Goal: Task Accomplishment & Management: Complete application form

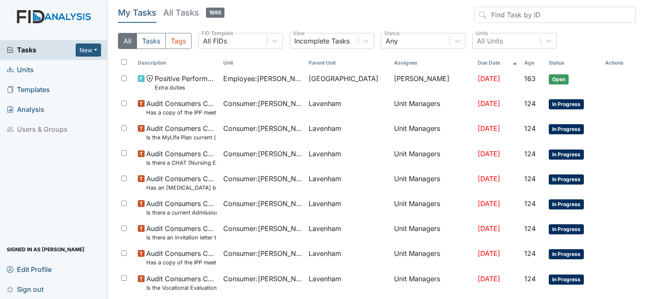
click at [38, 73] on link "Units" at bounding box center [54, 70] width 108 height 20
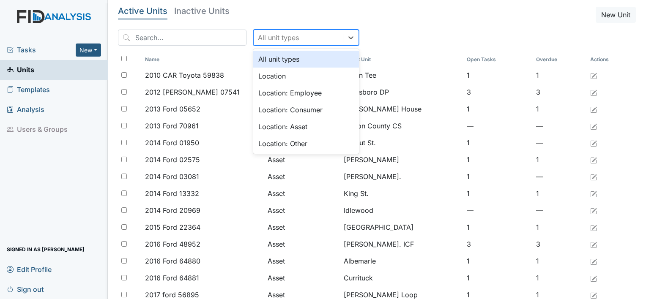
click at [258, 36] on div "All unit types" at bounding box center [278, 38] width 41 height 10
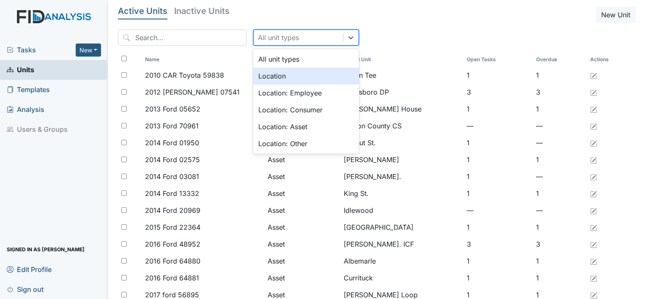
click at [258, 78] on div "Location" at bounding box center [306, 76] width 106 height 17
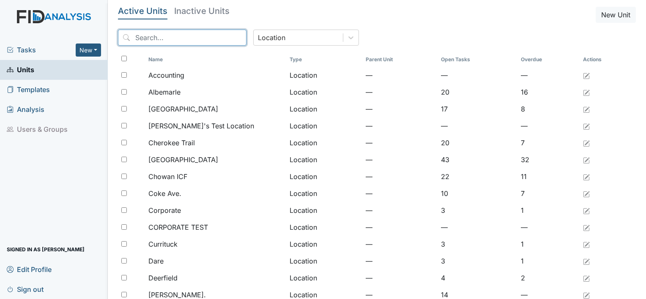
click at [206, 36] on input "search" at bounding box center [182, 38] width 129 height 16
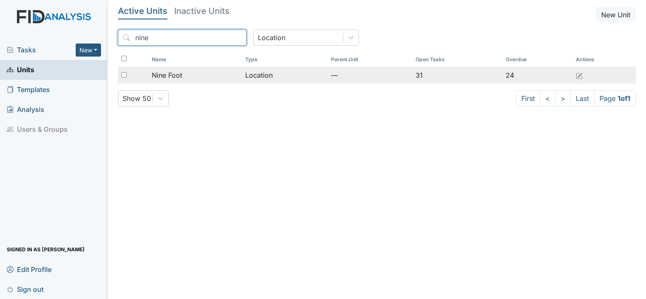
type input "nine"
click at [173, 78] on span "Nine Foot" at bounding box center [167, 75] width 30 height 10
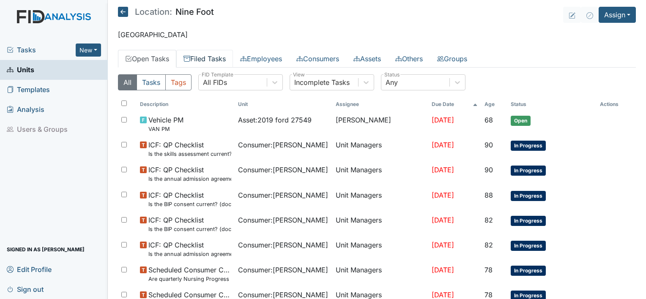
click at [205, 55] on link "Filed Tasks" at bounding box center [204, 59] width 57 height 18
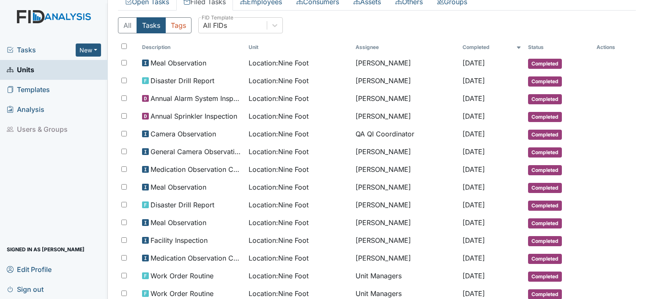
scroll to position [58, 0]
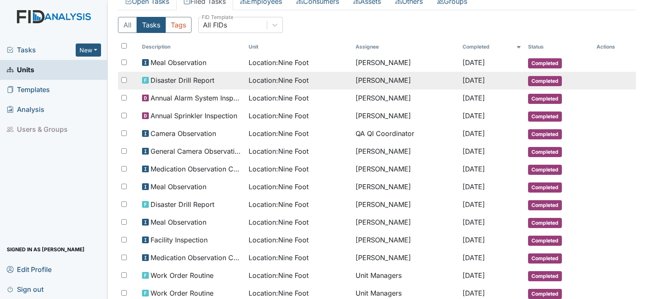
click at [378, 79] on td "Monica Carter" at bounding box center [405, 81] width 107 height 18
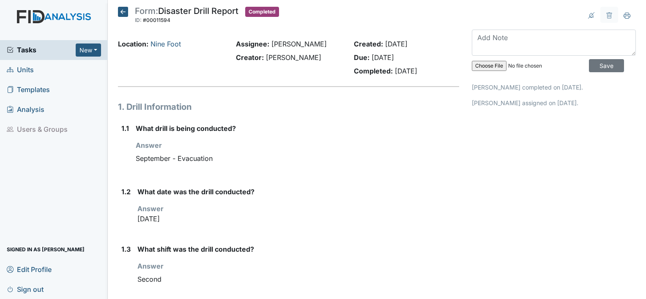
click at [125, 12] on icon at bounding box center [123, 12] width 10 height 10
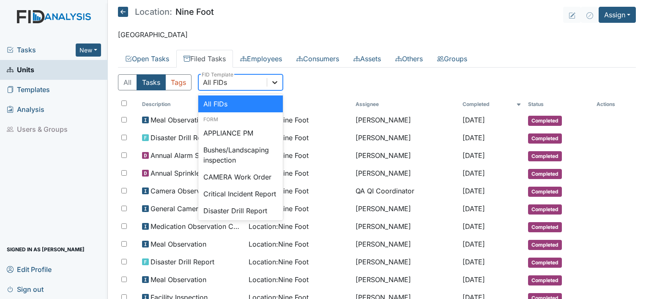
click at [273, 82] on icon at bounding box center [274, 82] width 5 height 3
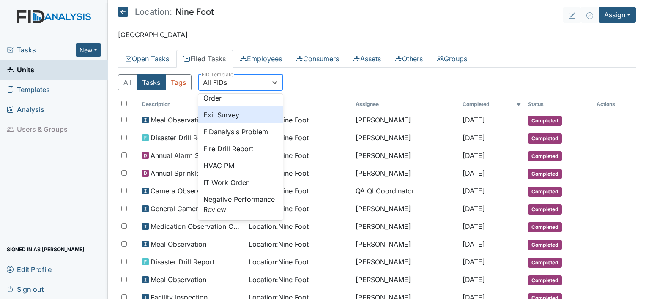
scroll to position [142, 0]
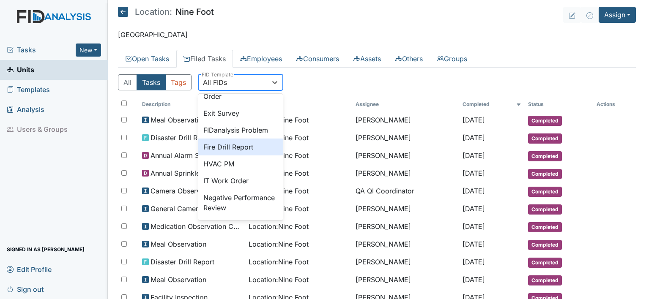
click at [260, 156] on div "Fire Drill Report" at bounding box center [240, 147] width 85 height 17
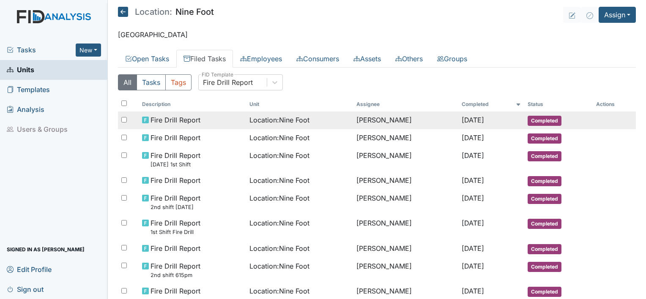
click at [300, 123] on span "Location : Nine Foot" at bounding box center [279, 120] width 60 height 10
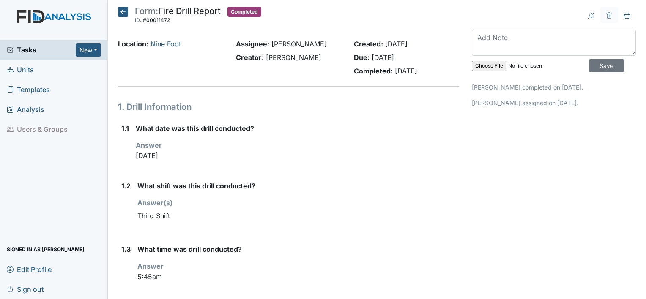
click at [125, 14] on icon at bounding box center [123, 12] width 10 height 10
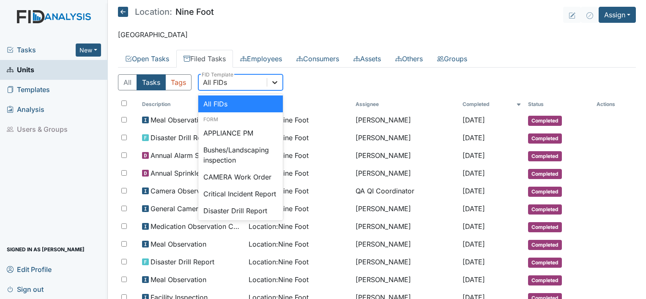
click at [281, 80] on div at bounding box center [274, 82] width 15 height 15
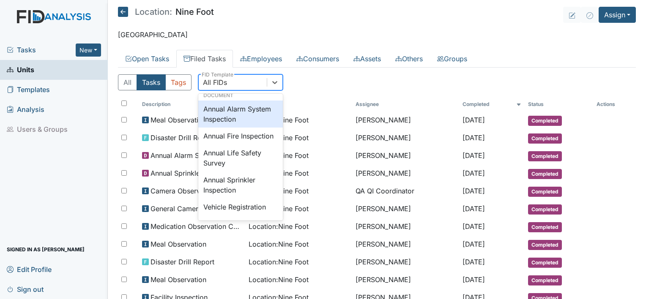
scroll to position [992, 0]
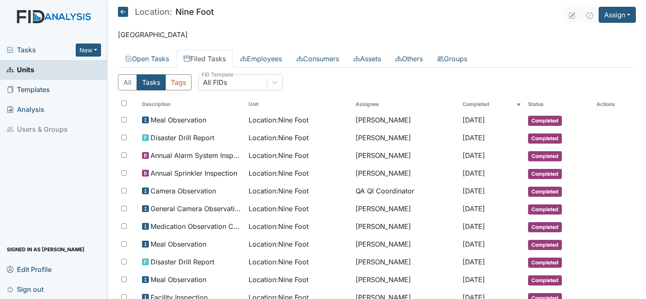
click at [340, 81] on div "All Tasks Tags All FIDs FID Template" at bounding box center [377, 85] width 518 height 23
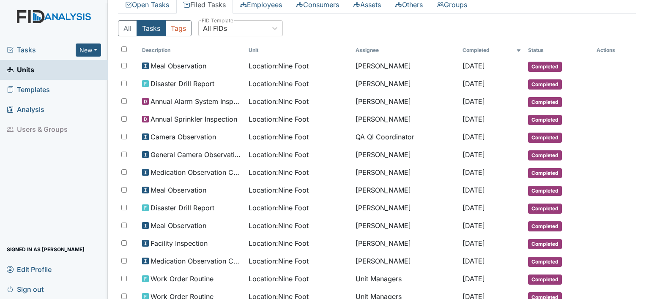
scroll to position [0, 0]
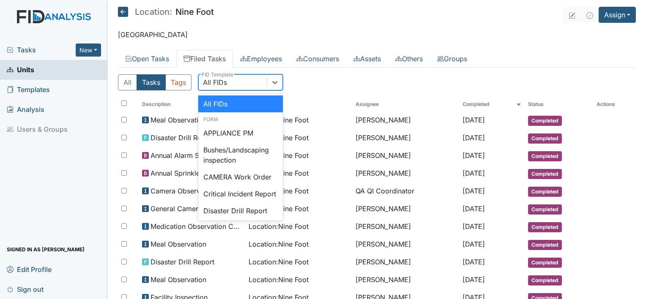
click at [233, 84] on div "All FIDs" at bounding box center [233, 82] width 68 height 15
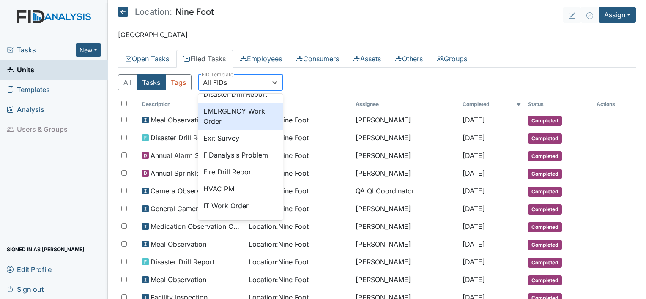
scroll to position [118, 0]
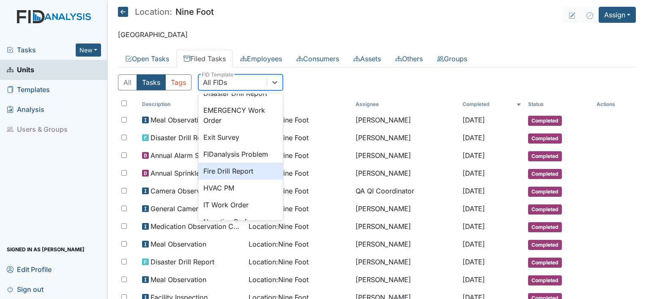
click at [235, 177] on div "Fire Drill Report" at bounding box center [240, 171] width 85 height 17
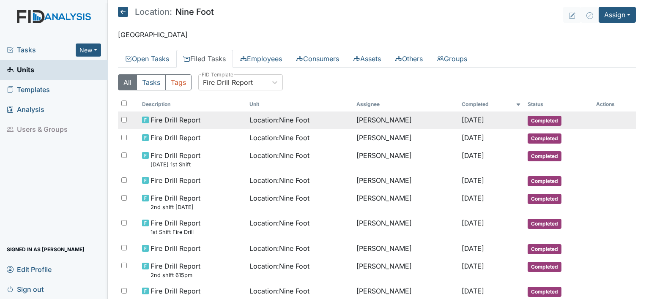
click at [353, 118] on td "Monica Carter" at bounding box center [405, 121] width 105 height 18
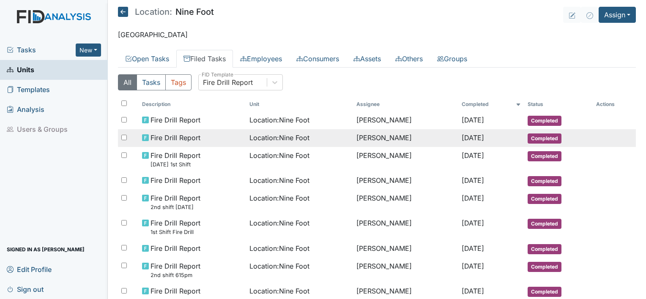
click at [304, 134] on div "Location : Nine Foot" at bounding box center [299, 138] width 101 height 10
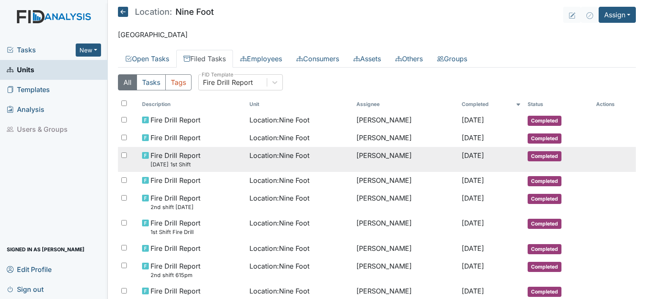
click at [278, 165] on td "Location : Nine Foot" at bounding box center [299, 159] width 107 height 25
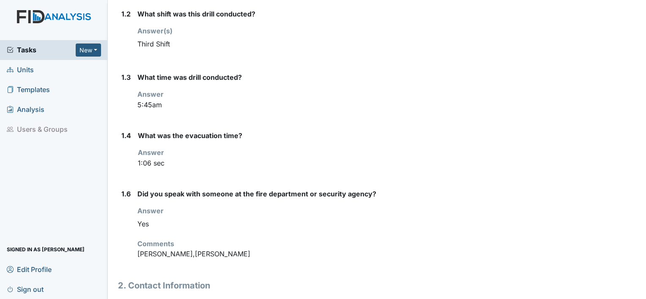
scroll to position [173, 0]
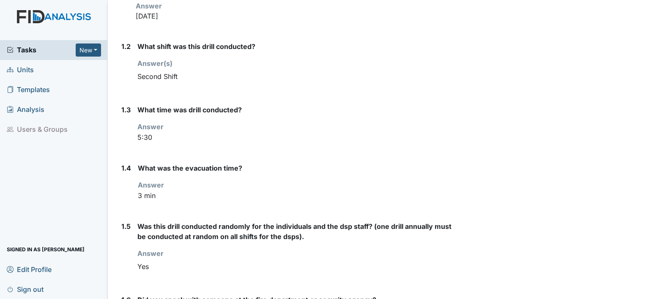
scroll to position [140, 0]
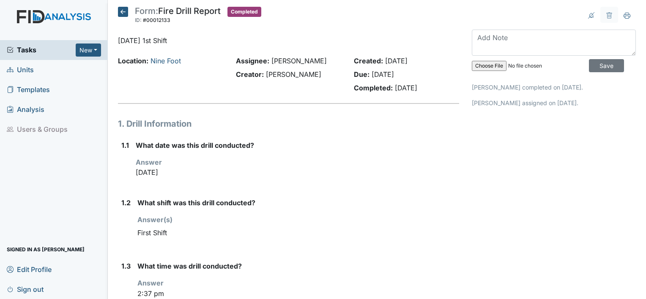
click at [121, 10] on icon at bounding box center [123, 12] width 10 height 10
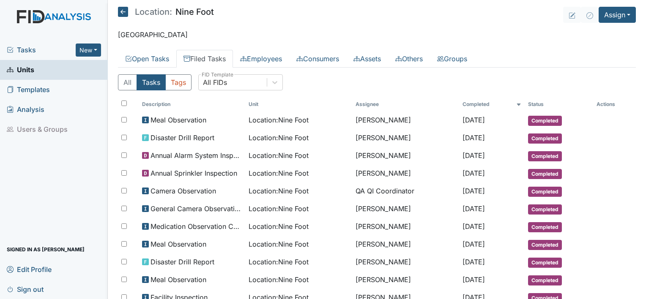
click at [123, 12] on icon at bounding box center [123, 12] width 10 height 10
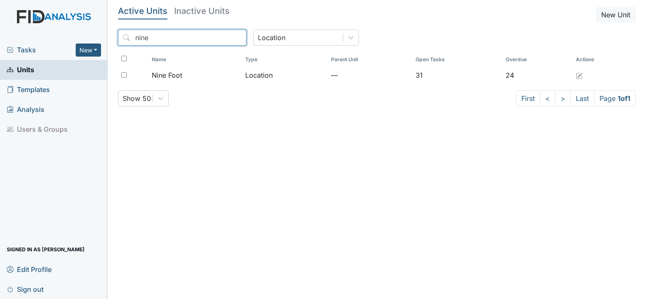
click at [203, 40] on input "nine" at bounding box center [182, 38] width 129 height 16
type input "n"
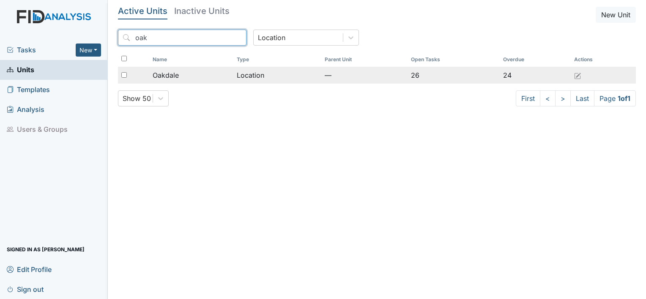
type input "oak"
click at [175, 79] on span "Oakdale" at bounding box center [166, 75] width 26 height 10
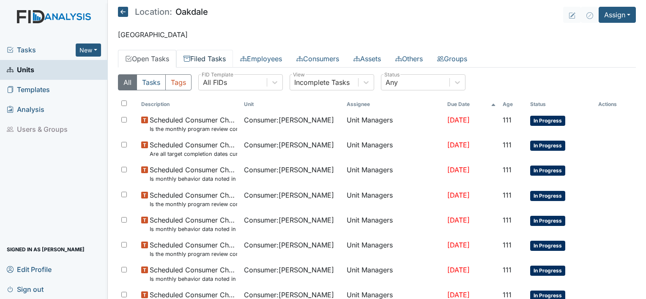
click at [216, 53] on link "Filed Tasks" at bounding box center [204, 59] width 57 height 18
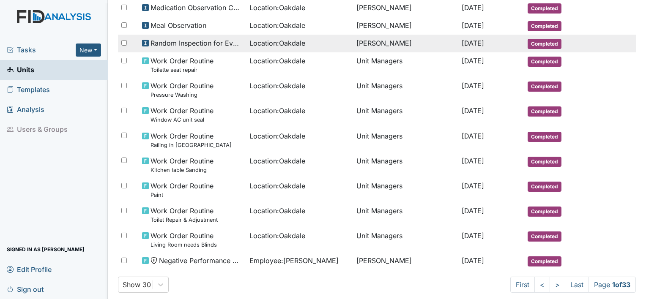
scroll to position [469, 0]
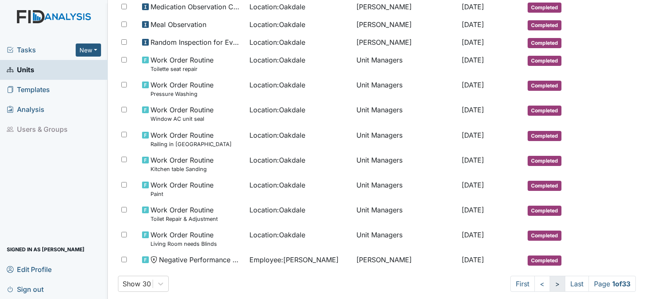
click at [550, 278] on link ">" at bounding box center [558, 284] width 16 height 16
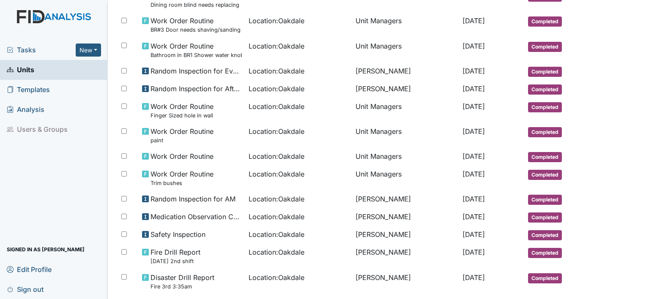
scroll to position [530, 0]
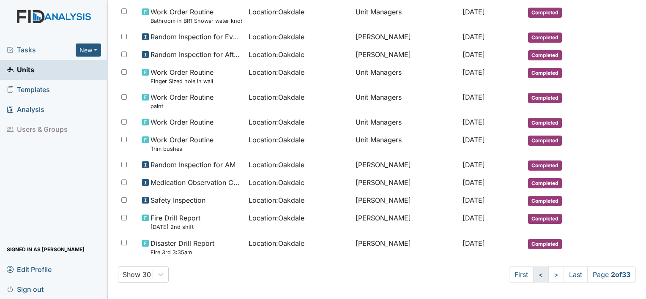
click at [533, 272] on link "<" at bounding box center [541, 275] width 16 height 16
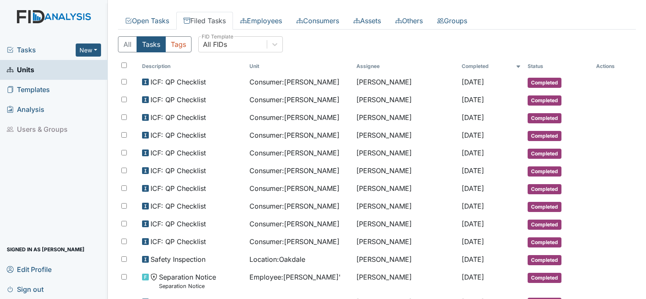
scroll to position [0, 0]
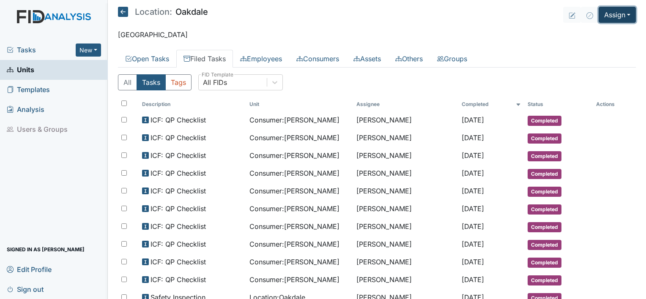
click at [617, 20] on button "Assign" at bounding box center [617, 15] width 37 height 16
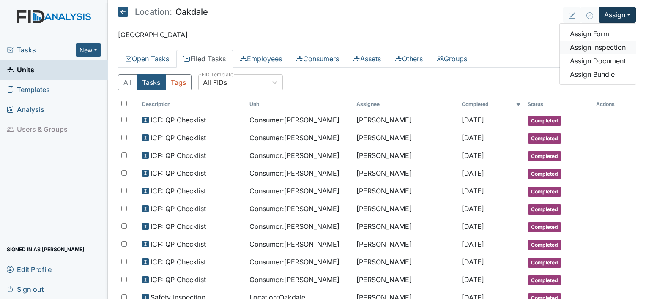
click at [607, 41] on link "Assign Inspection" at bounding box center [598, 48] width 76 height 14
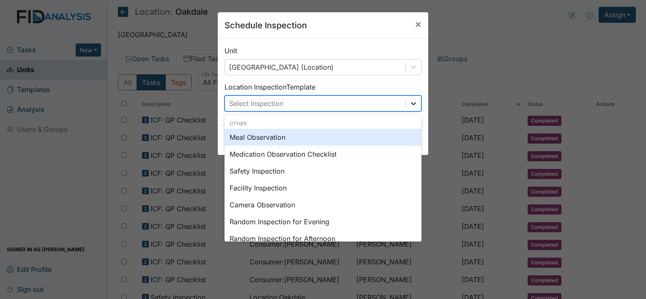
click at [409, 101] on icon at bounding box center [413, 103] width 8 height 8
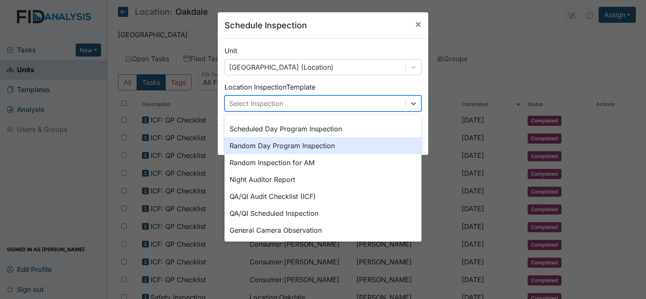
scroll to position [145, 0]
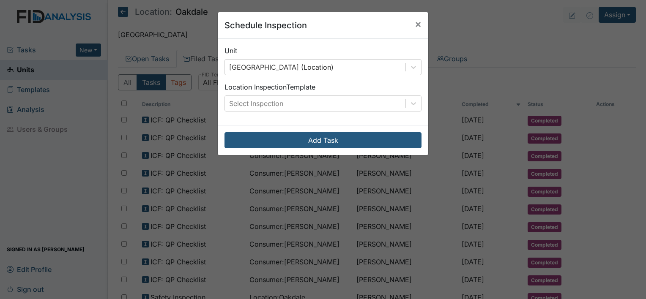
click at [470, 63] on div "Schedule Inspection × Unit Oakdale (Location) Location Inspection Template Sele…" at bounding box center [323, 149] width 646 height 299
click at [418, 25] on span "×" at bounding box center [418, 24] width 7 height 12
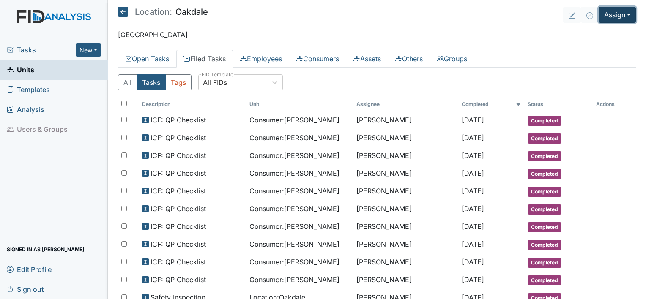
click at [619, 11] on button "Assign" at bounding box center [617, 15] width 37 height 16
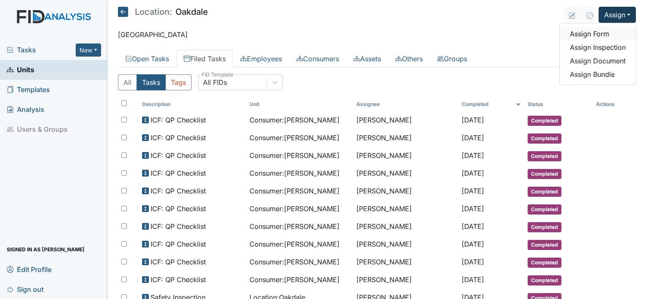
click at [591, 34] on link "Assign Form" at bounding box center [598, 34] width 76 height 14
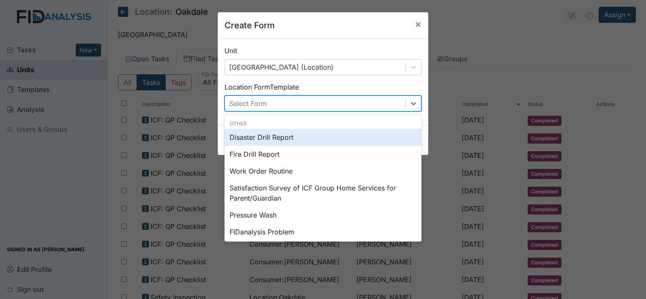
click at [350, 107] on div "Select Form" at bounding box center [315, 103] width 181 height 15
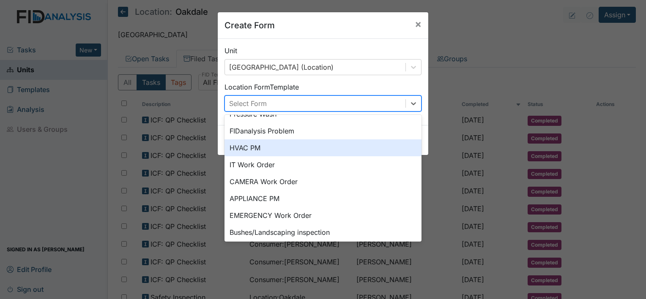
scroll to position [105, 0]
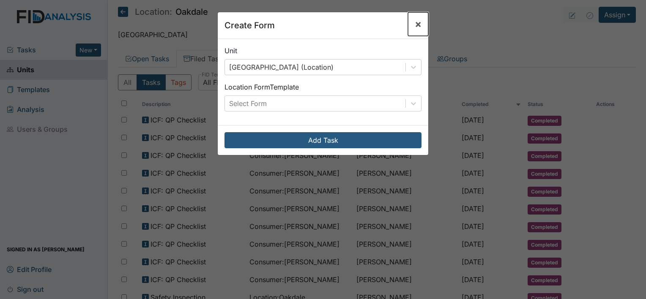
click at [416, 27] on span "×" at bounding box center [418, 24] width 7 height 12
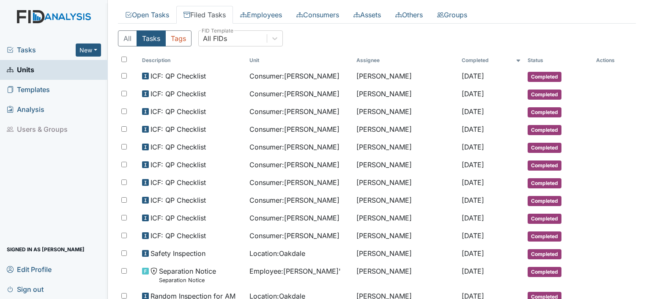
scroll to position [0, 0]
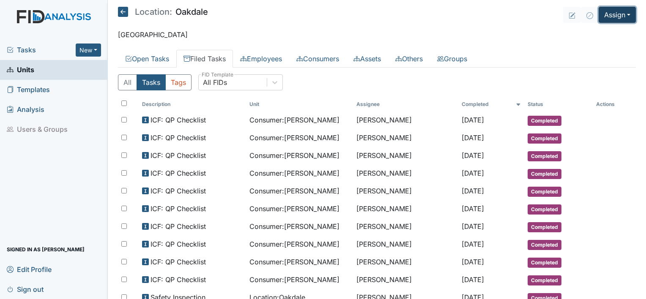
click at [604, 14] on button "Assign" at bounding box center [617, 15] width 37 height 16
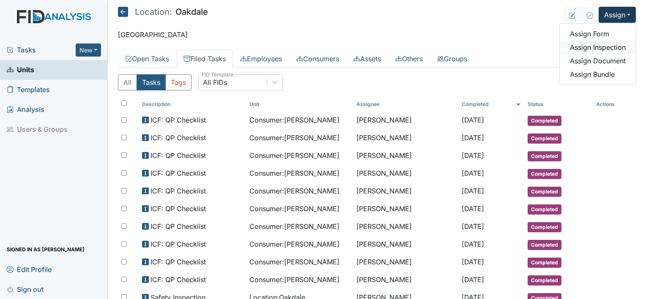
click at [596, 41] on link "Assign Inspection" at bounding box center [598, 48] width 76 height 14
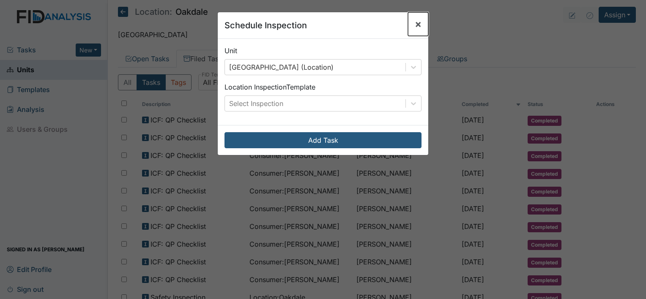
click at [415, 26] on span "×" at bounding box center [418, 24] width 7 height 12
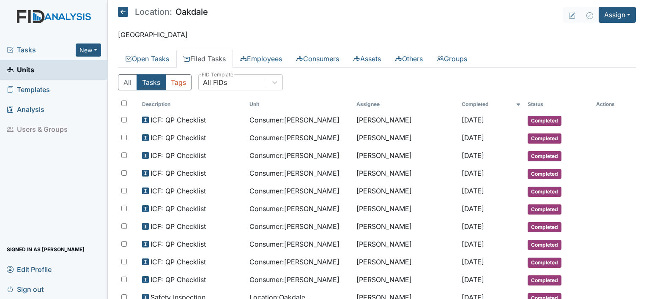
click at [121, 9] on icon at bounding box center [123, 12] width 10 height 10
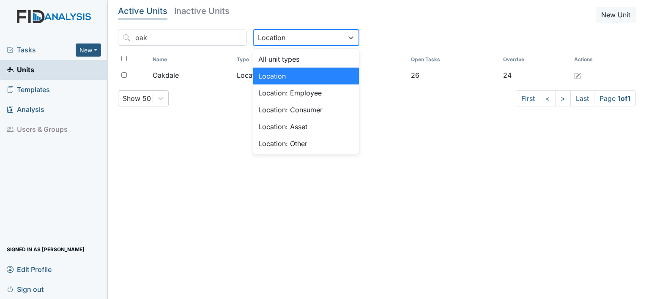
click at [258, 37] on div "Location" at bounding box center [271, 38] width 27 height 10
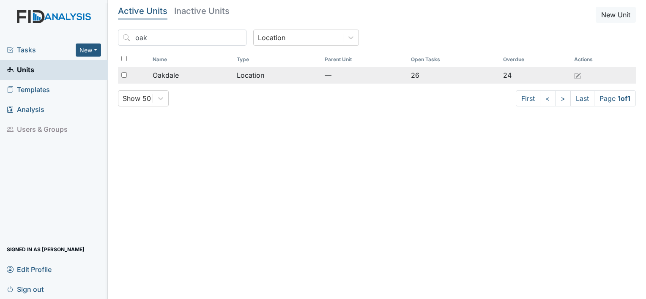
click at [170, 73] on span "Oakdale" at bounding box center [166, 75] width 26 height 10
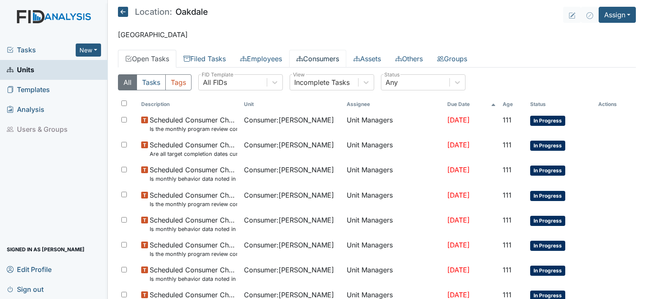
click at [323, 62] on link "Consumers" at bounding box center [317, 59] width 57 height 18
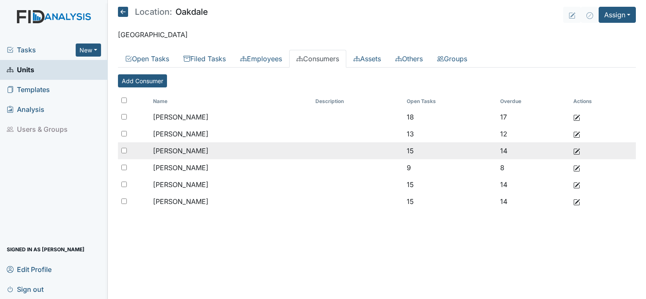
click at [198, 149] on span "[PERSON_NAME]" at bounding box center [180, 151] width 55 height 8
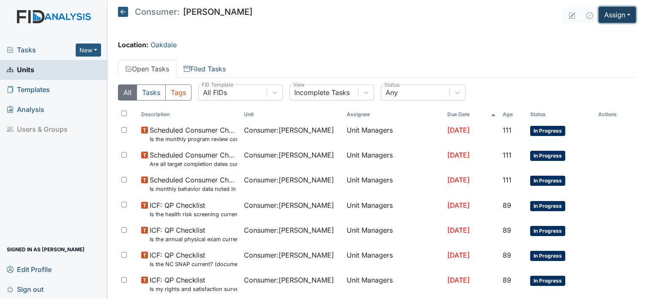
click at [604, 10] on button "Assign" at bounding box center [617, 15] width 37 height 16
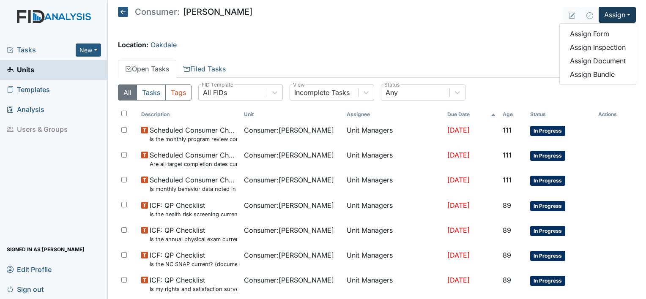
click at [501, 42] on div "Location: Oakdale" at bounding box center [377, 45] width 518 height 10
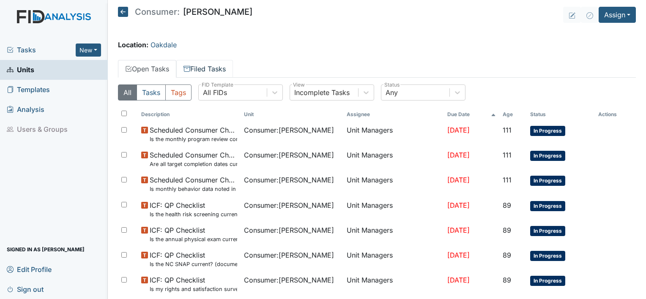
click at [210, 64] on link "Filed Tasks" at bounding box center [204, 69] width 57 height 18
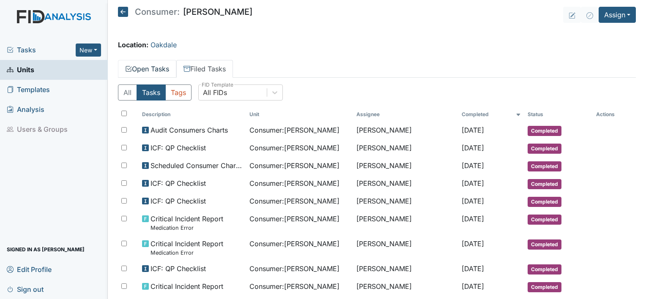
click at [146, 66] on link "Open Tasks" at bounding box center [147, 69] width 58 height 18
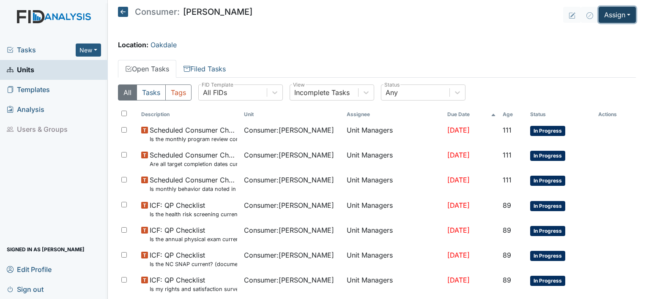
click at [608, 16] on button "Assign" at bounding box center [617, 15] width 37 height 16
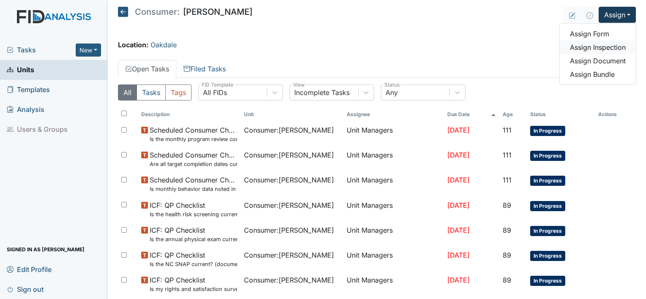
click at [581, 49] on link "Assign Inspection" at bounding box center [598, 48] width 76 height 14
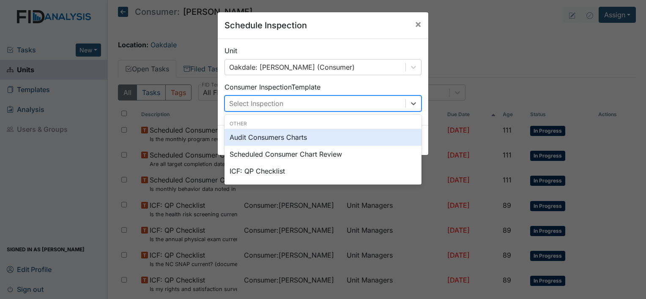
click at [387, 99] on div "Select Inspection" at bounding box center [315, 103] width 181 height 15
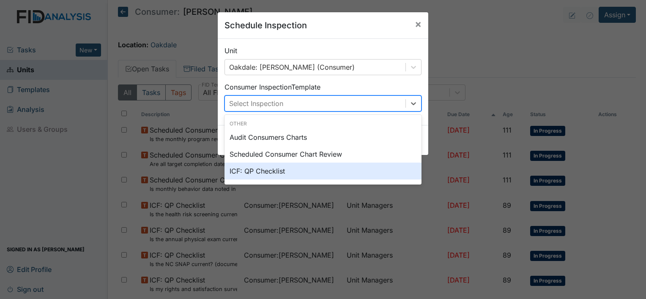
click at [354, 175] on div "ICF: QP Checklist" at bounding box center [323, 171] width 197 height 17
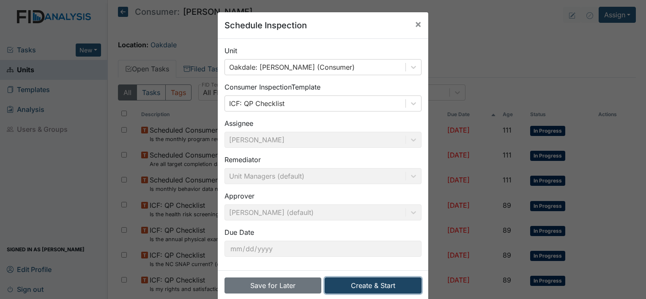
click at [377, 283] on button "Create & Start" at bounding box center [373, 286] width 97 height 16
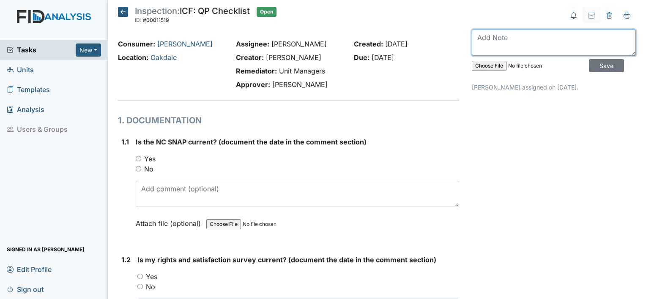
click at [531, 41] on textarea at bounding box center [554, 43] width 164 height 26
type textarea "[DATE]"
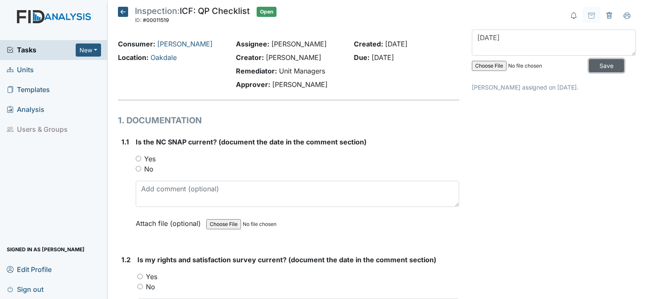
click at [595, 65] on input "Save" at bounding box center [606, 65] width 35 height 13
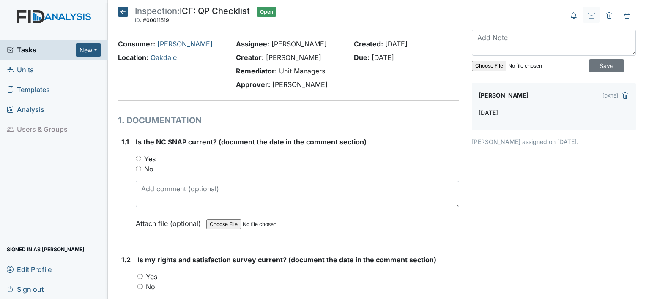
click at [121, 10] on icon at bounding box center [123, 12] width 10 height 10
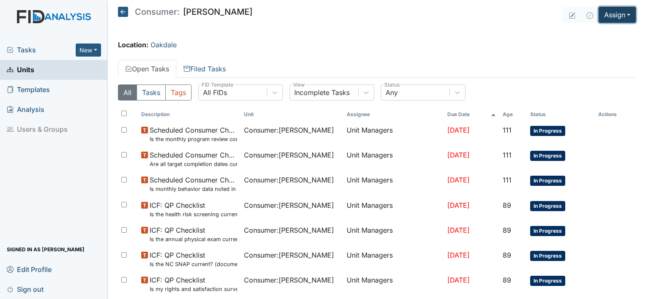
click at [617, 9] on button "Assign" at bounding box center [617, 15] width 37 height 16
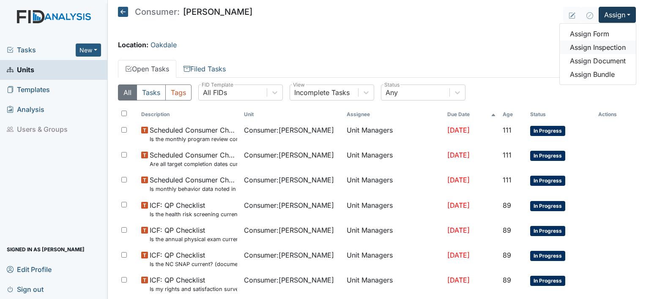
click at [603, 46] on link "Assign Inspection" at bounding box center [598, 48] width 76 height 14
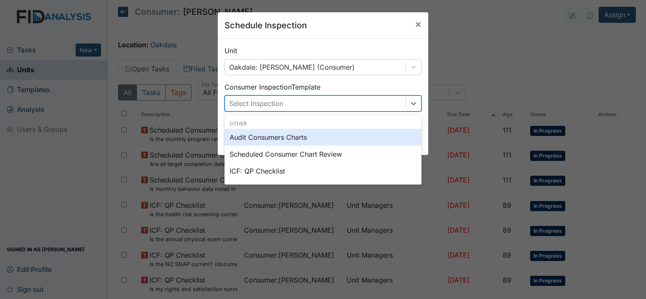
click at [378, 111] on div "Select Inspection" at bounding box center [315, 103] width 181 height 15
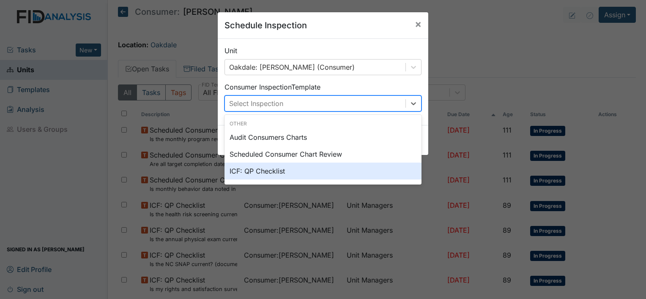
click at [362, 171] on div "ICF: QP Checklist" at bounding box center [323, 171] width 197 height 17
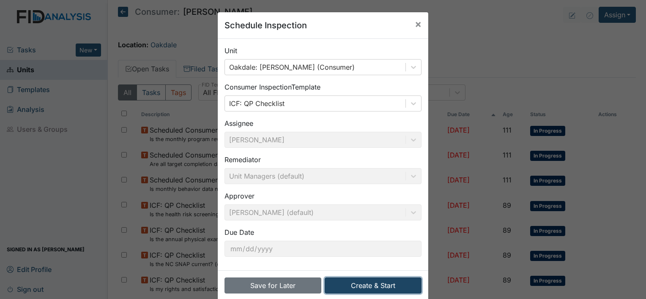
click at [370, 285] on button "Create & Start" at bounding box center [373, 286] width 97 height 16
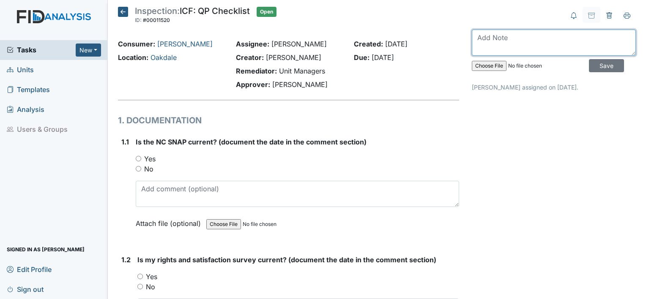
click at [505, 41] on textarea at bounding box center [554, 43] width 164 height 26
type textarea "[DATE]"
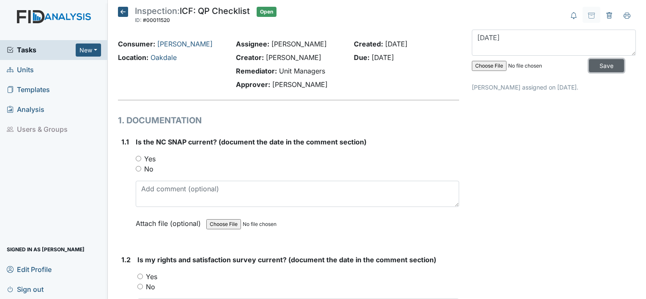
click at [590, 64] on input "Save" at bounding box center [606, 65] width 35 height 13
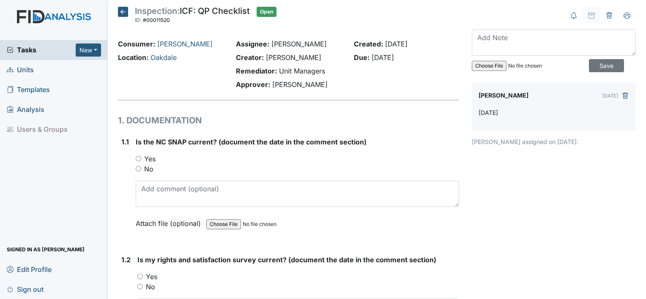
click at [120, 14] on icon at bounding box center [123, 12] width 10 height 10
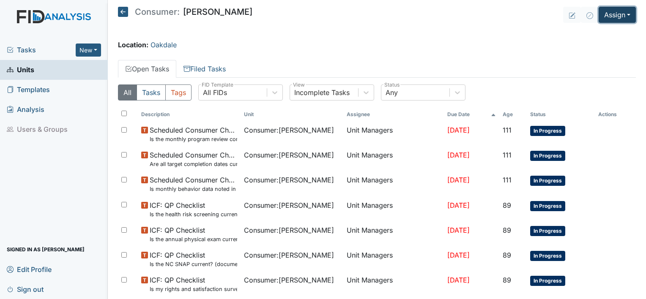
click at [603, 22] on button "Assign" at bounding box center [617, 15] width 37 height 16
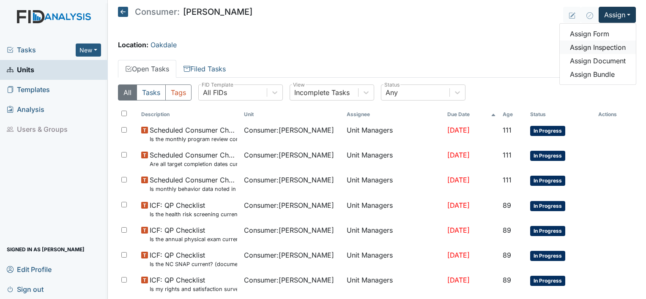
click at [595, 47] on link "Assign Inspection" at bounding box center [598, 48] width 76 height 14
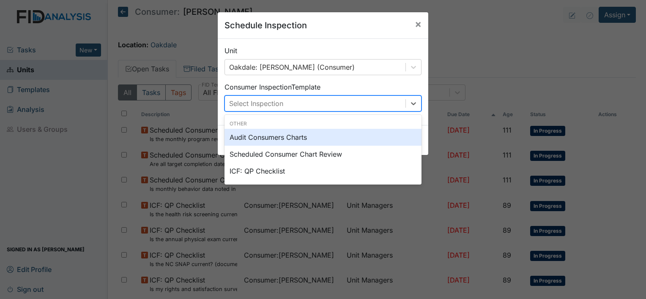
click at [377, 101] on div "Select Inspection" at bounding box center [315, 103] width 181 height 15
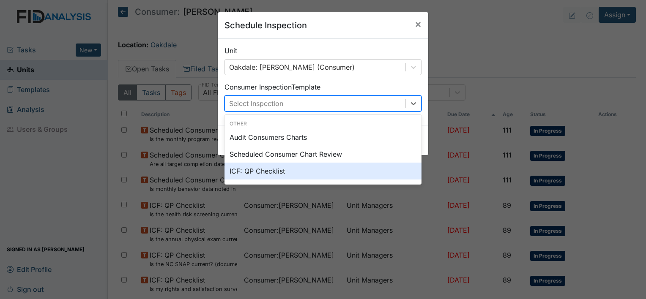
click at [344, 170] on div "ICF: QP Checklist" at bounding box center [323, 171] width 197 height 17
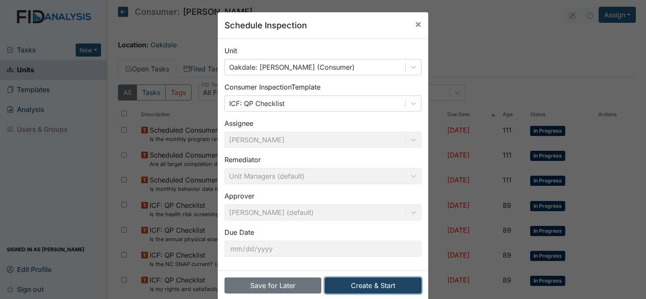
click at [384, 285] on button "Create & Start" at bounding box center [373, 286] width 97 height 16
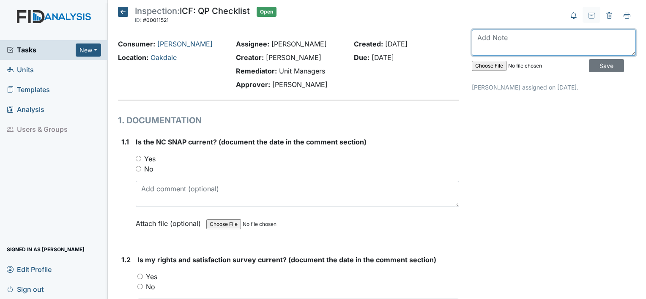
click at [531, 43] on textarea at bounding box center [554, 43] width 164 height 26
type textarea "A"
type textarea "September 2025"
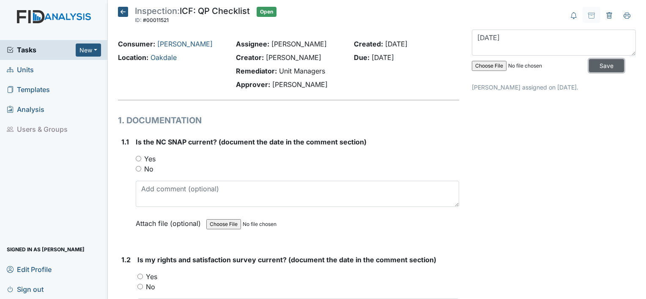
click at [589, 65] on input "Save" at bounding box center [606, 65] width 35 height 13
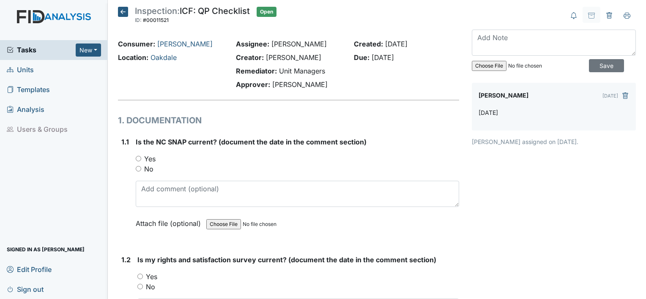
click at [122, 10] on icon at bounding box center [123, 12] width 10 height 10
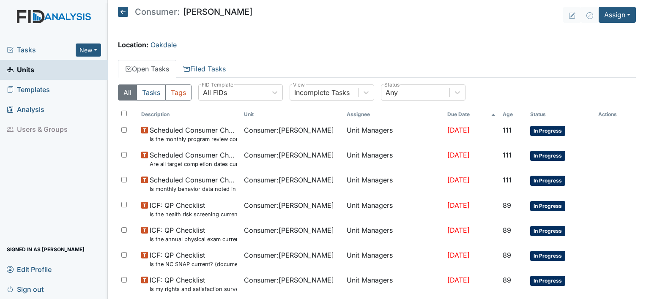
drag, startPoint x: 0, startPoint y: 0, endPoint x: 122, endPoint y: 10, distance: 122.6
click at [122, 10] on icon at bounding box center [123, 12] width 10 height 10
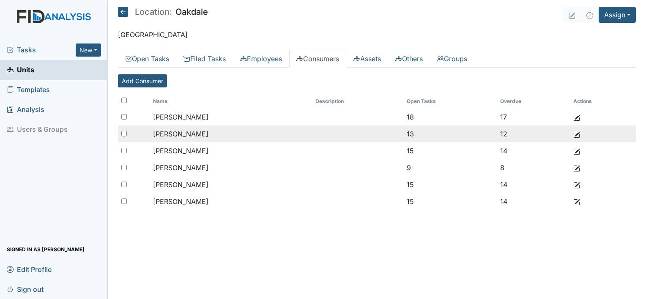
click at [184, 133] on span "[PERSON_NAME]" at bounding box center [180, 134] width 55 height 8
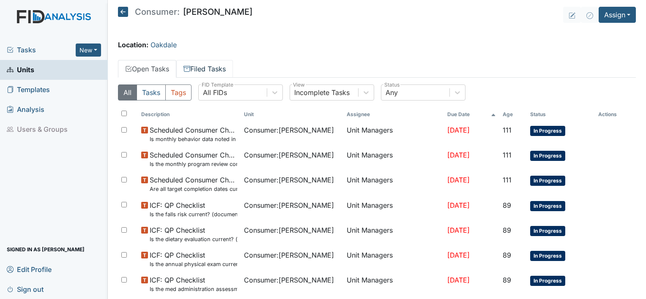
click at [203, 64] on link "Filed Tasks" at bounding box center [204, 69] width 57 height 18
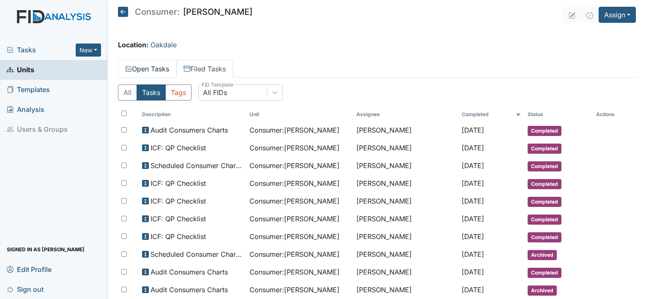
click at [169, 69] on link "Open Tasks" at bounding box center [147, 69] width 58 height 18
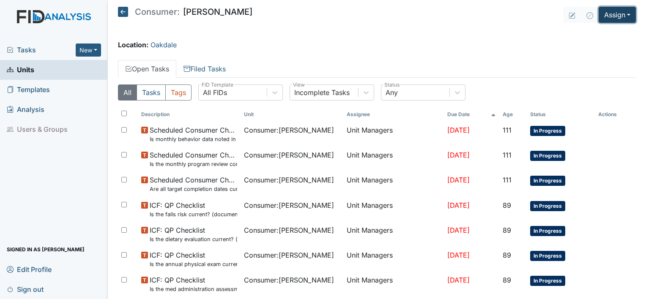
click at [609, 14] on button "Assign" at bounding box center [617, 15] width 37 height 16
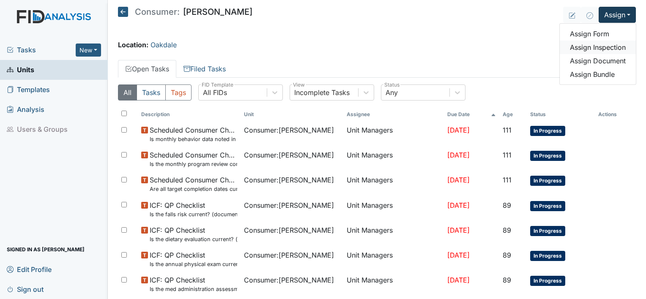
click at [592, 47] on link "Assign Inspection" at bounding box center [598, 48] width 76 height 14
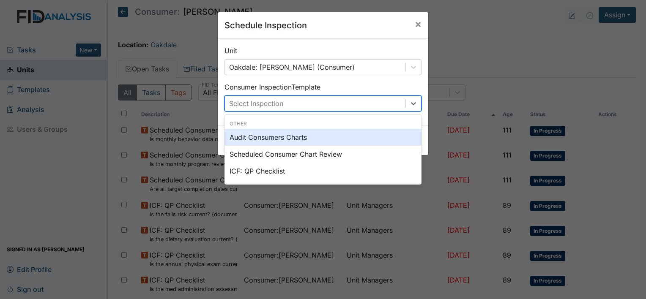
click at [389, 105] on div "Select Inspection" at bounding box center [315, 103] width 181 height 15
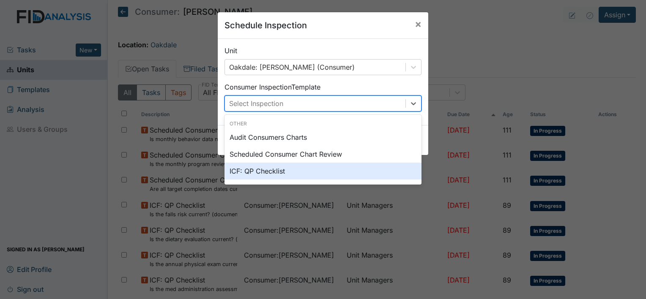
click at [344, 176] on div "ICF: QP Checklist" at bounding box center [323, 171] width 197 height 17
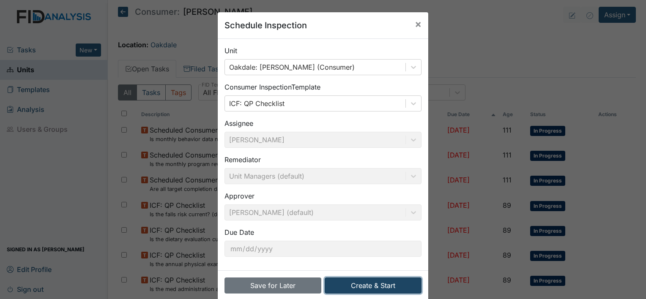
click at [384, 287] on button "Create & Start" at bounding box center [373, 286] width 97 height 16
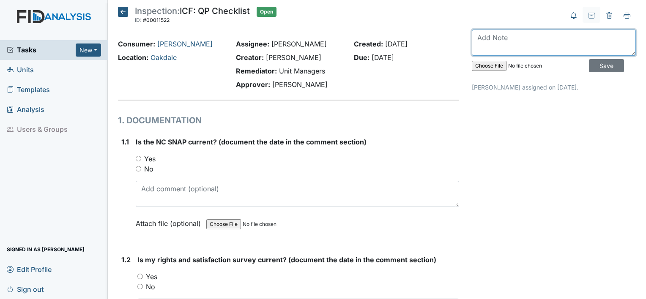
click at [523, 48] on textarea at bounding box center [554, 43] width 164 height 26
type textarea "July 2025"
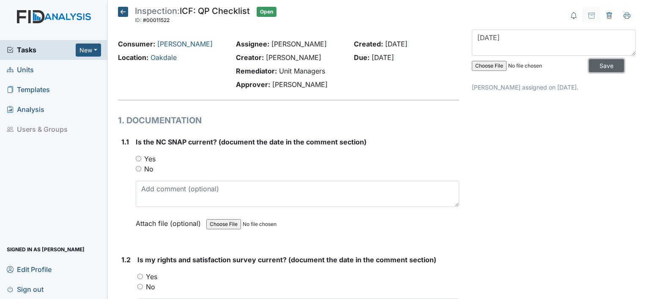
click at [599, 69] on input "Save" at bounding box center [606, 65] width 35 height 13
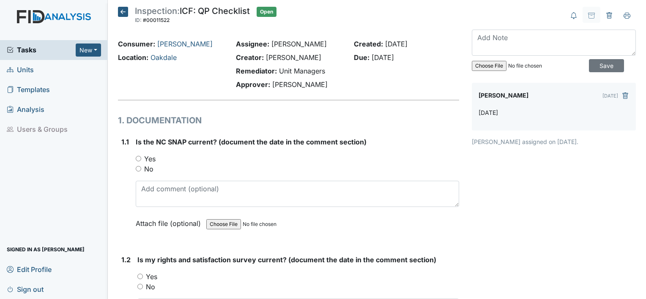
click at [122, 13] on icon at bounding box center [123, 12] width 10 height 10
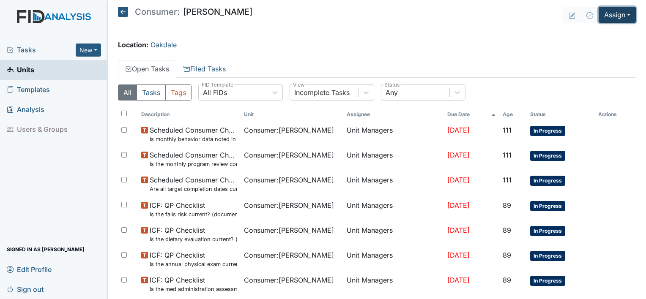
click at [610, 15] on button "Assign" at bounding box center [617, 15] width 37 height 16
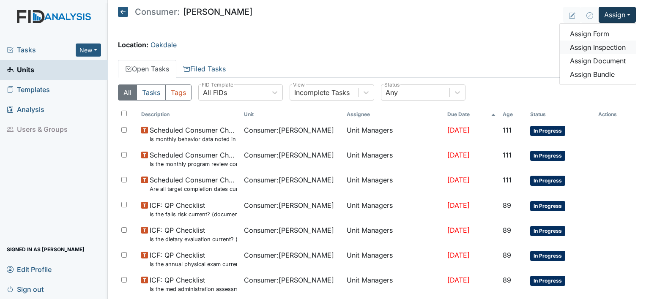
click at [597, 49] on link "Assign Inspection" at bounding box center [598, 48] width 76 height 14
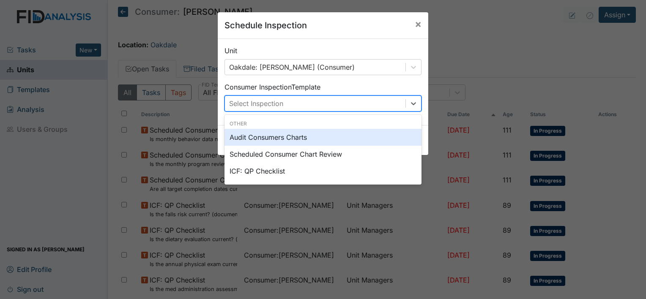
click at [400, 101] on div "Select Inspection" at bounding box center [315, 103] width 181 height 15
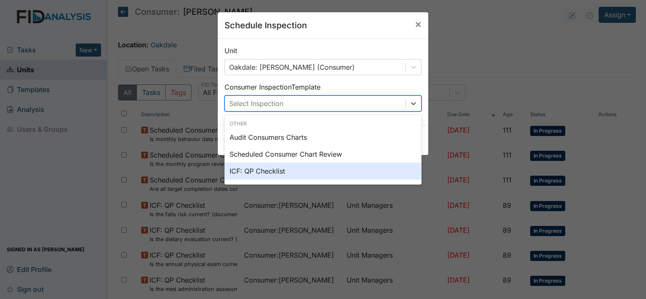
click at [374, 167] on div "ICF: QP Checklist" at bounding box center [323, 171] width 197 height 17
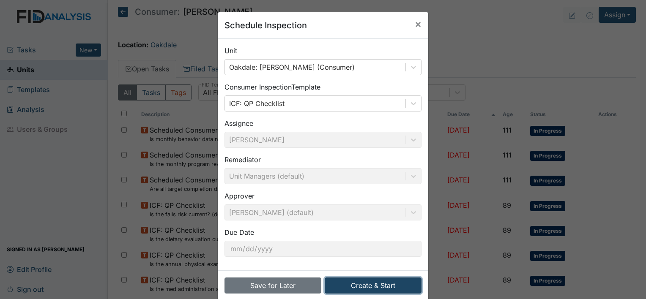
click at [351, 281] on button "Create & Start" at bounding box center [373, 286] width 97 height 16
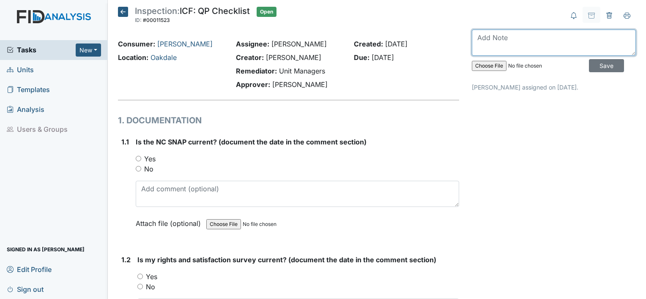
click at [505, 51] on textarea at bounding box center [554, 43] width 164 height 26
type textarea "August 2025"
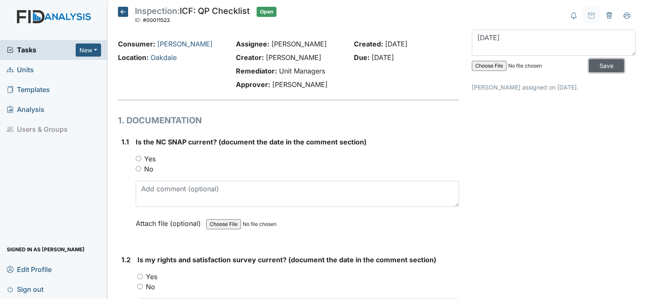
click at [600, 65] on input "Save" at bounding box center [606, 65] width 35 height 13
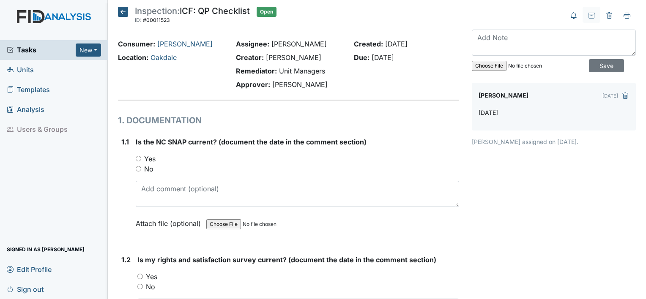
click at [122, 14] on icon at bounding box center [123, 12] width 10 height 10
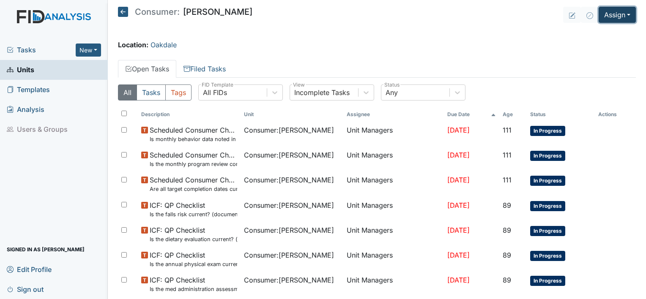
click at [613, 16] on button "Assign" at bounding box center [617, 15] width 37 height 16
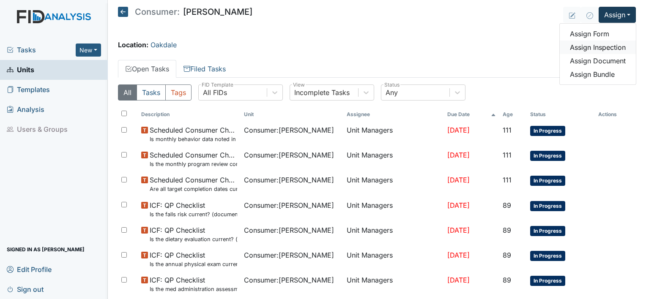
click at [600, 48] on link "Assign Inspection" at bounding box center [598, 48] width 76 height 14
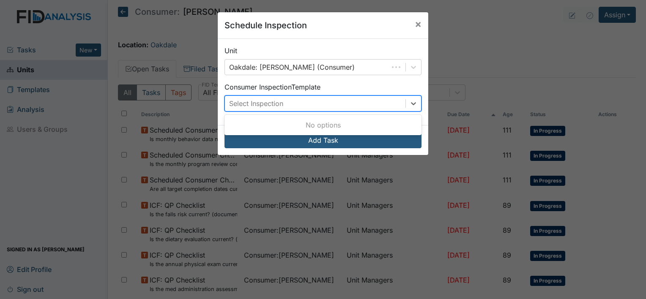
click at [359, 100] on div "Select Inspection" at bounding box center [315, 103] width 181 height 15
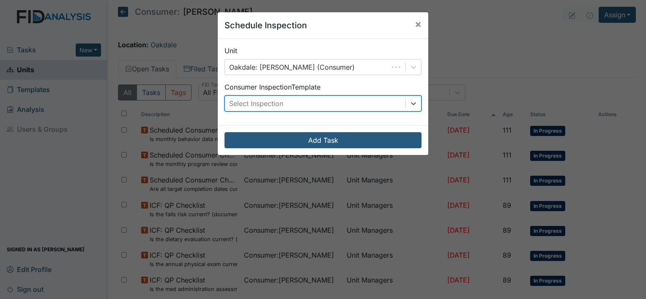
click at [343, 102] on div "Select Inspection" at bounding box center [315, 103] width 181 height 15
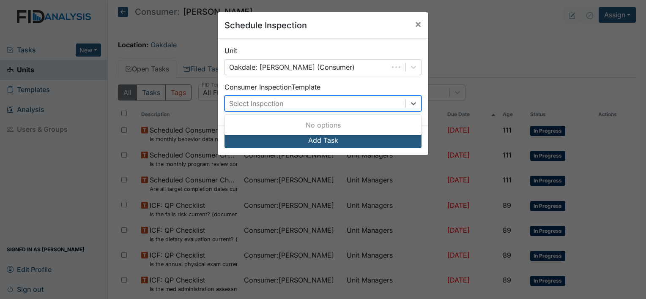
click at [343, 102] on div "Select Inspection" at bounding box center [315, 103] width 181 height 15
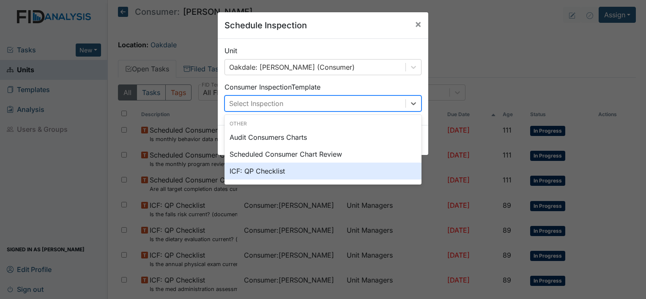
click at [327, 172] on div "ICF: QP Checklist" at bounding box center [323, 171] width 197 height 17
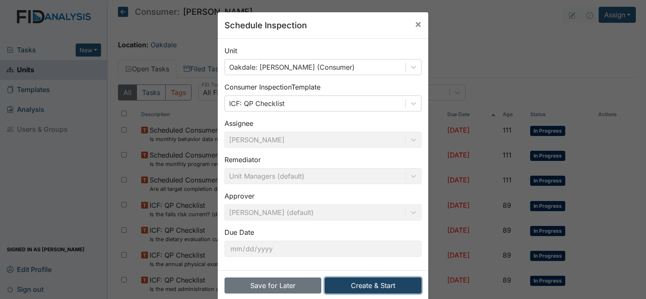
click at [345, 289] on button "Create & Start" at bounding box center [373, 286] width 97 height 16
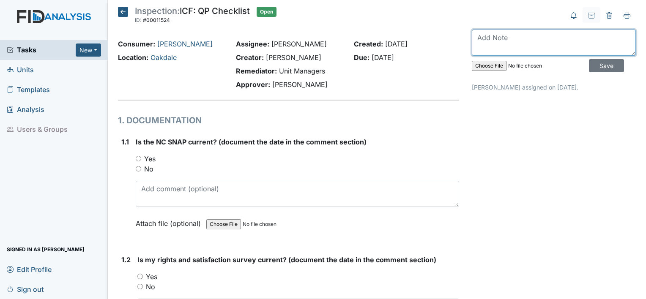
click at [496, 43] on textarea at bounding box center [554, 43] width 164 height 26
type textarea "September 2025"
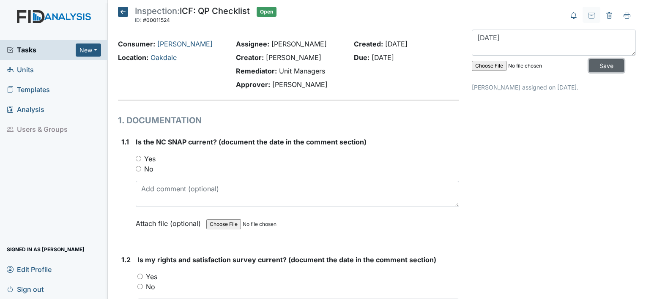
click at [591, 65] on input "Save" at bounding box center [606, 65] width 35 height 13
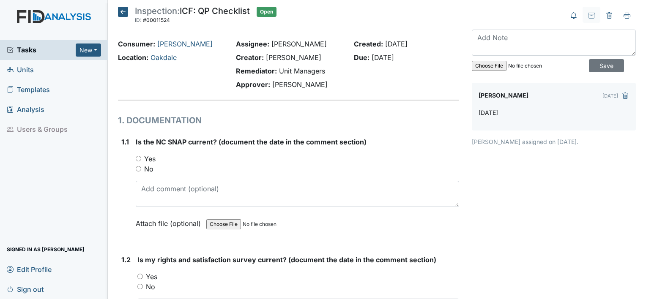
click at [125, 8] on icon at bounding box center [123, 12] width 10 height 10
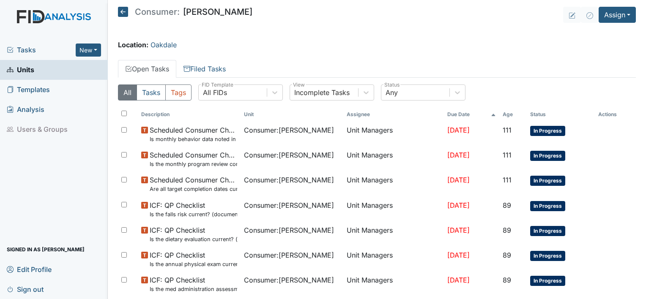
click at [122, 12] on icon at bounding box center [123, 12] width 10 height 10
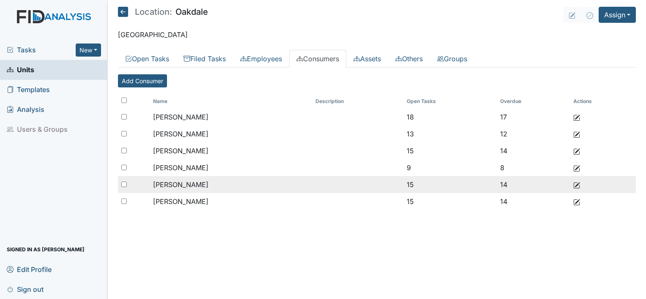
click at [191, 187] on span "[PERSON_NAME]" at bounding box center [180, 185] width 55 height 8
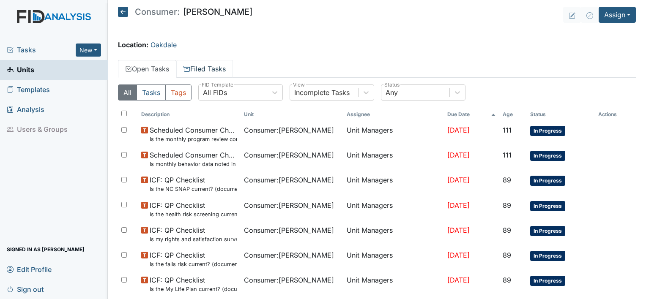
click at [218, 70] on link "Filed Tasks" at bounding box center [204, 69] width 57 height 18
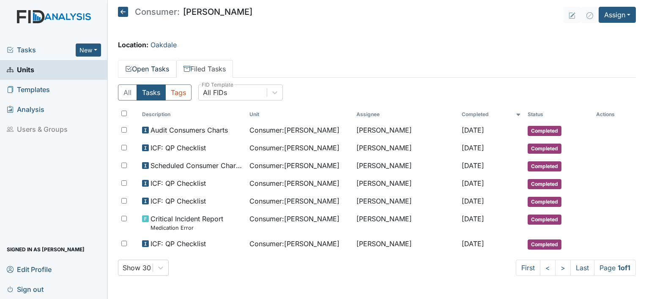
click at [164, 66] on link "Open Tasks" at bounding box center [147, 69] width 58 height 18
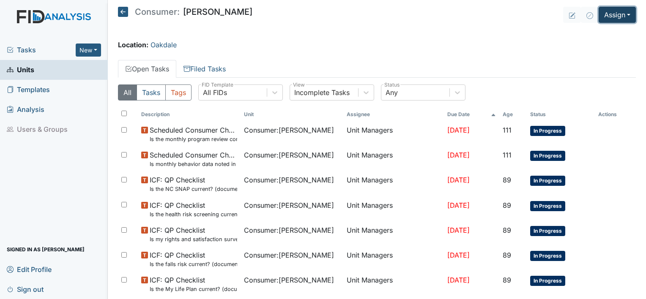
click at [605, 14] on button "Assign" at bounding box center [617, 15] width 37 height 16
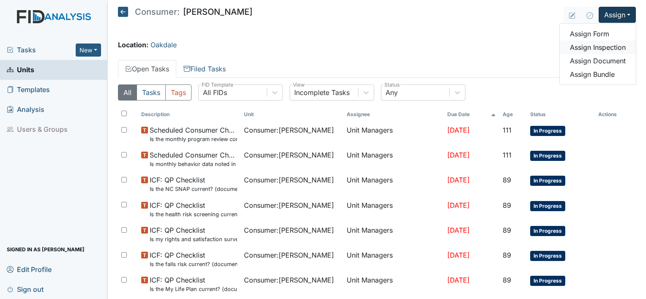
click at [588, 43] on link "Assign Inspection" at bounding box center [598, 48] width 76 height 14
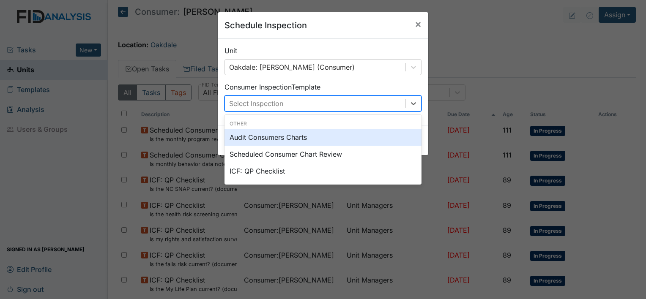
click at [385, 101] on div "Select Inspection" at bounding box center [315, 103] width 181 height 15
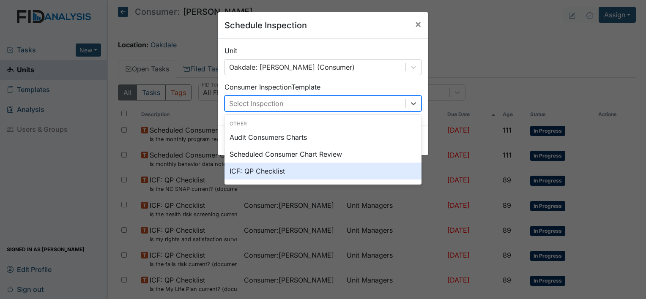
click at [344, 174] on div "ICF: QP Checklist" at bounding box center [323, 171] width 197 height 17
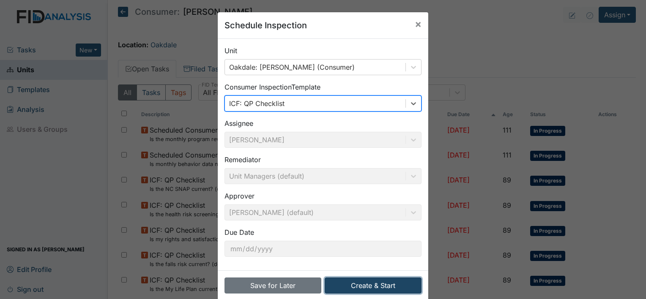
click at [374, 285] on button "Create & Start" at bounding box center [373, 286] width 97 height 16
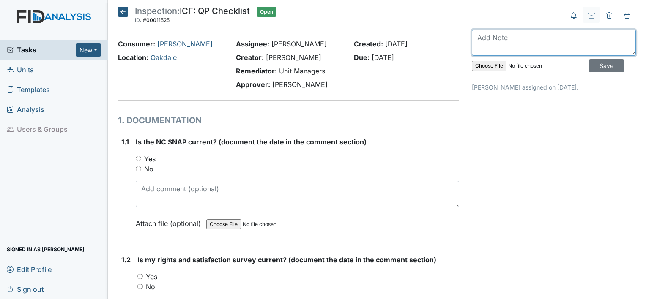
click at [509, 38] on textarea at bounding box center [554, 43] width 164 height 26
type textarea "[DATE]"
click at [591, 72] on div "[DATE] Save" at bounding box center [554, 53] width 164 height 47
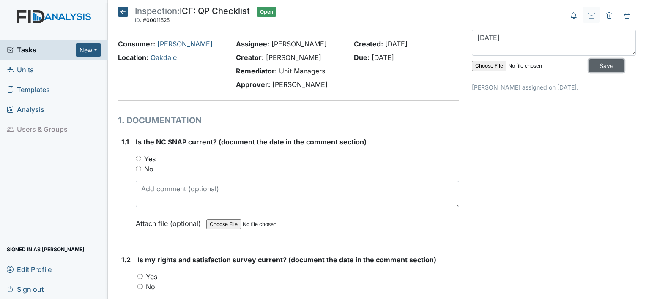
click at [593, 63] on input "Save" at bounding box center [606, 65] width 35 height 13
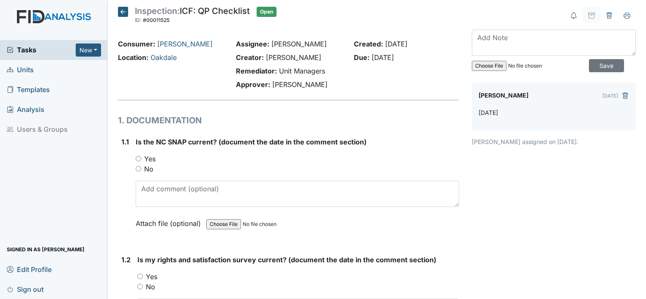
click at [124, 12] on icon at bounding box center [123, 12] width 10 height 10
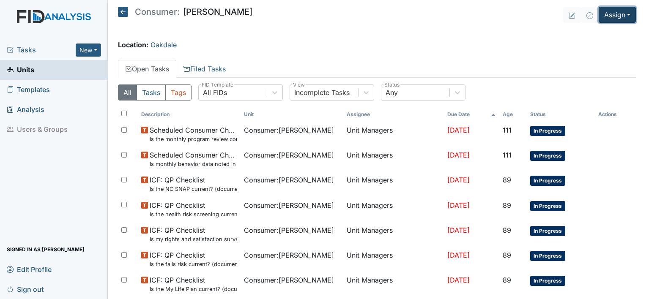
click at [607, 12] on button "Assign" at bounding box center [617, 15] width 37 height 16
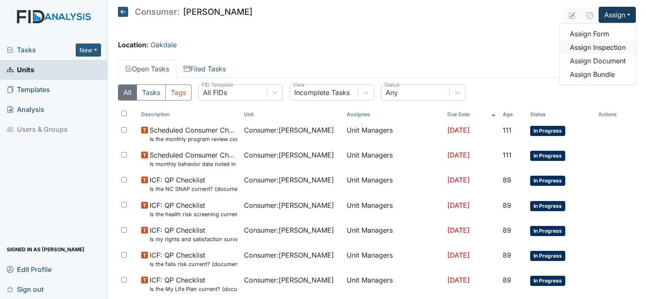
click at [594, 44] on link "Assign Inspection" at bounding box center [598, 48] width 76 height 14
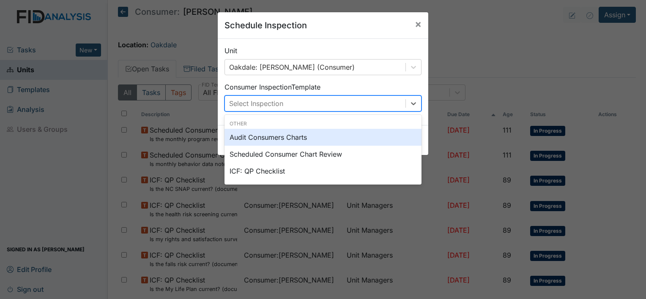
click at [373, 103] on div "Select Inspection" at bounding box center [315, 103] width 181 height 15
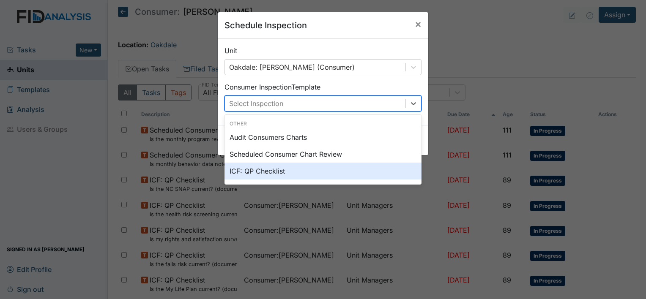
click at [336, 178] on div "ICF: QP Checklist" at bounding box center [323, 171] width 197 height 17
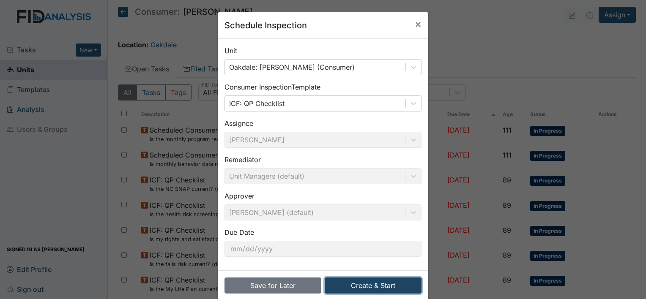
click at [342, 284] on button "Create & Start" at bounding box center [373, 286] width 97 height 16
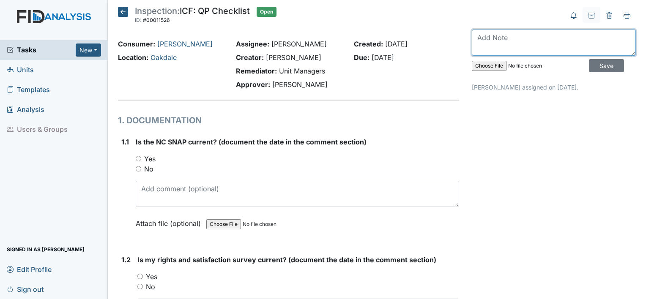
click at [504, 47] on textarea at bounding box center [554, 43] width 164 height 26
type textarea "August 2025"
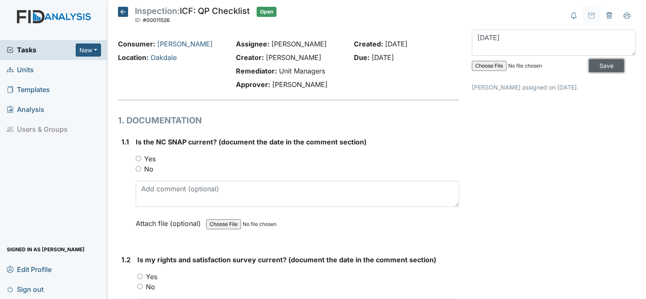
click at [589, 63] on input "Save" at bounding box center [606, 65] width 35 height 13
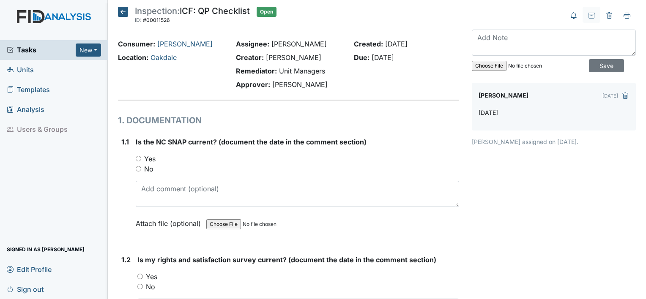
click at [122, 14] on icon at bounding box center [123, 12] width 10 height 10
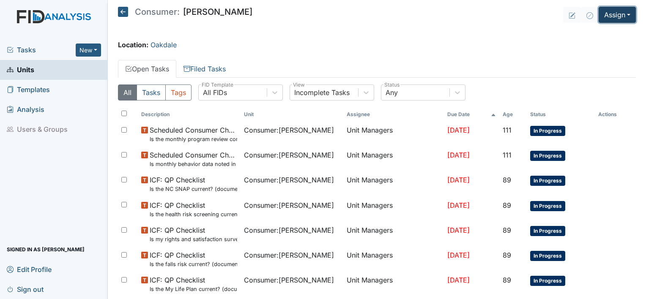
click at [606, 17] on button "Assign" at bounding box center [617, 15] width 37 height 16
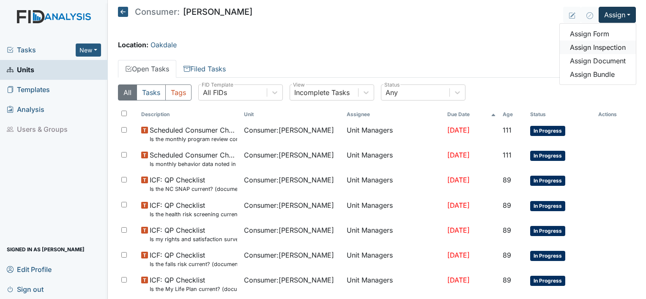
click at [592, 44] on link "Assign Inspection" at bounding box center [598, 48] width 76 height 14
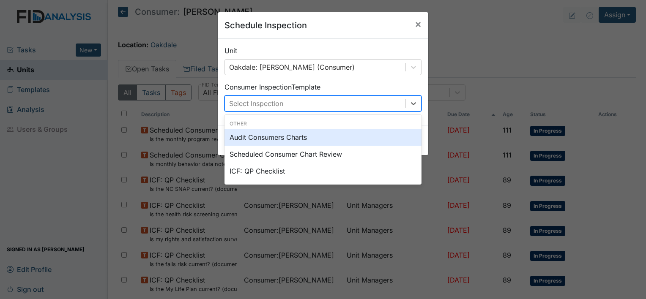
click at [364, 103] on div "Select Inspection" at bounding box center [315, 103] width 181 height 15
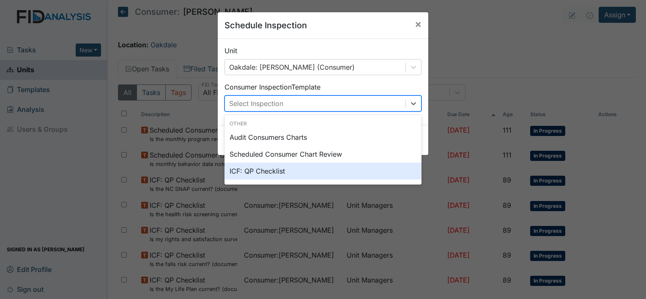
click at [339, 173] on div "ICF: QP Checklist" at bounding box center [323, 171] width 197 height 17
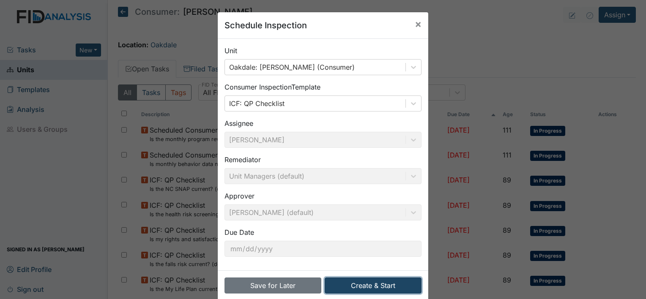
click at [362, 288] on button "Create & Start" at bounding box center [373, 286] width 97 height 16
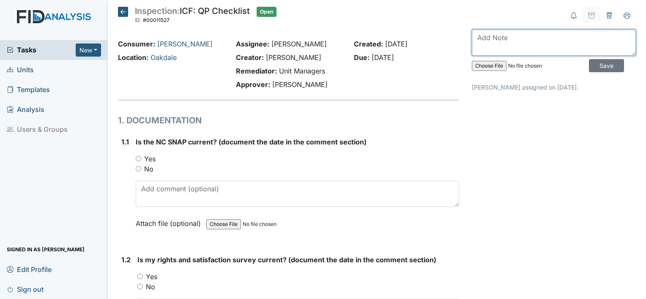
drag, startPoint x: 504, startPoint y: 29, endPoint x: 496, endPoint y: 45, distance: 17.8
click at [496, 45] on textarea at bounding box center [554, 43] width 164 height 26
type textarea "[DATE]"
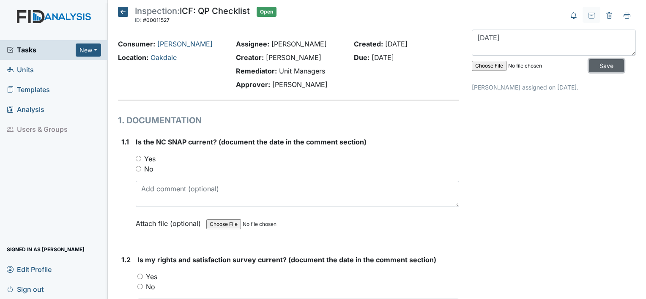
click at [597, 68] on input "Save" at bounding box center [606, 65] width 35 height 13
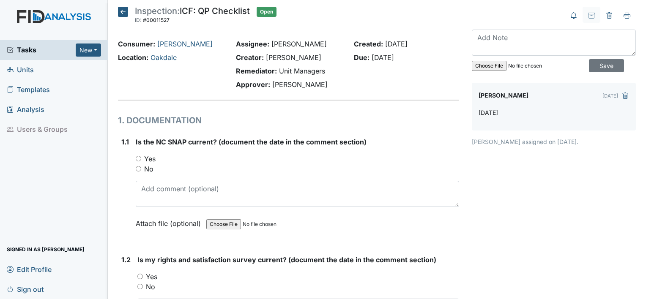
click at [122, 10] on icon at bounding box center [123, 12] width 10 height 10
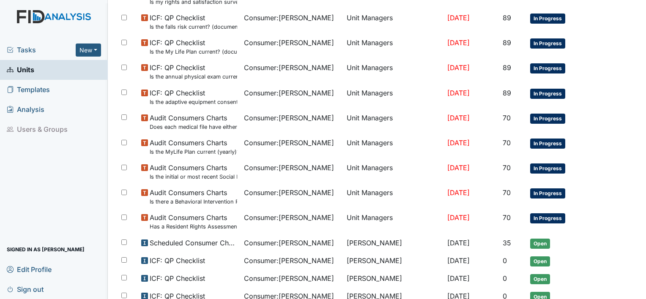
scroll to position [285, 0]
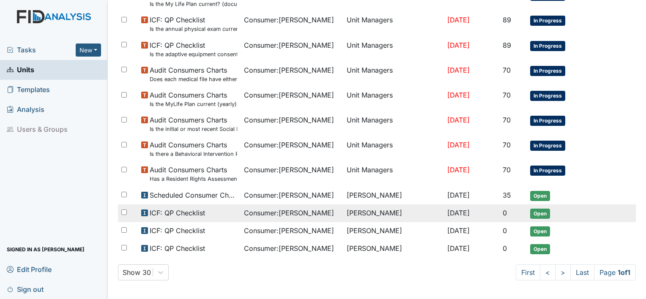
click at [198, 218] on td "ICF: QP Checklist" at bounding box center [189, 214] width 103 height 18
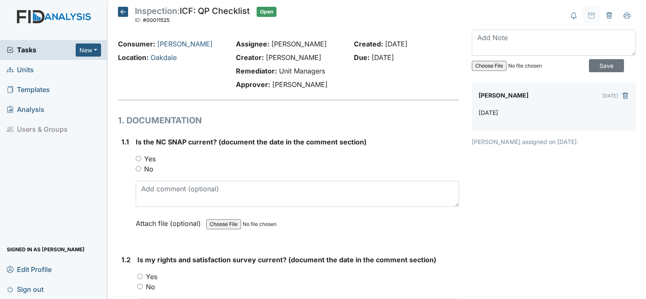
click at [147, 174] on div "Is the NC SNAP current? (document the date in the comment section) You must sel…" at bounding box center [297, 186] width 323 height 98
click at [148, 169] on label "No" at bounding box center [148, 169] width 9 height 10
click at [141, 169] on input "No" at bounding box center [138, 168] width 5 height 5
radio input "true"
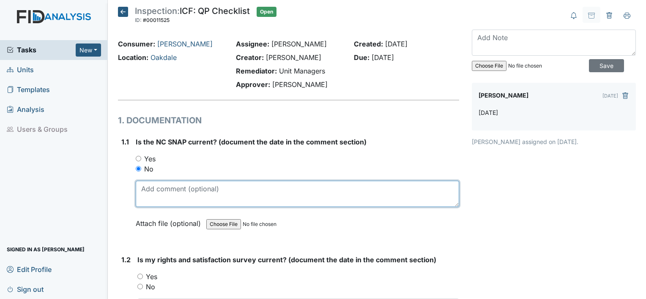
click at [151, 185] on textarea at bounding box center [297, 194] width 323 height 26
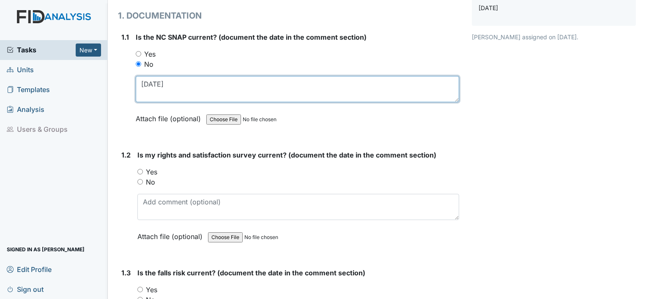
scroll to position [106, 0]
type textarea "1.12.24"
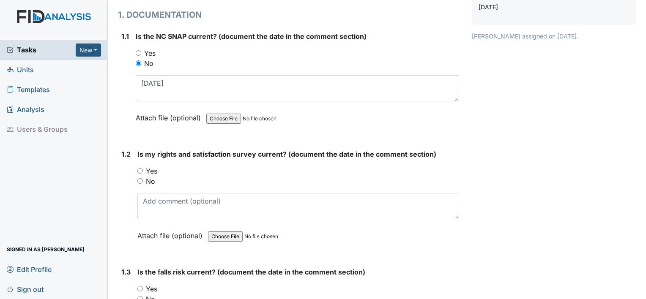
click at [148, 182] on label "No" at bounding box center [150, 181] width 9 height 10
click at [143, 182] on input "No" at bounding box center [139, 180] width 5 height 5
radio input "true"
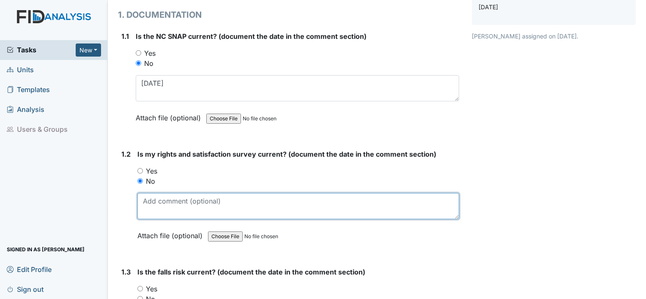
click at [154, 208] on textarea at bounding box center [298, 206] width 322 height 26
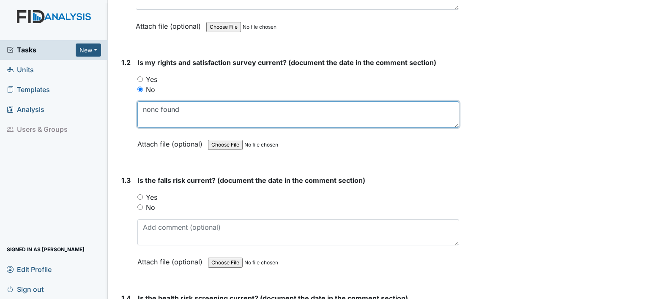
scroll to position [219, 0]
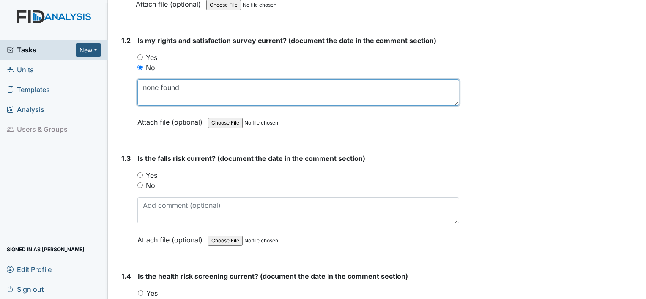
type textarea "none found"
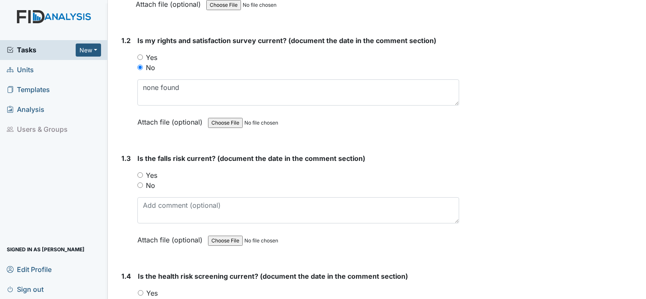
click at [140, 184] on input "No" at bounding box center [139, 185] width 5 height 5
radio input "true"
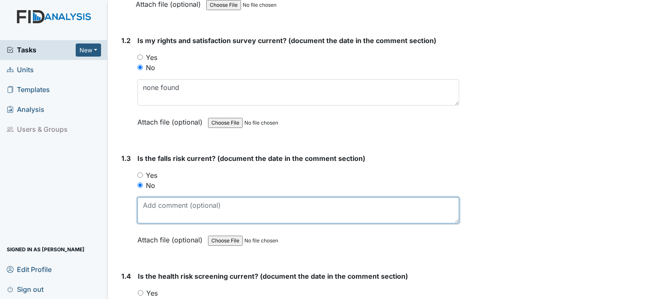
click at [148, 205] on textarea at bounding box center [298, 210] width 322 height 26
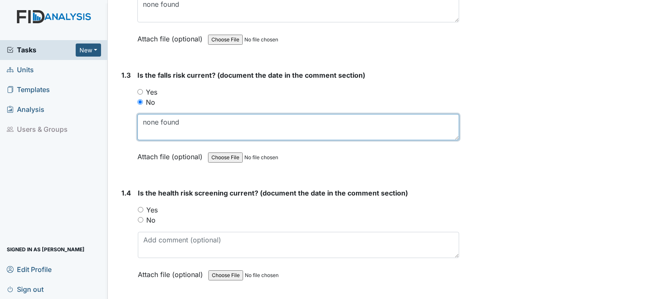
scroll to position [311, 0]
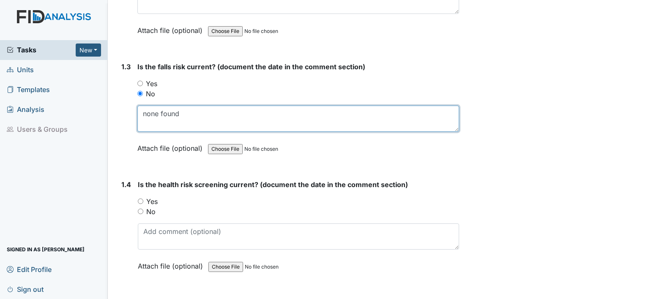
type textarea "none found"
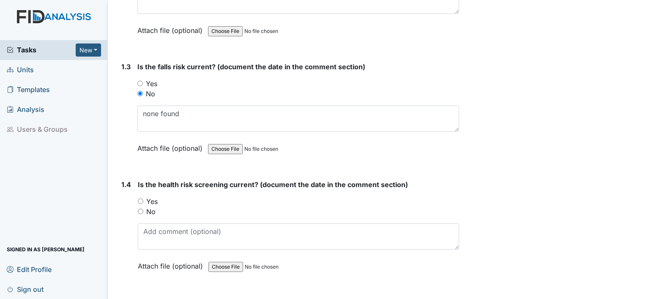
click at [151, 210] on label "No" at bounding box center [150, 212] width 9 height 10
click at [143, 210] on input "No" at bounding box center [140, 211] width 5 height 5
radio input "true"
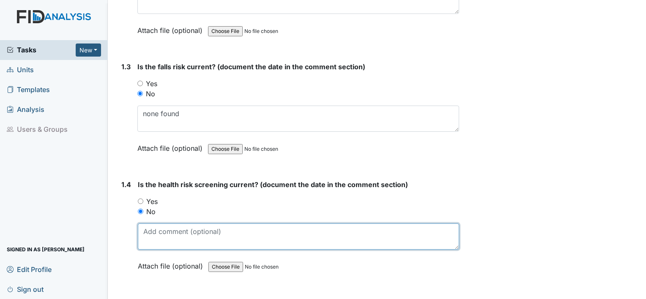
click at [159, 235] on textarea at bounding box center [298, 237] width 321 height 26
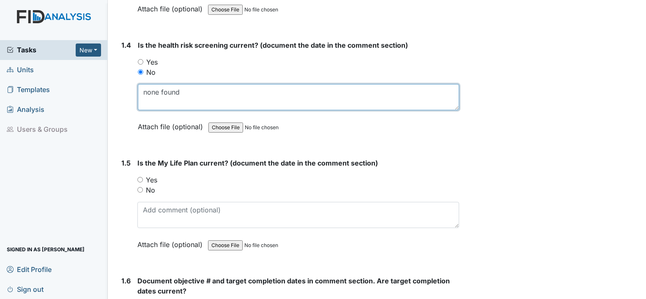
scroll to position [459, 0]
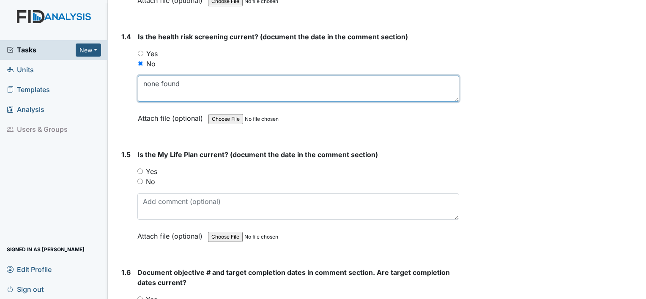
type textarea "none found"
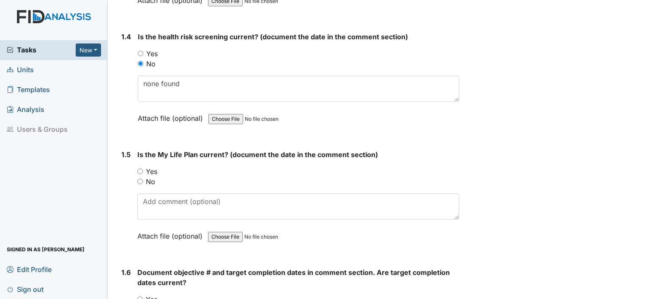
click at [146, 182] on label "No" at bounding box center [150, 182] width 9 height 10
click at [143, 182] on input "No" at bounding box center [139, 181] width 5 height 5
radio input "true"
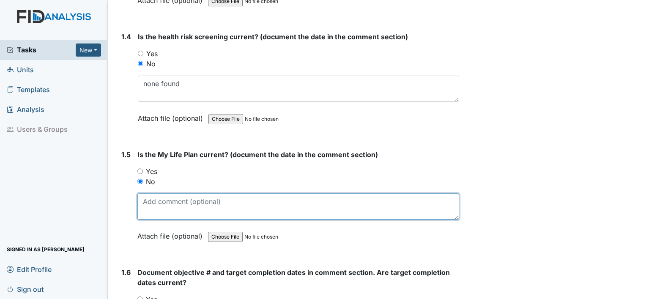
click at [154, 203] on textarea at bounding box center [298, 207] width 322 height 26
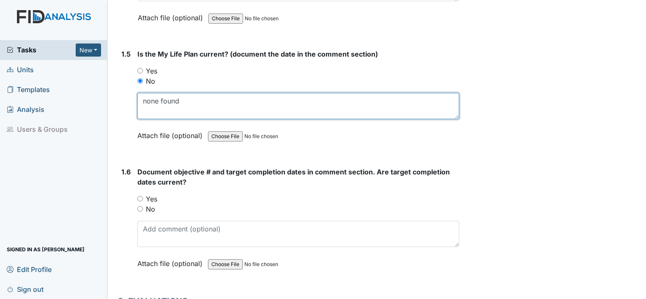
scroll to position [561, 0]
type textarea "none found"
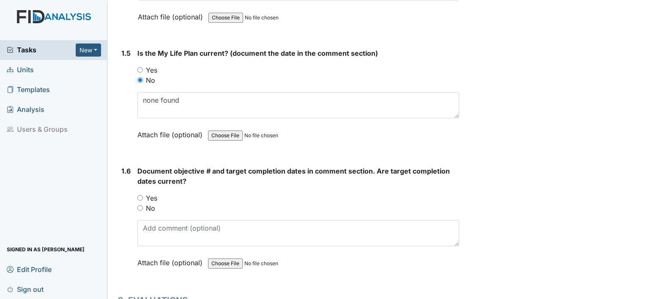
click at [151, 207] on label "No" at bounding box center [150, 208] width 9 height 10
click at [143, 207] on input "No" at bounding box center [139, 208] width 5 height 5
radio input "true"
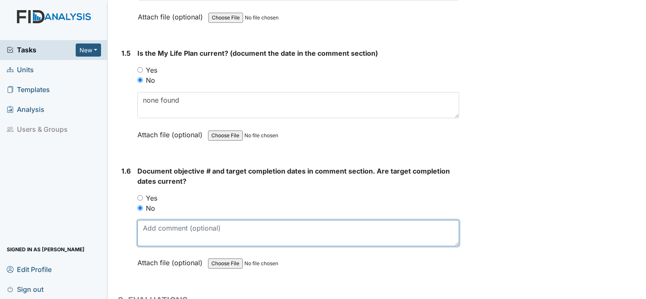
click at [155, 232] on textarea at bounding box center [298, 233] width 322 height 26
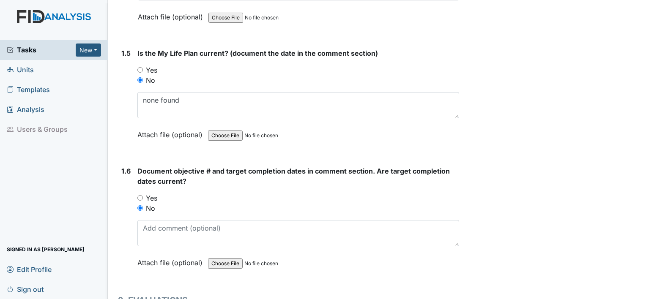
click at [153, 193] on label "Yes" at bounding box center [151, 198] width 11 height 10
click at [143, 195] on input "Yes" at bounding box center [139, 197] width 5 height 5
radio input "true"
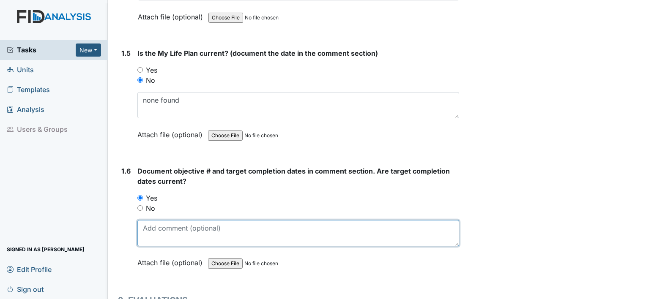
click at [149, 227] on textarea at bounding box center [298, 233] width 322 height 26
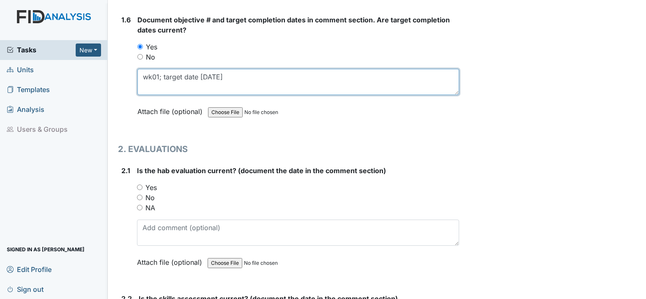
scroll to position [714, 0]
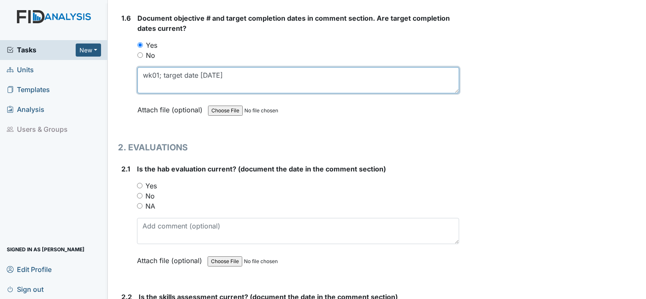
type textarea "wk01; target date [DATE]"
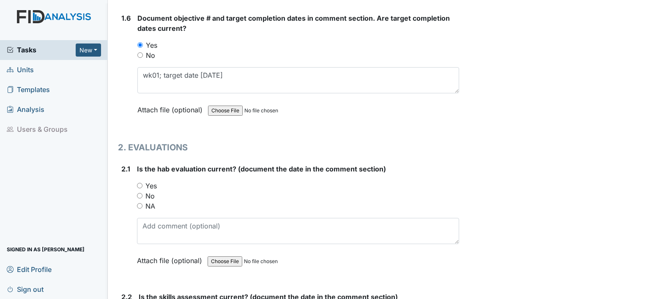
click at [157, 182] on div "Yes" at bounding box center [298, 186] width 322 height 10
click at [147, 183] on label "Yes" at bounding box center [150, 186] width 11 height 10
click at [143, 183] on input "Yes" at bounding box center [139, 185] width 5 height 5
radio input "true"
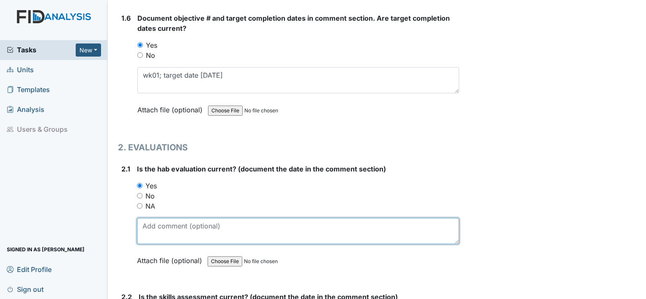
click at [150, 225] on textarea at bounding box center [298, 231] width 322 height 26
click at [150, 225] on textarea "10.8.24" at bounding box center [298, 231] width 322 height 26
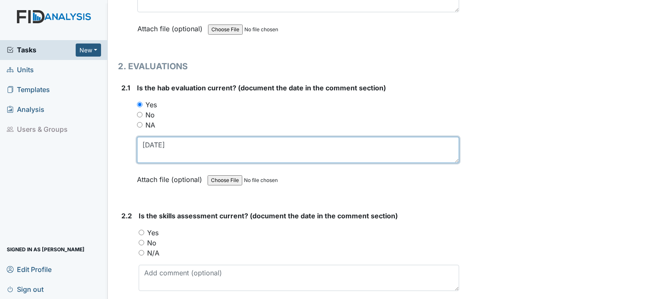
scroll to position [795, 0]
type textarea "10.18.24"
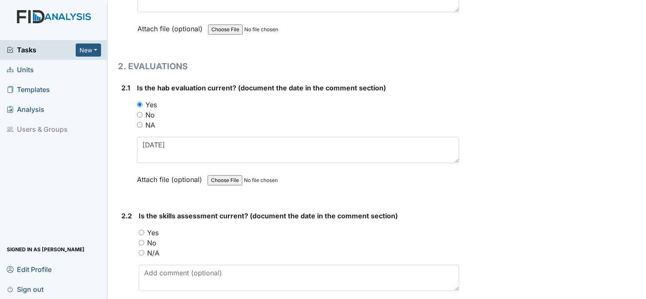
click at [156, 232] on label "Yes" at bounding box center [152, 233] width 11 height 10
click at [144, 232] on input "Yes" at bounding box center [141, 232] width 5 height 5
radio input "true"
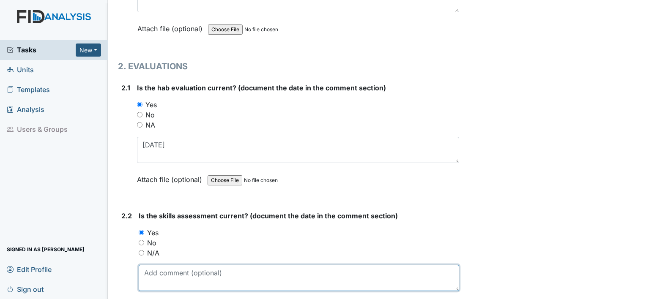
click at [160, 272] on textarea at bounding box center [299, 278] width 321 height 26
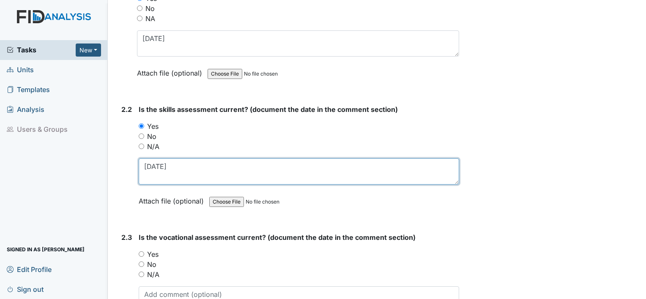
scroll to position [902, 0]
type textarea "10.18.24"
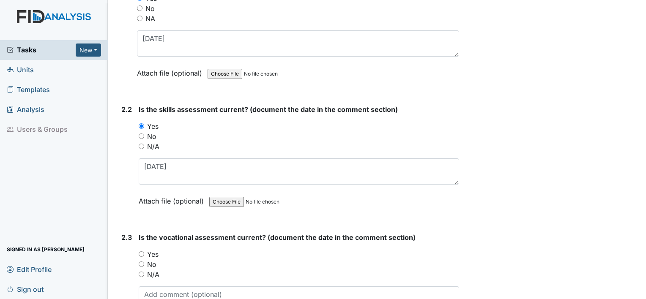
click at [157, 253] on label "Yes" at bounding box center [152, 254] width 11 height 10
click at [144, 253] on input "Yes" at bounding box center [141, 254] width 5 height 5
radio input "true"
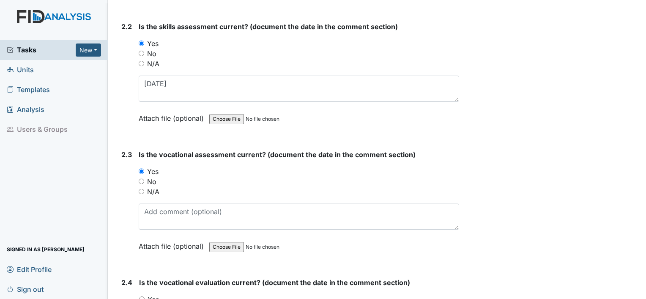
scroll to position [988, 0]
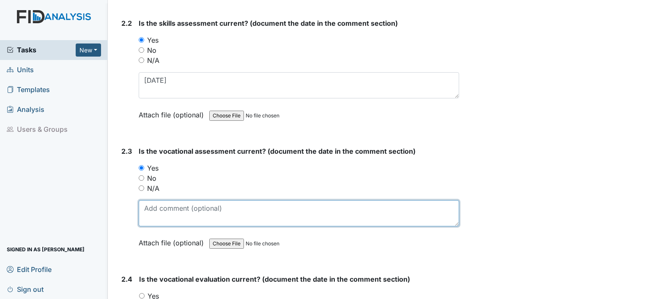
click at [187, 211] on textarea at bounding box center [299, 213] width 321 height 26
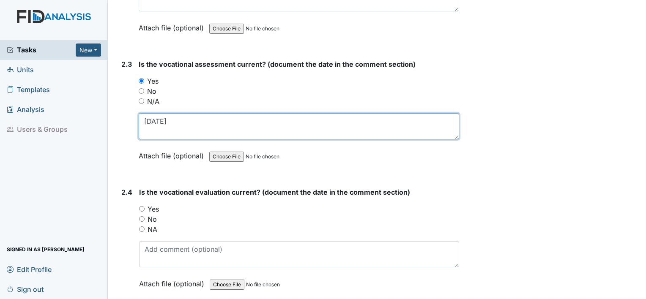
scroll to position [1076, 0]
type textarea "10.11.24"
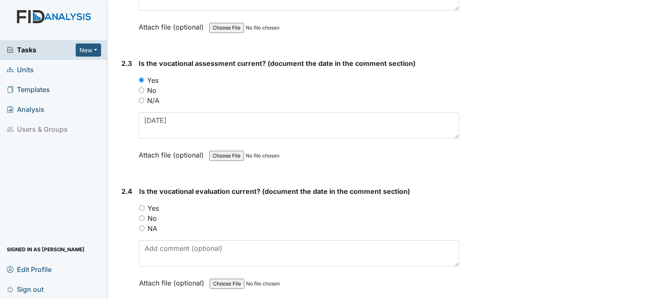
click at [153, 203] on label "Yes" at bounding box center [153, 208] width 11 height 10
click at [145, 206] on input "Yes" at bounding box center [141, 208] width 5 height 5
radio input "true"
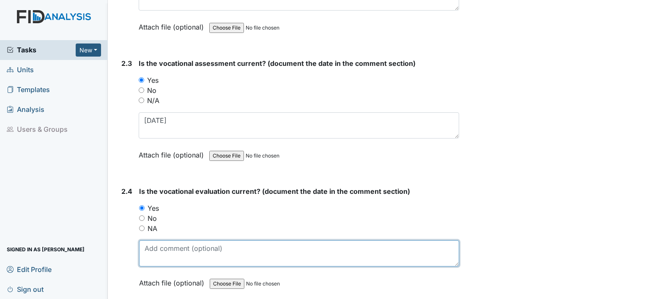
click at [156, 244] on textarea at bounding box center [299, 254] width 320 height 26
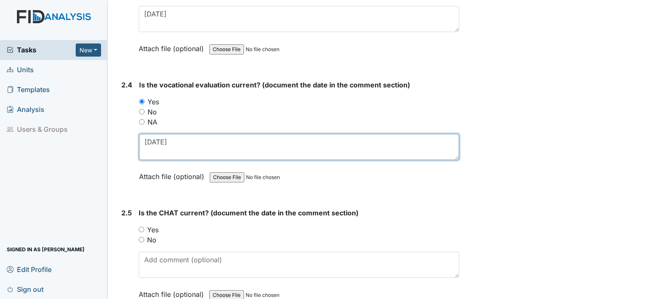
scroll to position [1184, 0]
type textarea "10.11.24"
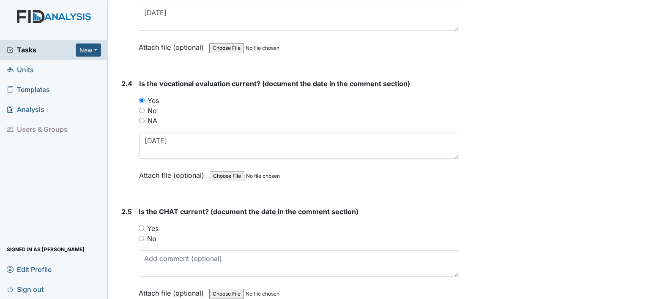
click at [150, 224] on label "Yes" at bounding box center [152, 229] width 11 height 10
click at [144, 226] on input "Yes" at bounding box center [141, 228] width 5 height 5
radio input "true"
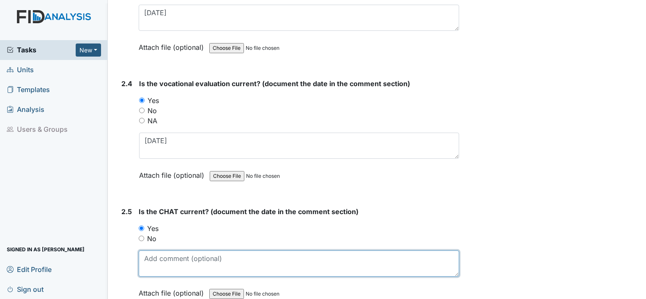
click at [162, 256] on textarea at bounding box center [299, 264] width 321 height 26
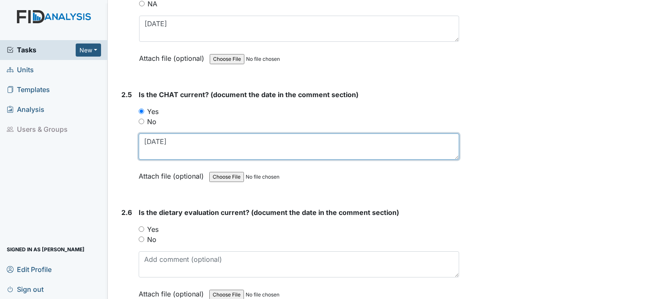
scroll to position [1302, 0]
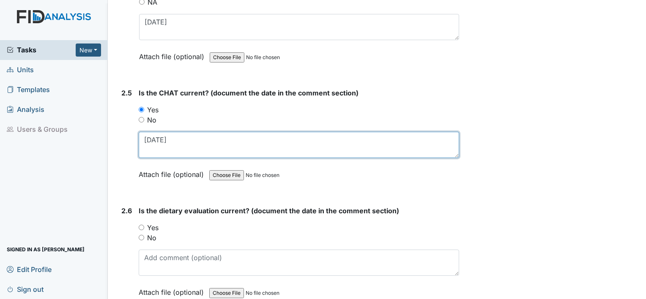
type textarea "10.23.24"
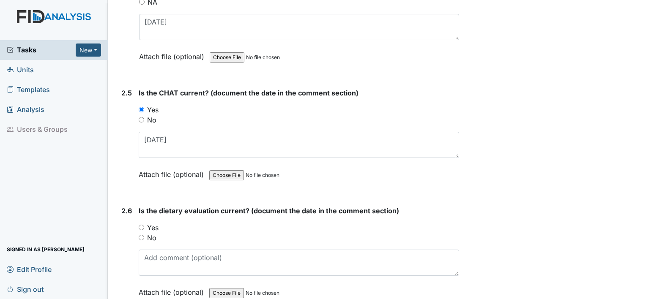
click at [151, 234] on label "No" at bounding box center [151, 238] width 9 height 10
click at [144, 235] on input "No" at bounding box center [141, 237] width 5 height 5
radio input "true"
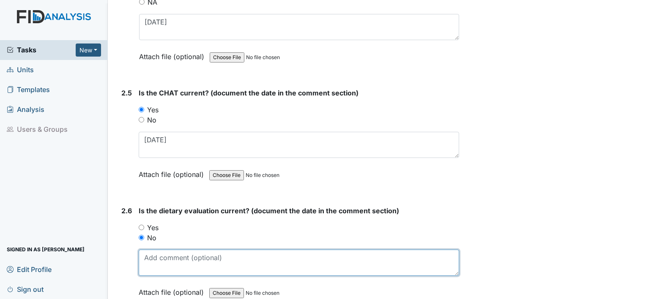
click at [155, 259] on textarea at bounding box center [299, 263] width 321 height 26
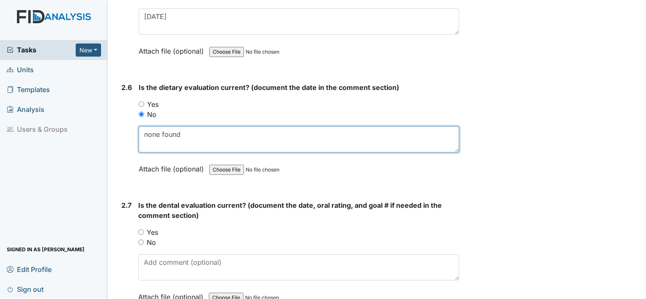
scroll to position [1427, 0]
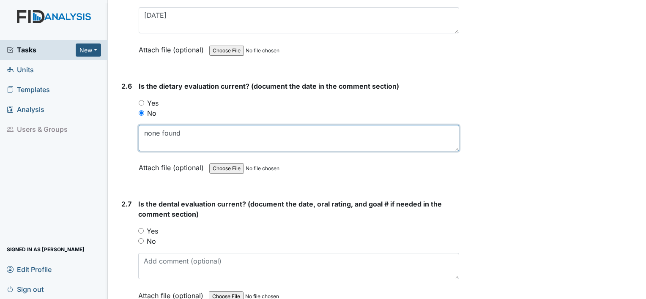
type textarea "none found"
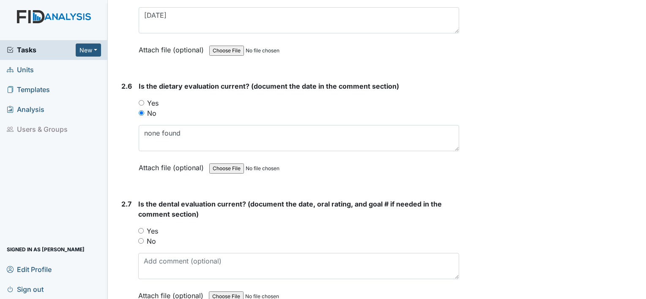
click at [150, 226] on label "Yes" at bounding box center [152, 231] width 11 height 10
click at [144, 228] on input "Yes" at bounding box center [140, 230] width 5 height 5
radio input "true"
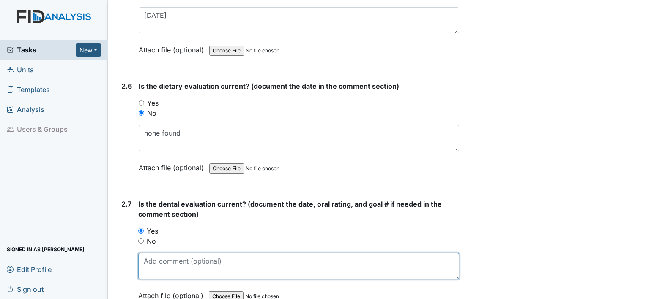
click at [161, 258] on textarea at bounding box center [298, 266] width 321 height 26
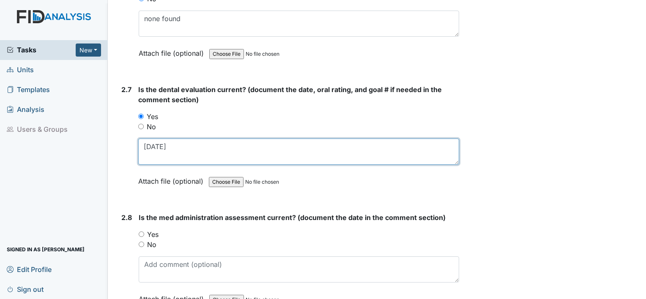
scroll to position [1564, 0]
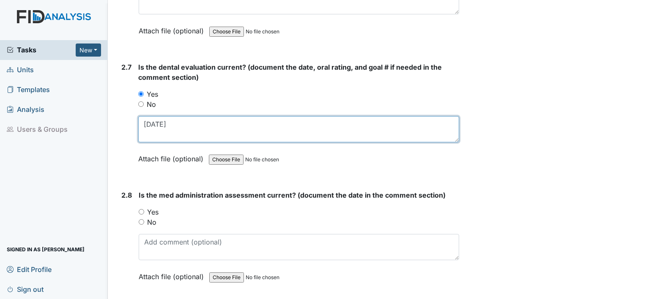
type textarea "11.12.24"
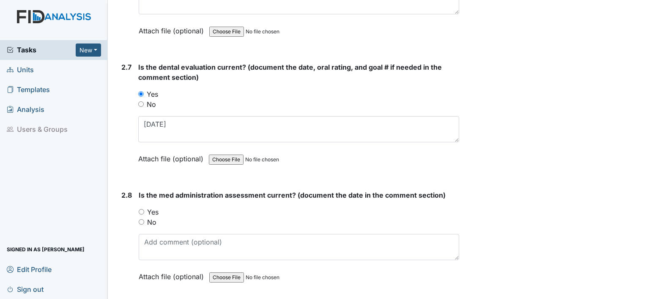
click at [155, 207] on label "Yes" at bounding box center [152, 212] width 11 height 10
click at [144, 209] on input "Yes" at bounding box center [141, 211] width 5 height 5
radio input "true"
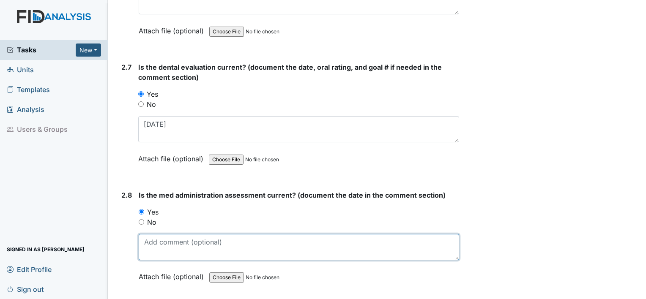
click at [158, 238] on textarea at bounding box center [299, 247] width 321 height 26
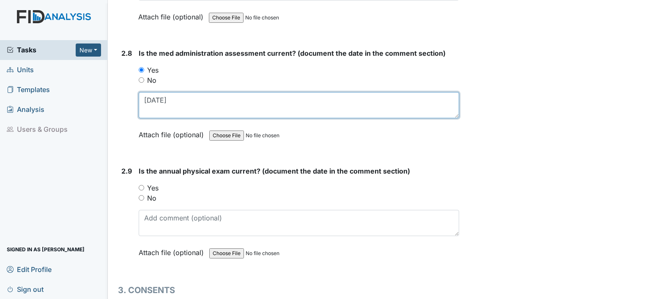
scroll to position [1704, 0]
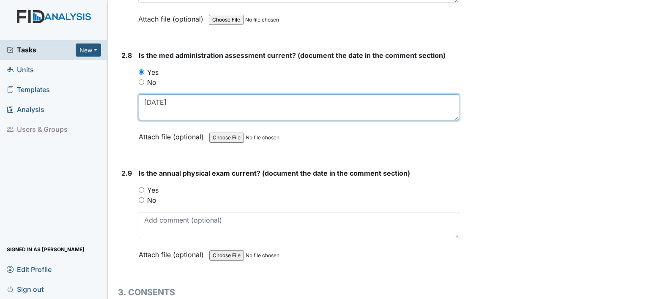
type textarea "1.29.25"
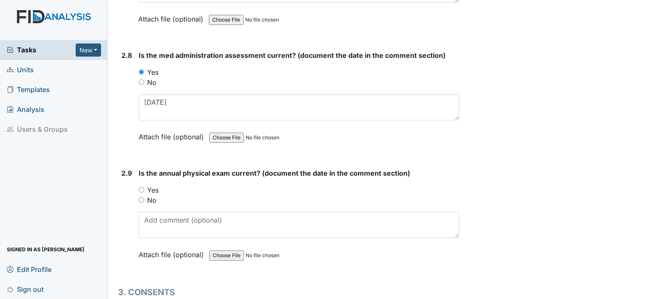
click at [149, 195] on label "No" at bounding box center [151, 200] width 9 height 10
click at [144, 197] on input "No" at bounding box center [141, 199] width 5 height 5
radio input "true"
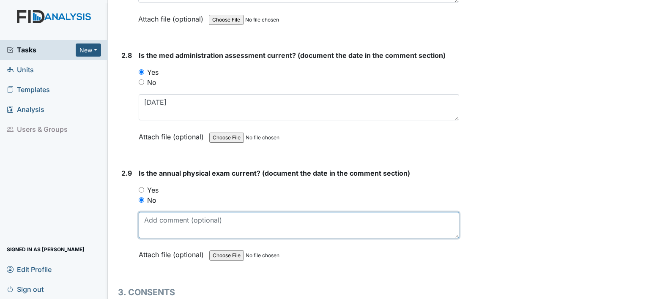
click at [155, 224] on textarea at bounding box center [299, 225] width 321 height 26
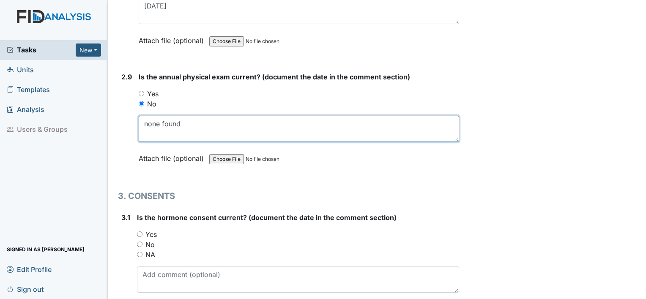
scroll to position [1803, 0]
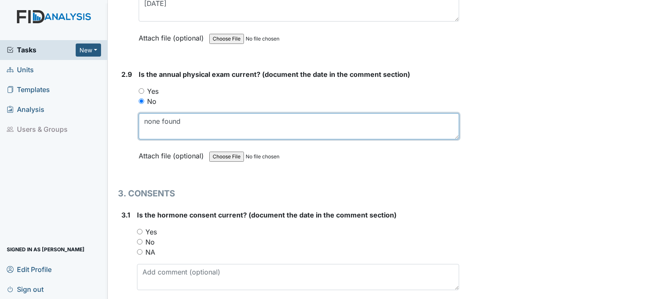
type textarea "none found"
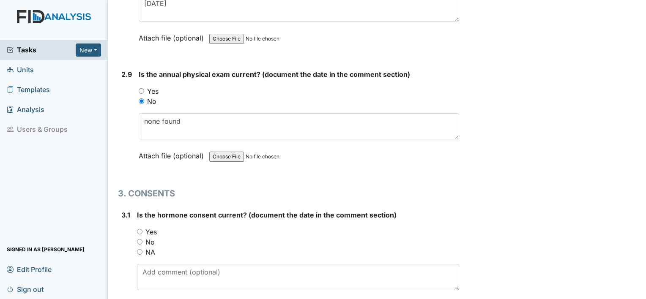
click at [148, 247] on label "NA" at bounding box center [150, 252] width 10 height 10
click at [143, 249] on input "NA" at bounding box center [139, 251] width 5 height 5
radio input "true"
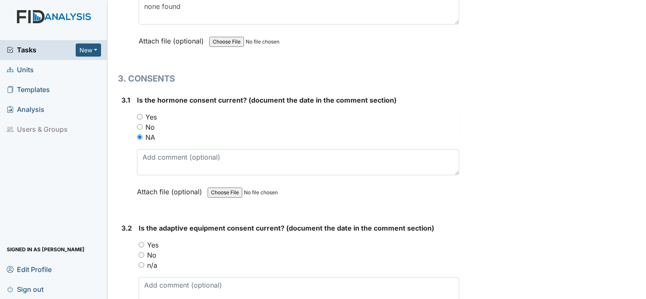
scroll to position [1919, 0]
click at [152, 249] on label "No" at bounding box center [151, 254] width 9 height 10
click at [144, 252] on input "No" at bounding box center [141, 254] width 5 height 5
radio input "true"
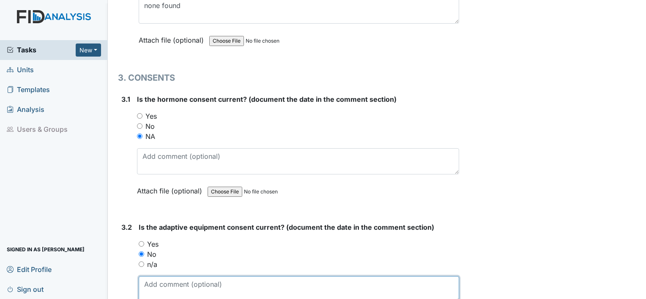
click at [156, 282] on textarea at bounding box center [299, 290] width 321 height 26
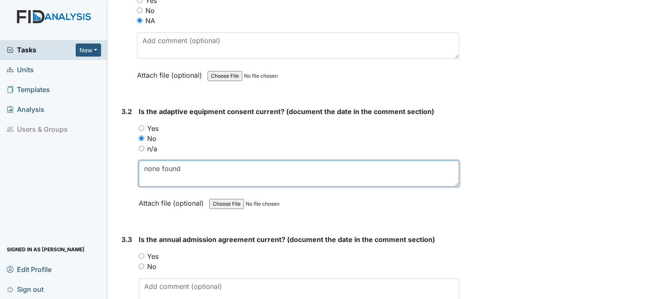
scroll to position [2037, 0]
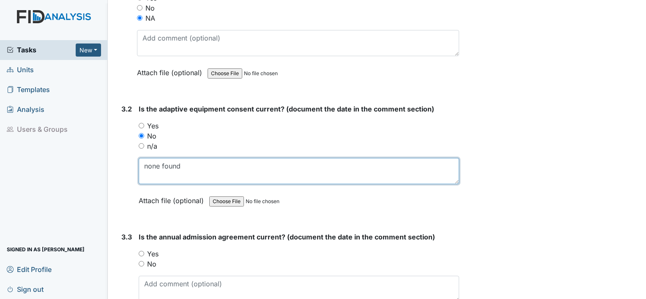
type textarea "none found"
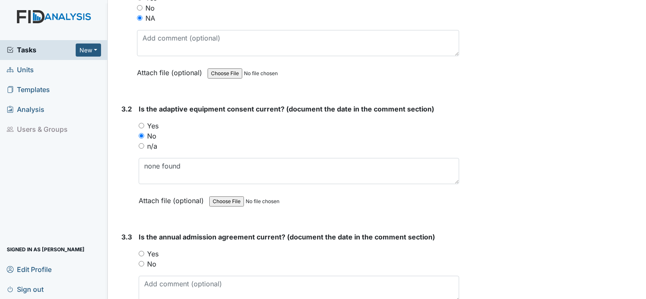
click at [151, 249] on label "Yes" at bounding box center [152, 254] width 11 height 10
click at [144, 251] on input "Yes" at bounding box center [141, 253] width 5 height 5
radio input "true"
click at [158, 277] on textarea at bounding box center [299, 289] width 321 height 26
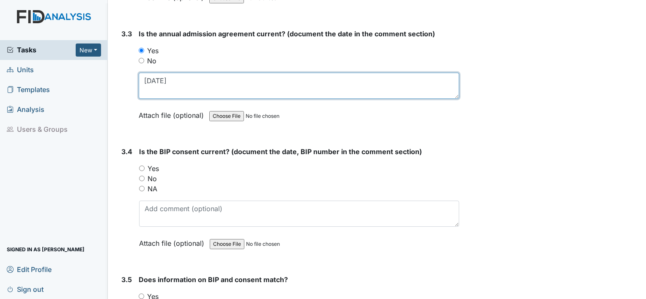
scroll to position [2241, 0]
type textarea "9.24.24"
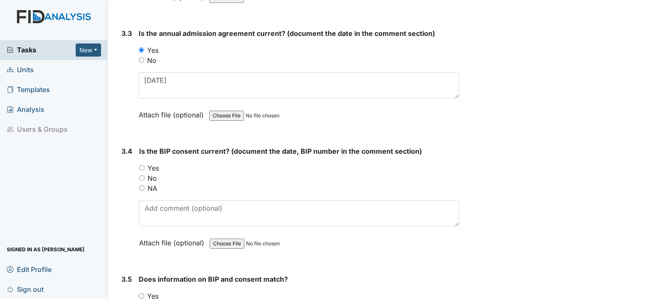
click at [152, 173] on label "No" at bounding box center [152, 178] width 9 height 10
click at [145, 175] on input "No" at bounding box center [141, 177] width 5 height 5
radio input "true"
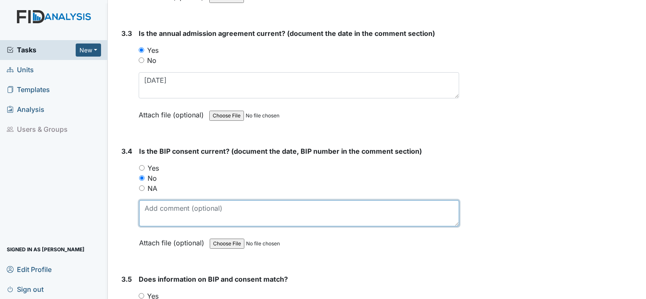
click at [154, 214] on textarea at bounding box center [299, 213] width 320 height 26
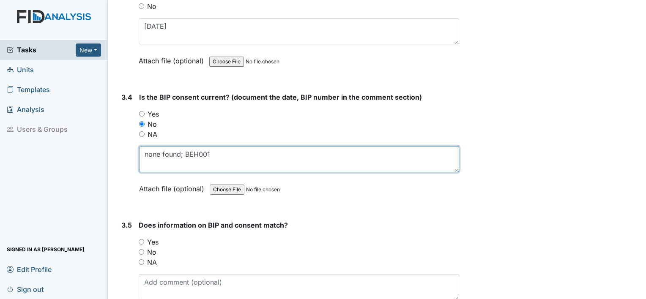
scroll to position [2358, 0]
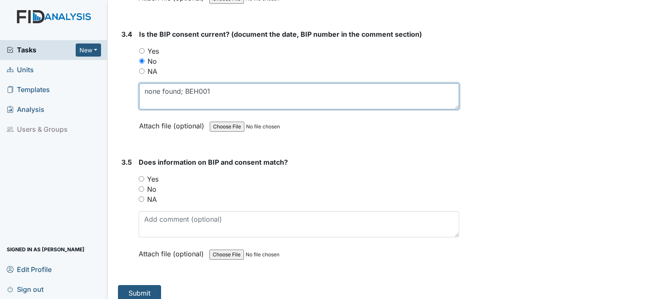
type textarea "none found; BEH001"
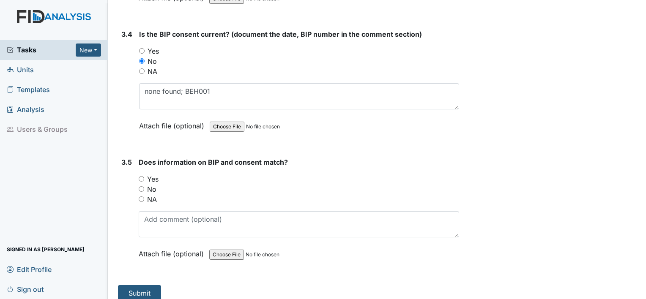
click at [156, 174] on label "Yes" at bounding box center [152, 179] width 11 height 10
click at [144, 176] on input "Yes" at bounding box center [141, 178] width 5 height 5
radio input "true"
click at [148, 285] on button "Submit" at bounding box center [139, 293] width 43 height 16
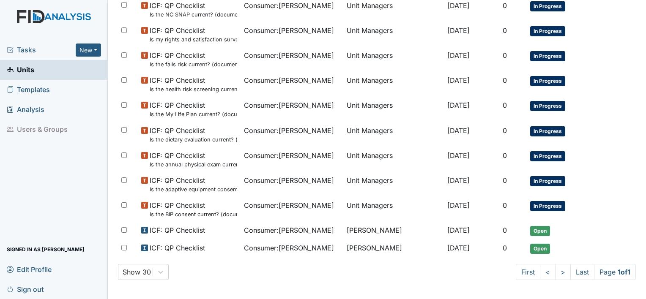
scroll to position [521, 0]
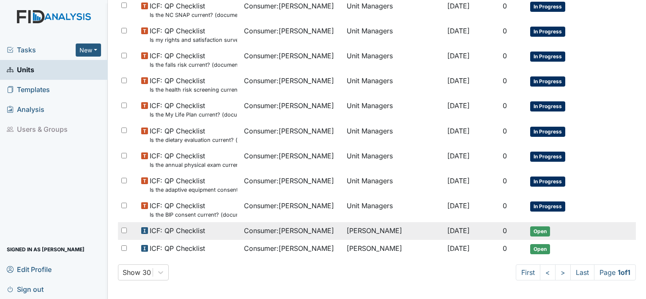
click at [241, 228] on td "Consumer : Robertson, Antonio" at bounding box center [292, 231] width 103 height 18
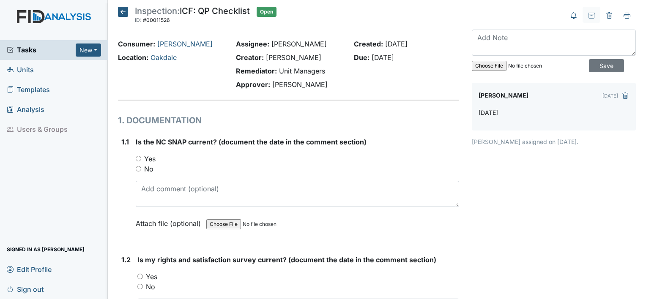
click at [150, 157] on label "Yes" at bounding box center [149, 159] width 11 height 10
click at [141, 157] on input "Yes" at bounding box center [138, 158] width 5 height 5
radio input "true"
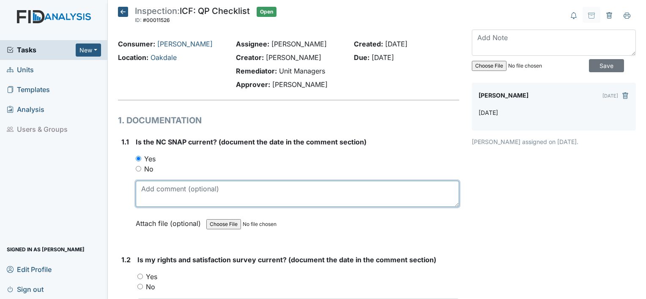
click at [157, 188] on textarea at bounding box center [297, 194] width 323 height 26
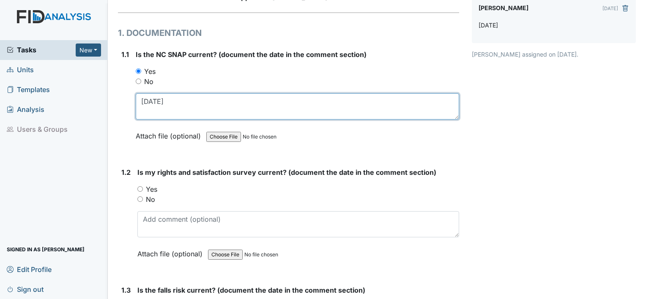
scroll to position [88, 0]
type textarea "1.12.24"
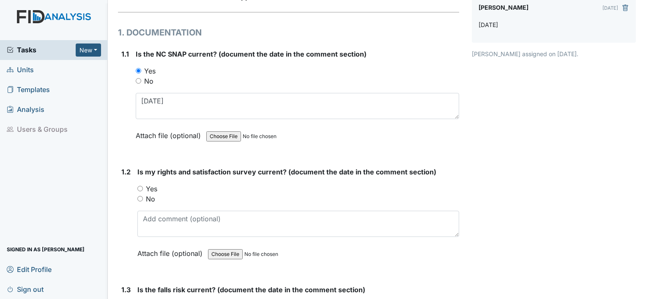
click at [151, 198] on label "No" at bounding box center [150, 199] width 9 height 10
click at [143, 198] on input "No" at bounding box center [139, 198] width 5 height 5
radio input "true"
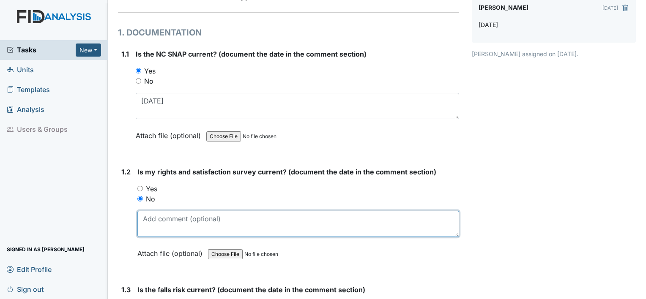
click at [154, 225] on textarea at bounding box center [298, 224] width 322 height 26
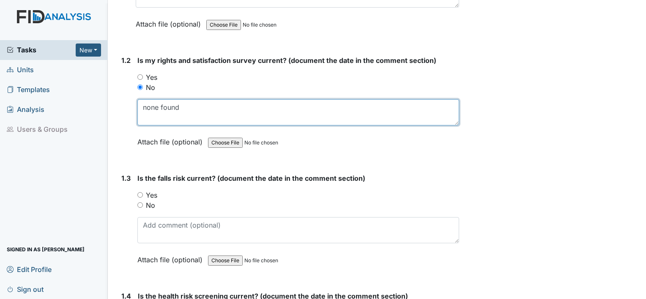
scroll to position [201, 0]
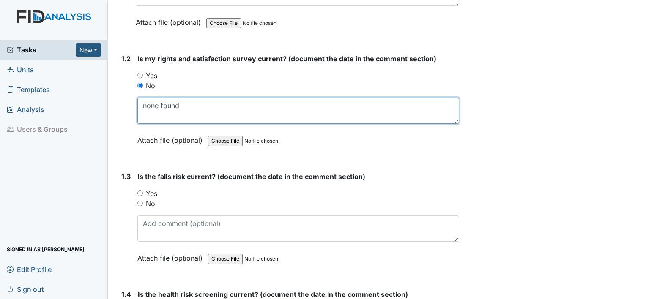
type textarea "none found"
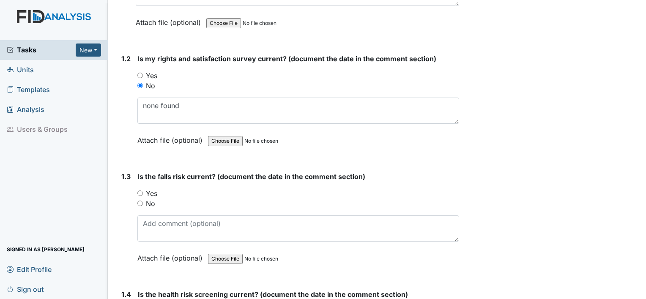
click at [149, 200] on label "No" at bounding box center [150, 204] width 9 height 10
click at [143, 201] on input "No" at bounding box center [139, 203] width 5 height 5
radio input "true"
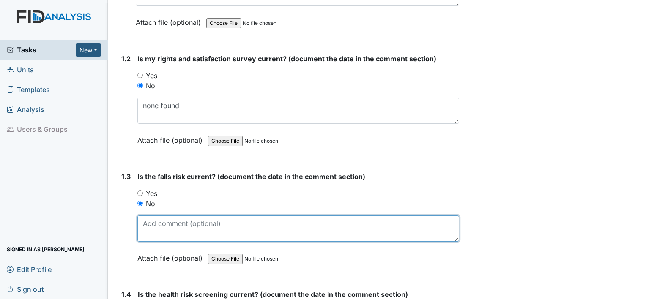
click at [153, 223] on textarea at bounding box center [298, 229] width 322 height 26
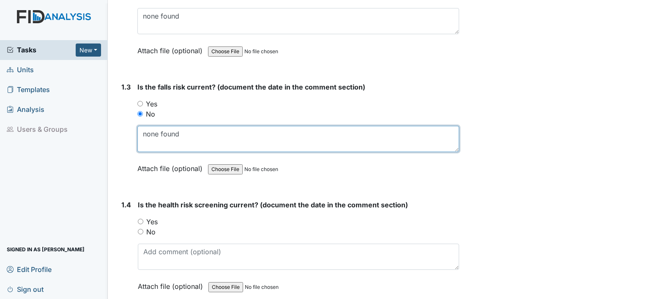
scroll to position [296, 0]
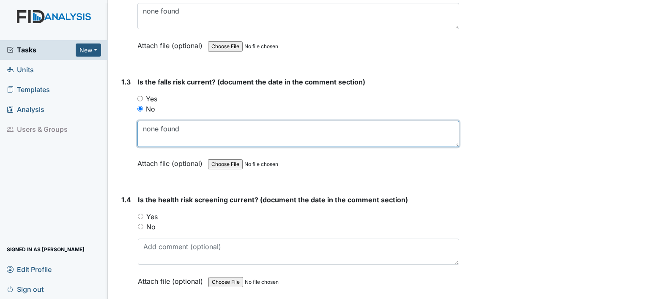
type textarea "none found"
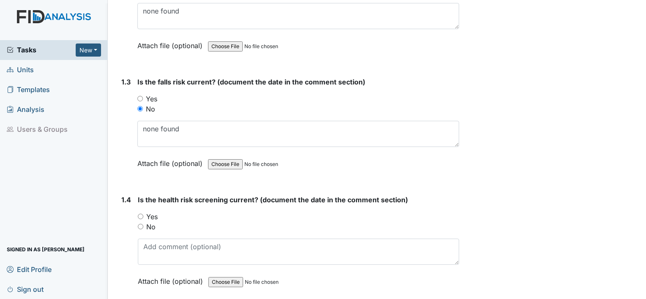
click at [151, 227] on label "No" at bounding box center [150, 227] width 9 height 10
click at [143, 227] on input "No" at bounding box center [140, 226] width 5 height 5
radio input "true"
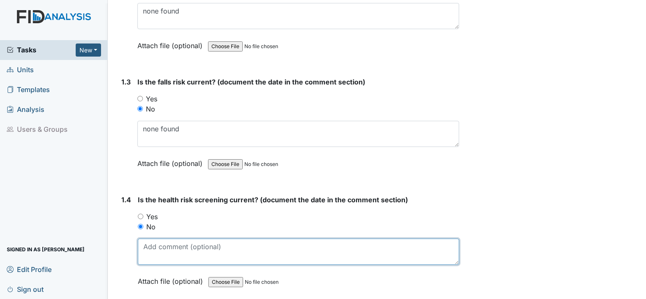
click at [154, 250] on textarea at bounding box center [298, 252] width 321 height 26
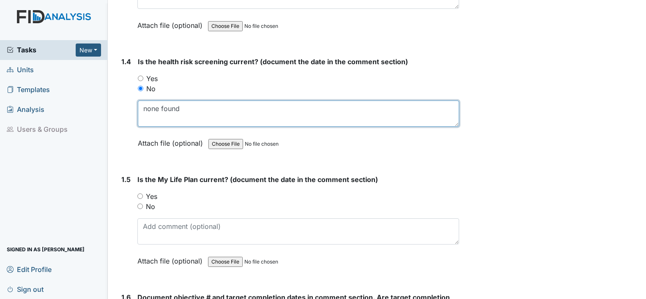
scroll to position [436, 0]
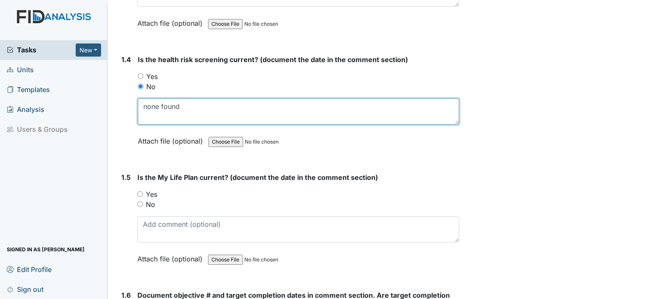
type textarea "none found"
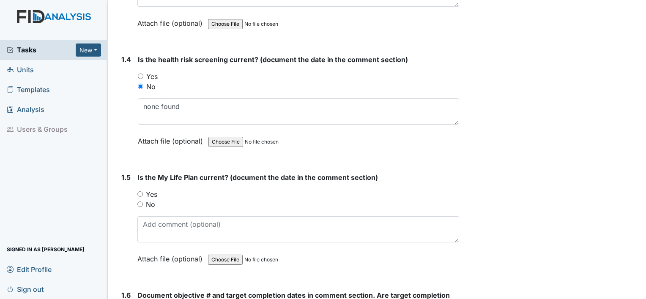
click at [147, 204] on label "No" at bounding box center [150, 205] width 9 height 10
click at [143, 204] on input "No" at bounding box center [139, 204] width 5 height 5
radio input "true"
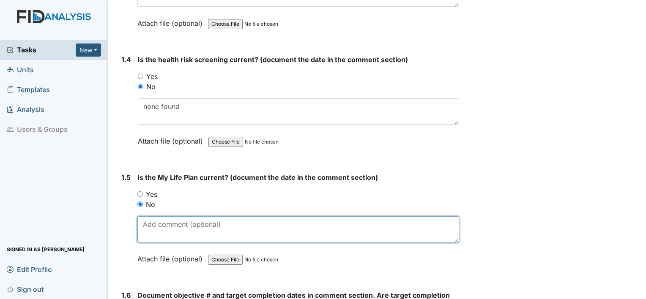
click at [151, 222] on textarea at bounding box center [298, 230] width 322 height 26
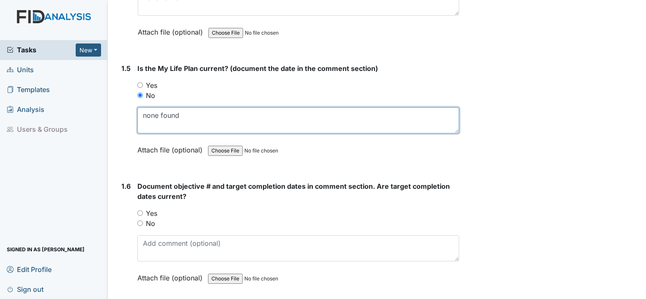
scroll to position [558, 0]
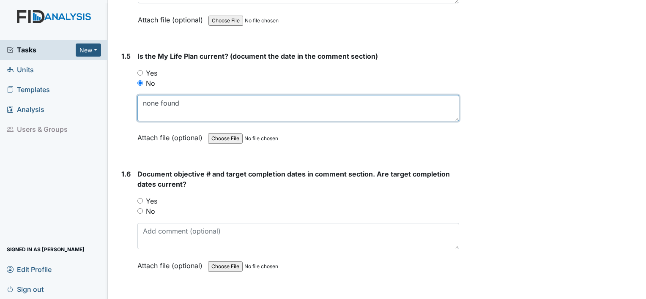
type textarea "none found"
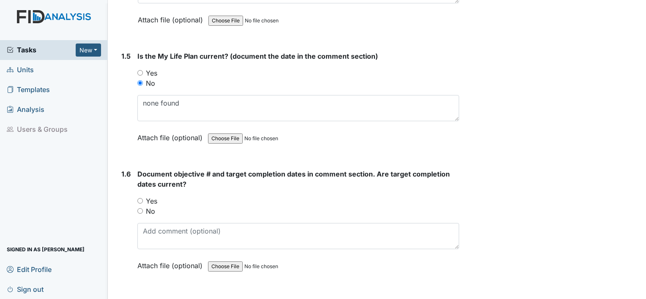
click at [140, 200] on input "Yes" at bounding box center [139, 200] width 5 height 5
radio input "true"
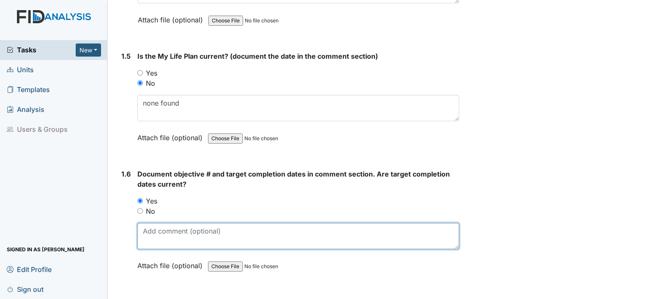
click at [148, 234] on textarea at bounding box center [298, 236] width 322 height 26
click at [249, 225] on textarea "WK01; target date 11.4.25" at bounding box center [298, 236] width 322 height 26
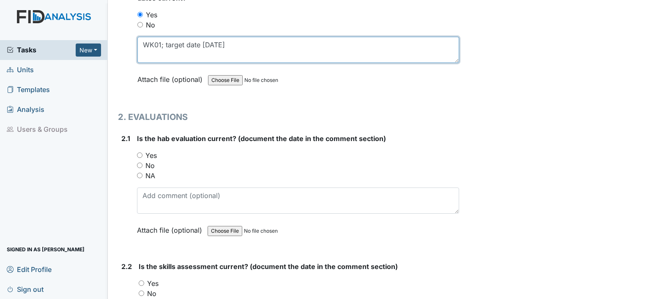
scroll to position [744, 0]
type textarea "WK01; target date 11.4.25"
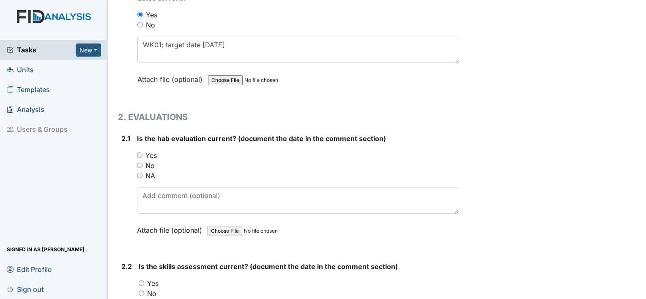
click at [149, 153] on label "Yes" at bounding box center [150, 156] width 11 height 10
click at [143, 153] on input "Yes" at bounding box center [139, 155] width 5 height 5
radio input "true"
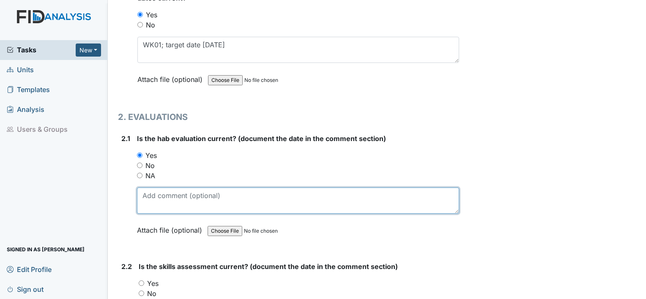
click at [159, 188] on textarea at bounding box center [298, 201] width 322 height 26
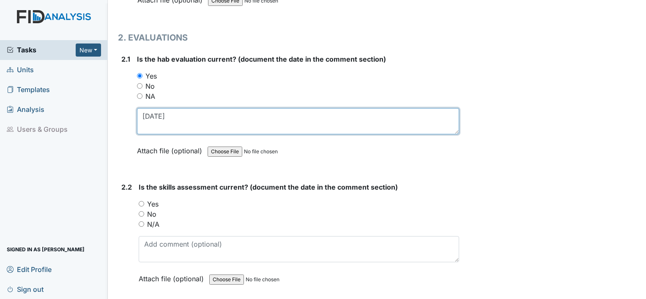
scroll to position [824, 0]
type textarea "10.18.24"
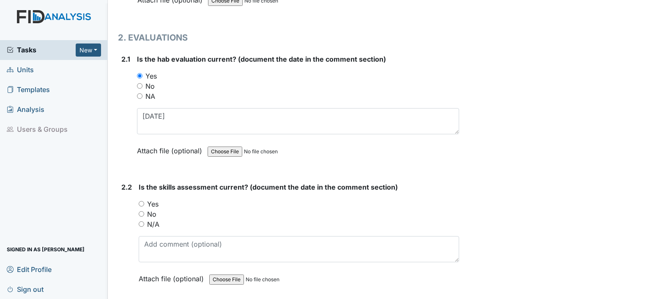
click at [151, 205] on label "Yes" at bounding box center [152, 204] width 11 height 10
click at [144, 205] on input "Yes" at bounding box center [141, 203] width 5 height 5
radio input "true"
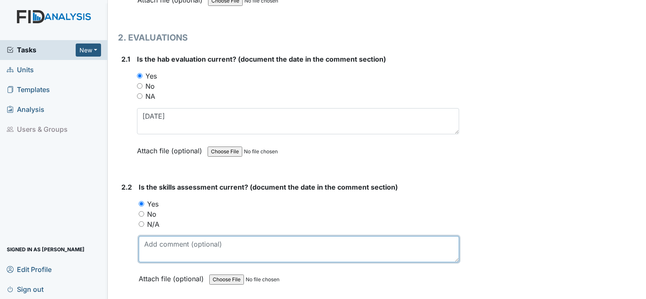
click at [205, 247] on textarea at bounding box center [299, 249] width 321 height 26
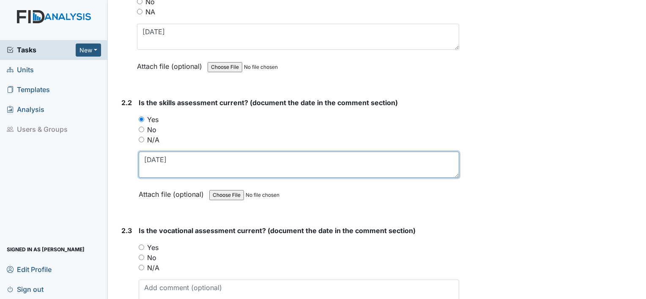
scroll to position [910, 0]
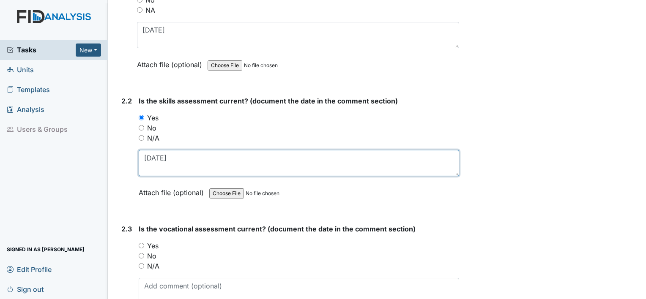
type textarea "10.18.24"
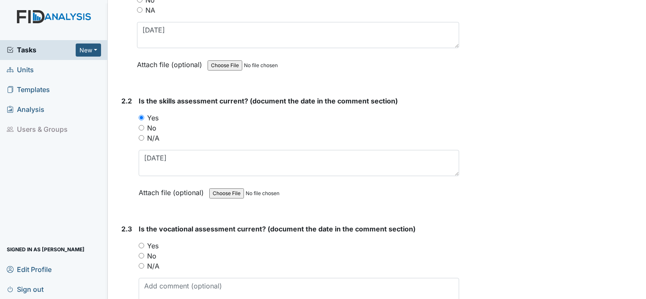
click at [151, 241] on label "Yes" at bounding box center [152, 246] width 11 height 10
click at [144, 243] on input "Yes" at bounding box center [141, 245] width 5 height 5
radio input "true"
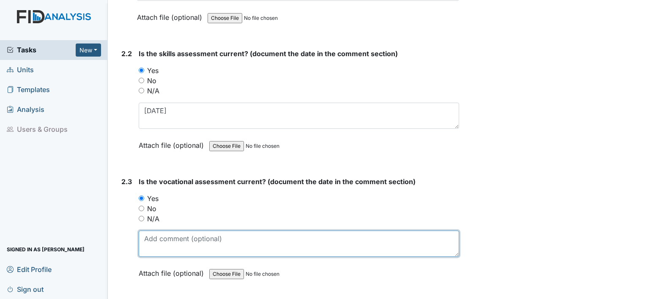
click at [208, 233] on textarea at bounding box center [299, 244] width 321 height 26
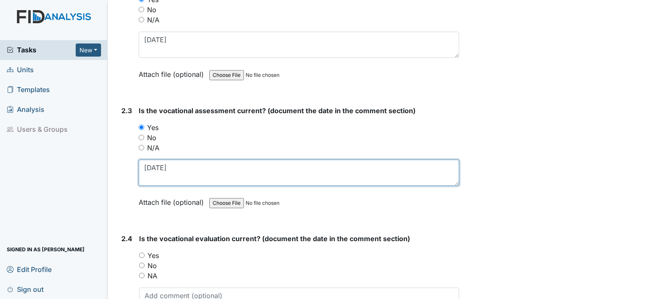
scroll to position [1031, 0]
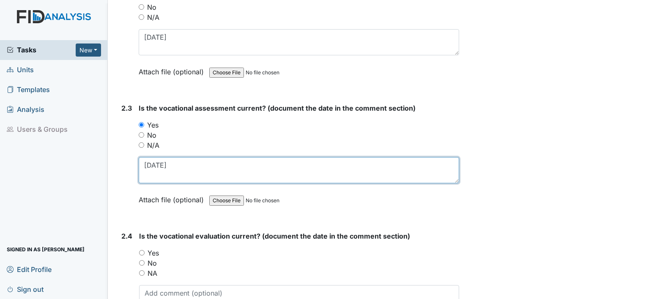
type textarea "10.11.24"
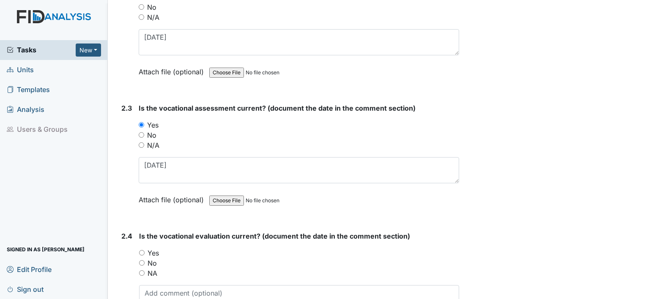
click at [152, 252] on label "Yes" at bounding box center [153, 253] width 11 height 10
click at [145, 252] on input "Yes" at bounding box center [141, 252] width 5 height 5
radio input "true"
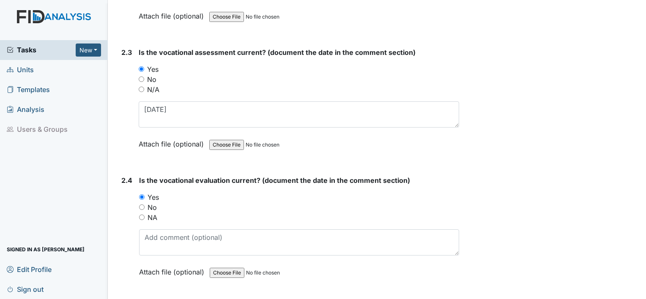
scroll to position [1088, 0]
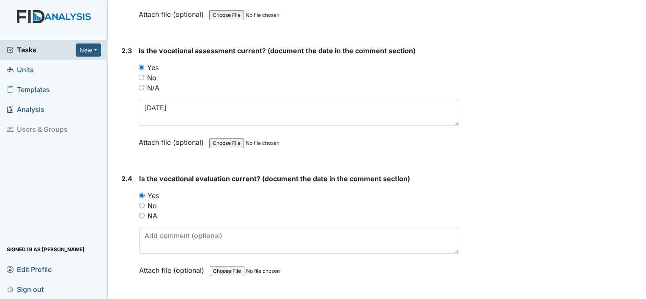
click at [152, 252] on div "Is the vocational evaluation current? (document the date in the comment section…" at bounding box center [299, 228] width 320 height 108
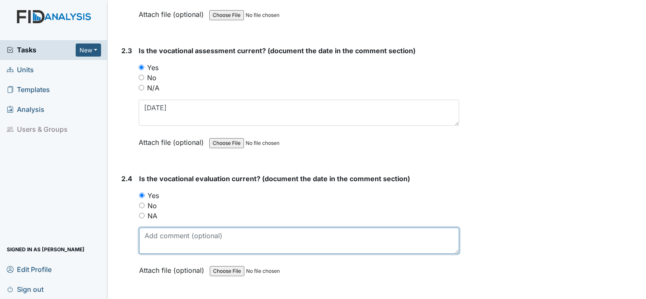
click at [153, 238] on textarea at bounding box center [299, 241] width 320 height 26
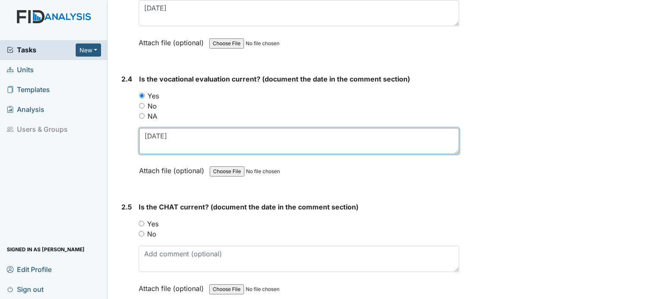
scroll to position [1190, 0]
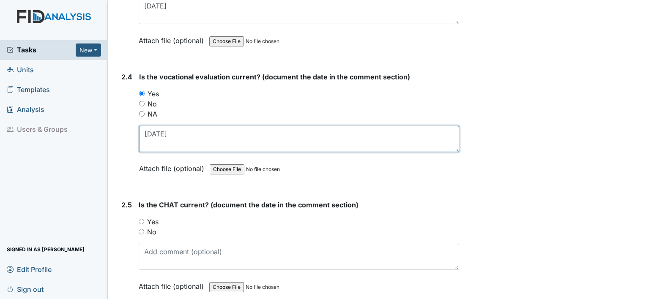
type textarea "10.11.24"
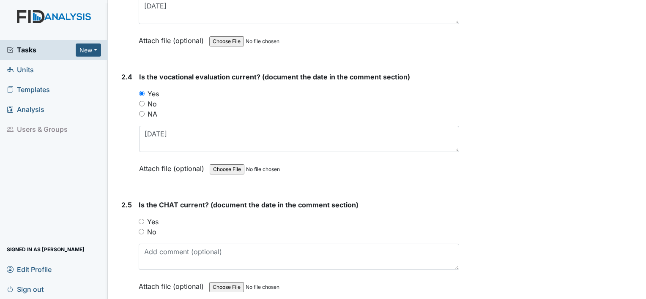
click at [151, 218] on label "Yes" at bounding box center [152, 222] width 11 height 10
click at [144, 219] on input "Yes" at bounding box center [141, 221] width 5 height 5
radio input "true"
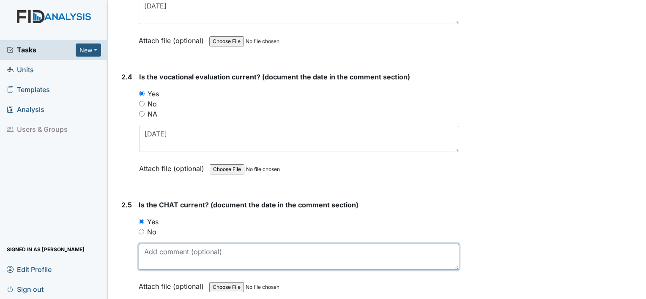
click at [157, 250] on textarea at bounding box center [299, 257] width 321 height 26
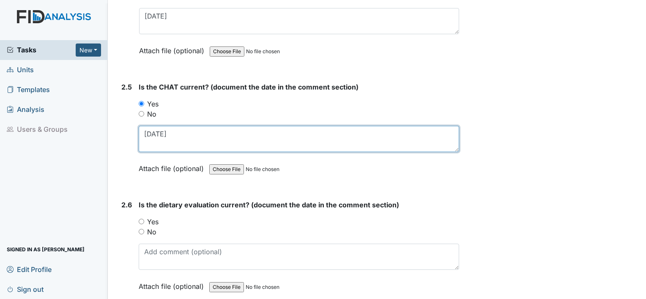
scroll to position [1309, 0]
type textarea "10.23.24"
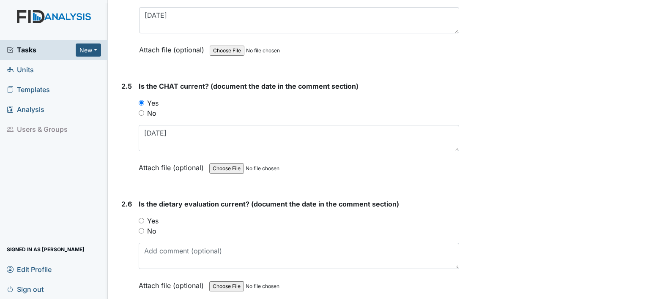
click at [155, 217] on label "Yes" at bounding box center [152, 221] width 11 height 10
click at [144, 218] on input "Yes" at bounding box center [141, 220] width 5 height 5
radio input "true"
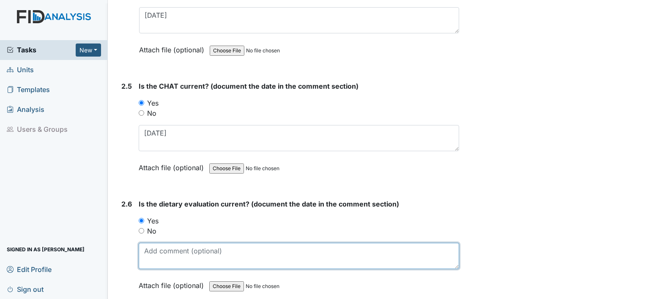
click at [157, 249] on textarea at bounding box center [299, 256] width 321 height 26
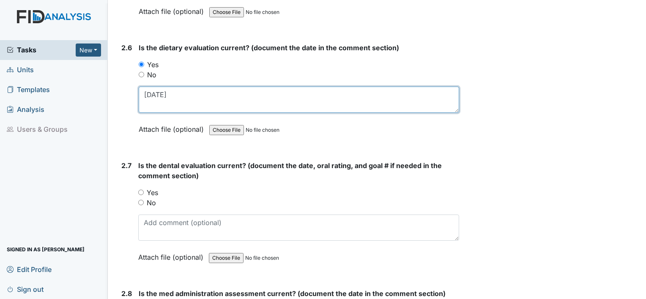
scroll to position [1466, 0]
type textarea "1.15.25"
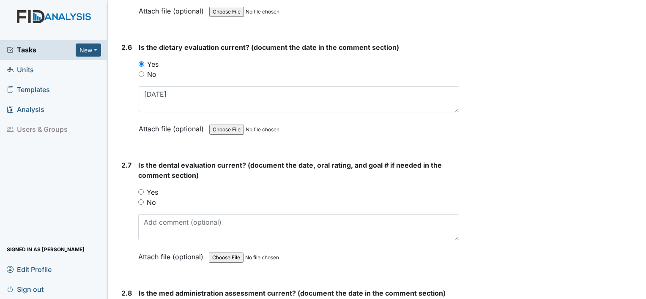
click at [149, 188] on label "Yes" at bounding box center [152, 192] width 11 height 10
click at [144, 189] on input "Yes" at bounding box center [140, 191] width 5 height 5
radio input "true"
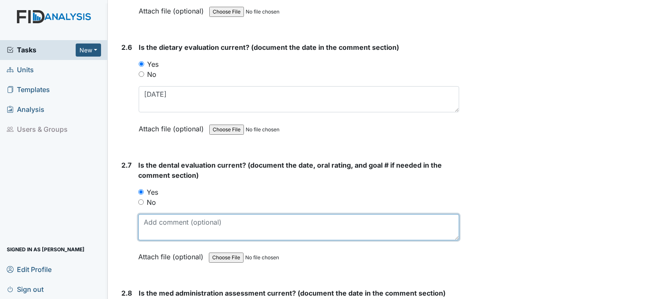
click at [153, 218] on textarea at bounding box center [298, 227] width 321 height 26
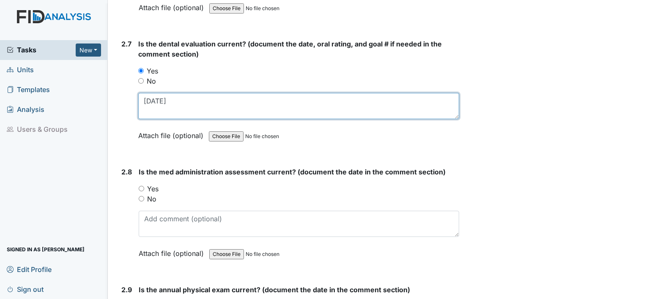
scroll to position [1588, 0]
type textarea "11.12.24"
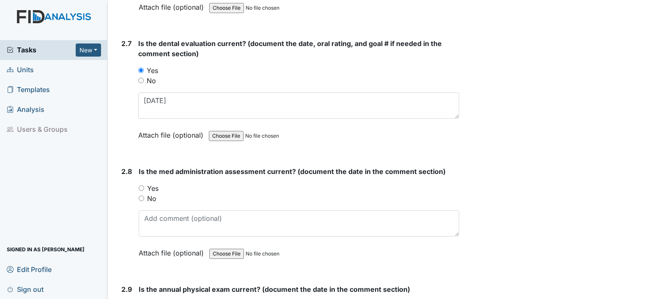
click at [148, 184] on label "Yes" at bounding box center [152, 189] width 11 height 10
click at [144, 186] on input "Yes" at bounding box center [141, 188] width 5 height 5
radio input "true"
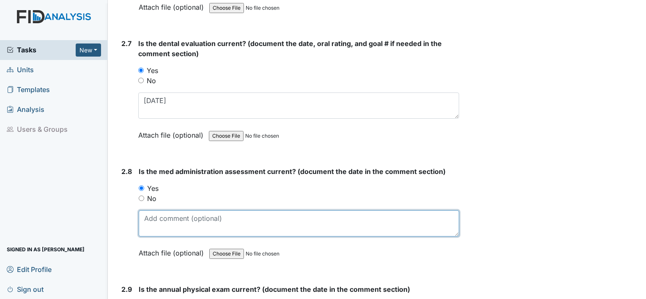
click at [158, 219] on textarea at bounding box center [299, 224] width 321 height 26
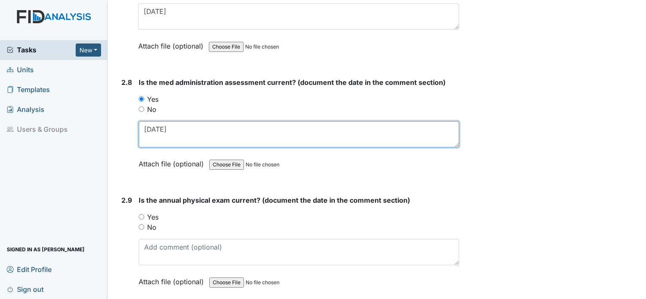
scroll to position [1679, 0]
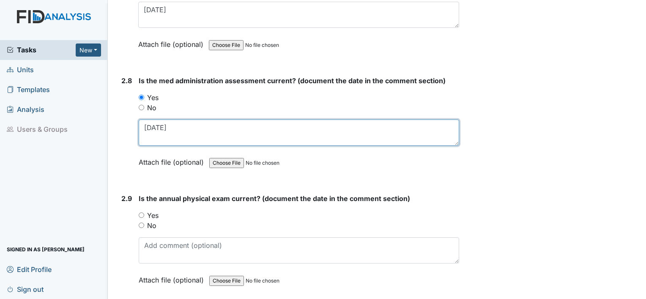
type textarea "1.29.25"
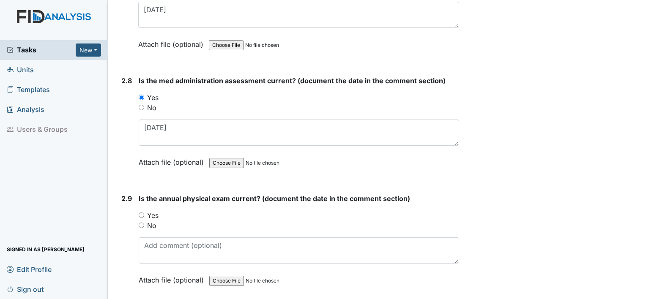
click at [152, 223] on label "No" at bounding box center [151, 226] width 9 height 10
click at [144, 223] on input "No" at bounding box center [141, 225] width 5 height 5
radio input "true"
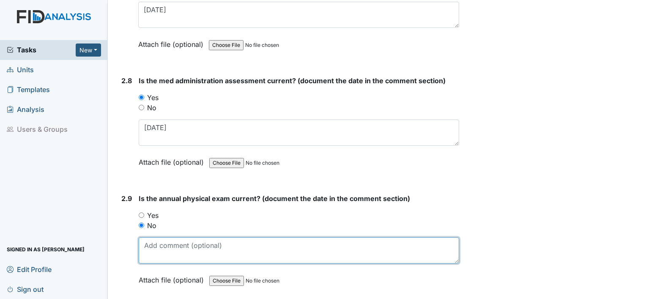
click at [154, 246] on textarea at bounding box center [299, 251] width 321 height 26
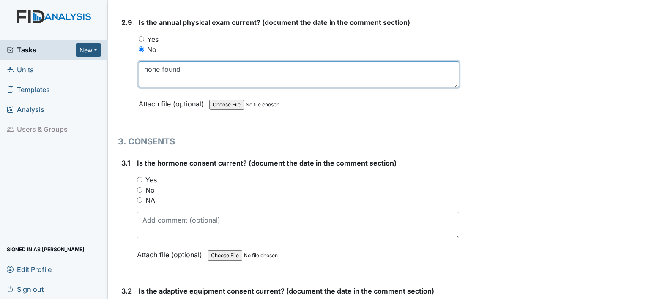
scroll to position [1855, 0]
type textarea "none found"
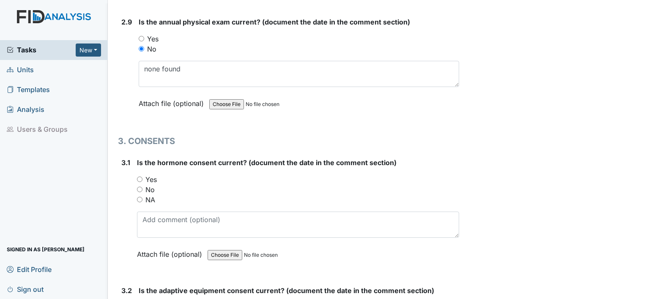
click at [149, 195] on label "NA" at bounding box center [150, 200] width 10 height 10
click at [143, 197] on input "NA" at bounding box center [139, 199] width 5 height 5
radio input "true"
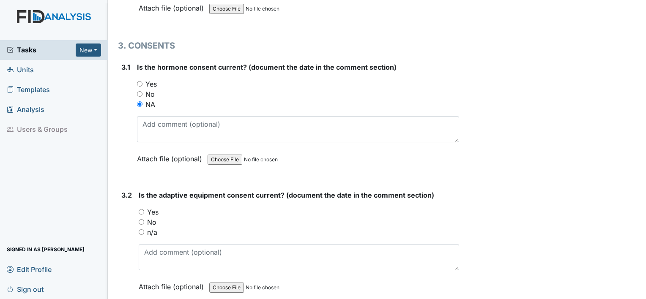
scroll to position [1951, 0]
click at [152, 217] on label "No" at bounding box center [151, 222] width 9 height 10
click at [144, 219] on input "No" at bounding box center [141, 221] width 5 height 5
radio input "true"
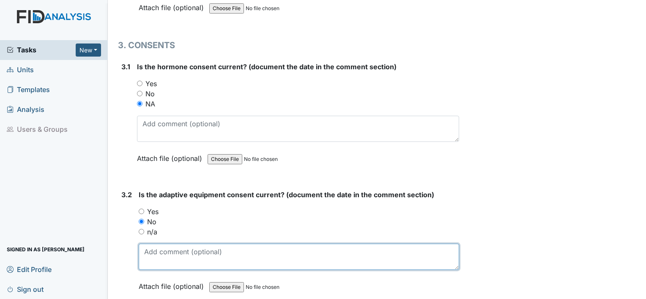
click at [156, 250] on textarea at bounding box center [299, 257] width 321 height 26
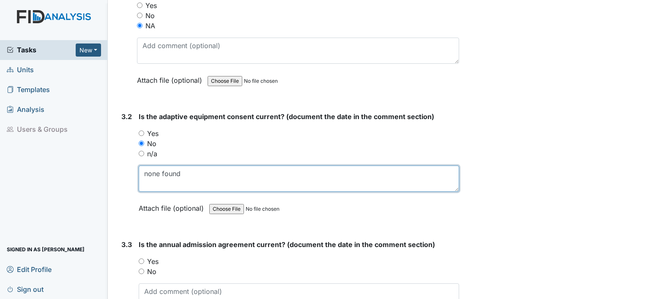
scroll to position [2032, 0]
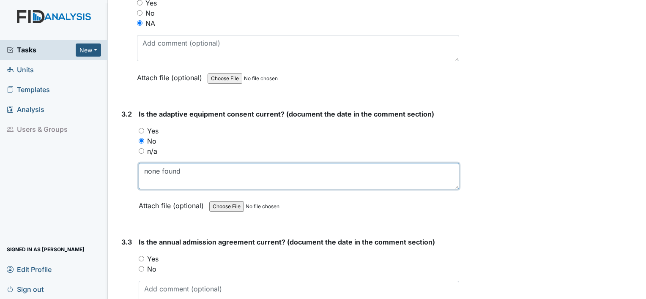
type textarea "none found"
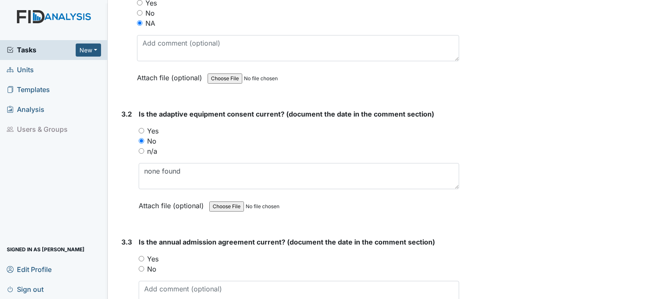
click at [155, 254] on label "Yes" at bounding box center [152, 259] width 11 height 10
click at [144, 256] on input "Yes" at bounding box center [141, 258] width 5 height 5
radio input "true"
click at [158, 284] on textarea at bounding box center [299, 294] width 321 height 26
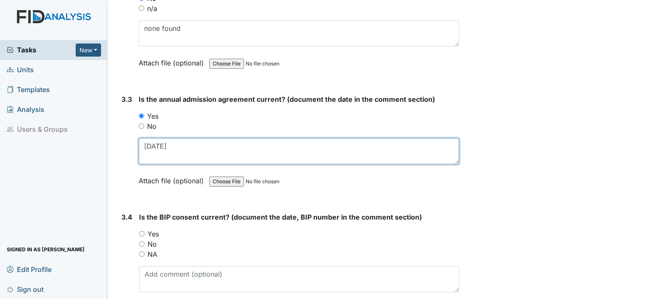
scroll to position [2176, 0]
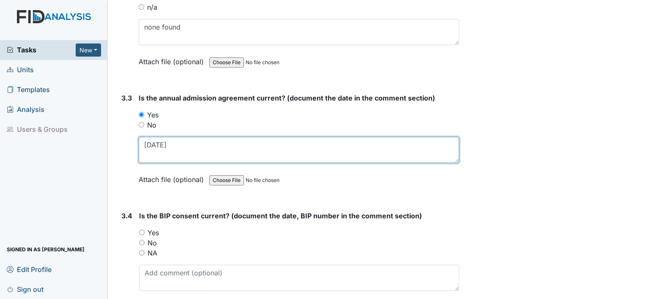
type textarea "9.24.24"
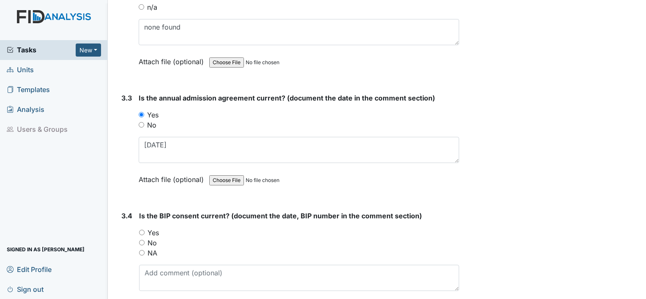
click at [153, 238] on label "No" at bounding box center [152, 243] width 9 height 10
click at [145, 240] on input "No" at bounding box center [141, 242] width 5 height 5
radio input "true"
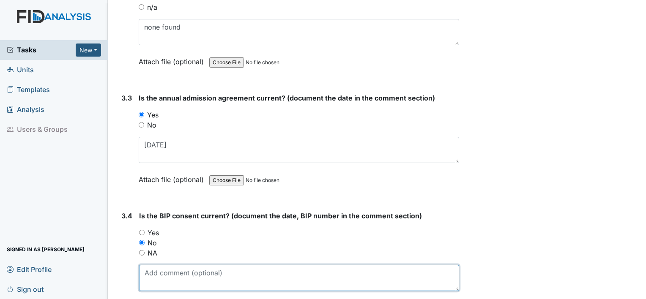
click at [163, 282] on textarea at bounding box center [299, 278] width 320 height 26
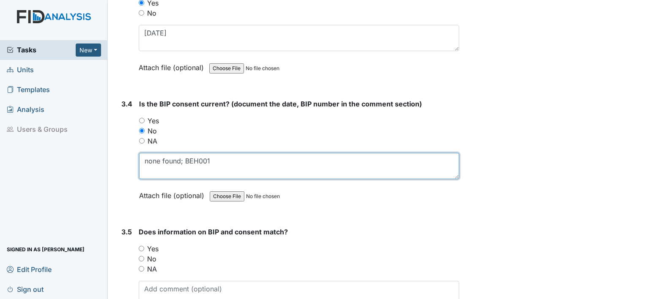
scroll to position [2289, 0]
type textarea "none found; BEH001"
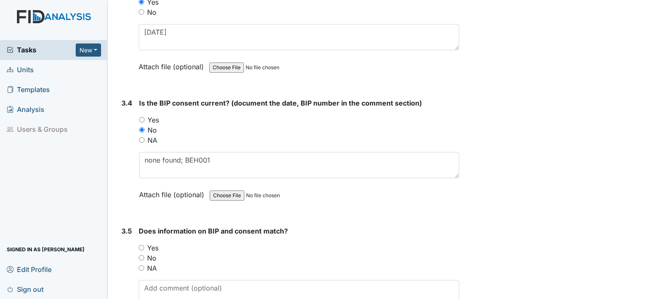
click at [152, 243] on label "Yes" at bounding box center [152, 248] width 11 height 10
click at [144, 245] on input "Yes" at bounding box center [141, 247] width 5 height 5
radio input "true"
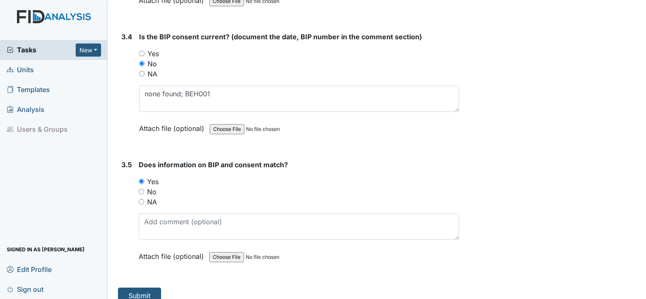
scroll to position [2358, 0]
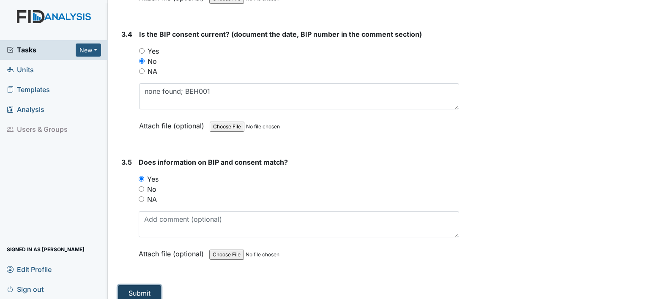
click at [138, 285] on button "Submit" at bounding box center [139, 293] width 43 height 16
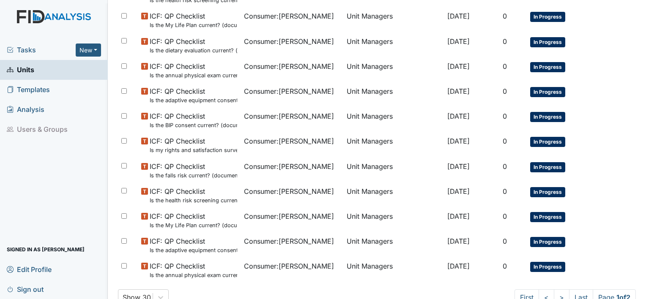
scroll to position [636, 0]
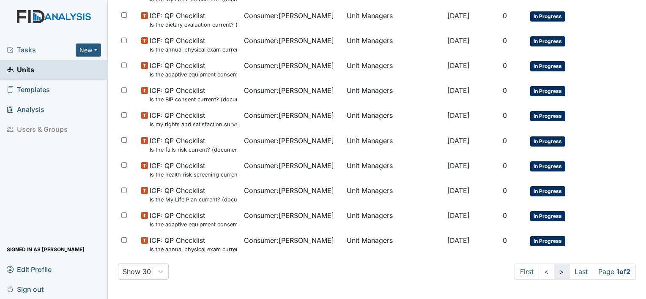
click at [554, 269] on link ">" at bounding box center [562, 272] width 16 height 16
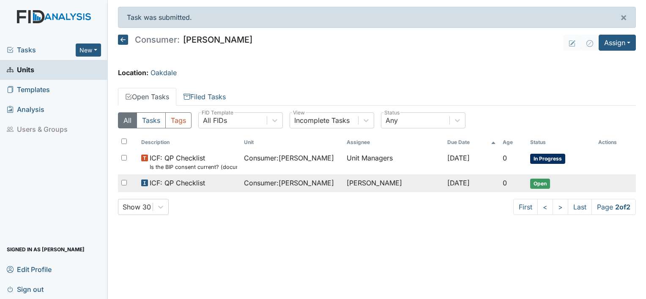
click at [317, 181] on span "Consumer : [PERSON_NAME]" at bounding box center [289, 183] width 90 height 10
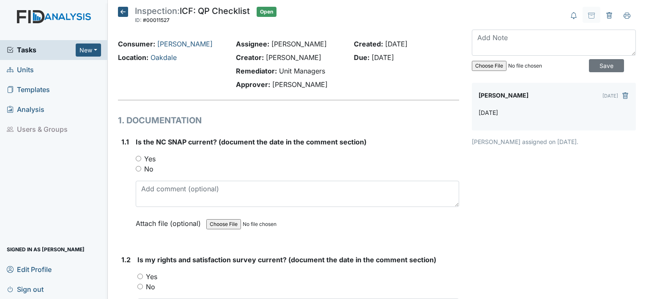
click at [138, 157] on input "Yes" at bounding box center [138, 158] width 5 height 5
radio input "true"
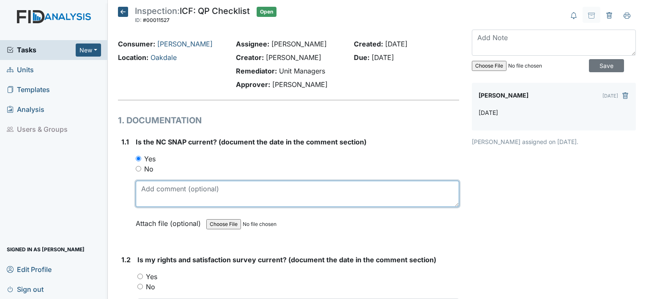
click at [153, 192] on textarea at bounding box center [297, 194] width 323 height 26
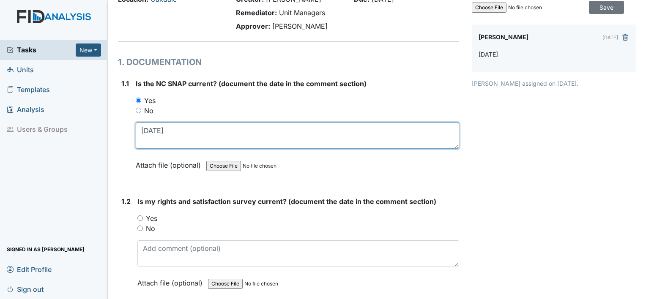
scroll to position [74, 0]
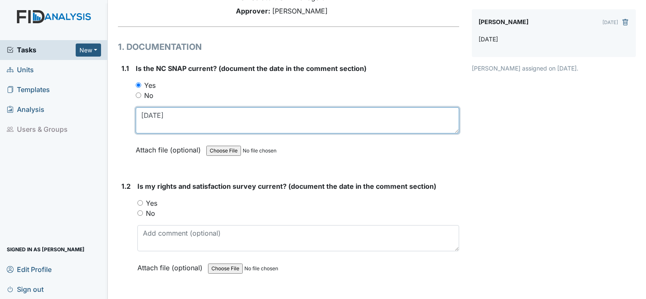
type textarea "[DATE]"
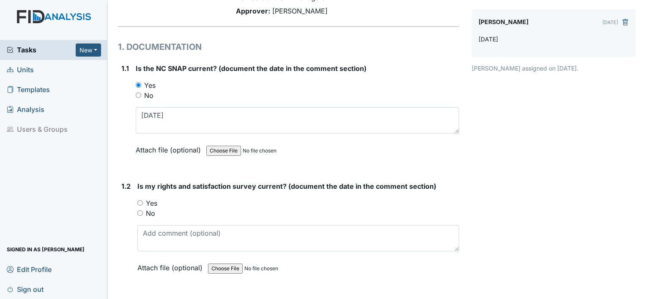
click at [152, 199] on label "Yes" at bounding box center [151, 203] width 11 height 10
click at [143, 200] on input "Yes" at bounding box center [139, 202] width 5 height 5
radio input "true"
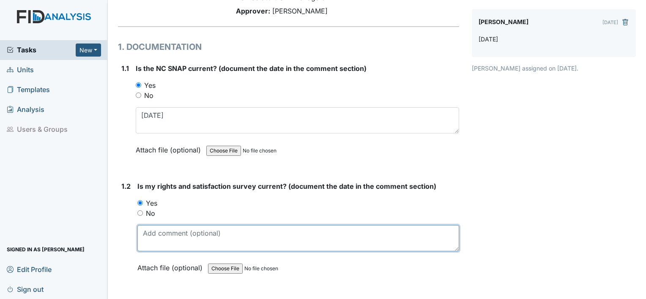
click at [159, 237] on textarea at bounding box center [298, 238] width 322 height 26
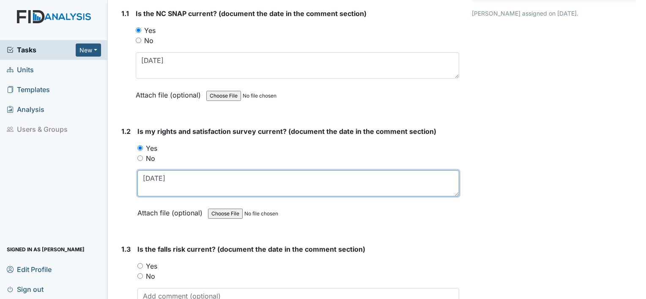
scroll to position [131, 0]
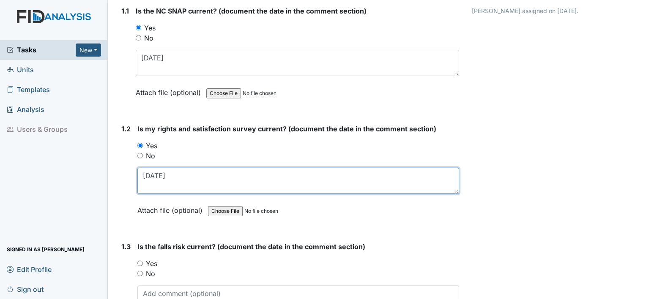
type textarea "[DATE]"
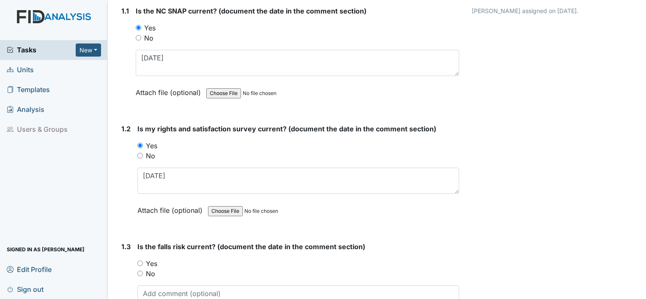
click at [151, 274] on label "No" at bounding box center [150, 274] width 9 height 10
click at [143, 274] on input "No" at bounding box center [139, 273] width 5 height 5
radio input "true"
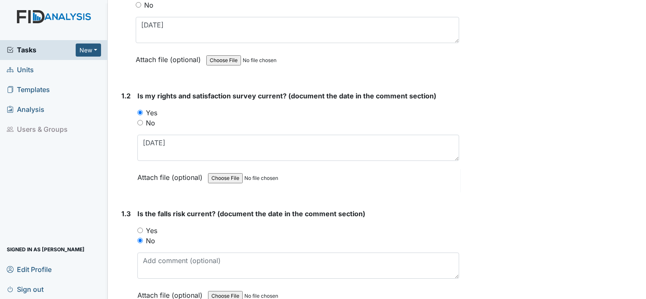
scroll to position [167, 0]
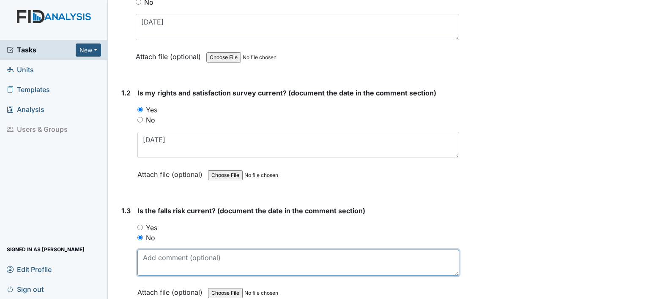
click at [154, 262] on textarea at bounding box center [298, 263] width 322 height 26
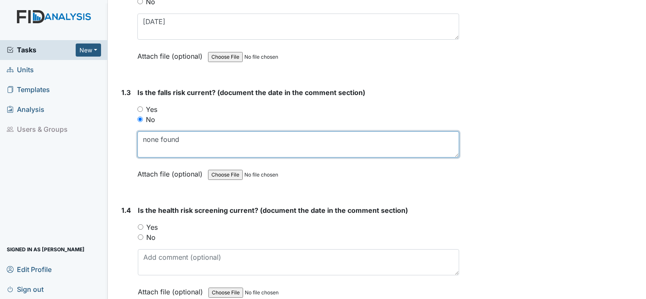
scroll to position [286, 0]
type textarea "none found"
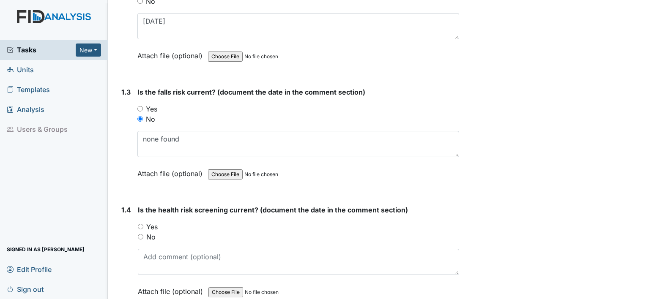
click at [152, 226] on label "Yes" at bounding box center [151, 227] width 11 height 10
click at [143, 226] on input "Yes" at bounding box center [140, 226] width 5 height 5
radio input "true"
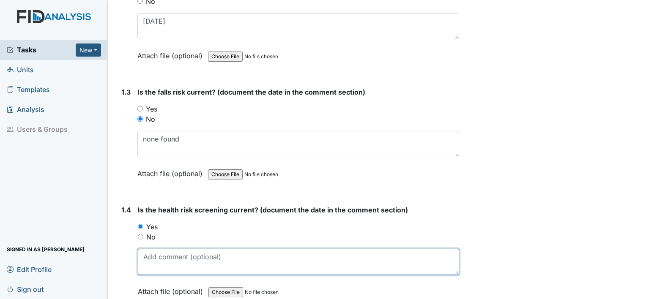
click at [152, 260] on textarea at bounding box center [298, 262] width 321 height 26
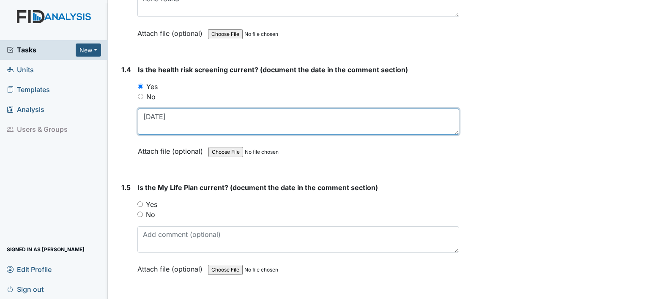
scroll to position [429, 0]
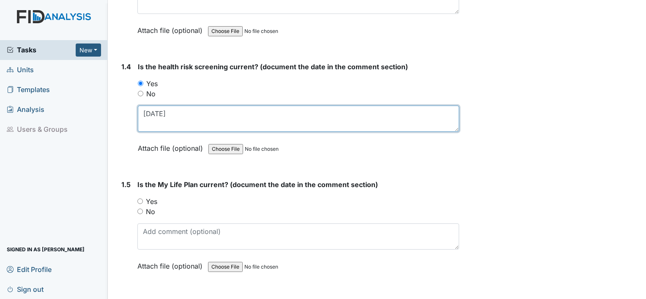
type textarea "[DATE]"
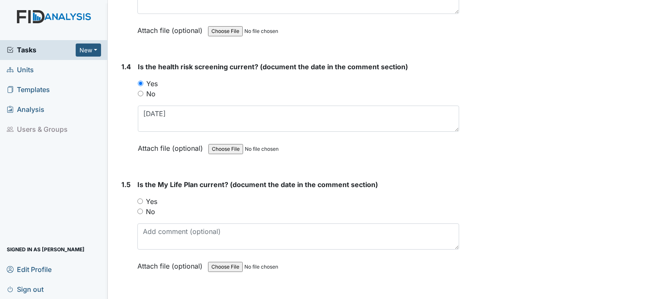
click at [151, 207] on label "No" at bounding box center [150, 212] width 9 height 10
click at [143, 209] on input "No" at bounding box center [139, 211] width 5 height 5
radio input "true"
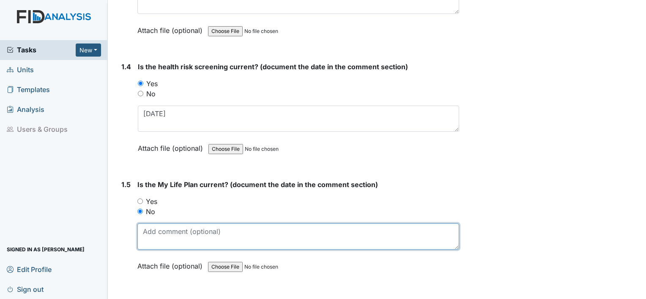
click at [152, 230] on textarea at bounding box center [298, 237] width 322 height 26
type textarea "m"
type textarea "n"
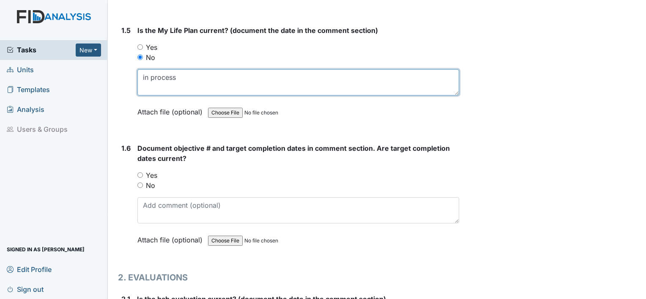
scroll to position [589, 0]
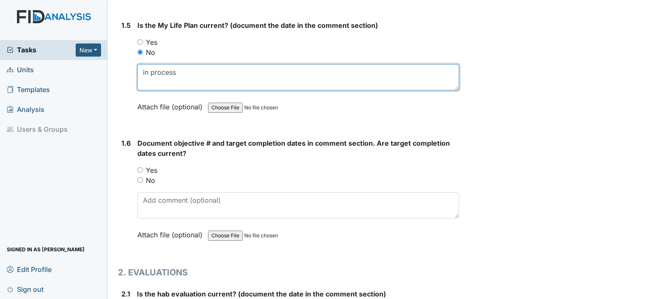
type textarea "in process"
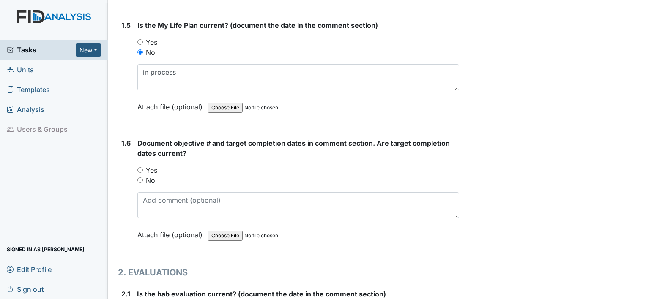
click at [144, 167] on div "Yes" at bounding box center [298, 170] width 322 height 10
click at [139, 167] on input "Yes" at bounding box center [139, 169] width 5 height 5
radio input "true"
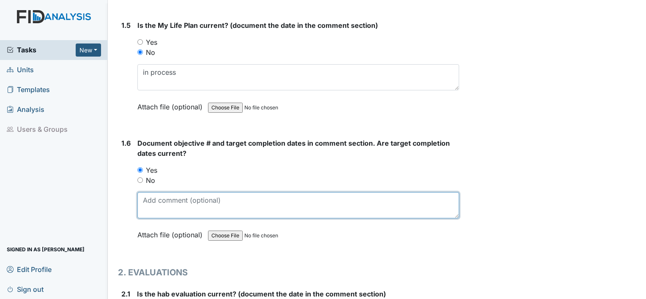
click at [144, 200] on textarea at bounding box center [298, 205] width 322 height 26
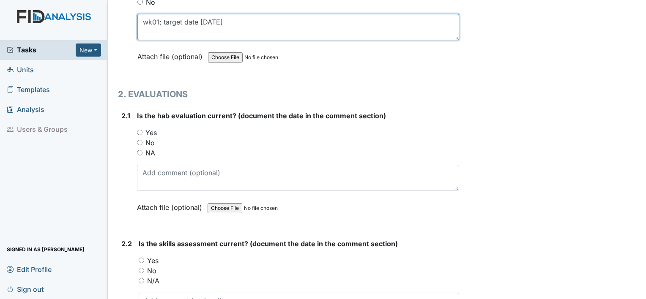
scroll to position [773, 0]
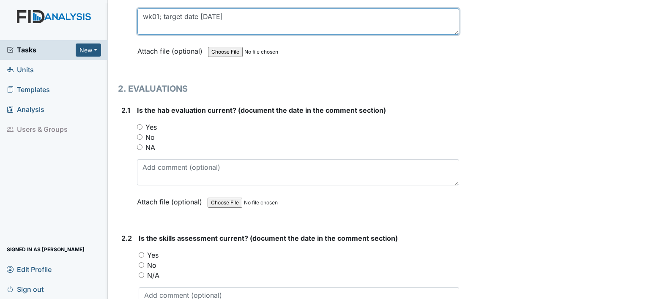
type textarea "wk01; target date [DATE]"
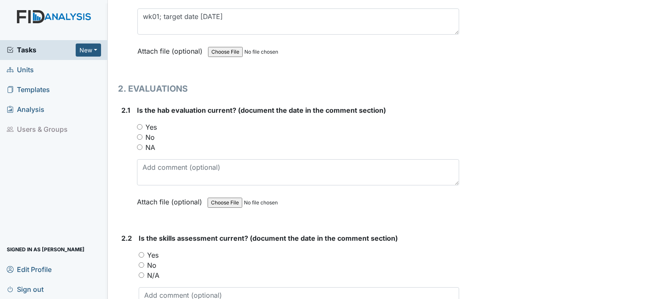
click at [145, 126] on label "Yes" at bounding box center [150, 127] width 11 height 10
click at [143, 126] on input "Yes" at bounding box center [139, 126] width 5 height 5
radio input "true"
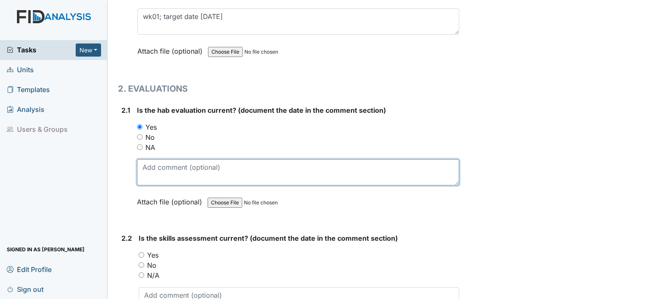
click at [152, 166] on textarea at bounding box center [298, 172] width 322 height 26
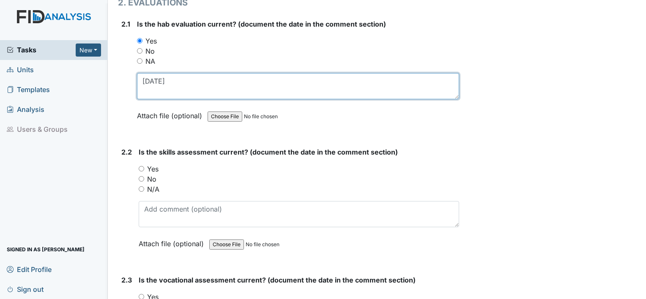
scroll to position [859, 0]
type textarea "[DATE]"
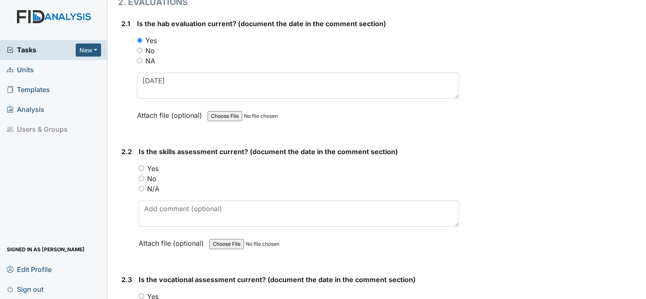
click at [151, 175] on label "No" at bounding box center [151, 179] width 9 height 10
click at [144, 176] on input "No" at bounding box center [141, 178] width 5 height 5
radio input "true"
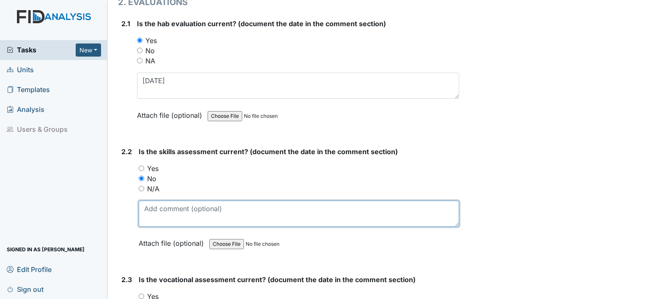
click at [155, 211] on textarea at bounding box center [299, 214] width 321 height 26
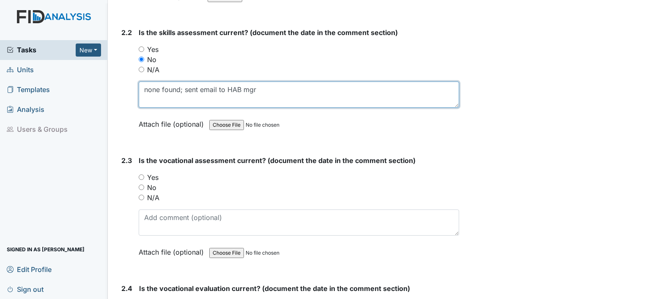
scroll to position [981, 0]
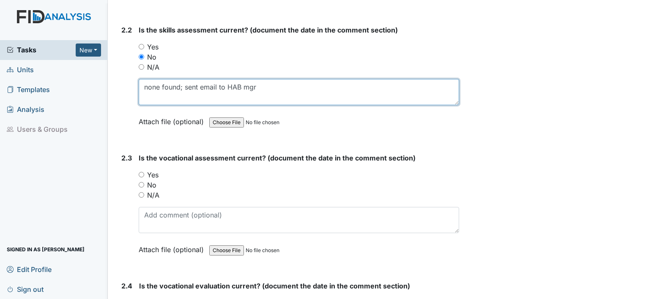
type textarea "none found; sent email to HAB mgr"
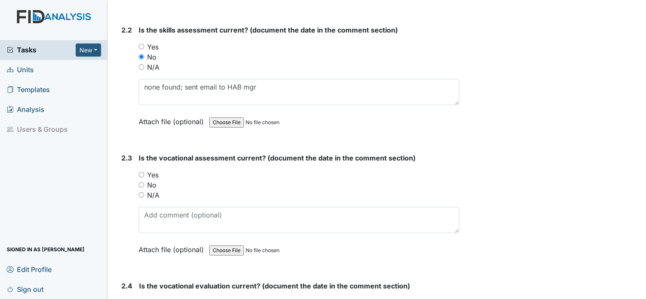
click at [154, 170] on label "Yes" at bounding box center [152, 175] width 11 height 10
click at [144, 172] on input "Yes" at bounding box center [141, 174] width 5 height 5
radio input "true"
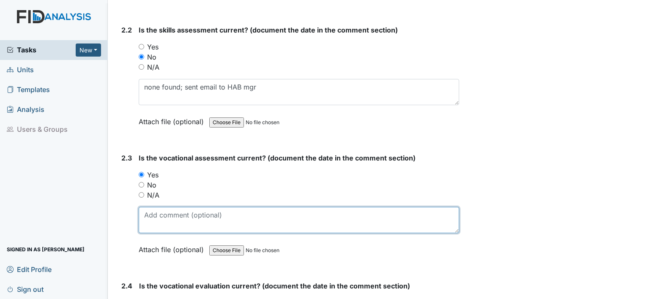
click at [167, 217] on textarea at bounding box center [299, 220] width 321 height 26
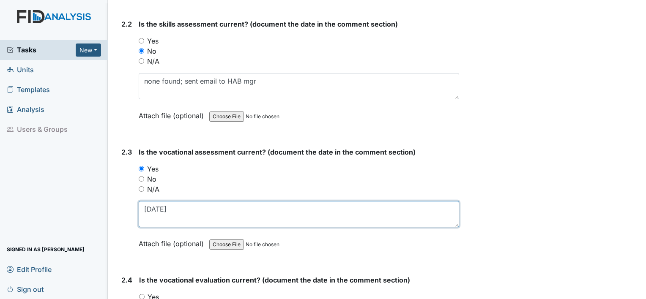
scroll to position [986, 0]
click at [152, 207] on textarea "[DATE]" at bounding box center [299, 215] width 321 height 26
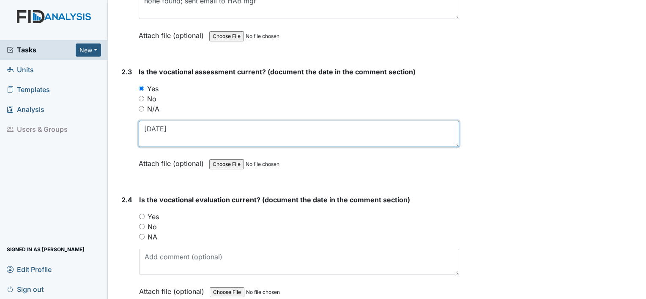
scroll to position [1079, 0]
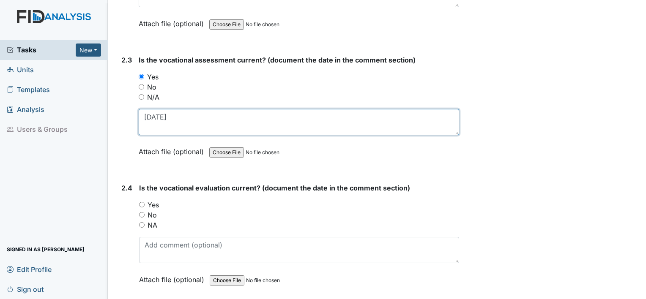
type textarea "[DATE]"
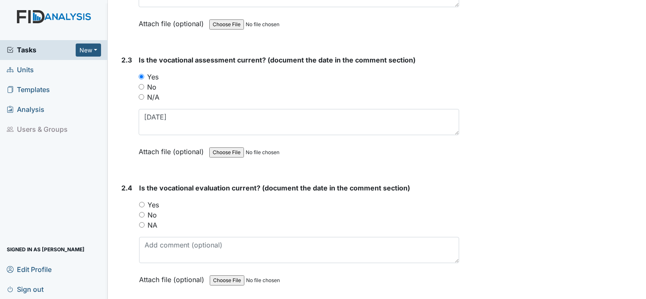
click at [151, 203] on label "Yes" at bounding box center [153, 205] width 11 height 10
click at [145, 203] on input "Yes" at bounding box center [141, 204] width 5 height 5
radio input "true"
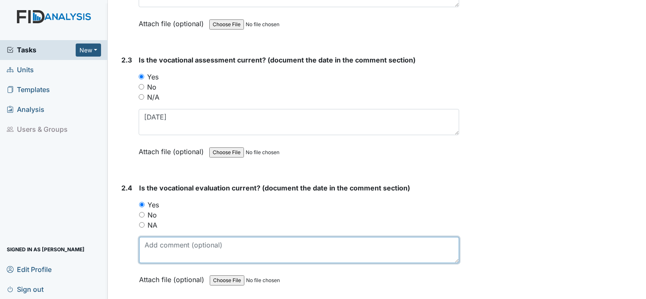
click at [157, 244] on textarea at bounding box center [299, 250] width 320 height 26
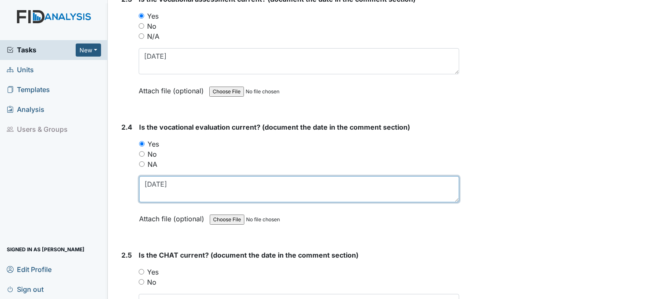
scroll to position [1142, 0]
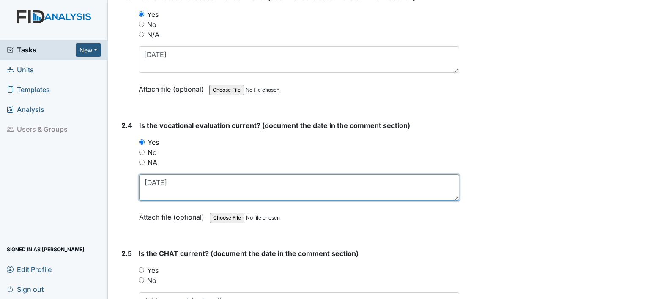
type textarea "[DATE]"
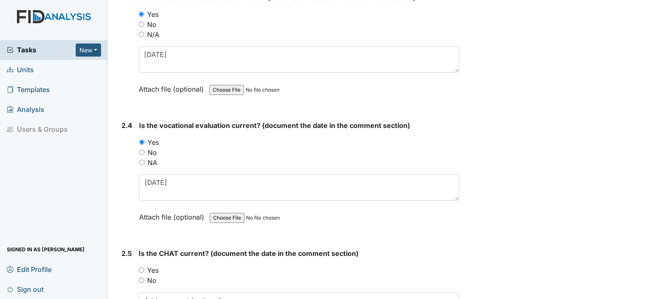
click at [153, 266] on label "Yes" at bounding box center [152, 271] width 11 height 10
click at [144, 268] on input "Yes" at bounding box center [141, 270] width 5 height 5
radio input "true"
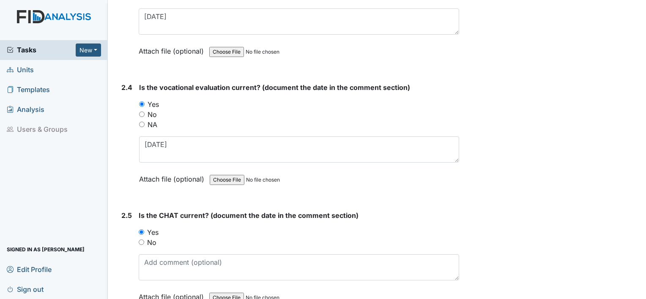
scroll to position [1182, 0]
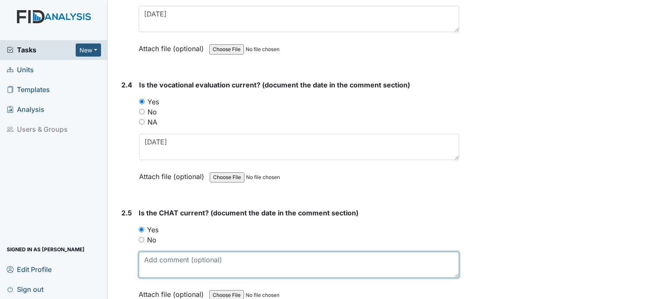
click at [153, 266] on textarea at bounding box center [299, 265] width 321 height 26
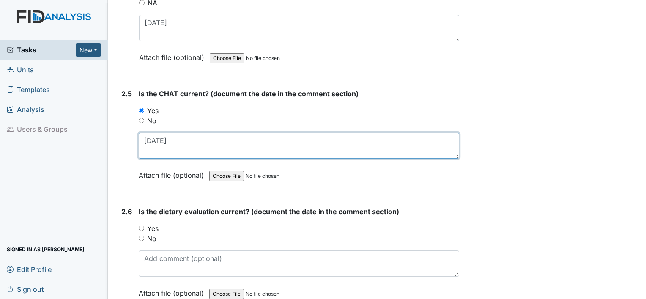
scroll to position [1303, 0]
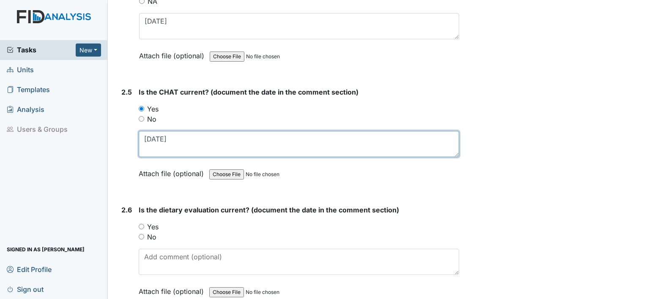
type textarea "[DATE]"
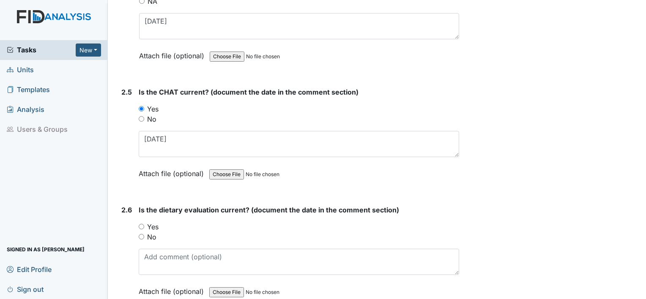
click at [154, 223] on label "Yes" at bounding box center [152, 227] width 11 height 10
click at [144, 224] on input "Yes" at bounding box center [141, 226] width 5 height 5
radio input "true"
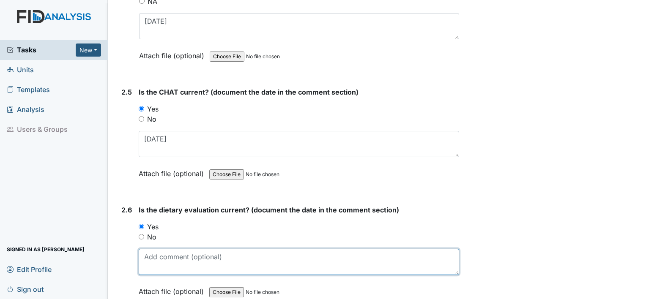
click at [157, 255] on textarea at bounding box center [299, 262] width 321 height 26
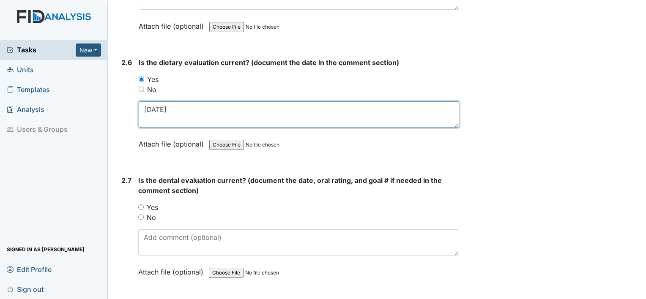
scroll to position [1453, 0]
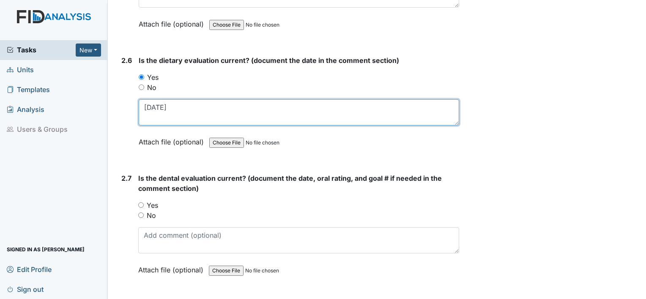
type textarea "[DATE]"
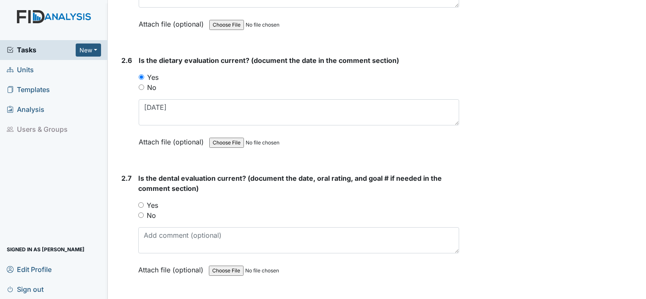
click at [150, 200] on label "Yes" at bounding box center [152, 205] width 11 height 10
click at [144, 203] on input "Yes" at bounding box center [140, 205] width 5 height 5
radio input "true"
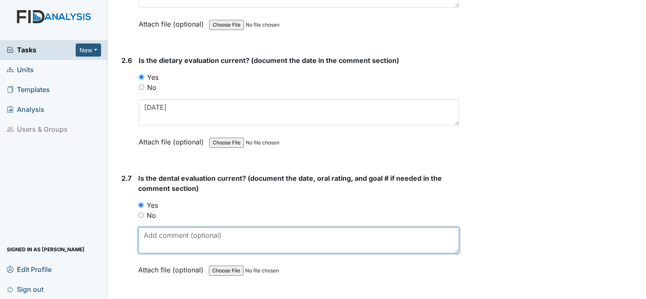
click at [153, 227] on textarea at bounding box center [298, 240] width 321 height 26
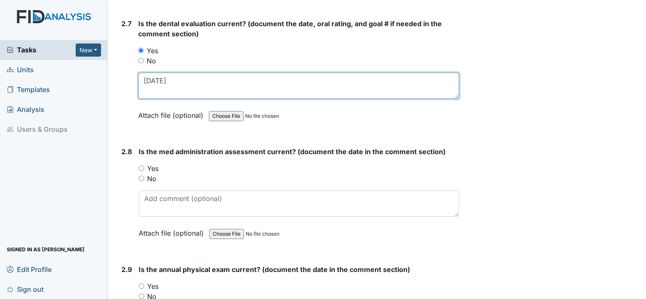
scroll to position [1609, 0]
type textarea "[DATE]"
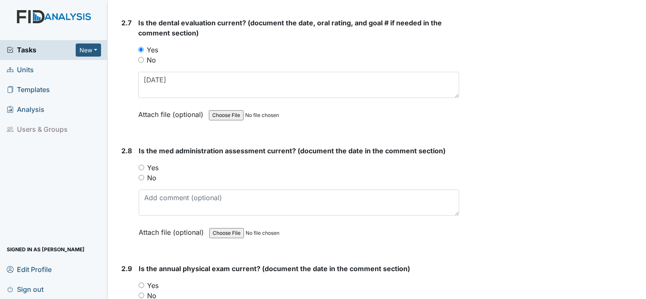
click at [152, 173] on label "No" at bounding box center [151, 178] width 9 height 10
click at [144, 175] on input "No" at bounding box center [141, 177] width 5 height 5
radio input "true"
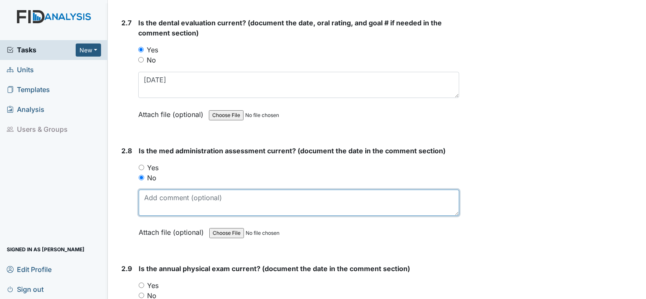
click at [159, 192] on textarea at bounding box center [299, 203] width 321 height 26
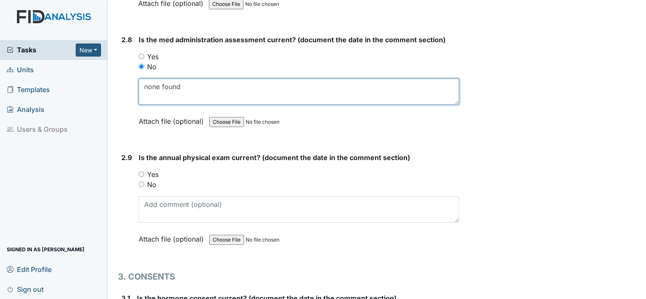
scroll to position [1720, 0]
type textarea "none found"
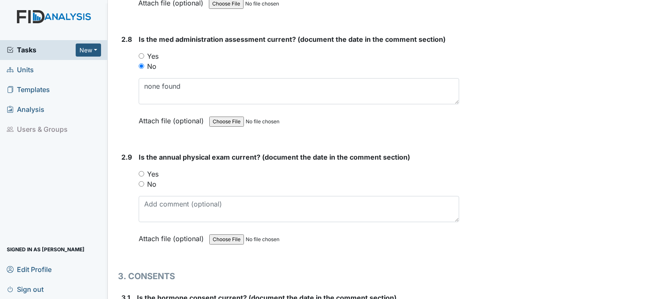
click at [153, 169] on label "Yes" at bounding box center [152, 174] width 11 height 10
click at [144, 171] on input "Yes" at bounding box center [141, 173] width 5 height 5
radio input "true"
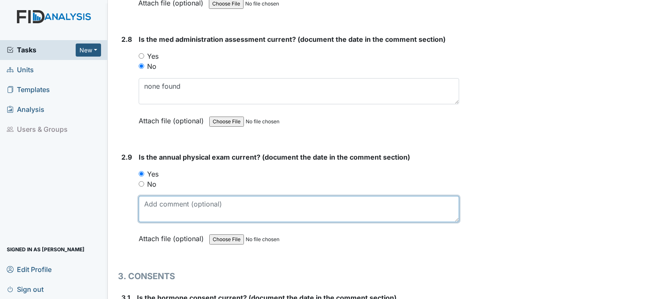
click at [159, 197] on textarea at bounding box center [299, 209] width 321 height 26
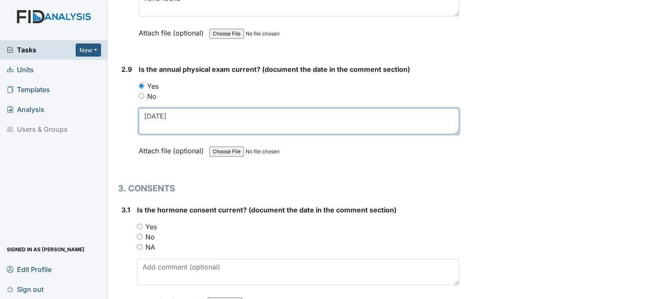
scroll to position [1815, 0]
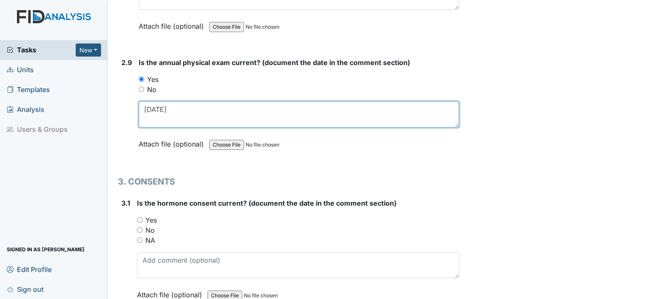
type textarea "[DATE]"
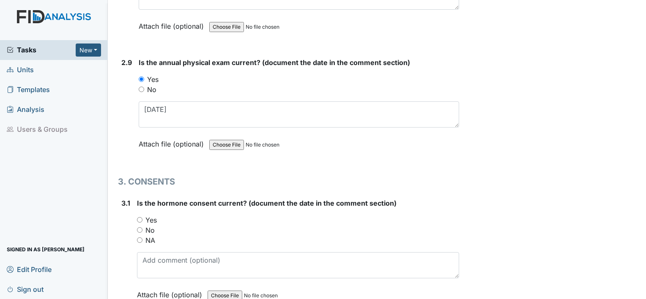
click at [151, 236] on label "NA" at bounding box center [150, 241] width 10 height 10
click at [143, 238] on input "NA" at bounding box center [139, 240] width 5 height 5
radio input "true"
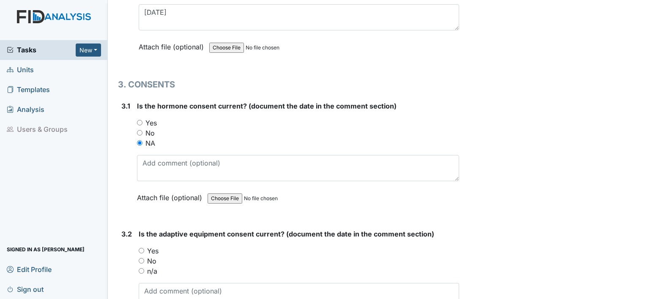
scroll to position [1914, 0]
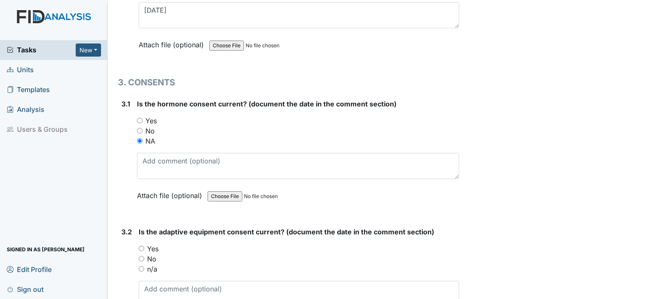
click at [151, 244] on label "Yes" at bounding box center [152, 249] width 11 height 10
click at [144, 246] on input "Yes" at bounding box center [141, 248] width 5 height 5
radio input "true"
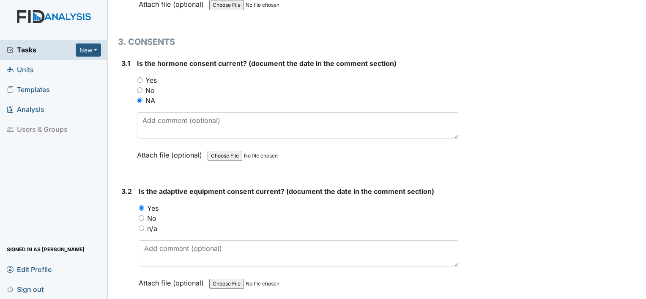
scroll to position [1955, 0]
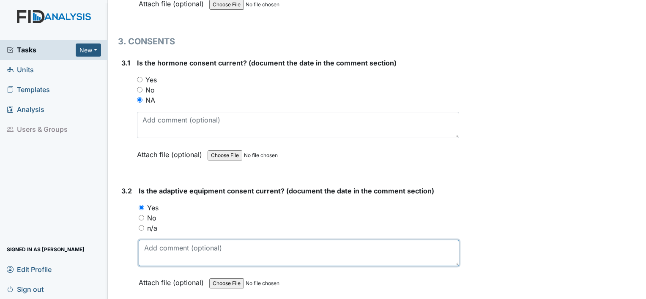
click at [153, 245] on textarea at bounding box center [299, 253] width 321 height 26
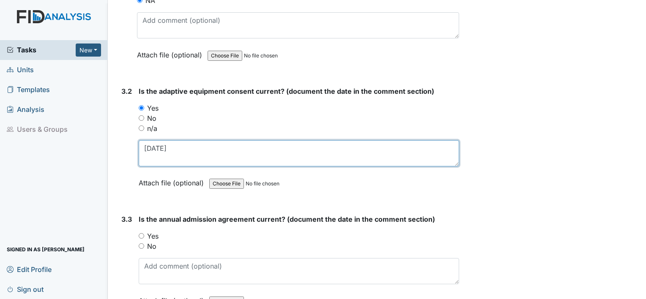
scroll to position [2058, 0]
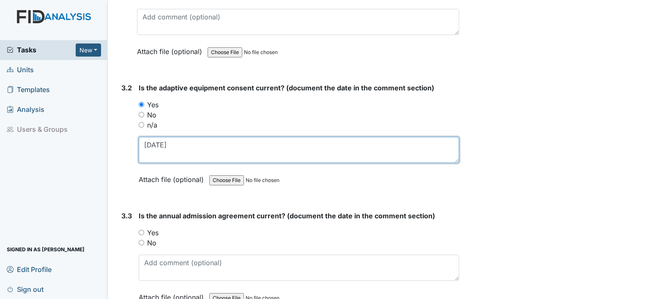
type textarea "[DATE]"
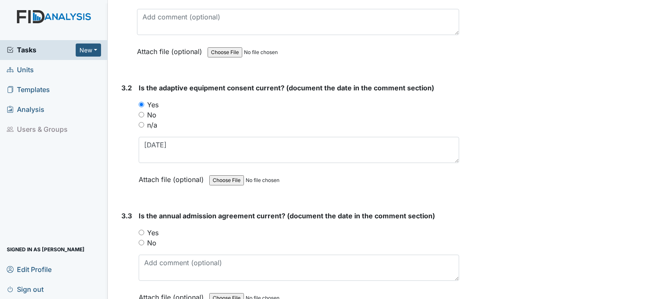
click at [153, 228] on label "Yes" at bounding box center [152, 233] width 11 height 10
click at [144, 230] on input "Yes" at bounding box center [141, 232] width 5 height 5
radio input "true"
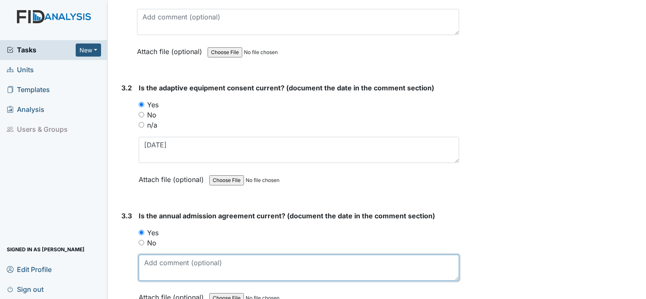
click at [154, 258] on textarea at bounding box center [299, 268] width 321 height 26
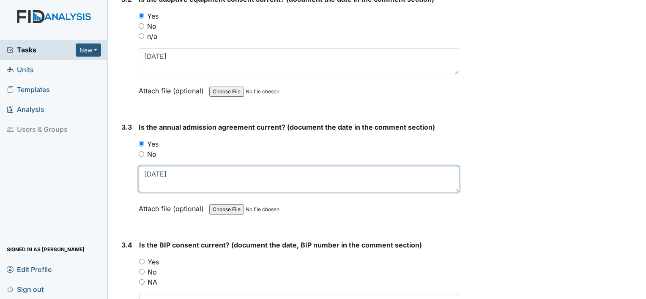
scroll to position [2160, 0]
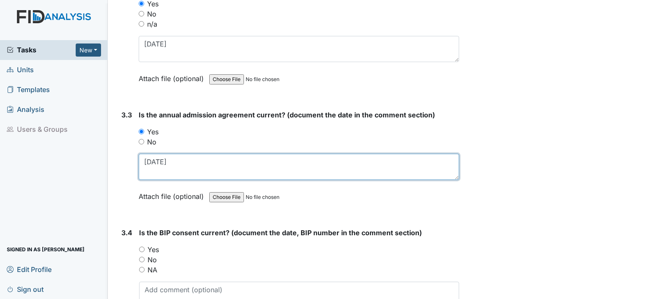
type textarea "[DATE]"
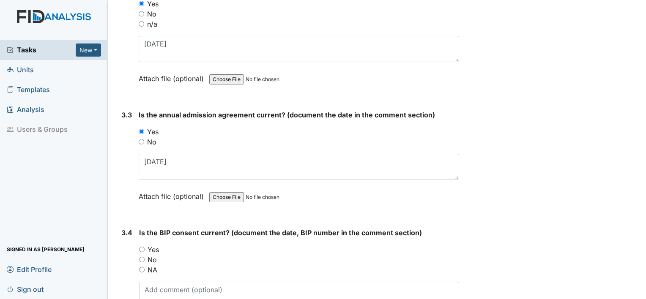
click at [153, 245] on label "Yes" at bounding box center [153, 250] width 11 height 10
click at [145, 247] on input "Yes" at bounding box center [141, 249] width 5 height 5
radio input "true"
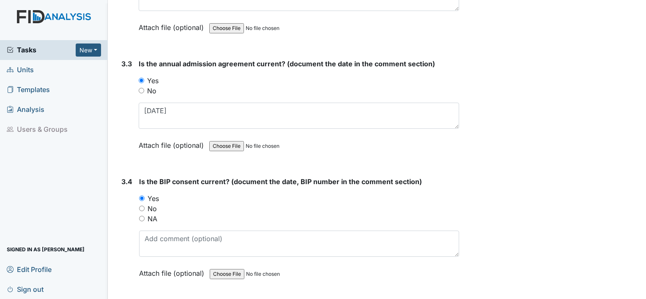
scroll to position [2214, 0]
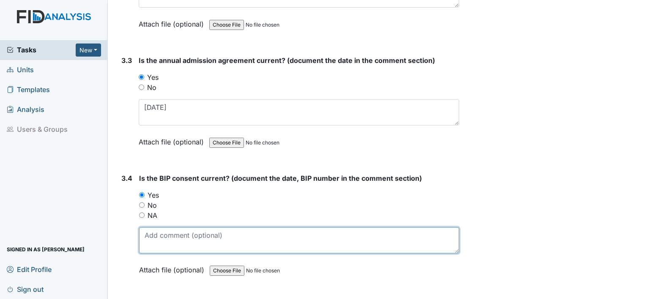
click at [153, 243] on textarea at bounding box center [299, 240] width 320 height 26
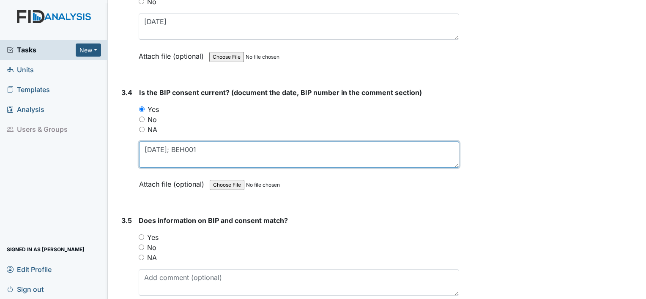
scroll to position [2305, 0]
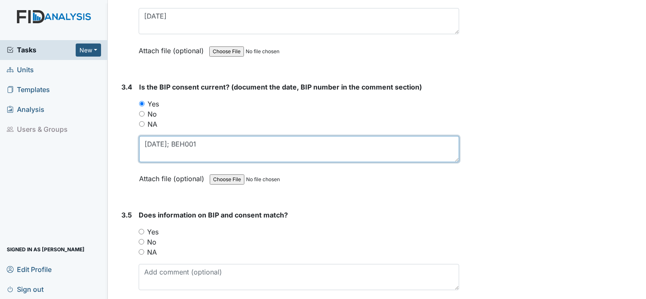
type textarea "[DATE]; BEH001"
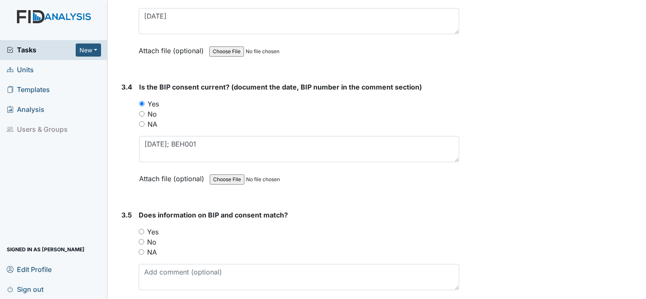
click at [152, 227] on label "Yes" at bounding box center [152, 232] width 11 height 10
click at [144, 229] on input "Yes" at bounding box center [141, 231] width 5 height 5
radio input "true"
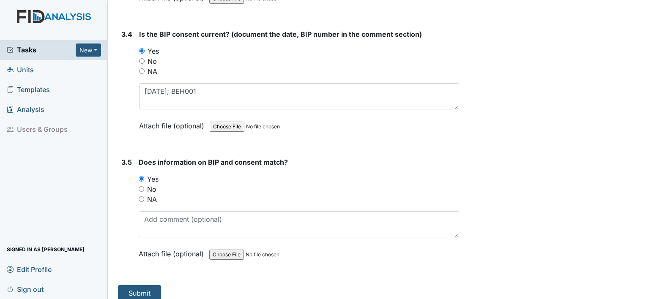
scroll to position [2358, 0]
click at [141, 285] on button "Submit" at bounding box center [139, 293] width 43 height 16
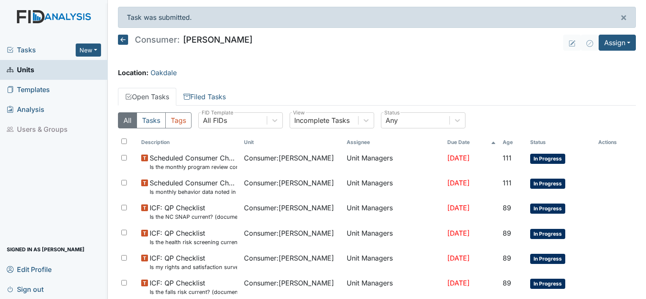
click at [121, 37] on icon at bounding box center [123, 40] width 10 height 10
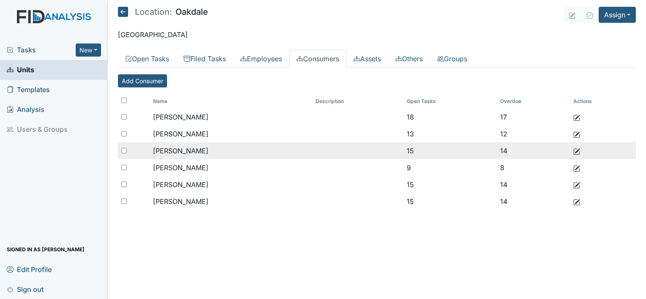
click at [195, 154] on span "[PERSON_NAME]" at bounding box center [180, 151] width 55 height 8
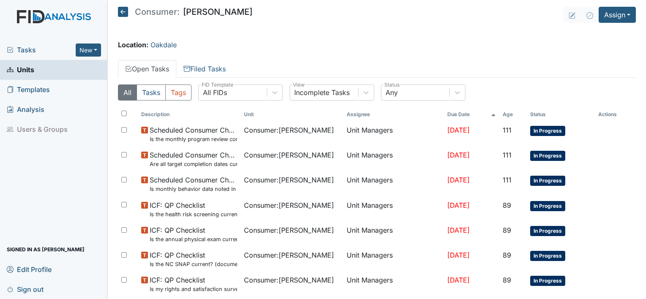
click at [123, 10] on icon at bounding box center [123, 12] width 10 height 10
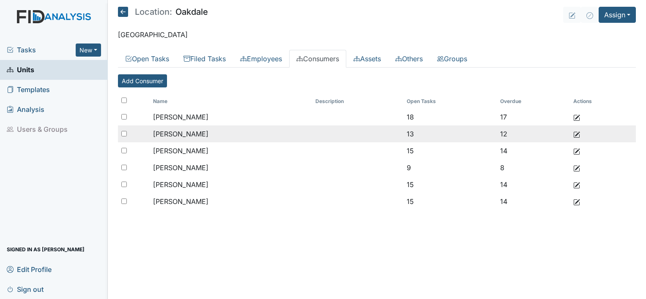
click at [190, 131] on span "[PERSON_NAME]" at bounding box center [180, 134] width 55 height 8
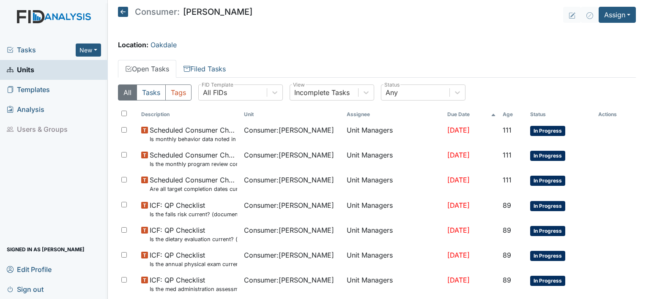
click at [123, 10] on icon at bounding box center [123, 12] width 10 height 10
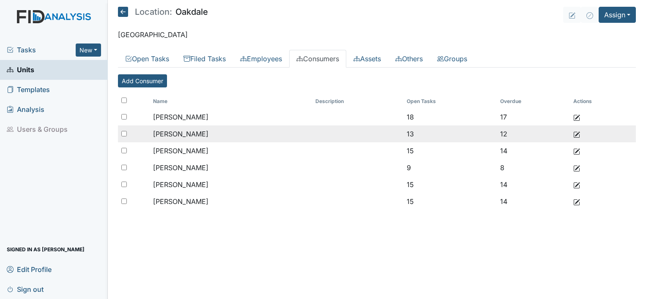
click at [183, 132] on span "[PERSON_NAME]" at bounding box center [180, 134] width 55 height 8
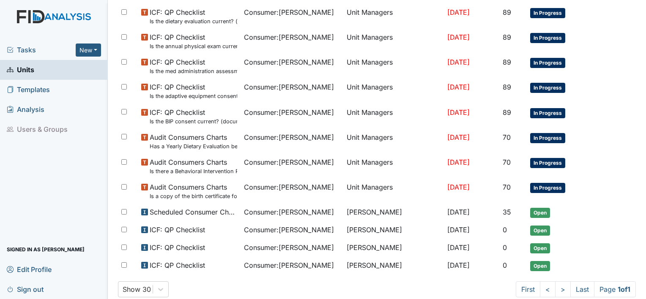
scroll to position [235, 0]
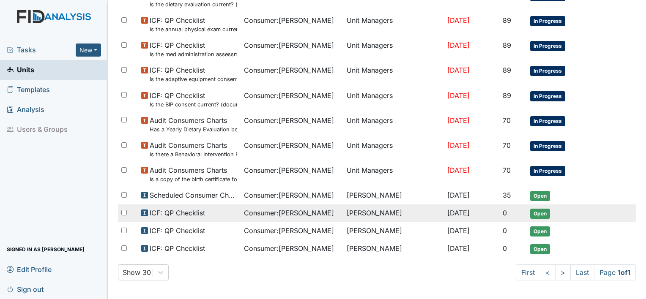
click at [195, 213] on span "ICF: QP Checklist" at bounding box center [177, 213] width 55 height 10
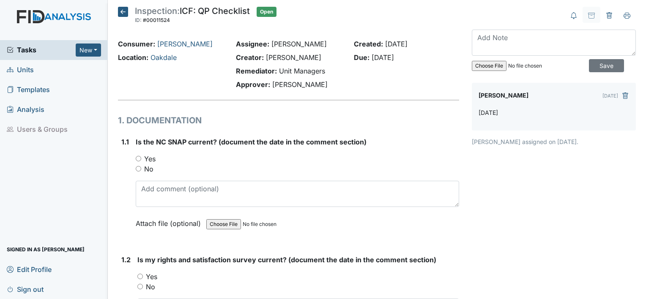
click at [149, 158] on label "Yes" at bounding box center [149, 159] width 11 height 10
click at [141, 158] on input "Yes" at bounding box center [138, 158] width 5 height 5
radio input "true"
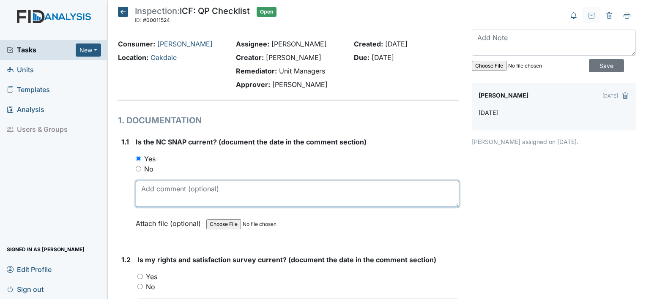
click at [150, 199] on textarea at bounding box center [297, 194] width 323 height 26
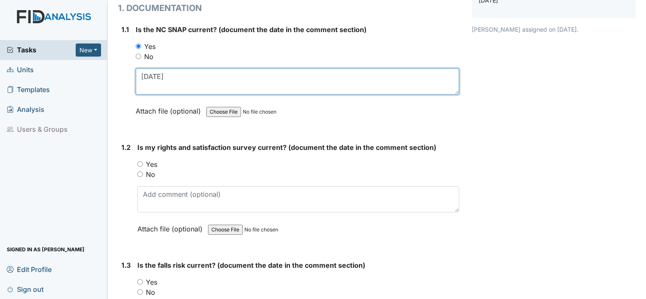
scroll to position [113, 0]
type textarea "[DATE]"
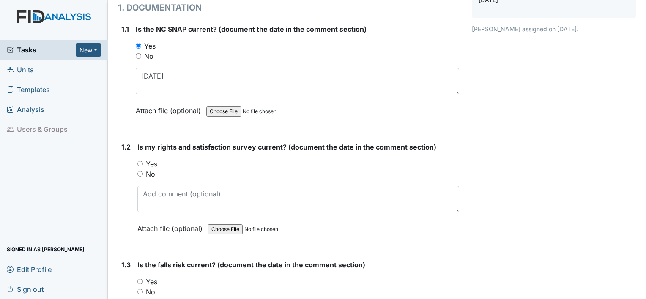
click at [156, 163] on label "Yes" at bounding box center [151, 164] width 11 height 10
click at [143, 163] on input "Yes" at bounding box center [139, 163] width 5 height 5
radio input "true"
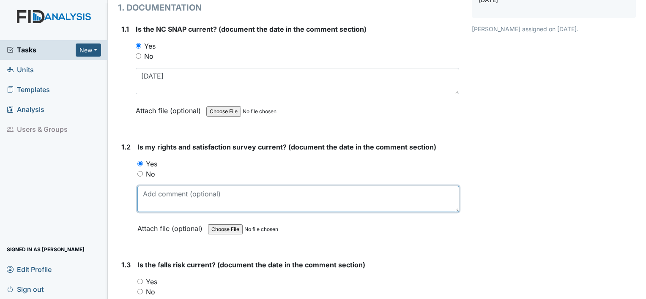
click at [156, 194] on textarea at bounding box center [298, 199] width 322 height 26
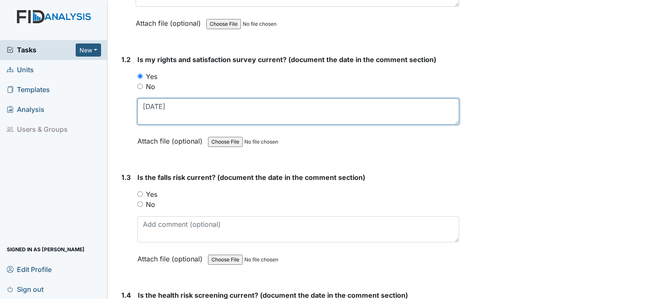
scroll to position [204, 0]
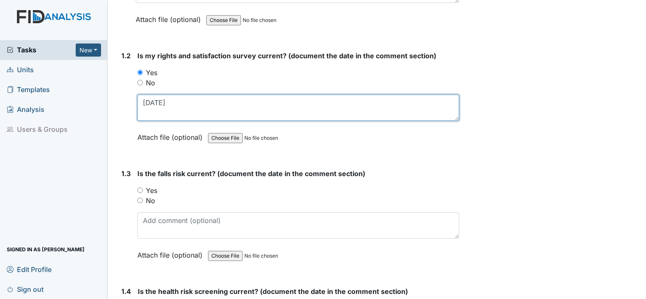
type textarea "[DATE]"
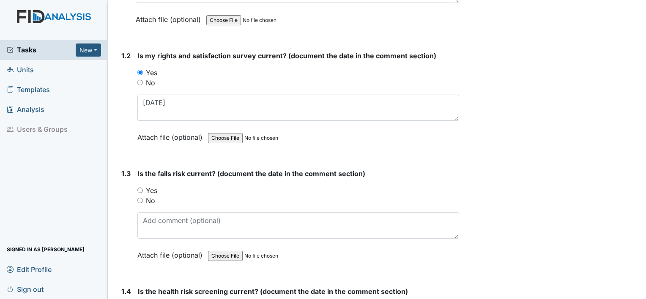
click at [152, 201] on label "No" at bounding box center [150, 201] width 9 height 10
click at [143, 201] on input "No" at bounding box center [139, 200] width 5 height 5
radio input "true"
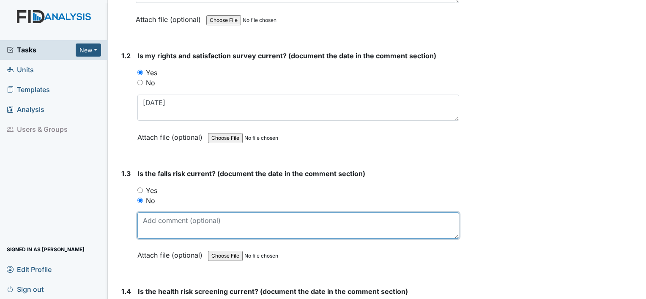
click at [157, 224] on textarea at bounding box center [298, 226] width 322 height 26
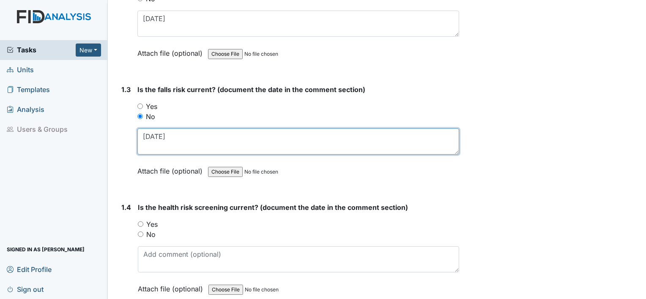
scroll to position [291, 0]
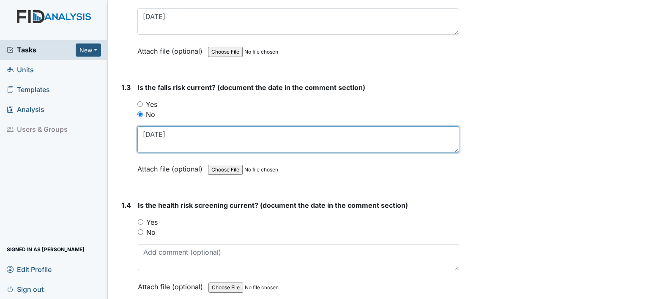
type textarea "1.4.22"
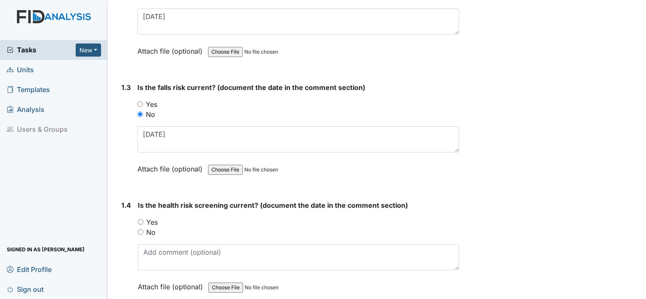
click at [157, 224] on label "Yes" at bounding box center [151, 222] width 11 height 10
click at [143, 224] on input "Yes" at bounding box center [140, 221] width 5 height 5
radio input "true"
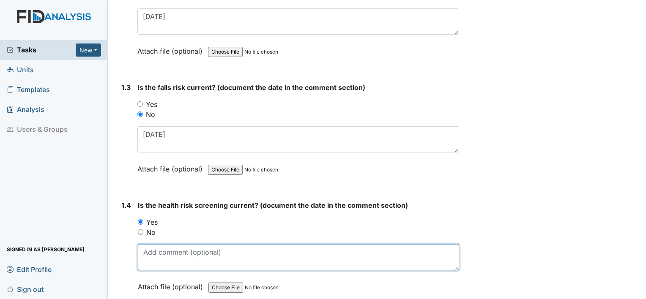
click at [158, 251] on textarea at bounding box center [298, 257] width 321 height 26
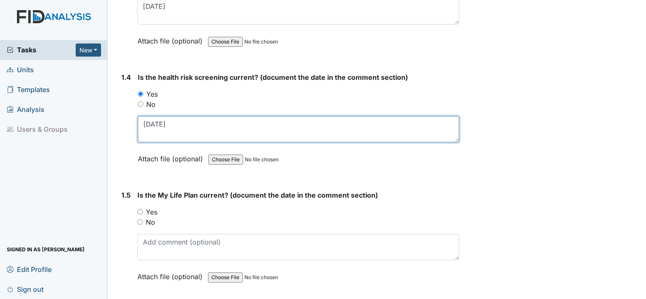
scroll to position [421, 0]
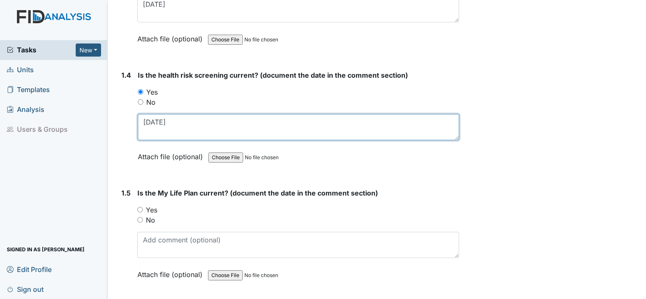
type textarea "11.19.24"
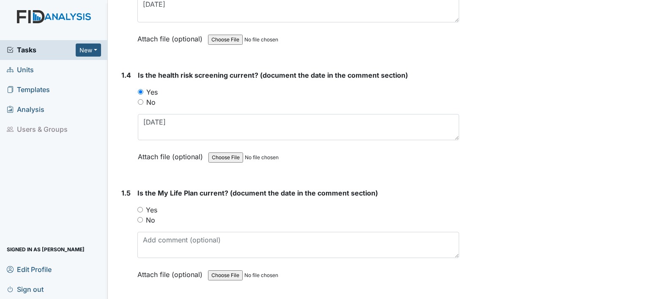
click at [152, 207] on label "Yes" at bounding box center [151, 210] width 11 height 10
click at [143, 207] on input "Yes" at bounding box center [139, 209] width 5 height 5
radio input "true"
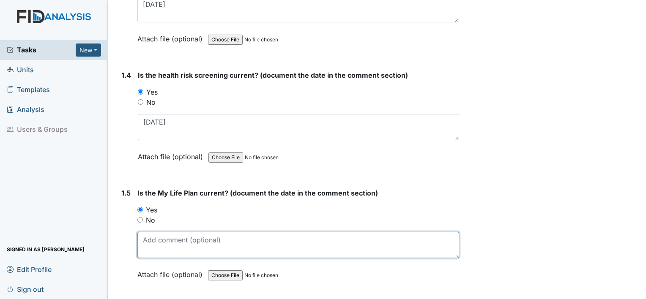
click at [156, 238] on textarea at bounding box center [298, 245] width 322 height 26
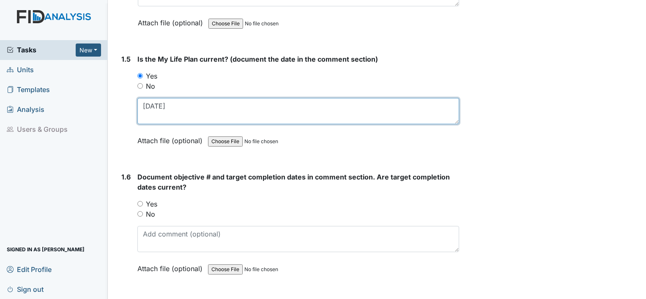
scroll to position [558, 0]
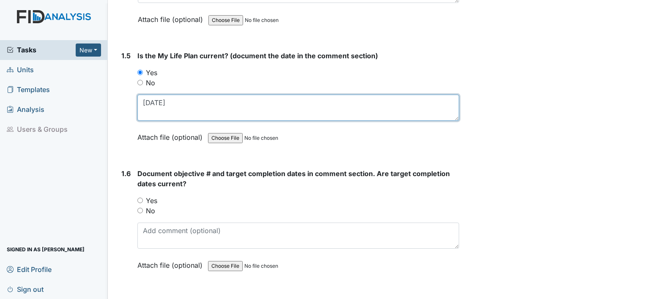
type textarea "11.19.24"
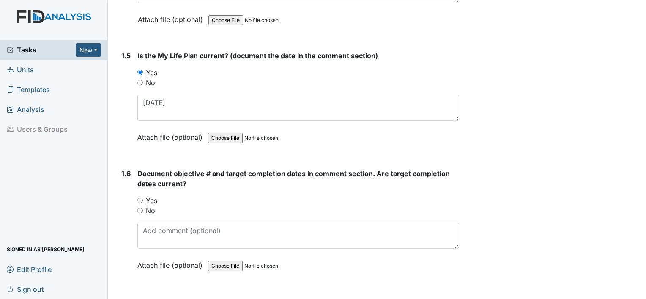
click at [152, 201] on label "Yes" at bounding box center [151, 201] width 11 height 10
click at [143, 201] on input "Yes" at bounding box center [139, 200] width 5 height 5
radio input "true"
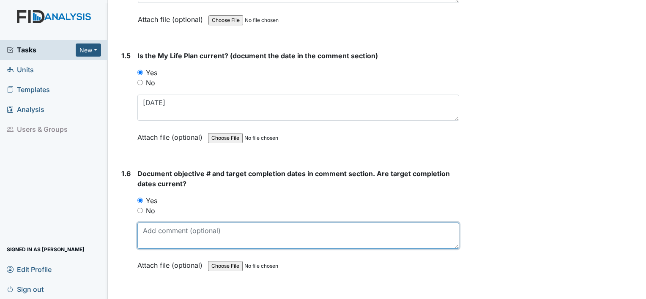
click at [152, 228] on textarea at bounding box center [298, 236] width 322 height 26
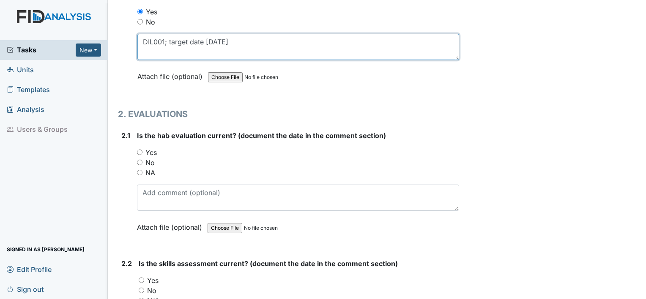
scroll to position [748, 0]
type textarea "DIL001; target date 10.16.25"
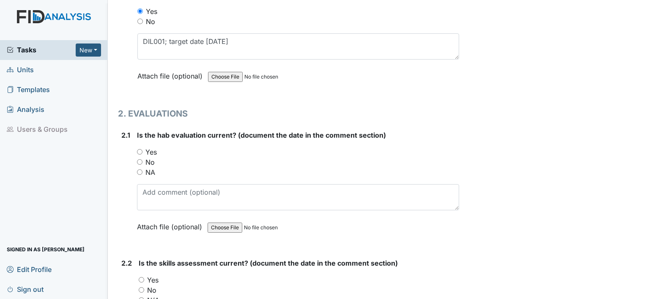
click at [149, 147] on label "Yes" at bounding box center [150, 152] width 11 height 10
click at [143, 149] on input "Yes" at bounding box center [139, 151] width 5 height 5
radio input "true"
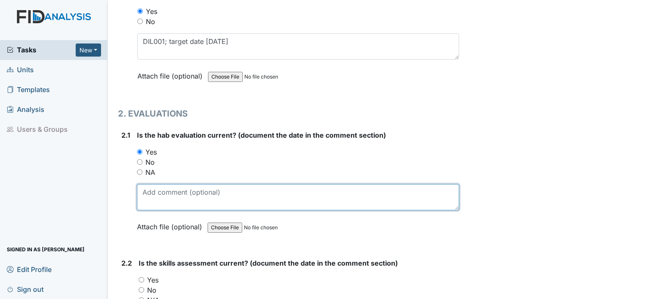
click at [163, 192] on textarea at bounding box center [298, 197] width 322 height 26
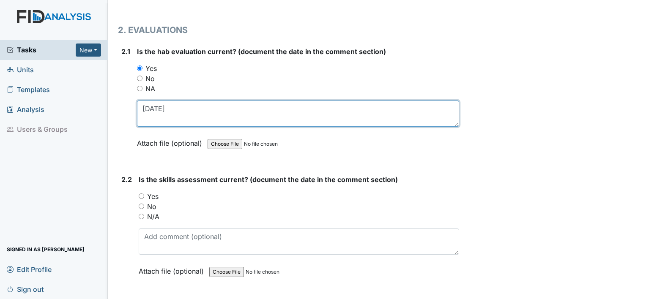
scroll to position [832, 0]
type textarea "11.12.24"
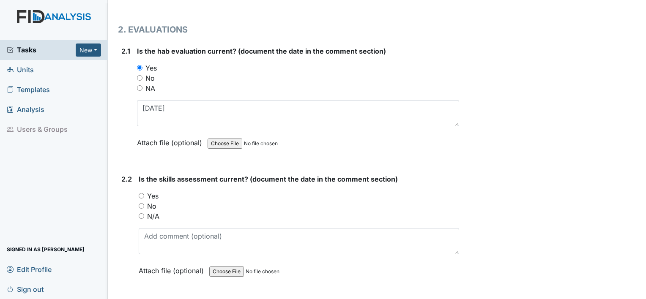
click at [154, 193] on label "Yes" at bounding box center [152, 196] width 11 height 10
click at [144, 193] on input "Yes" at bounding box center [141, 195] width 5 height 5
radio input "true"
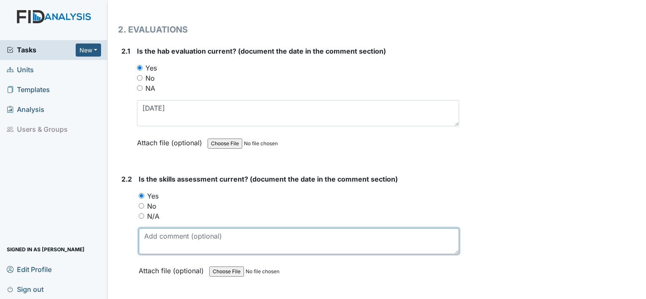
click at [169, 230] on textarea at bounding box center [299, 241] width 321 height 26
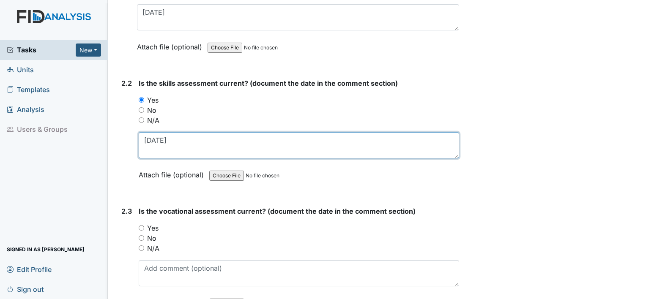
scroll to position [928, 0]
type textarea "11.12.24"
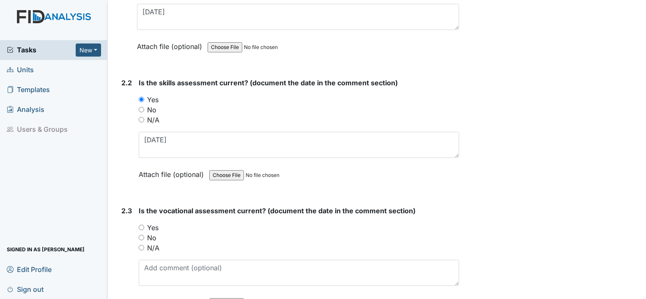
click at [147, 225] on label "Yes" at bounding box center [152, 228] width 11 height 10
click at [144, 225] on input "Yes" at bounding box center [141, 227] width 5 height 5
radio input "true"
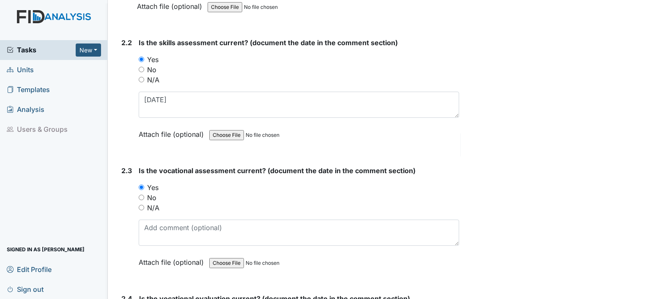
scroll to position [973, 0]
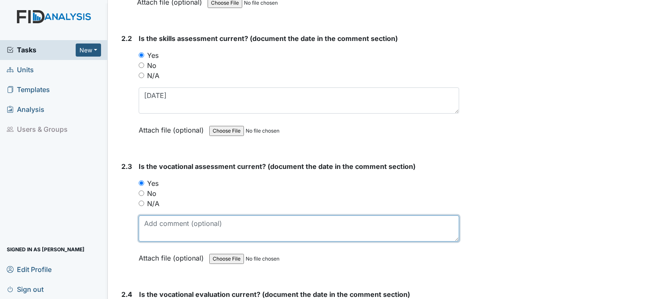
click at [147, 225] on textarea at bounding box center [299, 229] width 321 height 26
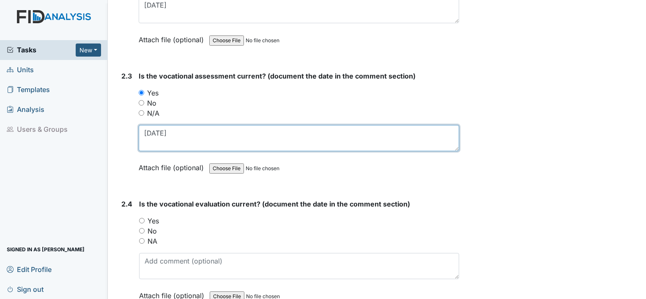
scroll to position [1064, 0]
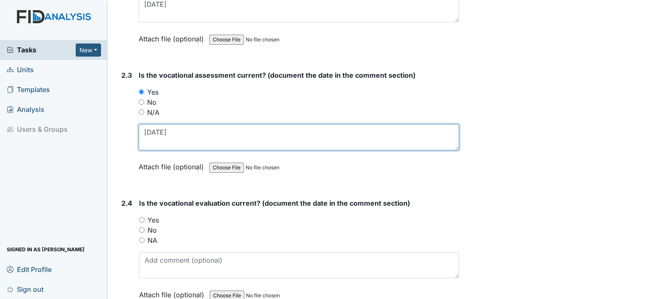
type textarea "11.01.24"
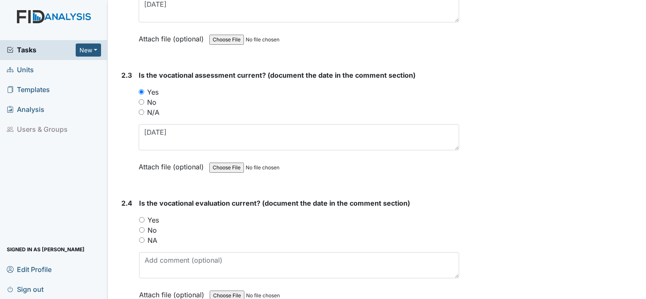
click at [154, 218] on label "Yes" at bounding box center [153, 220] width 11 height 10
click at [145, 218] on input "Yes" at bounding box center [141, 219] width 5 height 5
radio input "true"
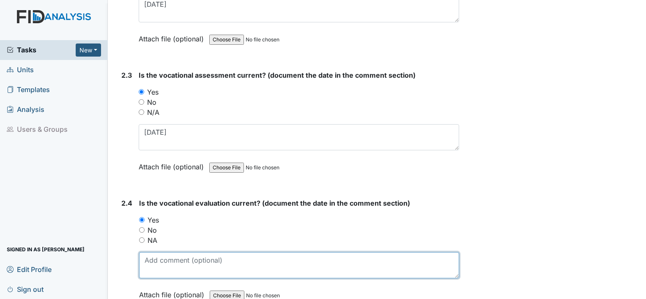
click at [161, 255] on textarea at bounding box center [299, 265] width 320 height 26
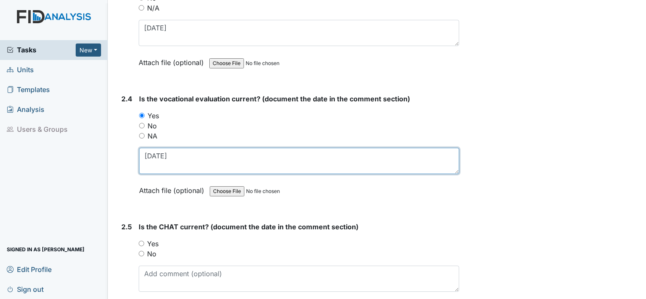
scroll to position [1174, 0]
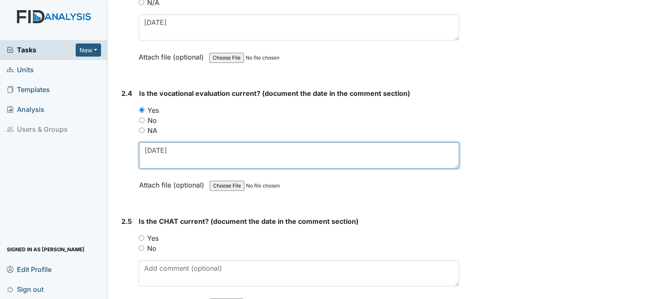
type textarea "11.01.24"
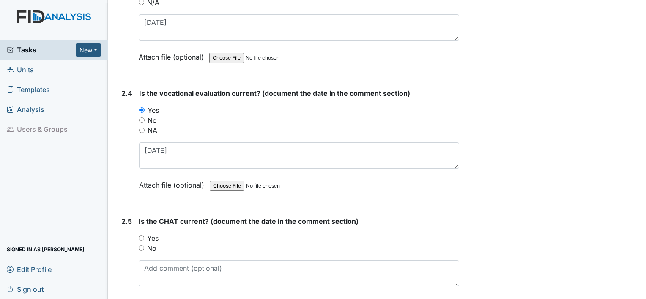
click at [153, 233] on label "Yes" at bounding box center [152, 238] width 11 height 10
click at [144, 236] on input "Yes" at bounding box center [141, 238] width 5 height 5
radio input "true"
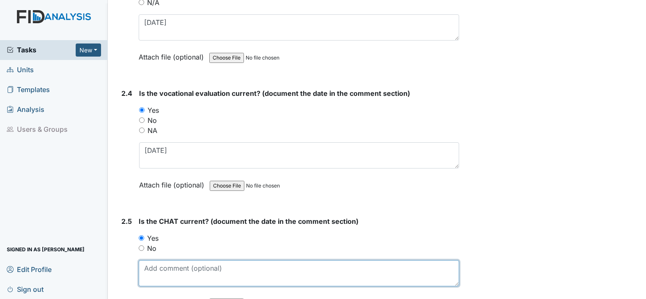
click at [160, 269] on textarea at bounding box center [299, 273] width 321 height 26
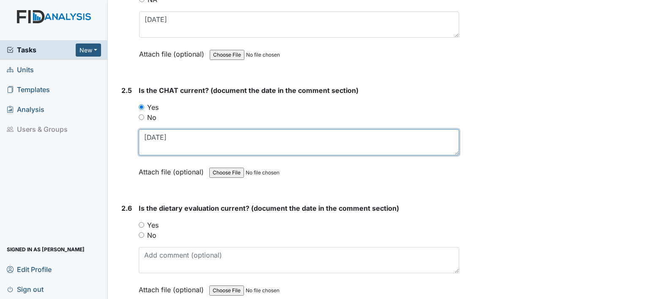
scroll to position [1305, 0]
type textarea "[DATE]"
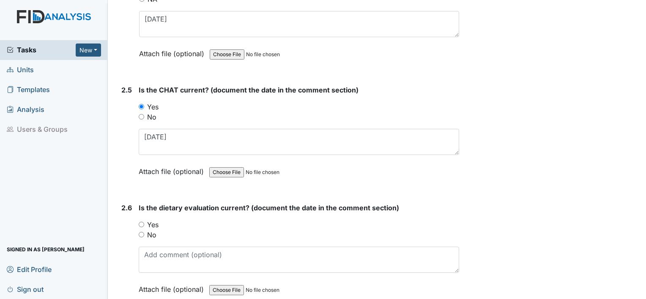
click at [151, 220] on label "Yes" at bounding box center [152, 225] width 11 height 10
click at [144, 222] on input "Yes" at bounding box center [141, 224] width 5 height 5
radio input "true"
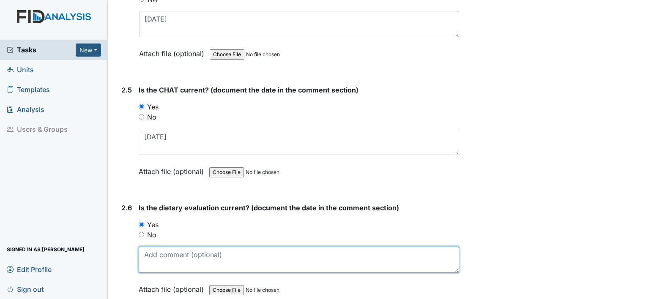
click at [157, 253] on textarea at bounding box center [299, 260] width 321 height 26
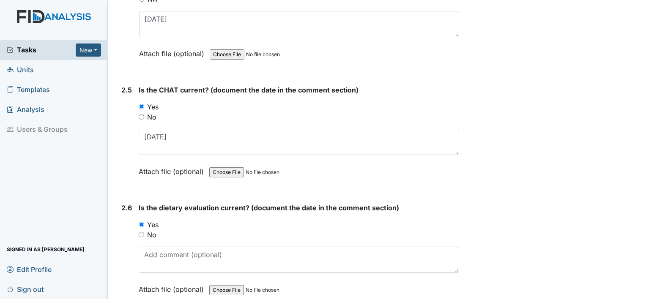
click at [152, 232] on label "No" at bounding box center [151, 235] width 9 height 10
click at [144, 232] on input "No" at bounding box center [141, 234] width 5 height 5
radio input "true"
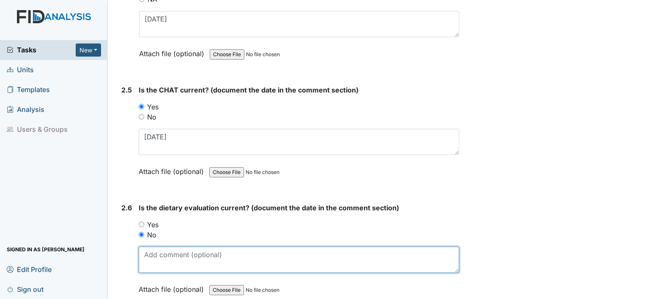
click at [157, 249] on textarea at bounding box center [299, 260] width 321 height 26
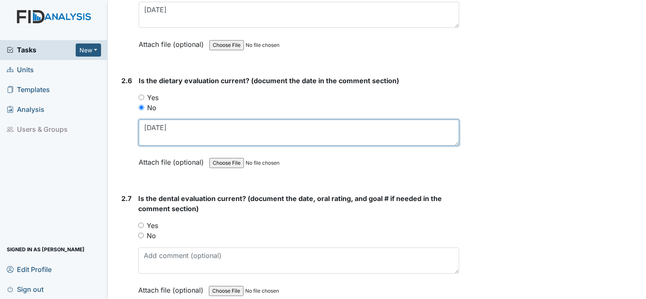
scroll to position [1433, 0]
type textarea "[DATE]"
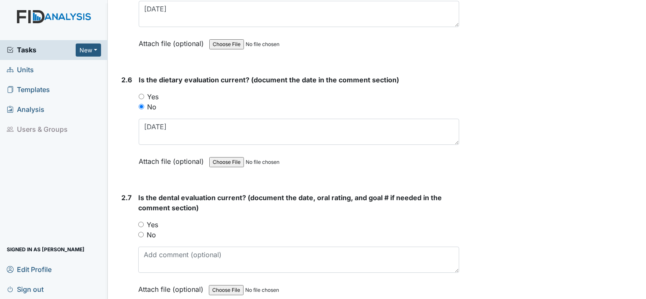
click at [153, 220] on label "Yes" at bounding box center [152, 225] width 11 height 10
click at [144, 222] on input "Yes" at bounding box center [140, 224] width 5 height 5
radio input "true"
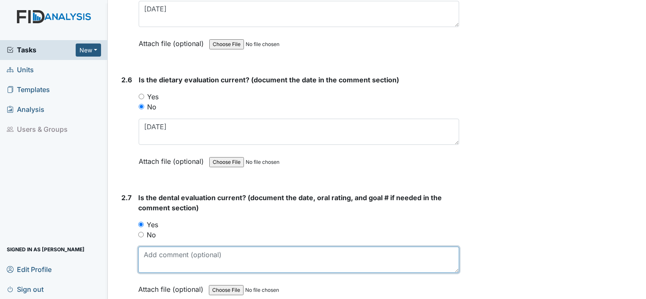
click at [154, 247] on textarea at bounding box center [298, 260] width 321 height 26
type textarea "11.12.24"
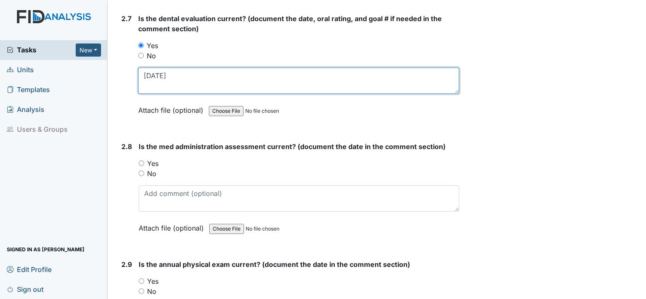
scroll to position [1614, 0]
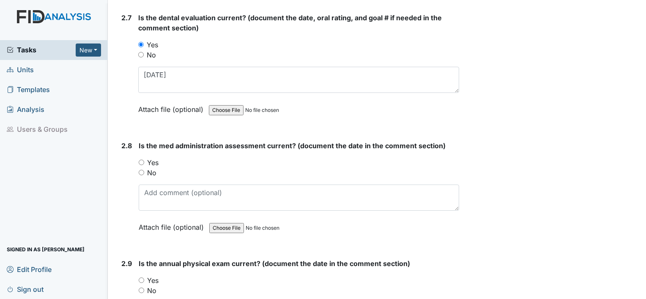
click at [151, 168] on label "No" at bounding box center [151, 173] width 9 height 10
click at [144, 170] on input "No" at bounding box center [141, 172] width 5 height 5
radio input "true"
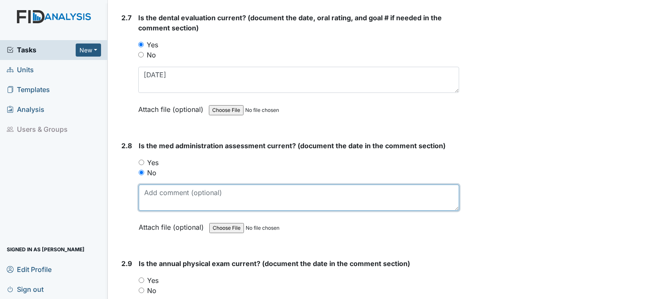
click at [156, 189] on textarea at bounding box center [299, 198] width 321 height 26
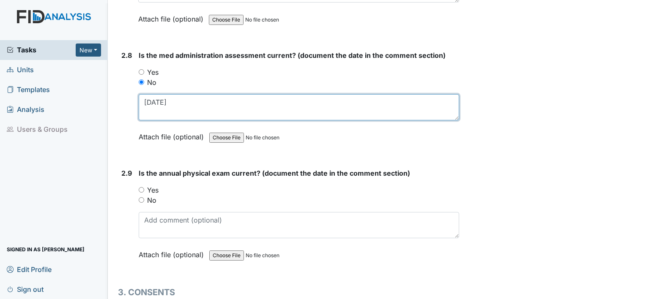
scroll to position [1706, 0]
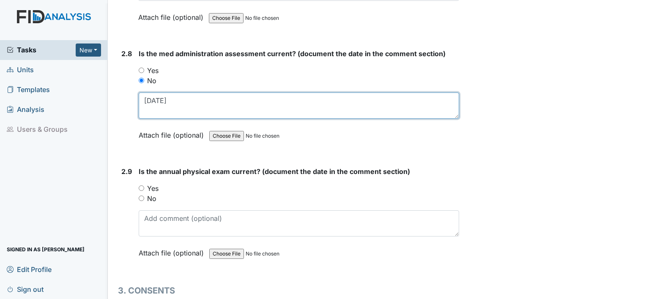
type textarea "[DATE]"
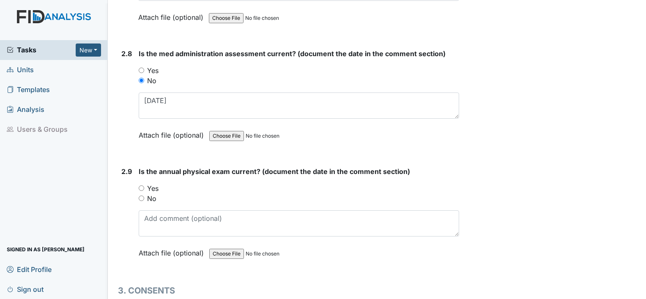
click at [153, 194] on label "No" at bounding box center [151, 199] width 9 height 10
click at [144, 196] on input "No" at bounding box center [141, 198] width 5 height 5
radio input "true"
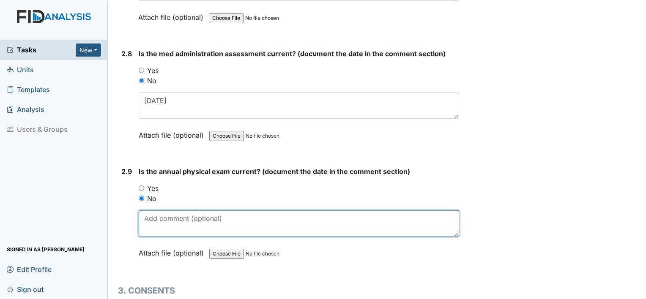
click at [157, 220] on textarea at bounding box center [299, 224] width 321 height 26
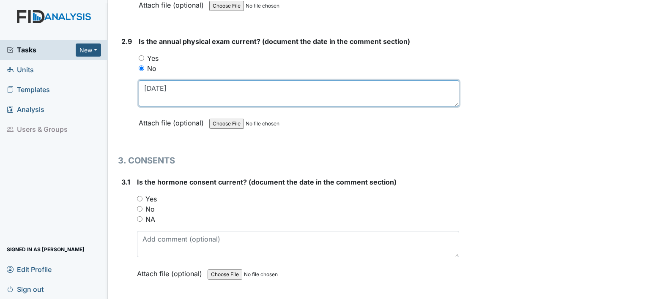
scroll to position [1838, 0]
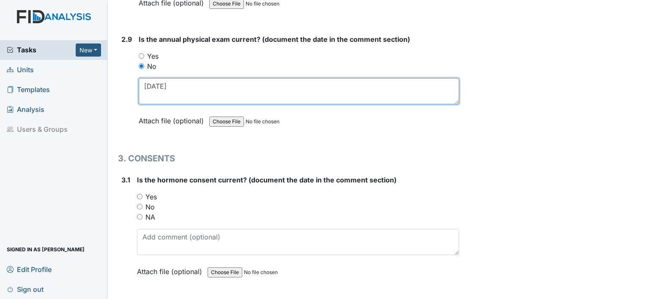
type textarea "[DATE]"
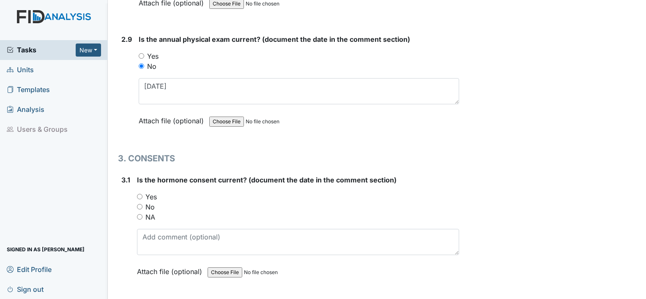
click at [149, 212] on label "NA" at bounding box center [150, 217] width 10 height 10
click at [143, 214] on input "NA" at bounding box center [139, 216] width 5 height 5
radio input "true"
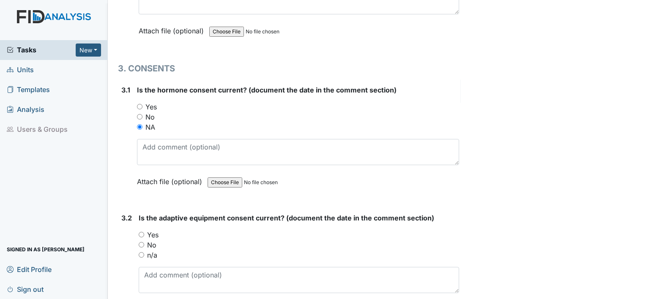
scroll to position [1950, 0]
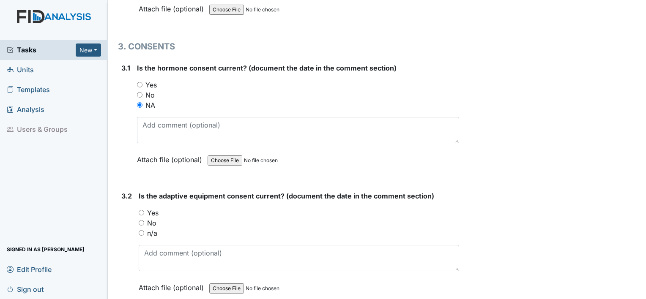
click at [154, 218] on label "No" at bounding box center [151, 223] width 9 height 10
click at [144, 220] on input "No" at bounding box center [141, 222] width 5 height 5
radio input "true"
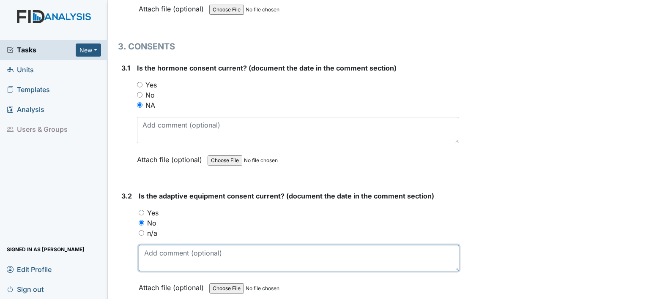
click at [162, 249] on textarea at bounding box center [299, 258] width 321 height 26
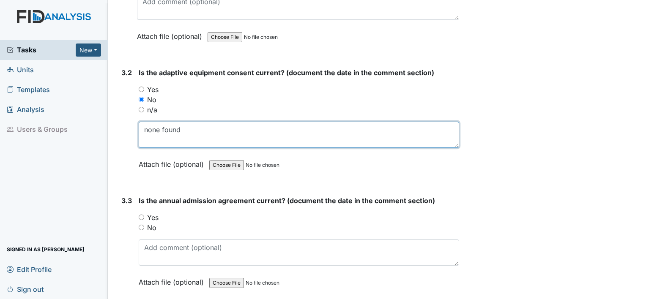
scroll to position [2079, 0]
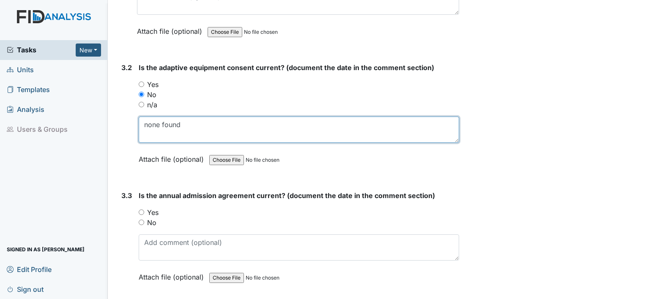
type textarea "none found"
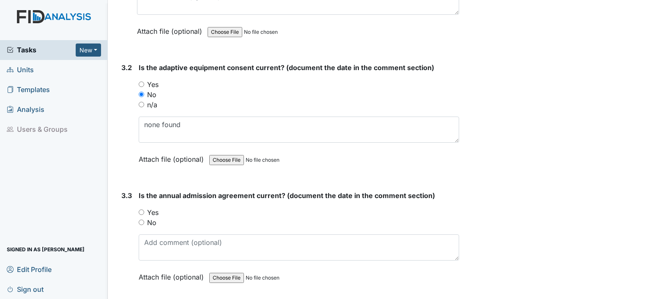
click at [157, 218] on div "No" at bounding box center [299, 223] width 321 height 10
click at [153, 218] on label "No" at bounding box center [151, 223] width 9 height 10
click at [144, 220] on input "No" at bounding box center [141, 222] width 5 height 5
radio input "true"
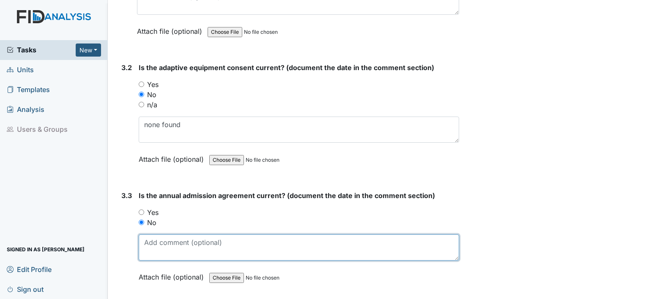
click at [157, 235] on textarea at bounding box center [299, 248] width 321 height 26
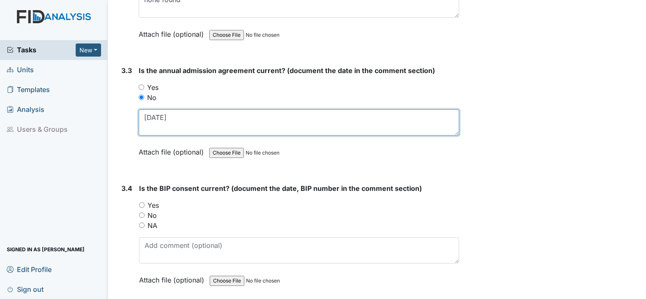
scroll to position [2204, 0]
type textarea "[DATE]"
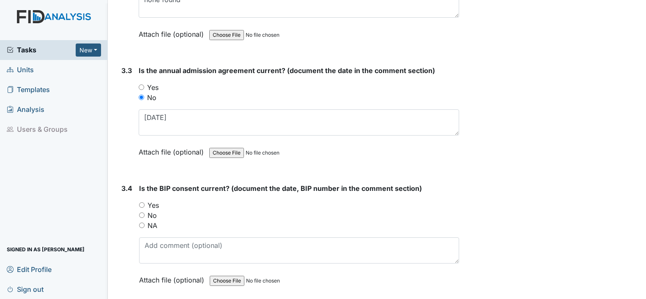
click at [151, 211] on label "No" at bounding box center [152, 216] width 9 height 10
click at [145, 213] on input "No" at bounding box center [141, 215] width 5 height 5
radio input "true"
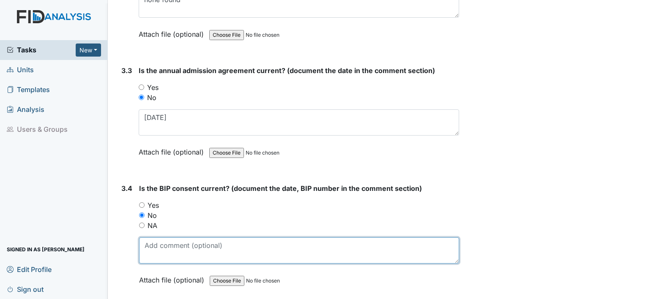
click at [156, 240] on textarea at bounding box center [299, 251] width 320 height 26
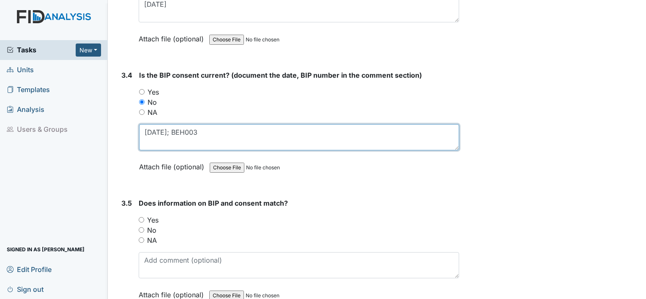
scroll to position [2319, 0]
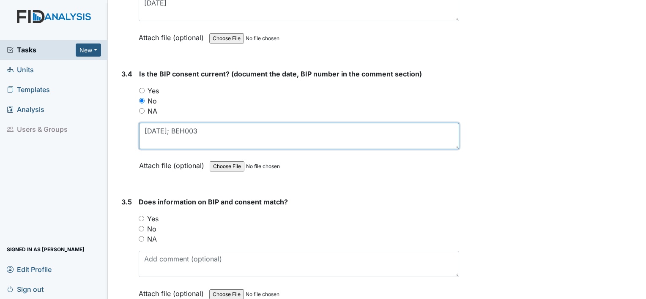
type textarea "[DATE]; BEH003"
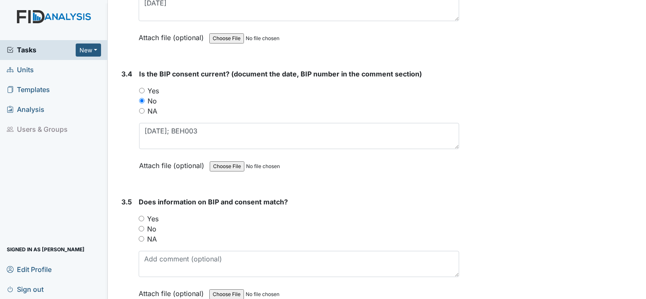
click at [151, 214] on label "Yes" at bounding box center [152, 219] width 11 height 10
click at [144, 216] on input "Yes" at bounding box center [141, 218] width 5 height 5
radio input "true"
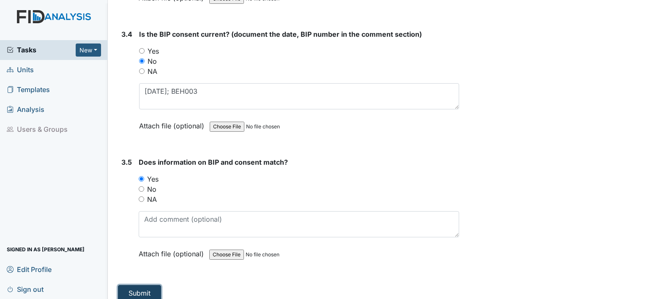
click at [143, 286] on button "Submit" at bounding box center [139, 293] width 43 height 16
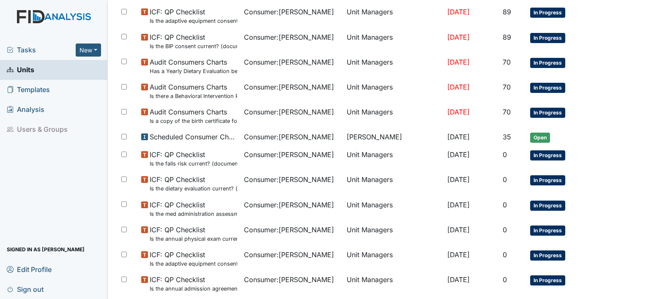
scroll to position [421, 0]
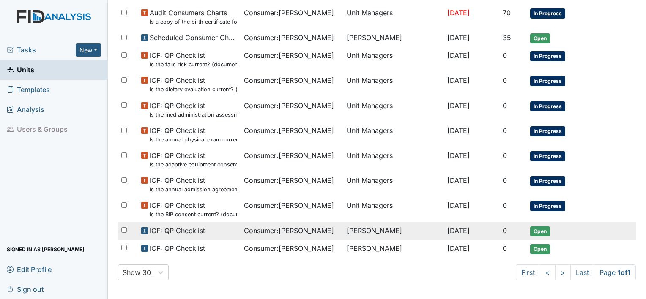
click at [197, 236] on td "ICF: QP Checklist" at bounding box center [189, 231] width 103 height 18
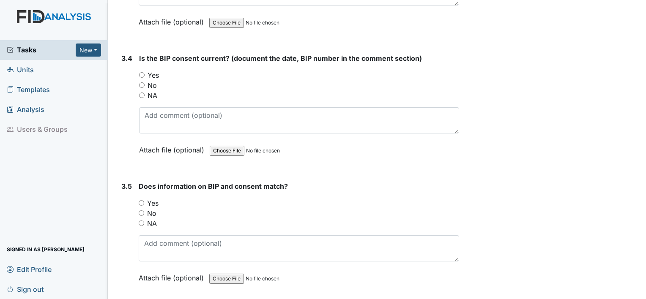
scroll to position [2358, 0]
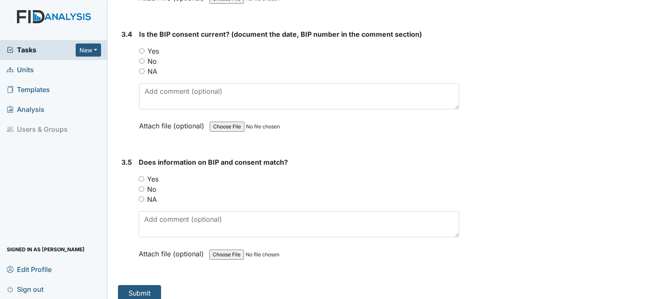
click at [153, 174] on label "Yes" at bounding box center [152, 179] width 11 height 10
click at [144, 176] on input "Yes" at bounding box center [141, 178] width 5 height 5
radio input "true"
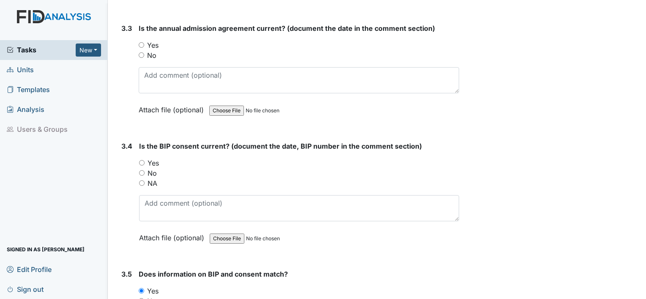
scroll to position [2245, 0]
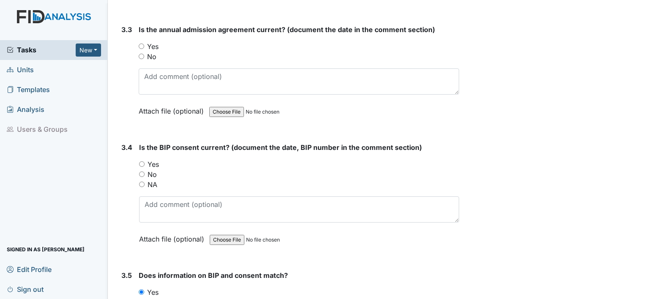
click at [155, 170] on label "No" at bounding box center [152, 175] width 9 height 10
click at [145, 172] on input "No" at bounding box center [141, 174] width 5 height 5
radio input "true"
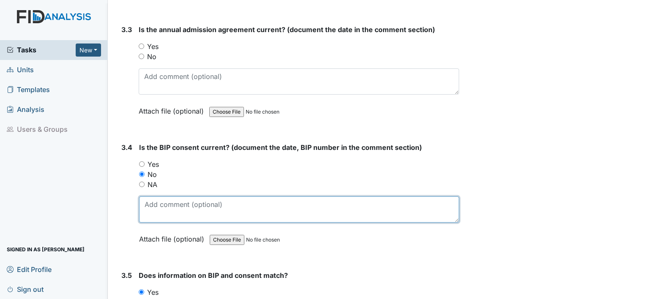
click at [158, 204] on textarea at bounding box center [299, 210] width 320 height 26
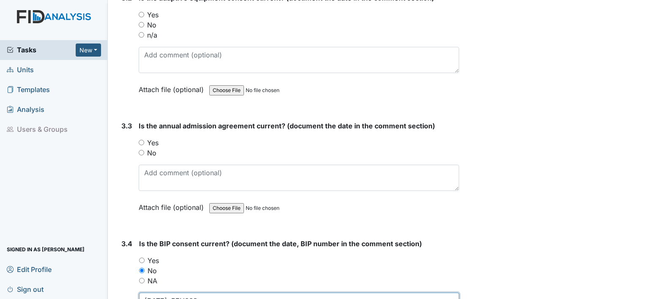
scroll to position [2147, 0]
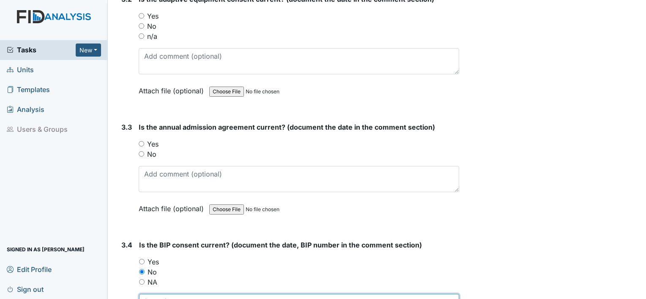
type textarea "[DATE]; BEH003"
click at [154, 139] on label "Yes" at bounding box center [152, 144] width 11 height 10
click at [144, 141] on input "Yes" at bounding box center [141, 143] width 5 height 5
radio input "true"
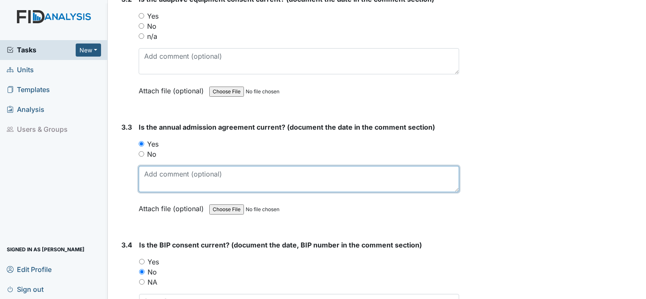
click at [164, 171] on textarea at bounding box center [299, 179] width 321 height 26
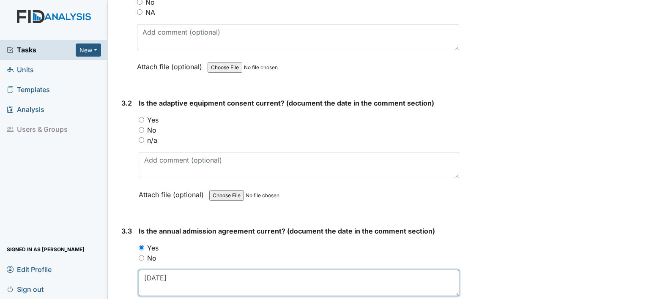
scroll to position [2037, 0]
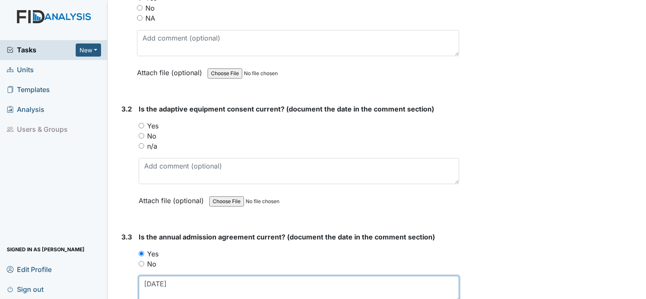
type textarea "[DATE]"
click at [151, 131] on label "No" at bounding box center [151, 136] width 9 height 10
click at [144, 133] on input "No" at bounding box center [141, 135] width 5 height 5
radio input "true"
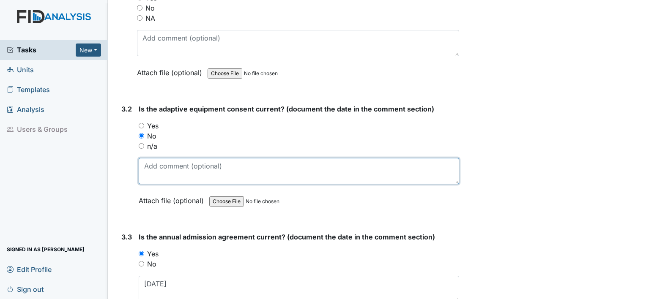
click at [156, 163] on textarea at bounding box center [299, 171] width 321 height 26
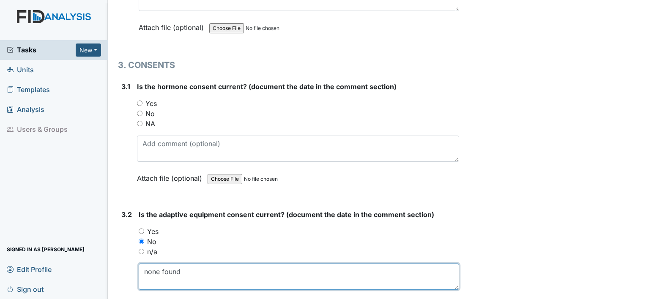
scroll to position [1930, 0]
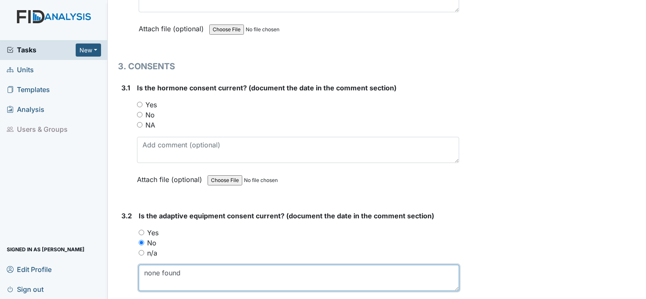
type textarea "none found"
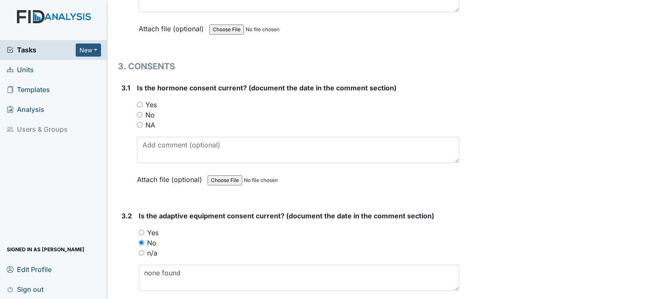
click at [140, 122] on input "NA" at bounding box center [139, 124] width 5 height 5
radio input "true"
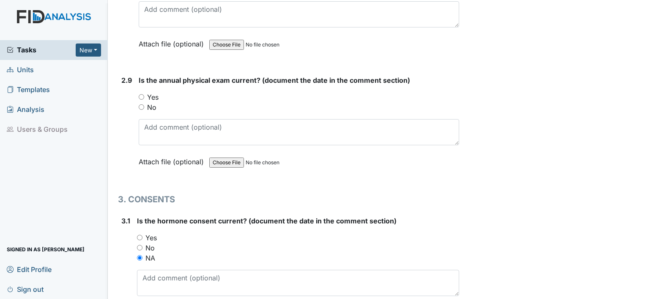
scroll to position [1795, 0]
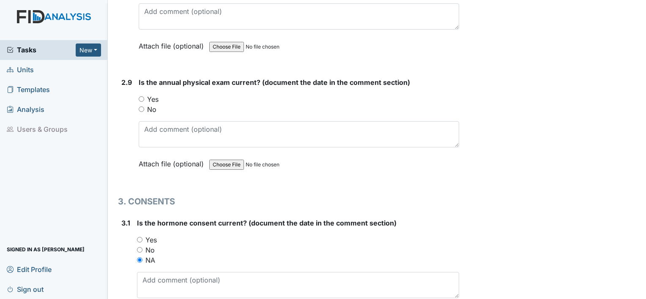
click at [156, 94] on label "Yes" at bounding box center [152, 99] width 11 height 10
click at [144, 96] on input "Yes" at bounding box center [141, 98] width 5 height 5
radio input "true"
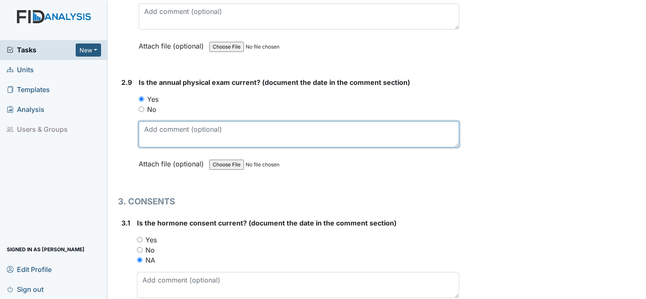
click at [163, 122] on textarea at bounding box center [299, 134] width 321 height 26
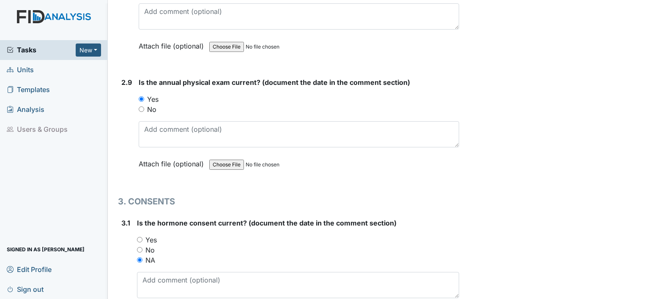
click at [152, 104] on label "No" at bounding box center [151, 109] width 9 height 10
click at [144, 107] on input "No" at bounding box center [141, 109] width 5 height 5
radio input "true"
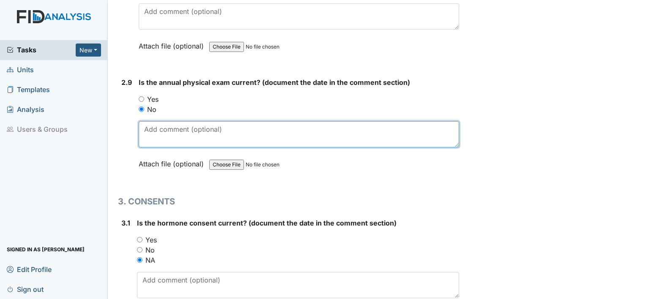
click at [156, 125] on textarea at bounding box center [299, 134] width 321 height 26
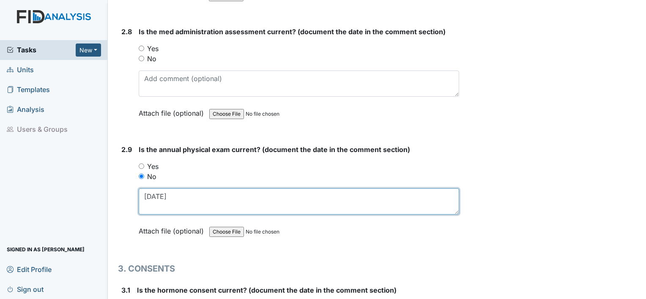
scroll to position [1688, 0]
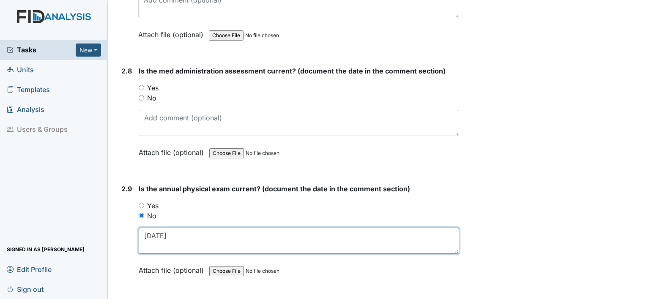
type textarea "[DATE]"
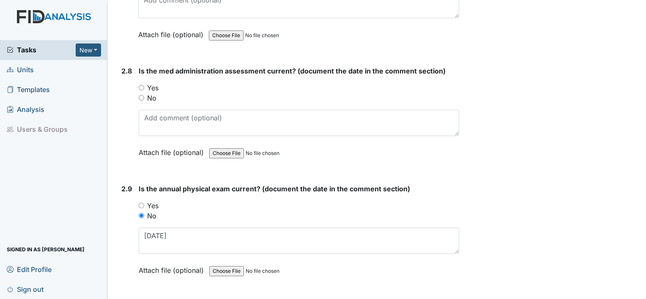
click at [153, 94] on label "No" at bounding box center [151, 98] width 9 height 10
click at [144, 95] on input "No" at bounding box center [141, 97] width 5 height 5
radio input "true"
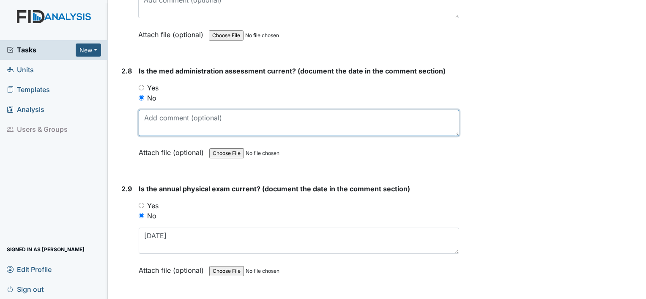
click at [157, 111] on textarea at bounding box center [299, 123] width 321 height 26
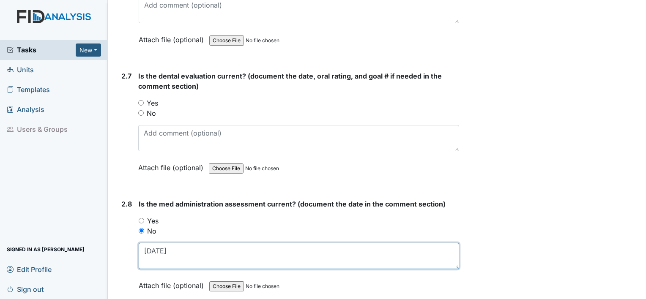
scroll to position [1550, 0]
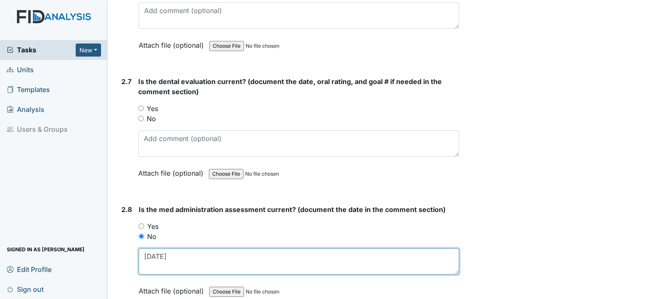
type textarea "[DATE]"
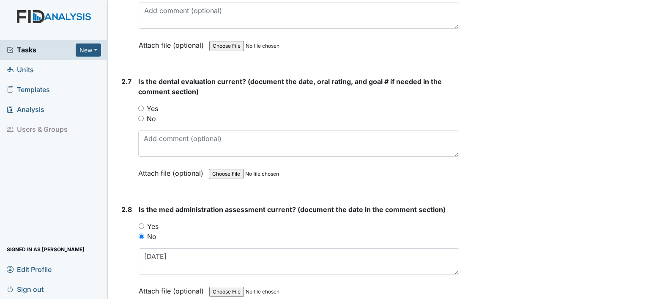
click at [154, 104] on label "Yes" at bounding box center [152, 109] width 11 height 10
click at [144, 106] on input "Yes" at bounding box center [140, 108] width 5 height 5
radio input "true"
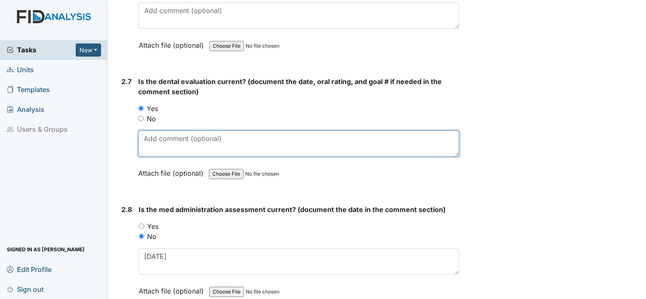
click at [161, 140] on textarea at bounding box center [298, 144] width 321 height 26
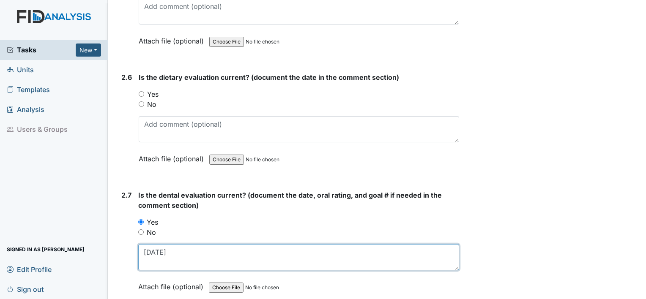
scroll to position [1433, 0]
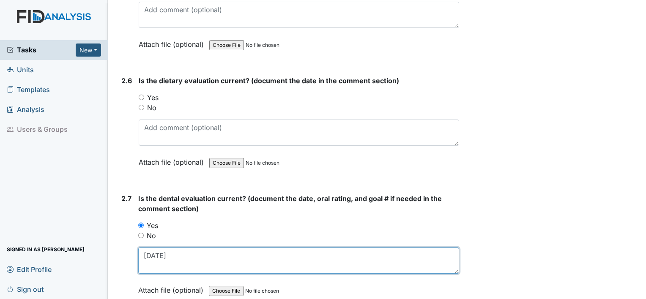
type textarea "[DATE]"
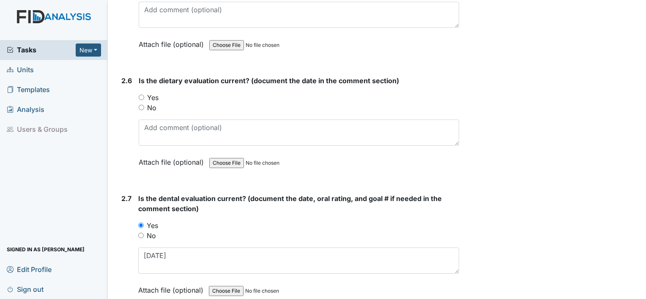
click at [152, 106] on label "No" at bounding box center [151, 108] width 9 height 10
click at [144, 106] on input "No" at bounding box center [141, 107] width 5 height 5
radio input "true"
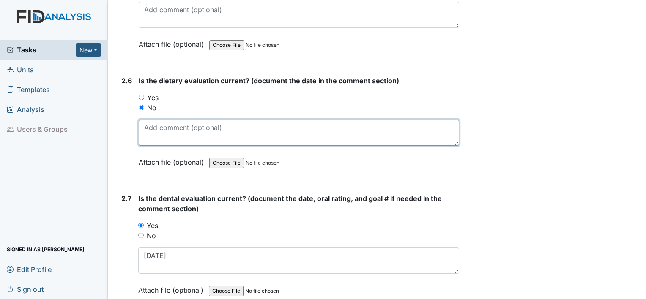
click at [158, 125] on textarea at bounding box center [299, 133] width 321 height 26
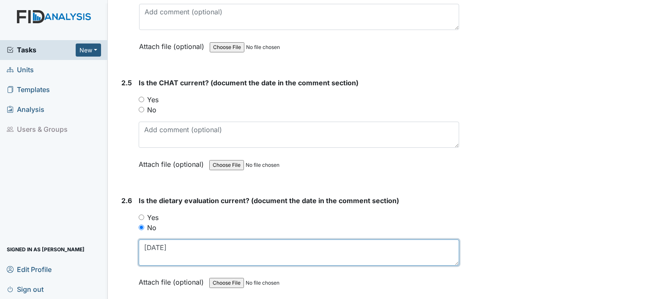
scroll to position [1303, 0]
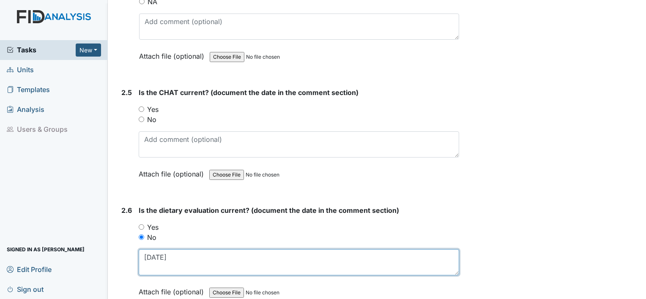
type textarea "[DATE]"
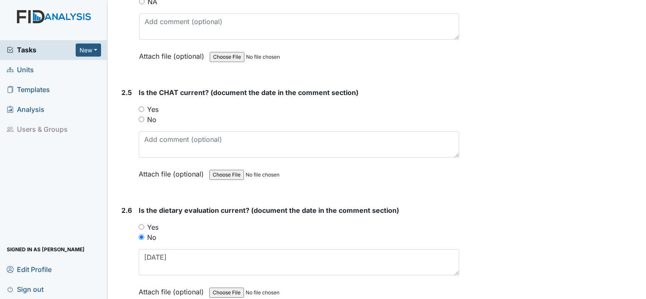
click at [154, 105] on label "Yes" at bounding box center [152, 109] width 11 height 10
click at [144, 107] on input "Yes" at bounding box center [141, 109] width 5 height 5
radio input "true"
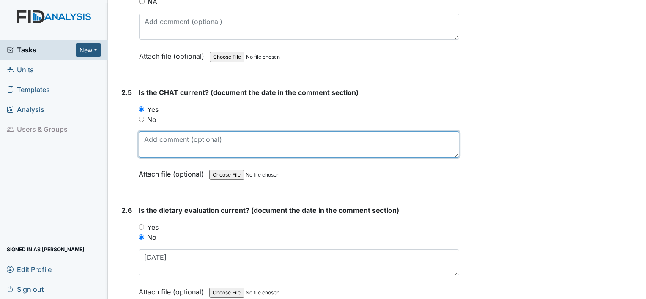
click at [164, 138] on textarea at bounding box center [299, 145] width 321 height 26
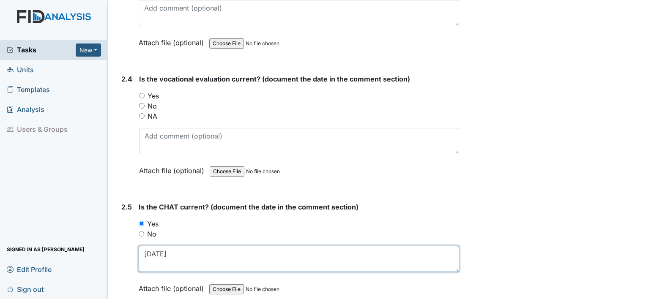
scroll to position [1187, 0]
type textarea "[DATE]"
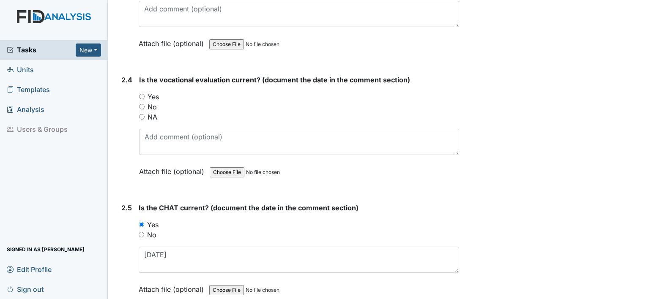
click at [156, 92] on label "Yes" at bounding box center [153, 97] width 11 height 10
click at [145, 94] on input "Yes" at bounding box center [141, 96] width 5 height 5
radio input "true"
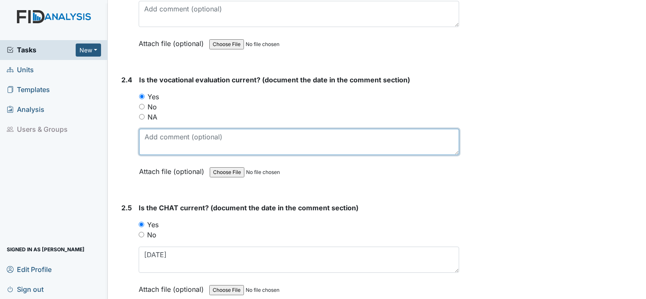
click at [160, 131] on textarea at bounding box center [299, 142] width 320 height 26
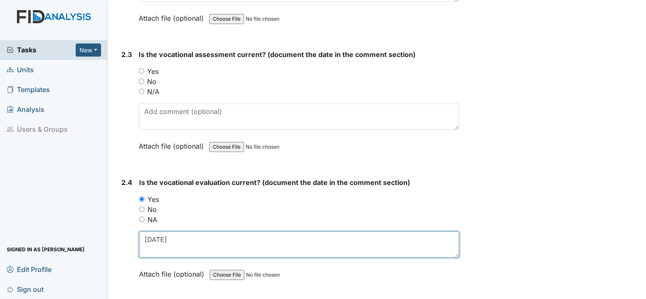
scroll to position [1083, 0]
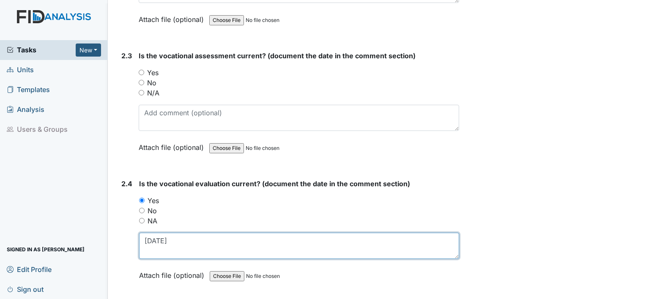
type textarea "[DATE]"
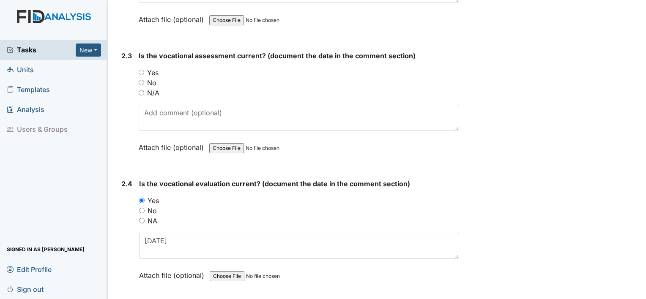
click at [154, 70] on label "Yes" at bounding box center [152, 73] width 11 height 10
click at [144, 70] on input "Yes" at bounding box center [141, 72] width 5 height 5
radio input "true"
click at [157, 99] on div "Is the vocational assessment current? (document the date in the comment section…" at bounding box center [299, 105] width 321 height 108
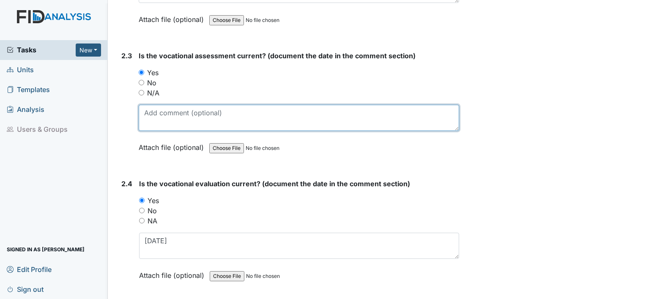
click at [156, 108] on textarea at bounding box center [299, 118] width 321 height 26
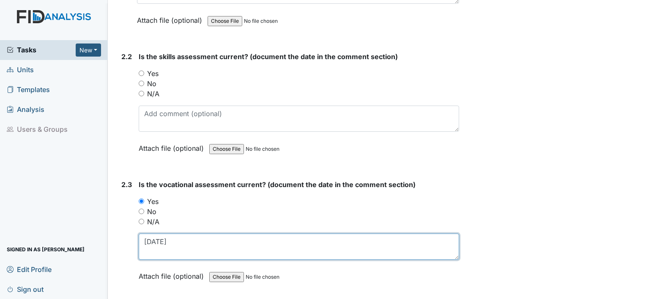
scroll to position [951, 0]
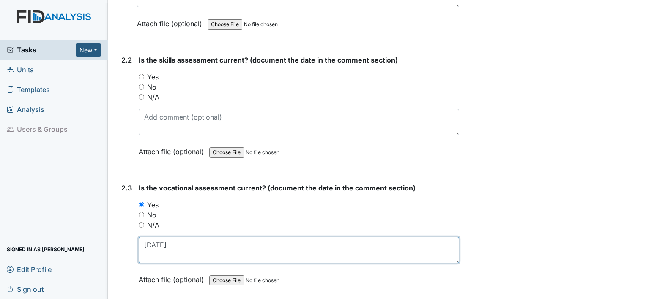
type textarea "11.1.24"
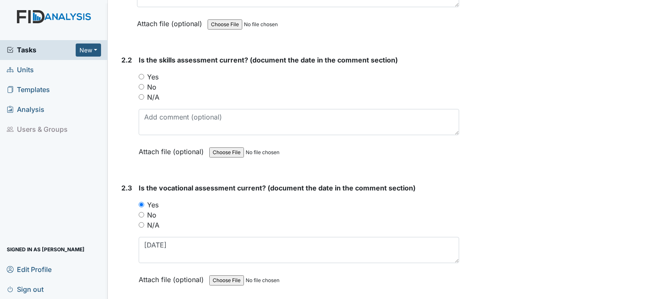
click at [152, 72] on label "Yes" at bounding box center [152, 77] width 11 height 10
click at [144, 74] on input "Yes" at bounding box center [141, 76] width 5 height 5
radio input "true"
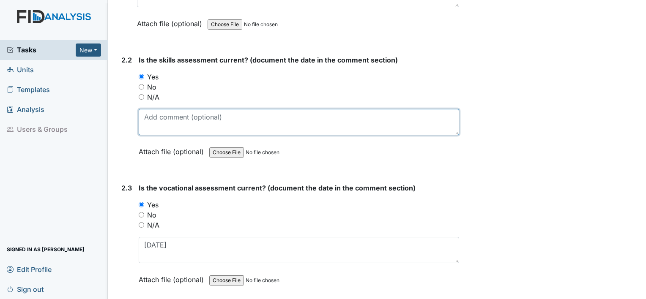
click at [156, 120] on textarea at bounding box center [299, 122] width 321 height 26
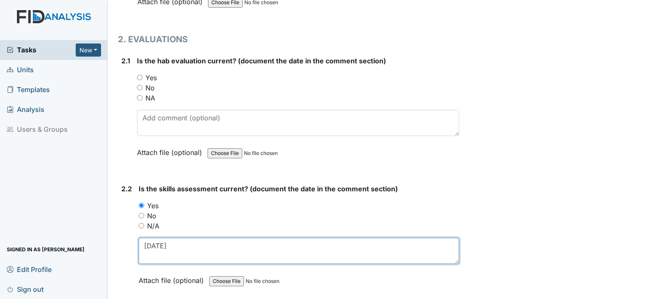
scroll to position [820, 0]
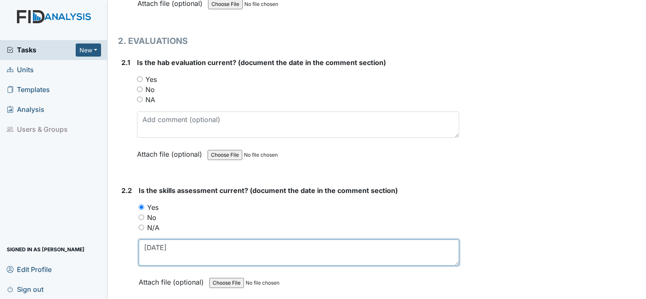
type textarea "11.12.24"
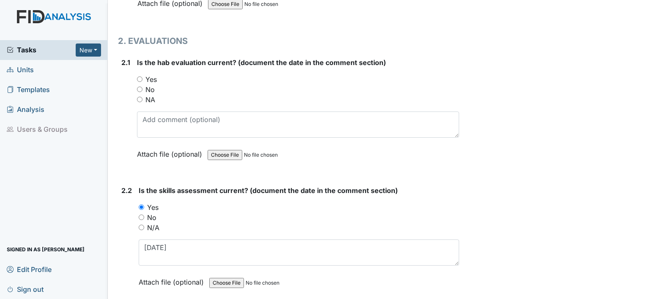
click at [151, 75] on label "Yes" at bounding box center [150, 79] width 11 height 10
click at [143, 77] on input "Yes" at bounding box center [139, 79] width 5 height 5
radio input "true"
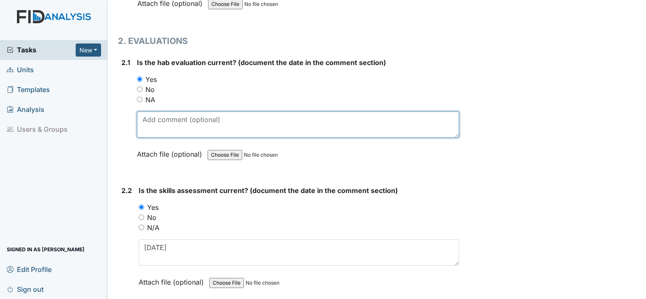
click at [155, 112] on textarea at bounding box center [298, 125] width 322 height 26
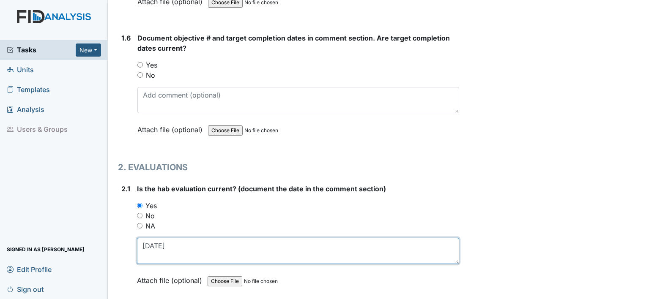
scroll to position [650, 0]
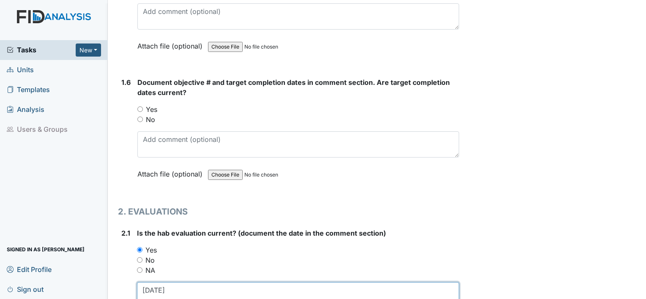
type textarea "11.12.24"
click at [150, 107] on label "Yes" at bounding box center [151, 109] width 11 height 10
click at [143, 107] on input "Yes" at bounding box center [139, 109] width 5 height 5
radio input "true"
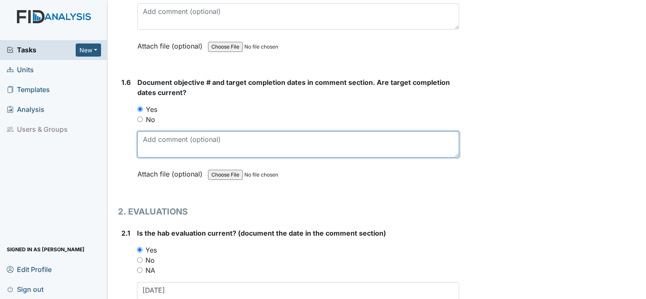
click at [157, 151] on textarea at bounding box center [298, 145] width 322 height 26
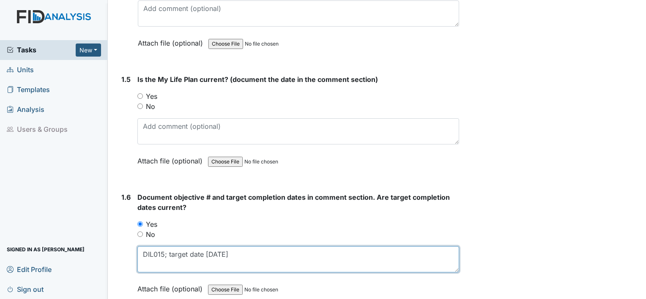
scroll to position [533, 0]
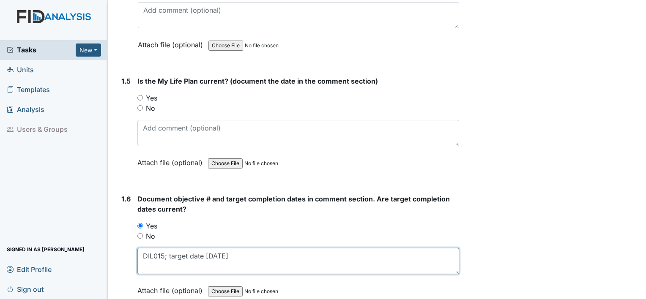
type textarea "DIL015; target date 9.30.25"
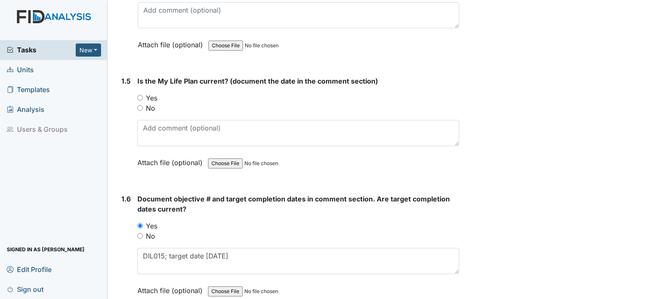
click at [154, 95] on label "Yes" at bounding box center [151, 98] width 11 height 10
click at [143, 95] on input "Yes" at bounding box center [139, 97] width 5 height 5
radio input "true"
click at [162, 145] on div "Is the My Life Plan current? (document the date in the comment section) You mus…" at bounding box center [298, 125] width 322 height 98
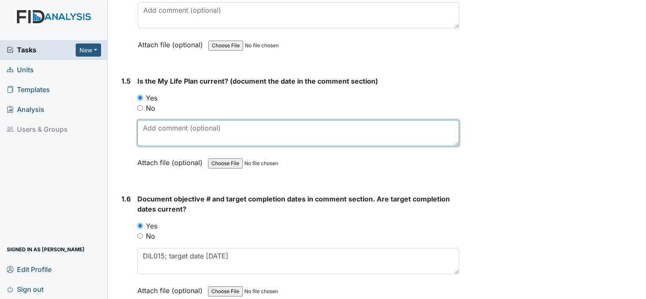
click at [164, 135] on textarea at bounding box center [298, 133] width 322 height 26
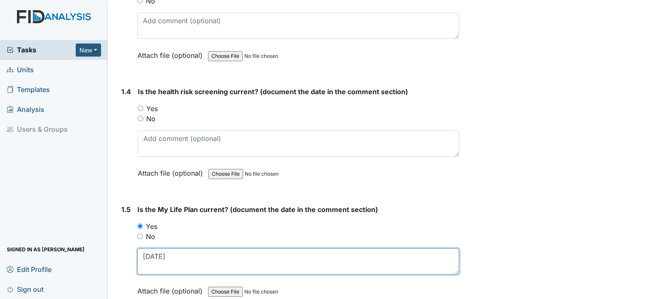
scroll to position [402, 0]
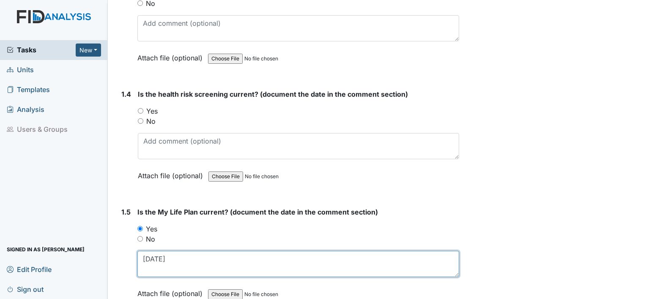
type textarea "11.19.24"
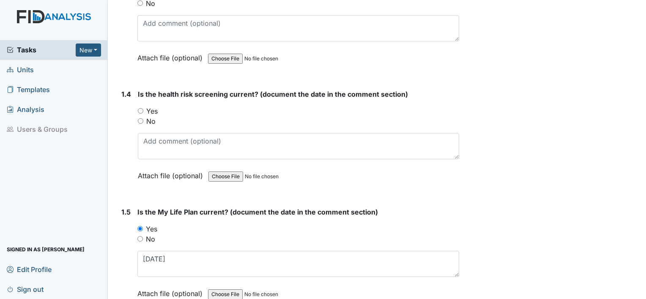
click at [153, 108] on label "Yes" at bounding box center [151, 111] width 11 height 10
click at [143, 108] on input "Yes" at bounding box center [140, 110] width 5 height 5
radio input "true"
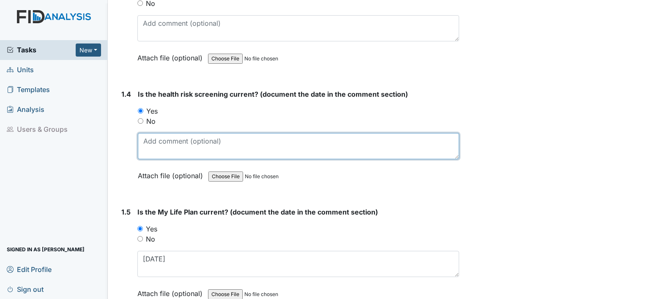
click at [159, 140] on textarea at bounding box center [298, 146] width 321 height 26
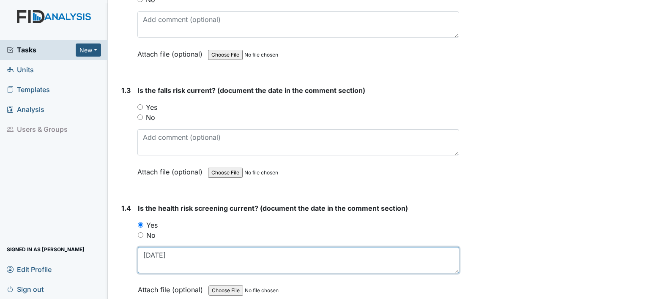
scroll to position [288, 0]
type textarea "11.19.24"
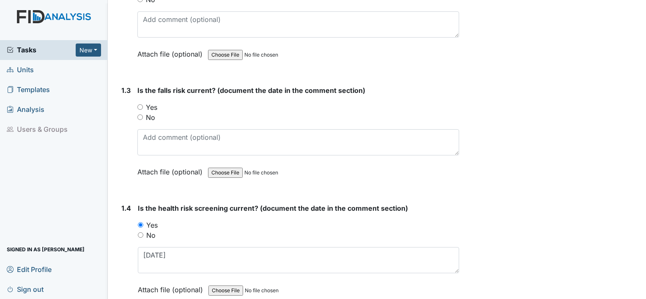
drag, startPoint x: 154, startPoint y: 121, endPoint x: 151, endPoint y: 117, distance: 5.5
click at [151, 117] on label "No" at bounding box center [150, 117] width 9 height 10
click at [143, 117] on input "No" at bounding box center [139, 117] width 5 height 5
radio input "true"
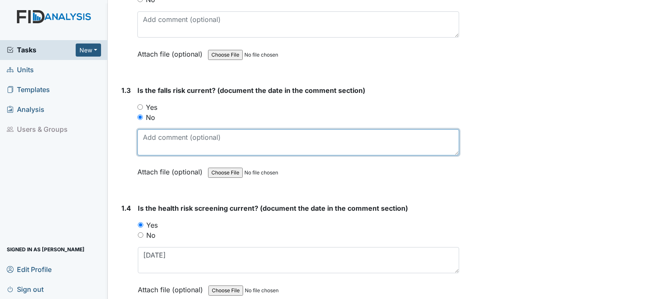
click at [152, 147] on textarea at bounding box center [298, 142] width 322 height 26
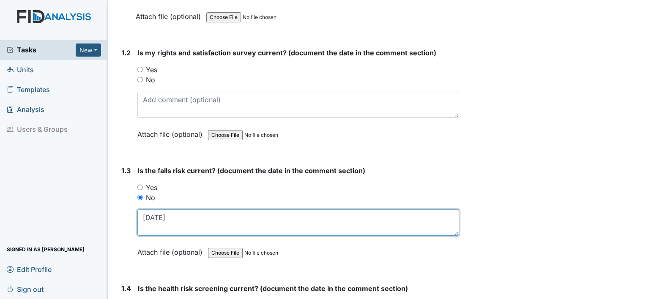
scroll to position [188, 0]
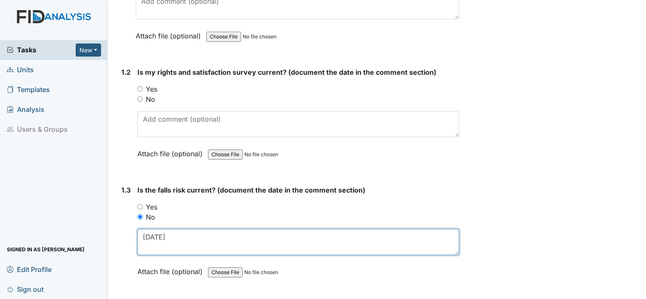
type textarea "1.4.22"
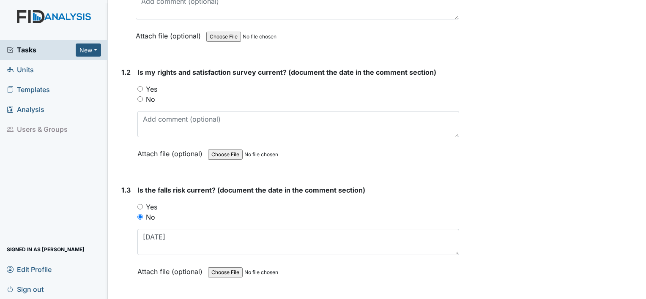
click at [154, 85] on label "Yes" at bounding box center [151, 89] width 11 height 10
click at [143, 86] on input "Yes" at bounding box center [139, 88] width 5 height 5
radio input "true"
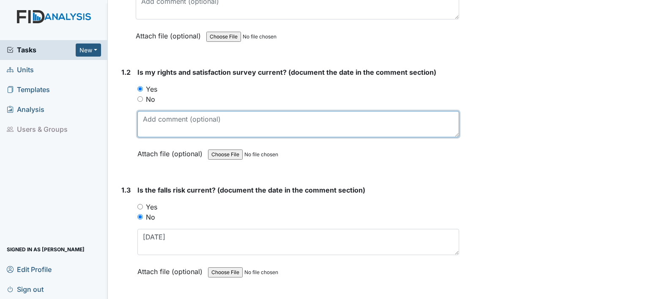
click at [157, 115] on textarea at bounding box center [298, 124] width 322 height 26
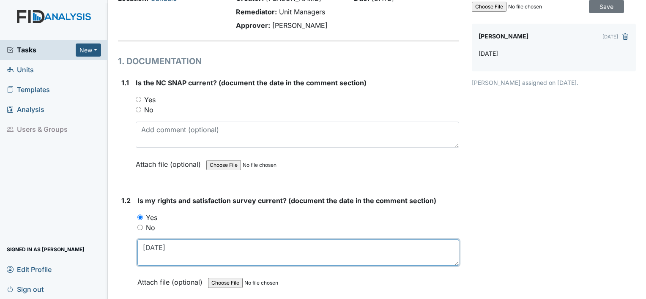
scroll to position [58, 0]
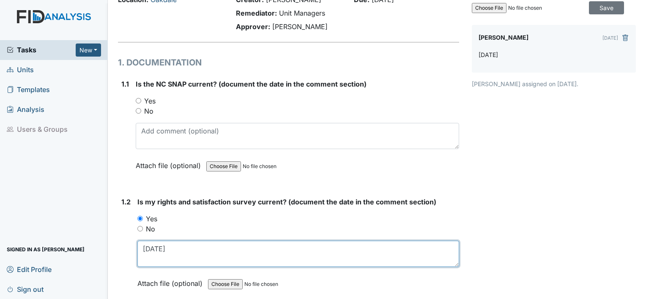
type textarea "11.19.24"
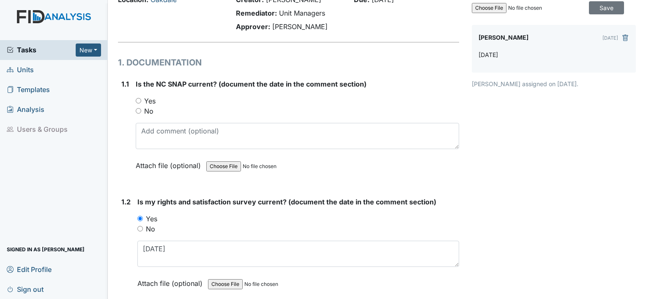
click at [151, 99] on label "Yes" at bounding box center [149, 101] width 11 height 10
click at [141, 99] on input "Yes" at bounding box center [138, 100] width 5 height 5
radio input "true"
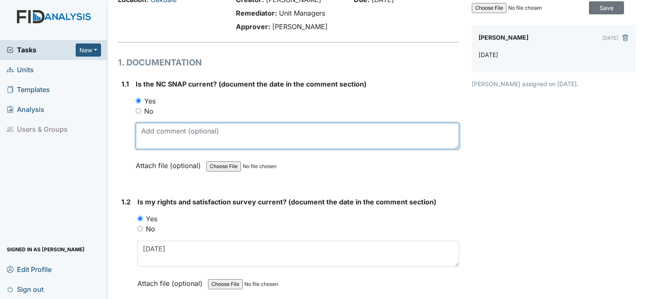
click at [156, 132] on textarea at bounding box center [297, 136] width 323 height 26
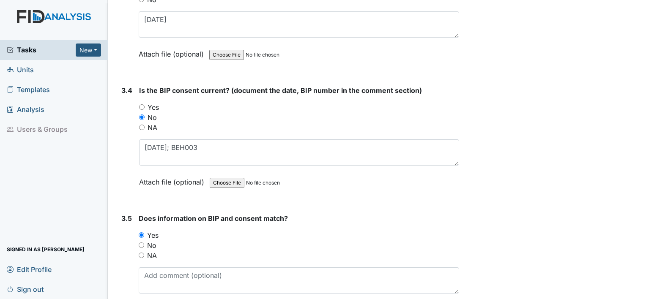
scroll to position [2358, 0]
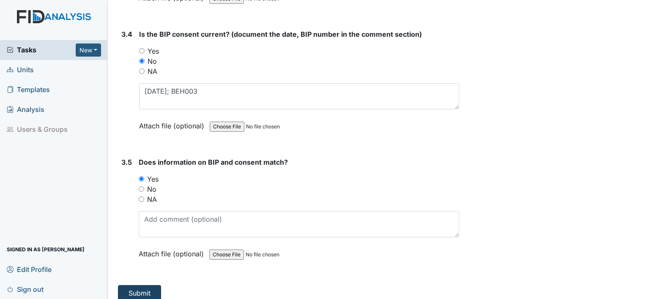
type textarea "11.19.24"
click at [138, 287] on button "Submit" at bounding box center [139, 293] width 43 height 16
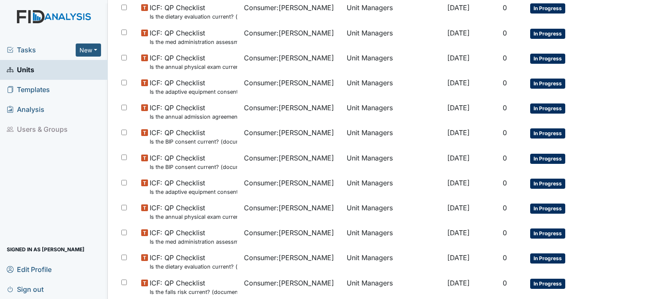
scroll to position [554, 0]
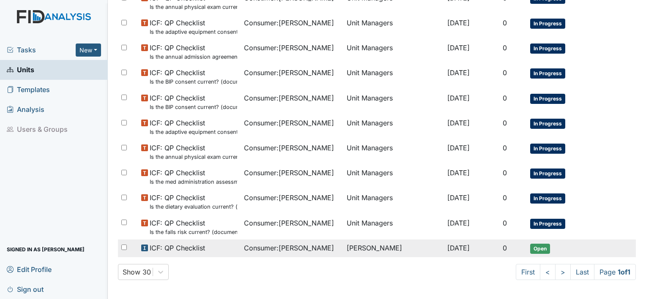
drag, startPoint x: 0, startPoint y: 0, endPoint x: 173, endPoint y: 249, distance: 302.9
click at [173, 249] on span "ICF: QP Checklist" at bounding box center [177, 248] width 55 height 10
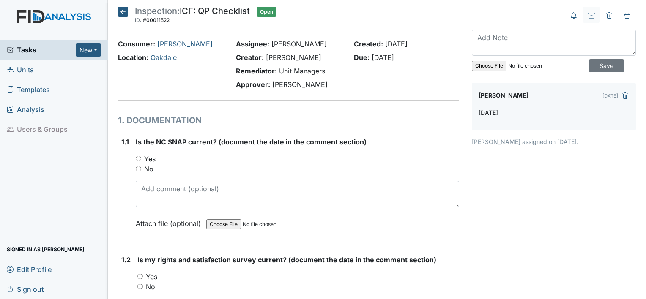
click at [146, 156] on label "Yes" at bounding box center [149, 159] width 11 height 10
click at [141, 156] on input "Yes" at bounding box center [138, 158] width 5 height 5
radio input "true"
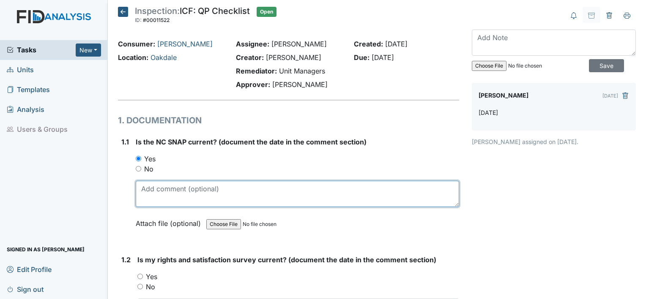
click at [150, 189] on textarea at bounding box center [297, 194] width 323 height 26
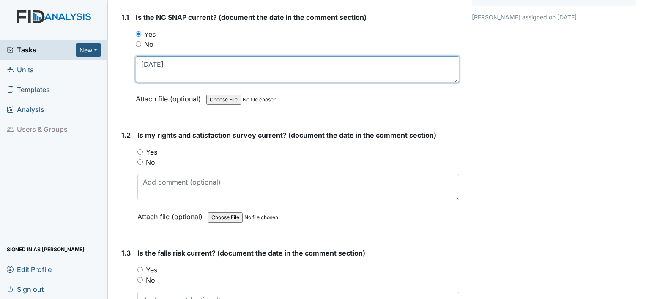
scroll to position [128, 0]
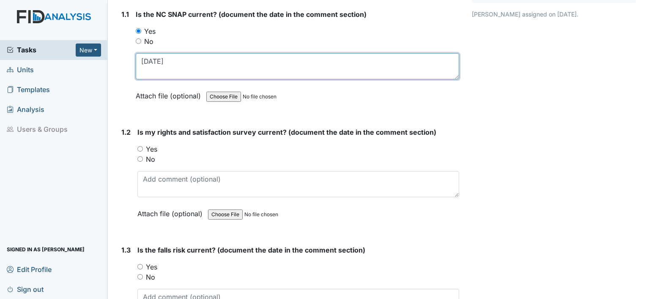
type textarea "[DATE]"
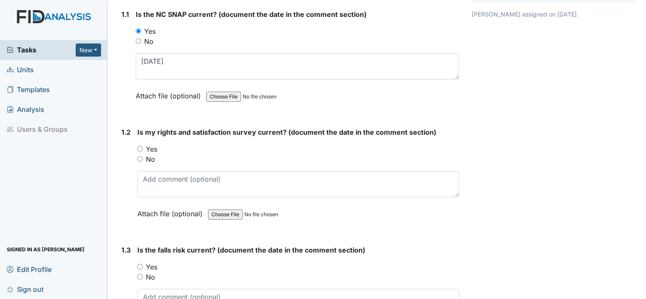
click at [153, 151] on label "Yes" at bounding box center [151, 149] width 11 height 10
click at [143, 151] on input "Yes" at bounding box center [139, 148] width 5 height 5
radio input "true"
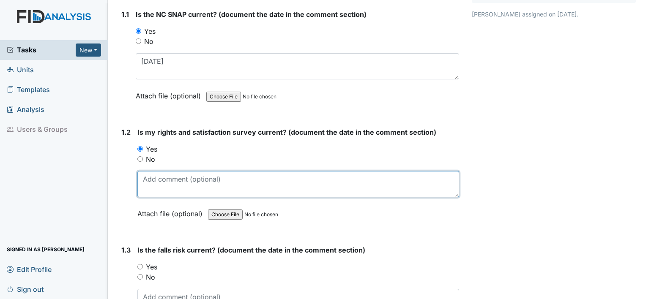
click at [158, 183] on textarea at bounding box center [298, 184] width 322 height 26
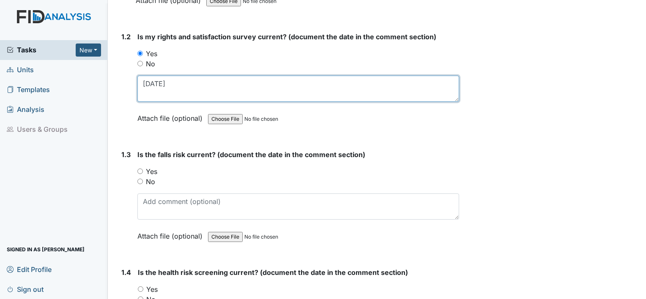
scroll to position [224, 0]
type textarea "[DATE]"
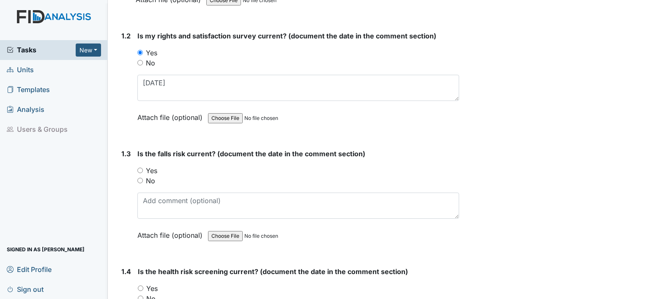
click at [149, 178] on label "No" at bounding box center [150, 181] width 9 height 10
click at [143, 178] on input "No" at bounding box center [139, 180] width 5 height 5
radio input "true"
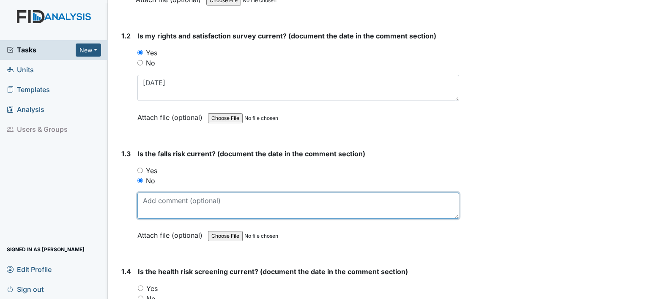
click at [154, 203] on textarea at bounding box center [298, 206] width 322 height 26
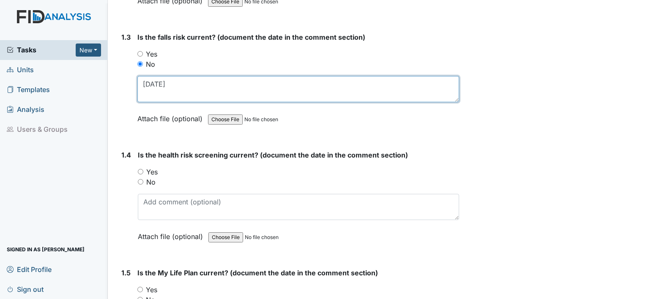
scroll to position [346, 0]
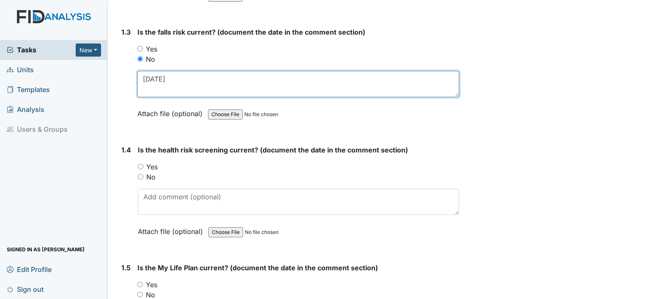
type textarea "[DATE]"
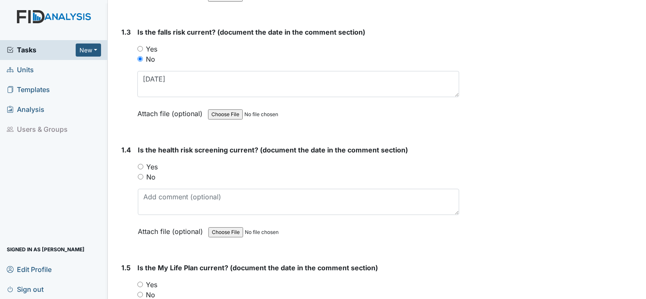
click at [152, 164] on label "Yes" at bounding box center [151, 167] width 11 height 10
click at [143, 164] on input "Yes" at bounding box center [140, 166] width 5 height 5
radio input "true"
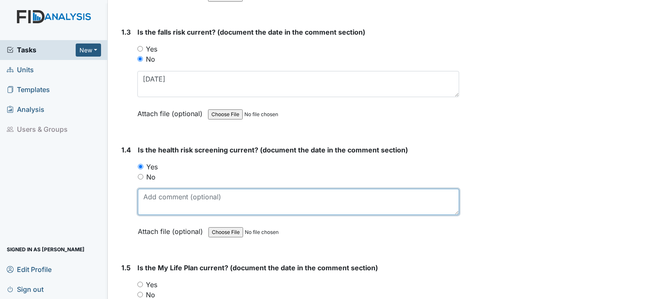
click at [152, 197] on textarea at bounding box center [298, 202] width 321 height 26
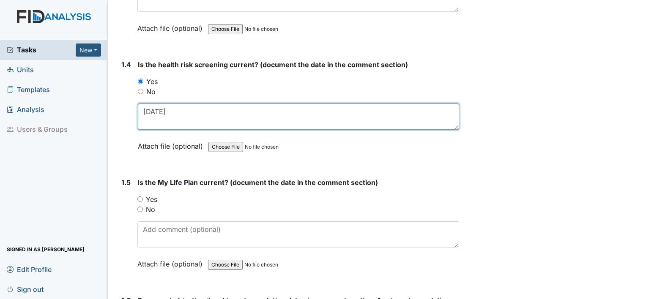
scroll to position [432, 0]
type textarea "[DATE]"
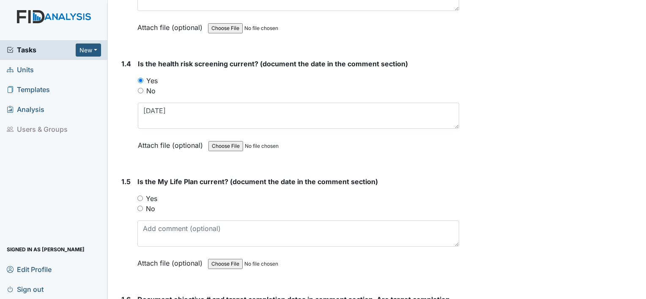
click at [152, 197] on label "Yes" at bounding box center [151, 199] width 11 height 10
click at [143, 197] on input "Yes" at bounding box center [139, 198] width 5 height 5
radio input "true"
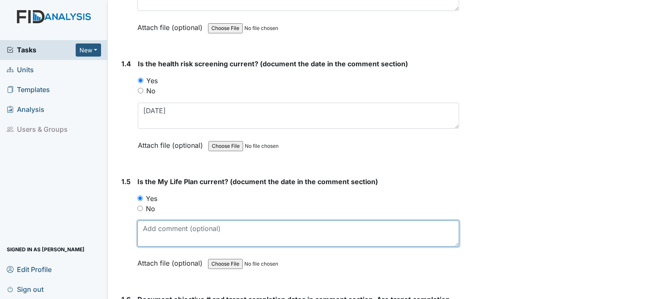
click at [159, 231] on textarea at bounding box center [298, 234] width 322 height 26
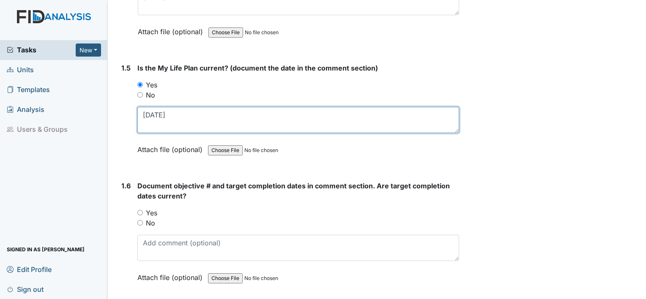
scroll to position [546, 0]
type textarea "[DATE]"
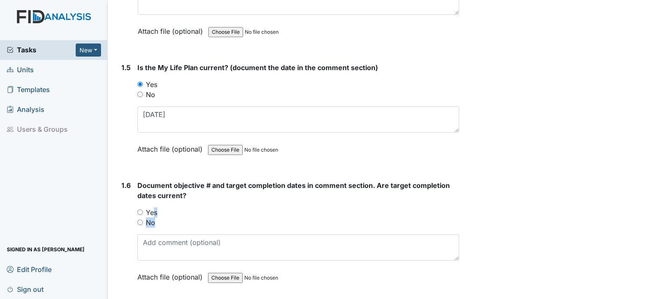
drag, startPoint x: 150, startPoint y: 209, endPoint x: 155, endPoint y: 246, distance: 37.5
click at [155, 246] on div "Document objective # and target completion dates in comment section. Are target…" at bounding box center [298, 235] width 322 height 108
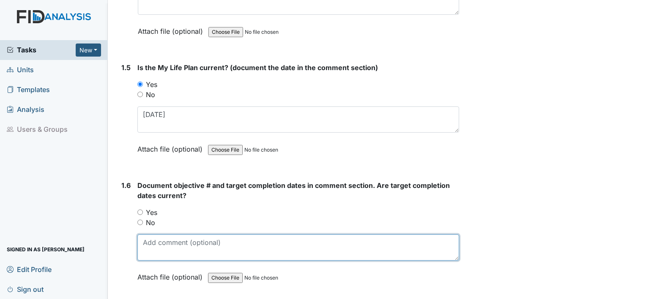
click at [155, 246] on textarea at bounding box center [298, 248] width 322 height 26
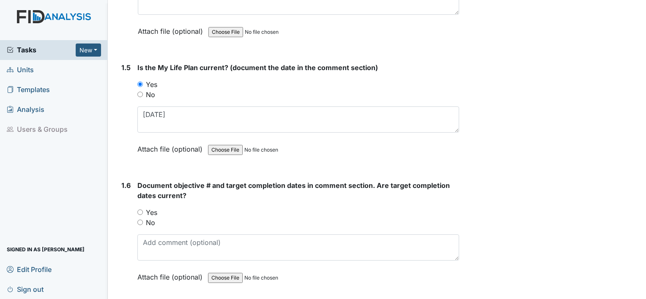
click at [138, 211] on input "Yes" at bounding box center [139, 212] width 5 height 5
radio input "true"
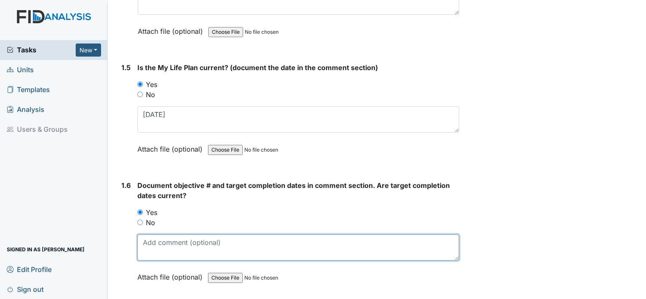
click at [152, 247] on textarea at bounding box center [298, 248] width 322 height 26
type textarea "W"
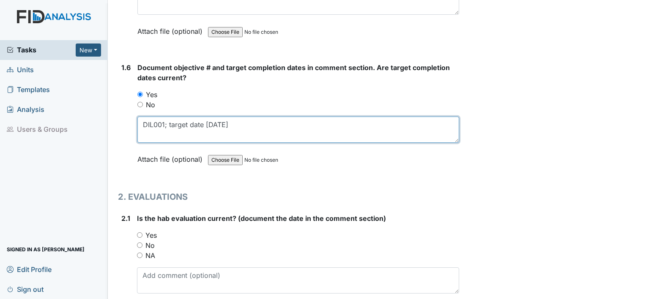
scroll to position [674, 0]
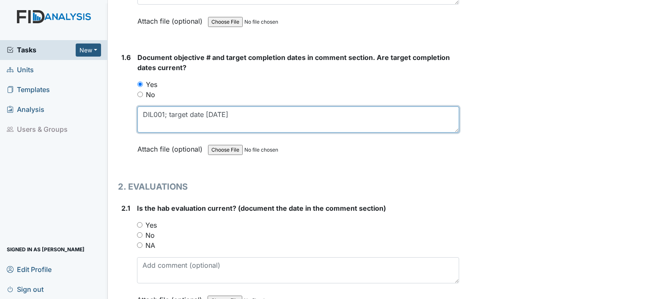
type textarea "DIL001; target date 10.16.25"
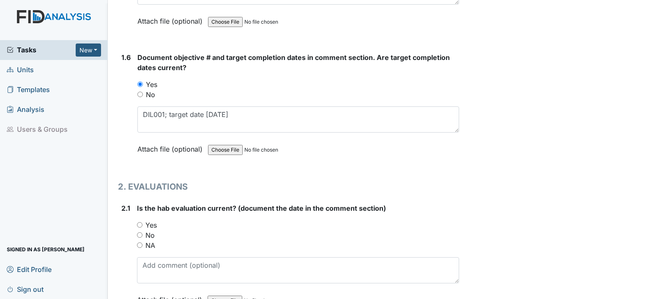
click at [149, 225] on label "Yes" at bounding box center [150, 225] width 11 height 10
click at [143, 225] on input "Yes" at bounding box center [139, 224] width 5 height 5
radio input "true"
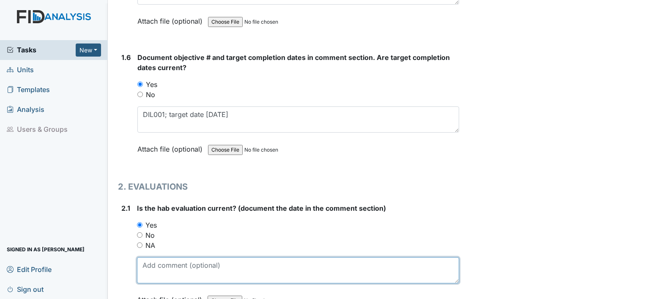
click at [152, 266] on textarea at bounding box center [298, 271] width 322 height 26
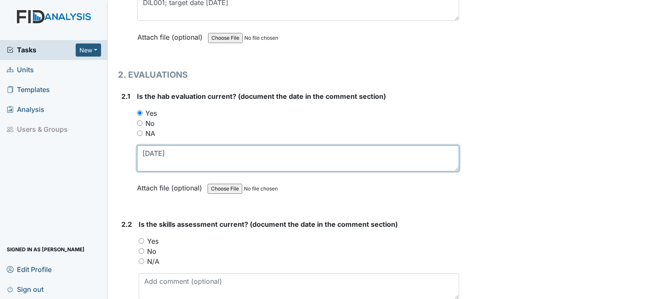
scroll to position [788, 0]
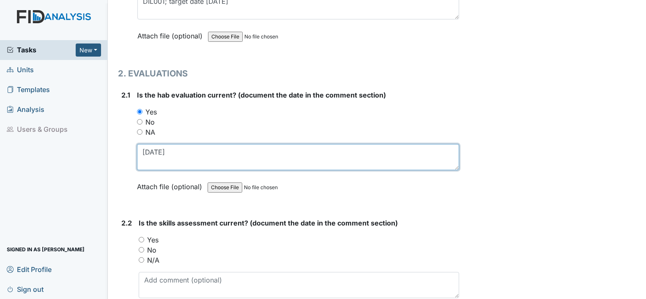
type textarea "11.12.24"
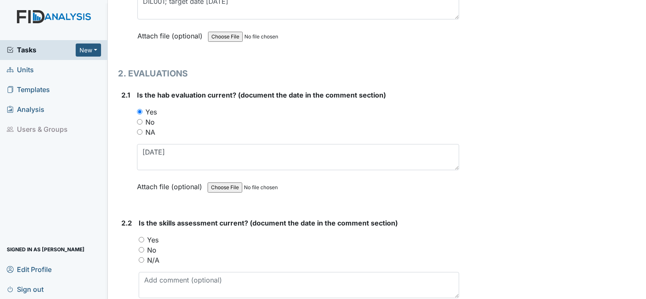
click at [153, 239] on label "Yes" at bounding box center [152, 240] width 11 height 10
click at [144, 239] on input "Yes" at bounding box center [141, 239] width 5 height 5
radio input "true"
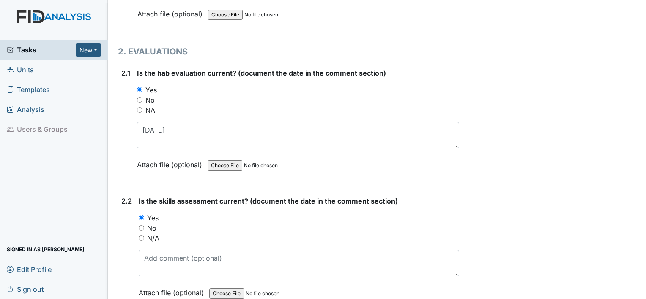
scroll to position [811, 0]
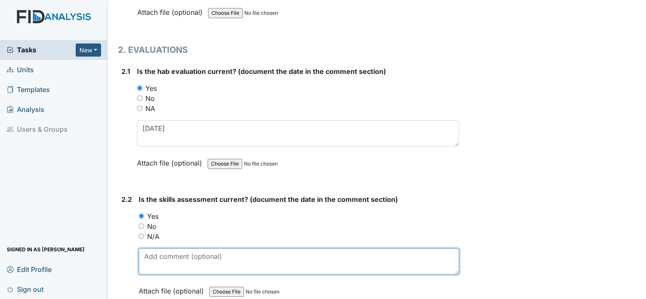
click at [153, 260] on textarea at bounding box center [299, 262] width 321 height 26
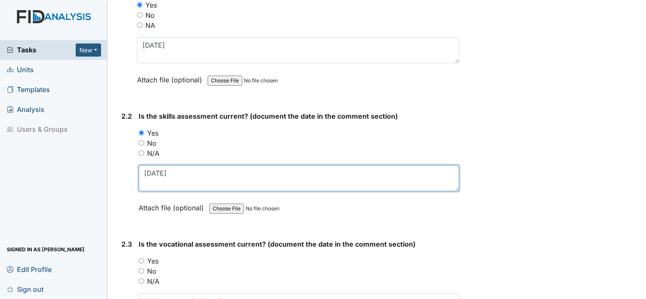
scroll to position [902, 0]
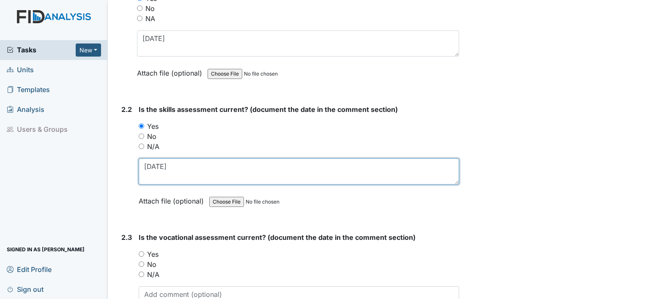
type textarea "11.12.24"
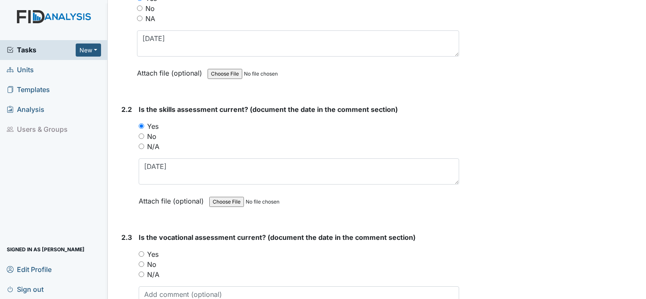
click at [151, 251] on label "Yes" at bounding box center [152, 254] width 11 height 10
click at [144, 252] on input "Yes" at bounding box center [141, 254] width 5 height 5
radio input "true"
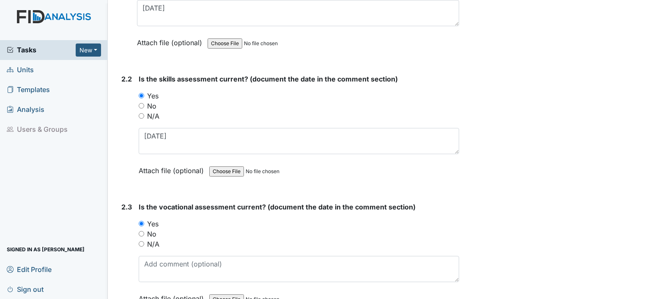
scroll to position [933, 0]
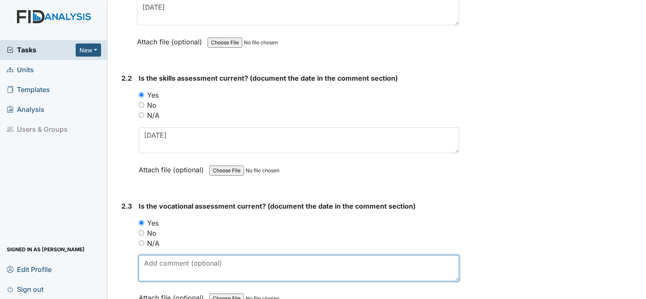
click at [177, 269] on textarea at bounding box center [299, 268] width 321 height 26
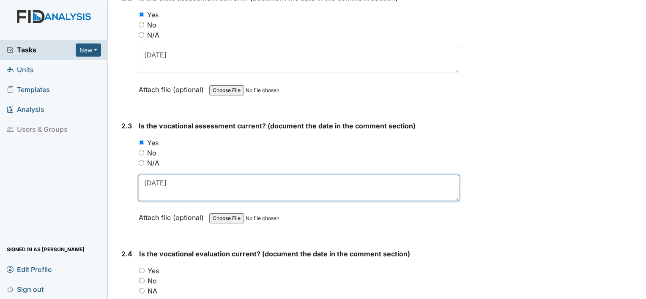
scroll to position [1014, 0]
type textarea "11.1.24"
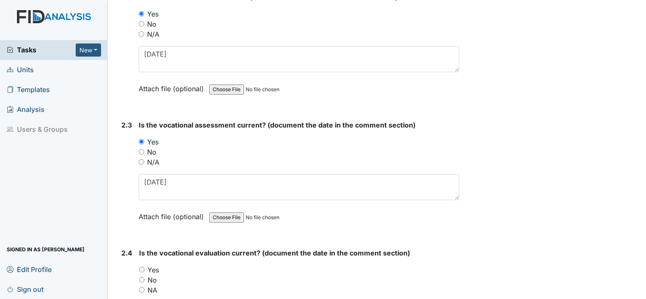
click at [156, 265] on label "Yes" at bounding box center [153, 270] width 11 height 10
click at [145, 267] on input "Yes" at bounding box center [141, 269] width 5 height 5
radio input "true"
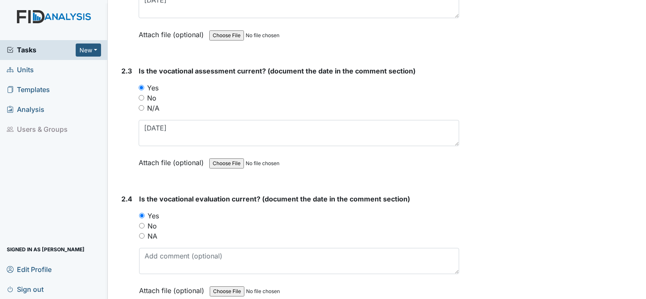
scroll to position [1070, 0]
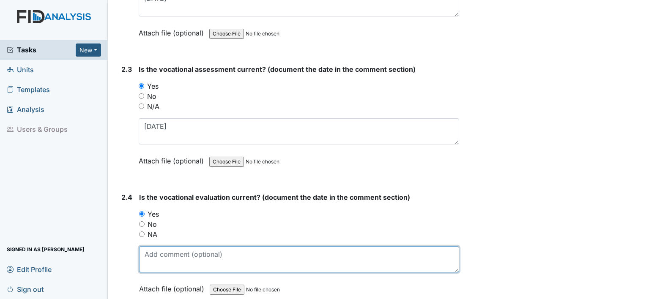
click at [156, 265] on textarea at bounding box center [299, 260] width 320 height 26
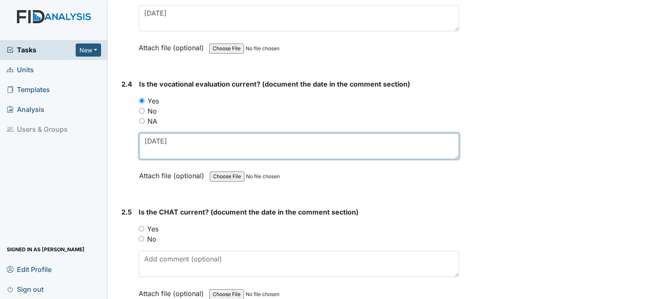
scroll to position [1185, 0]
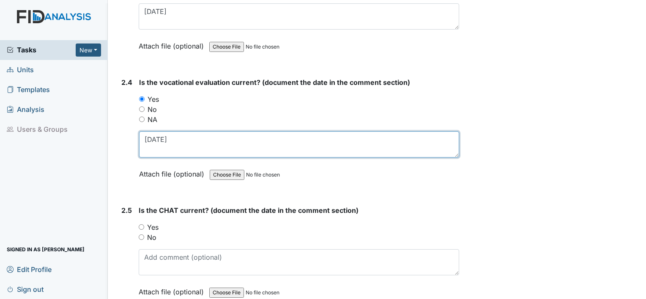
type textarea "11.1.24"
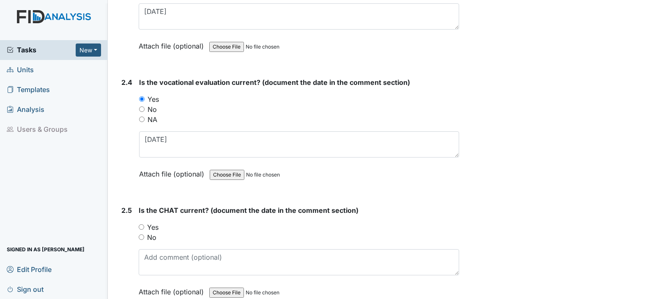
click at [156, 223] on label "Yes" at bounding box center [152, 227] width 11 height 10
click at [144, 225] on input "Yes" at bounding box center [141, 227] width 5 height 5
radio input "true"
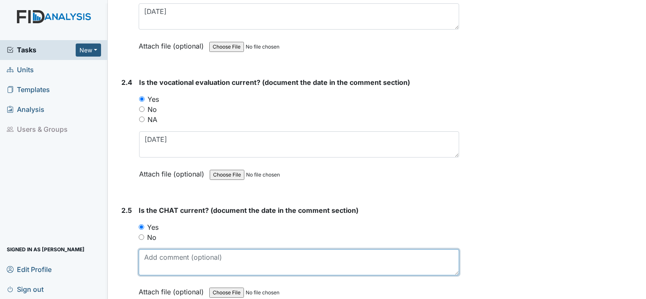
click at [157, 254] on textarea at bounding box center [299, 262] width 321 height 26
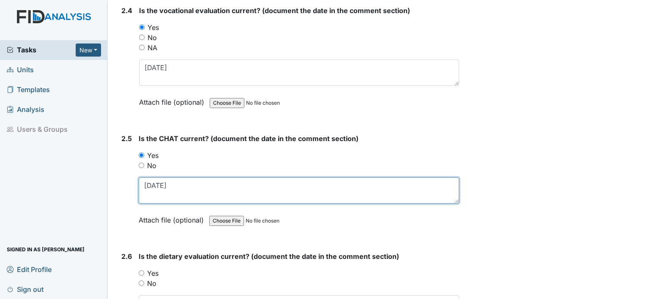
scroll to position [1273, 0]
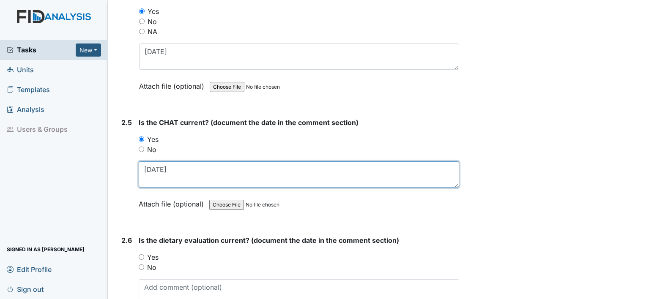
type textarea "11.14.24"
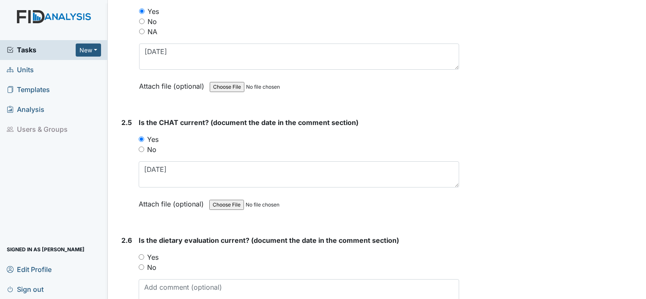
click at [157, 254] on label "Yes" at bounding box center [152, 257] width 11 height 10
click at [144, 255] on input "Yes" at bounding box center [141, 257] width 5 height 5
radio input "true"
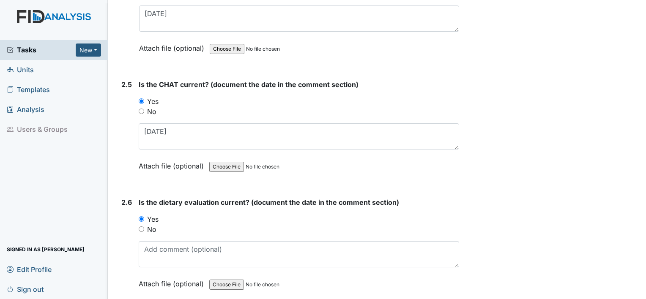
scroll to position [1313, 0]
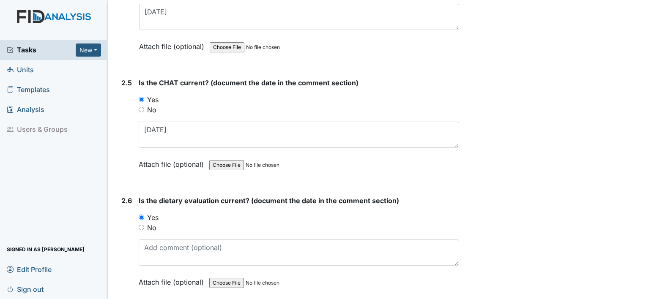
click at [154, 223] on label "No" at bounding box center [151, 228] width 9 height 10
click at [144, 225] on input "No" at bounding box center [141, 227] width 5 height 5
radio input "true"
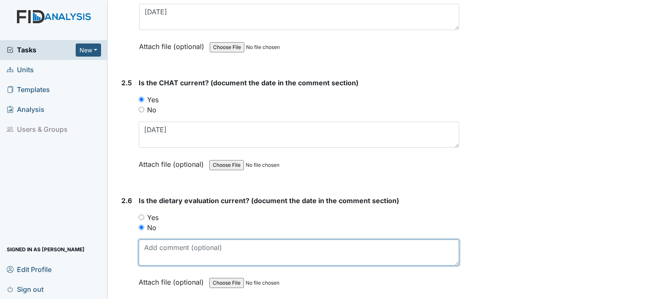
click at [156, 241] on textarea at bounding box center [299, 253] width 321 height 26
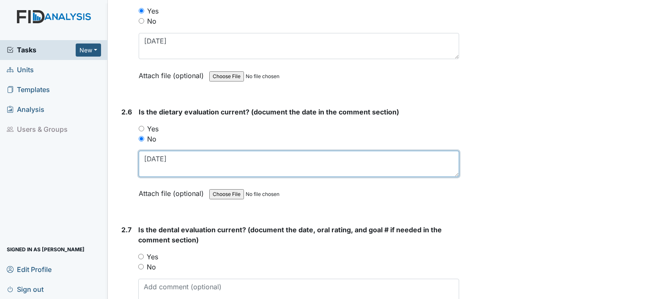
scroll to position [1414, 0]
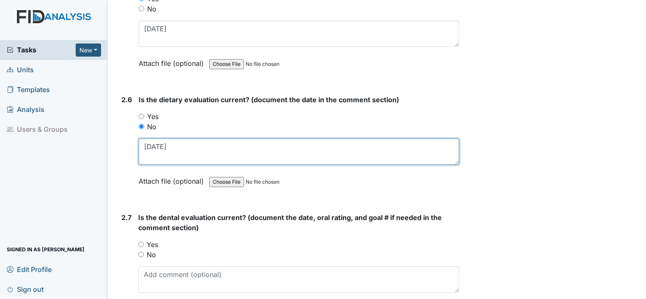
type textarea "2.1.24"
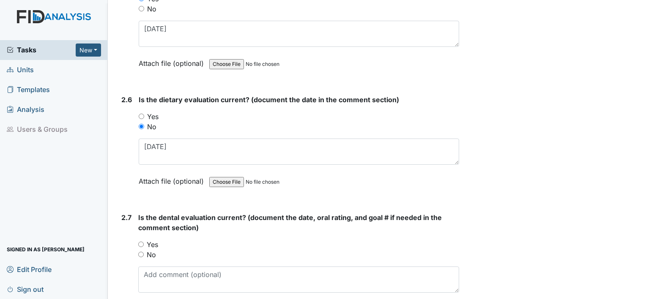
click at [156, 241] on label "Yes" at bounding box center [152, 245] width 11 height 10
click at [144, 242] on input "Yes" at bounding box center [140, 244] width 5 height 5
radio input "true"
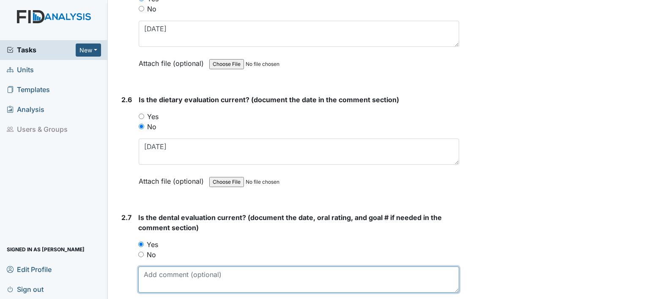
click at [157, 271] on textarea at bounding box center [298, 280] width 321 height 26
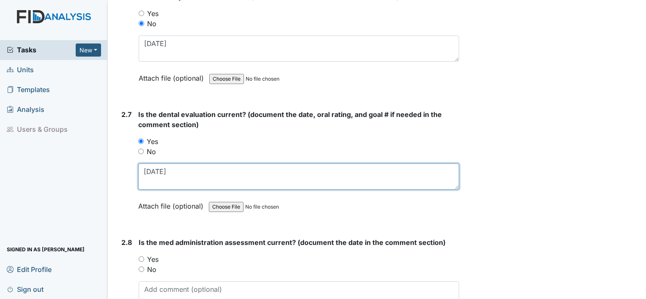
scroll to position [1524, 0]
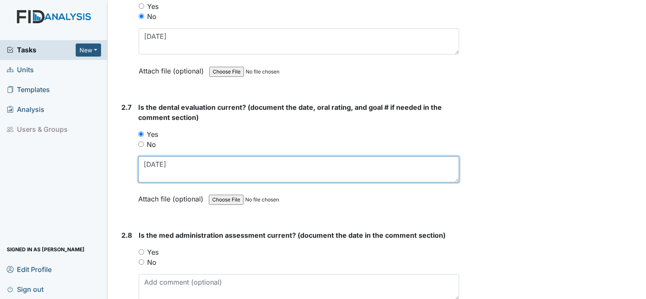
type textarea "11.14.24"
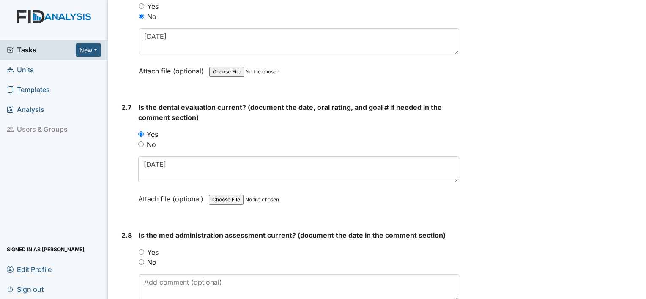
click at [154, 259] on label "No" at bounding box center [151, 263] width 9 height 10
click at [144, 260] on input "No" at bounding box center [141, 262] width 5 height 5
radio input "true"
click at [155, 279] on textarea at bounding box center [299, 287] width 321 height 26
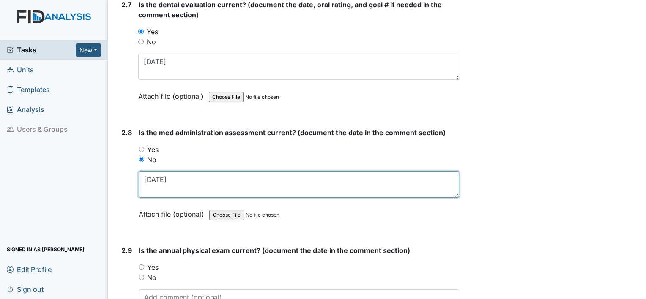
scroll to position [1642, 0]
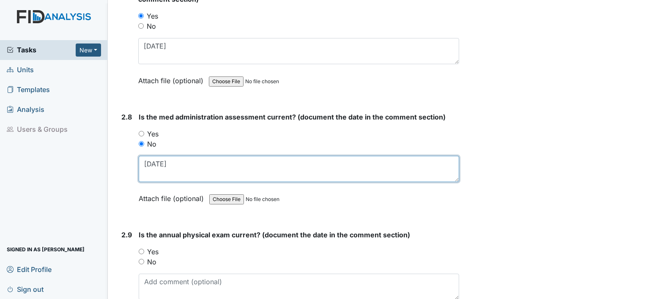
type textarea "4.18.24"
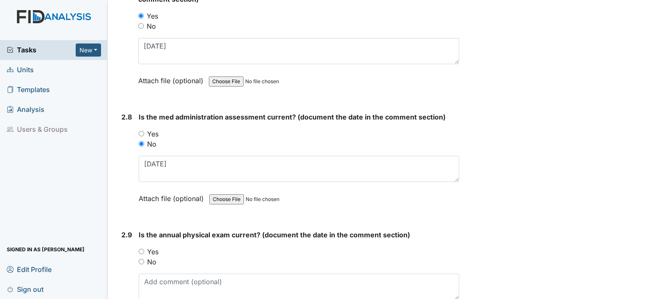
click at [153, 257] on label "No" at bounding box center [151, 262] width 9 height 10
click at [144, 259] on input "No" at bounding box center [141, 261] width 5 height 5
radio input "true"
click at [155, 283] on textarea at bounding box center [299, 287] width 321 height 26
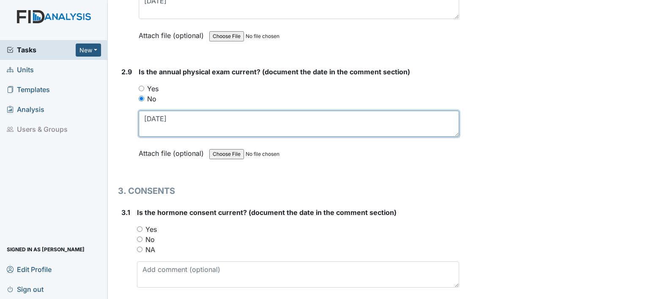
scroll to position [1806, 0]
type textarea "[DATE]"
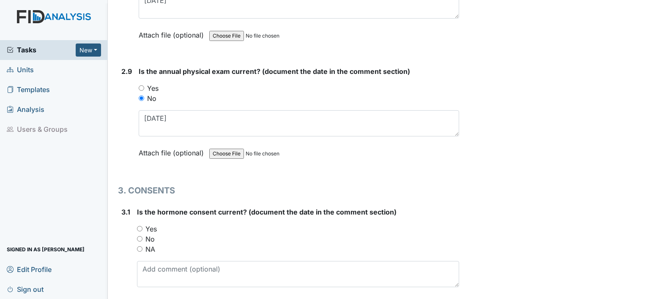
click at [149, 245] on label "NA" at bounding box center [150, 249] width 10 height 10
click at [143, 247] on input "NA" at bounding box center [139, 249] width 5 height 5
radio input "true"
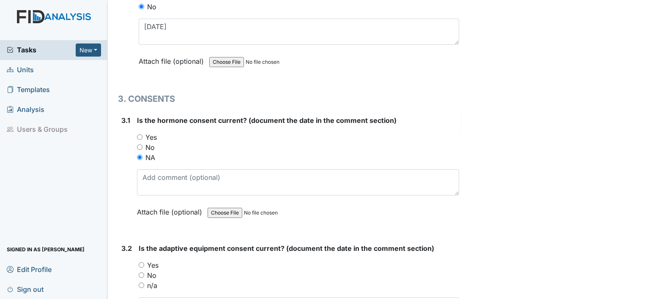
scroll to position [1911, 0]
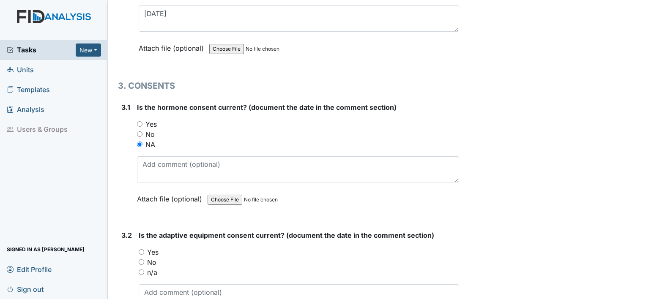
click at [149, 258] on label "No" at bounding box center [151, 263] width 9 height 10
click at [144, 260] on input "No" at bounding box center [141, 262] width 5 height 5
radio input "true"
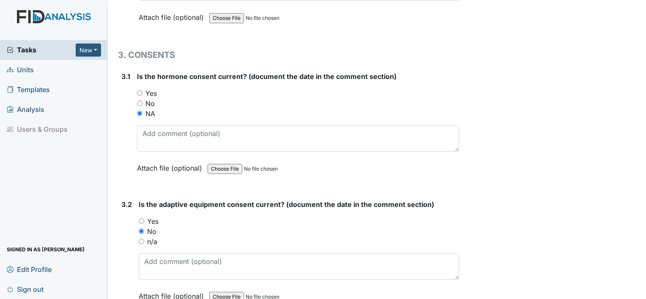
scroll to position [1943, 0]
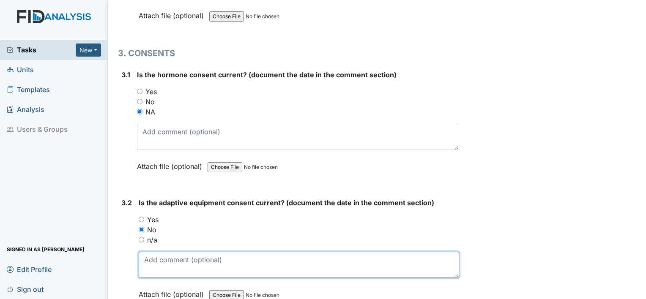
click at [149, 252] on textarea at bounding box center [299, 265] width 321 height 26
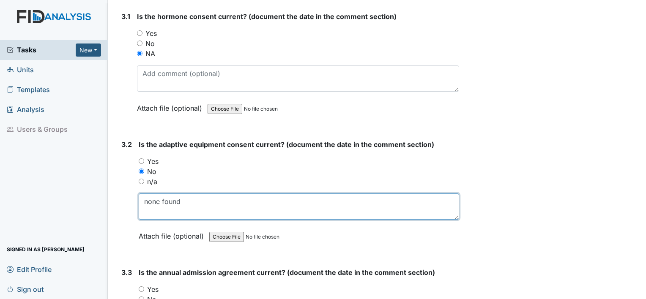
scroll to position [2003, 0]
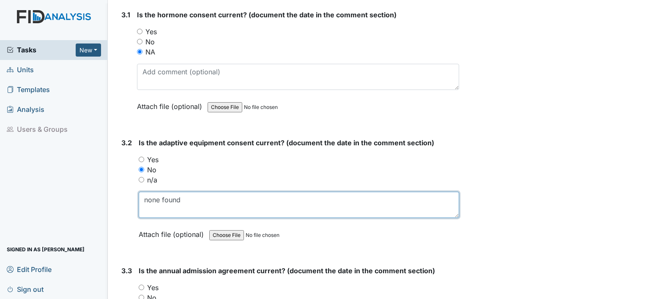
type textarea "none found"
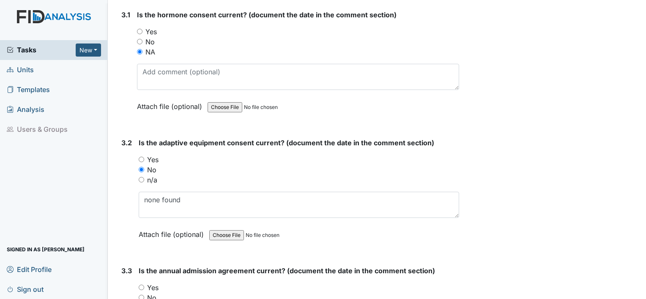
click at [151, 283] on label "Yes" at bounding box center [152, 288] width 11 height 10
click at [144, 285] on input "Yes" at bounding box center [141, 287] width 5 height 5
radio input "true"
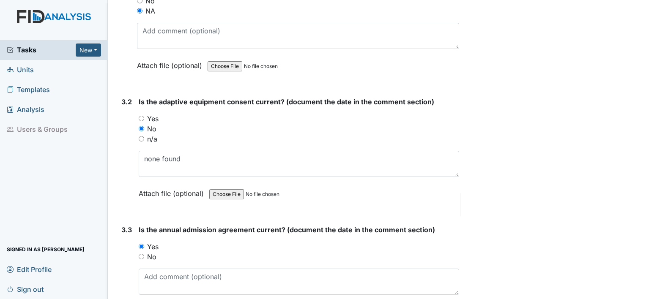
scroll to position [2057, 0]
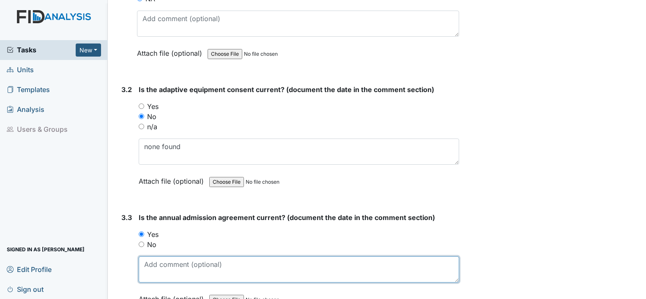
click at [154, 267] on textarea at bounding box center [299, 270] width 321 height 26
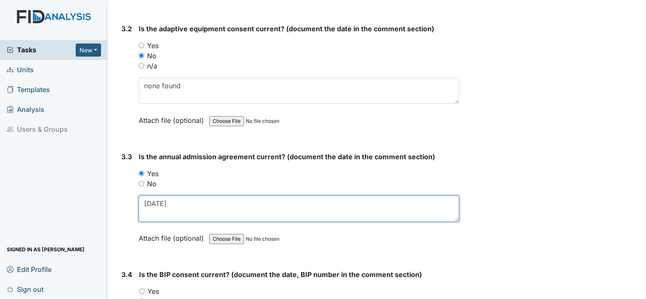
scroll to position [2129, 0]
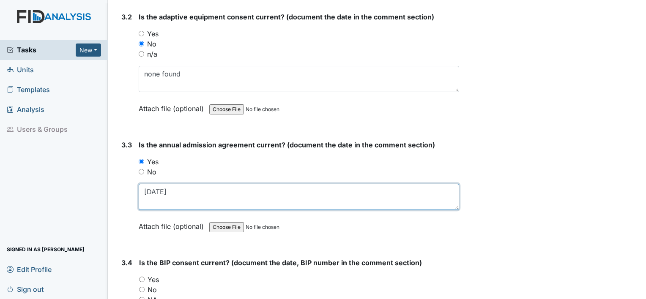
type textarea "8.7.24"
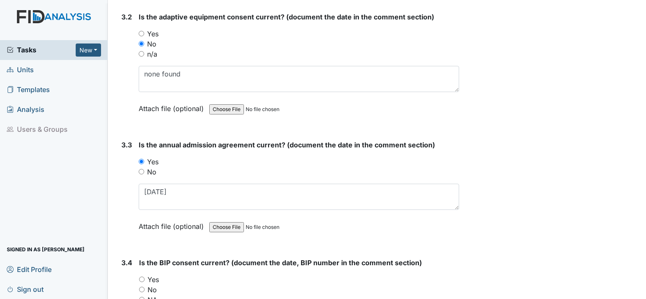
click at [152, 275] on label "Yes" at bounding box center [153, 280] width 11 height 10
click at [145, 277] on input "Yes" at bounding box center [141, 279] width 5 height 5
radio input "true"
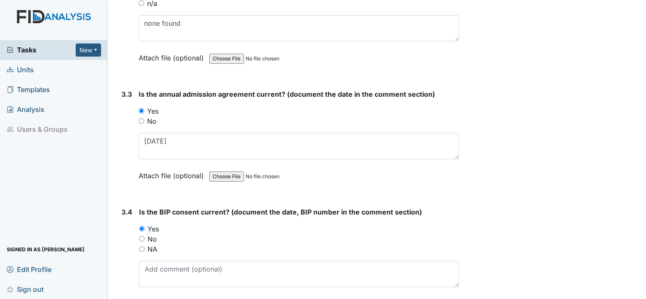
scroll to position [2181, 0]
click at [152, 233] on label "No" at bounding box center [152, 238] width 9 height 10
click at [145, 236] on input "No" at bounding box center [141, 238] width 5 height 5
radio input "true"
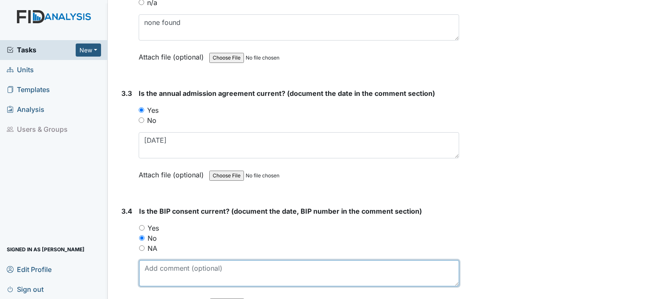
click at [152, 266] on textarea at bounding box center [299, 273] width 320 height 26
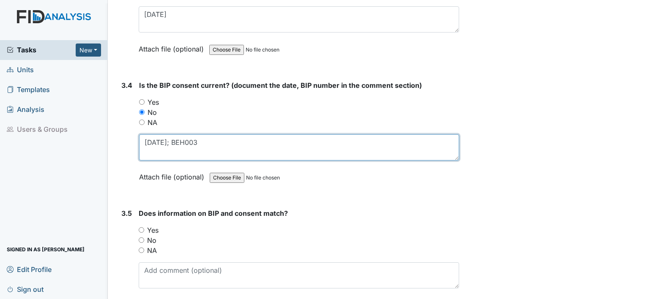
scroll to position [2310, 0]
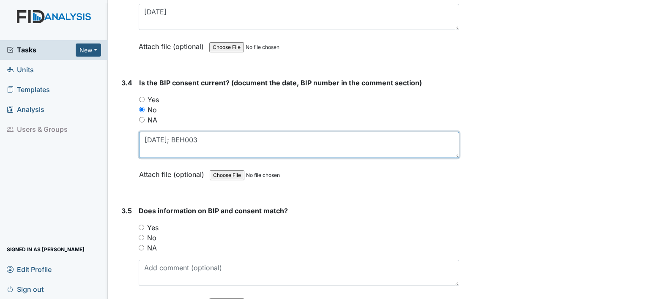
type textarea "1.10.24; BEH003"
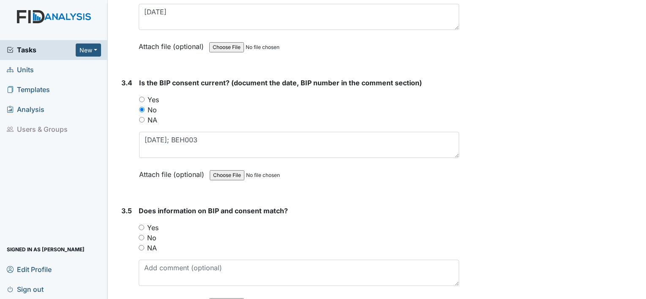
click at [156, 223] on label "Yes" at bounding box center [152, 228] width 11 height 10
click at [144, 225] on input "Yes" at bounding box center [141, 227] width 5 height 5
radio input "true"
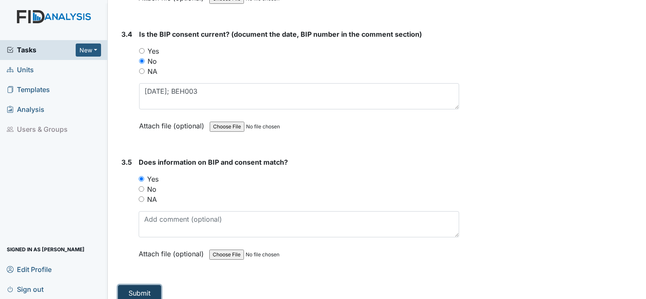
click at [141, 285] on button "Submit" at bounding box center [139, 293] width 43 height 16
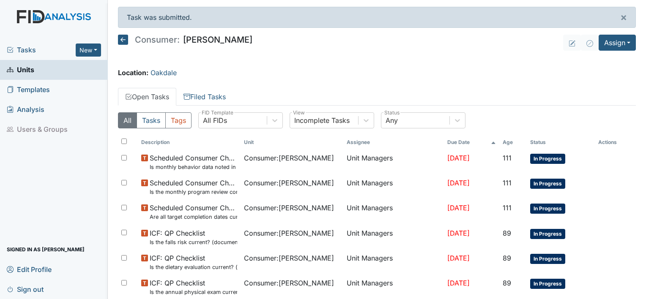
click at [125, 38] on icon at bounding box center [123, 40] width 10 height 10
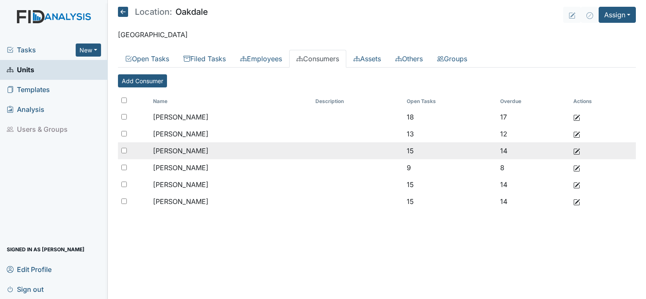
click at [182, 152] on span "[PERSON_NAME]" at bounding box center [180, 151] width 55 height 8
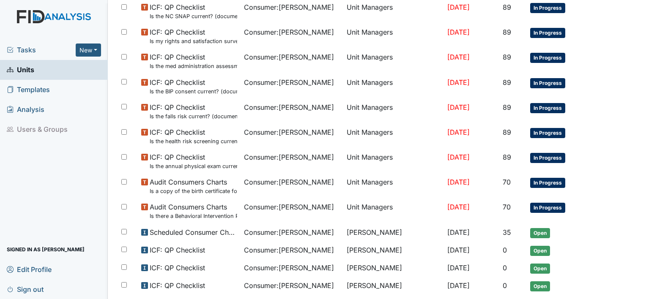
scroll to position [285, 0]
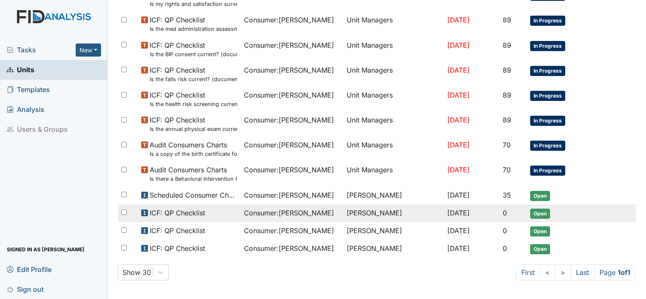
click at [173, 217] on span "ICF: QP Checklist" at bounding box center [177, 213] width 55 height 10
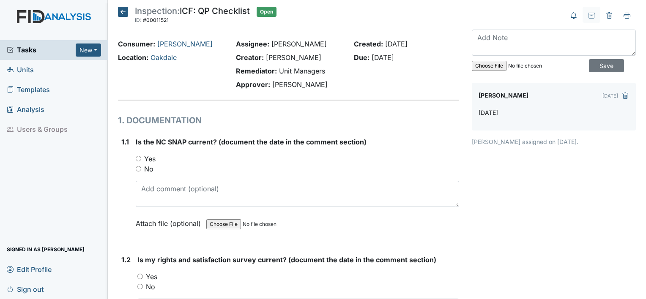
click at [119, 12] on icon at bounding box center [123, 12] width 10 height 10
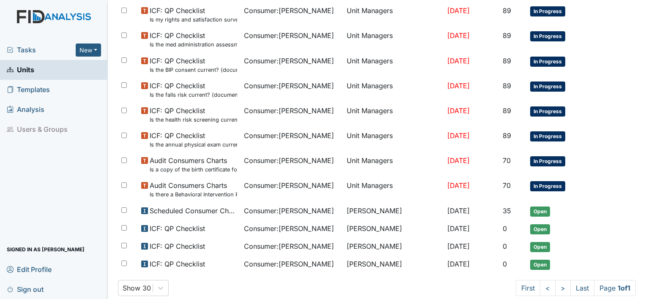
scroll to position [285, 0]
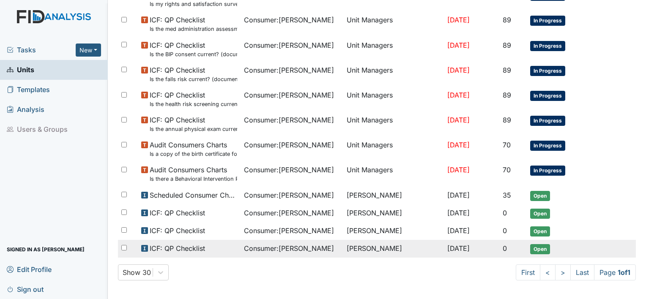
click at [244, 249] on span "Consumer : [PERSON_NAME]" at bounding box center [289, 249] width 90 height 10
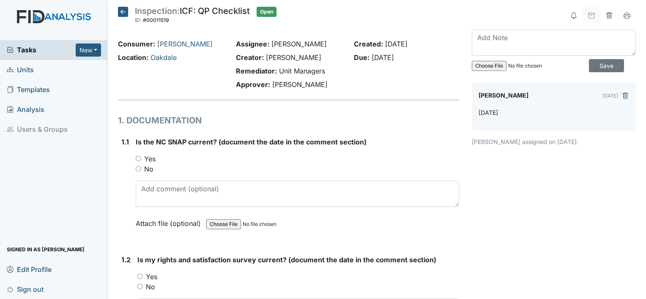
click at [149, 172] on label "No" at bounding box center [148, 169] width 9 height 10
click at [141, 172] on input "No" at bounding box center [138, 168] width 5 height 5
radio input "true"
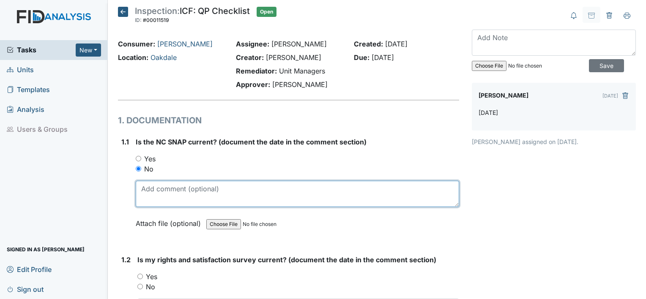
click at [167, 196] on textarea at bounding box center [297, 194] width 323 height 26
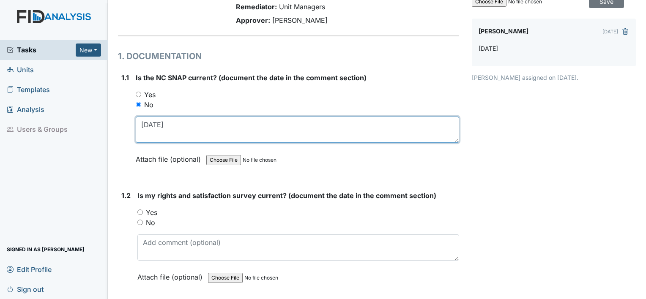
scroll to position [74, 0]
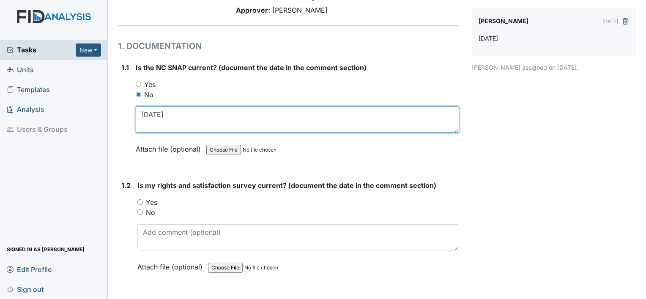
type textarea "6.30.23"
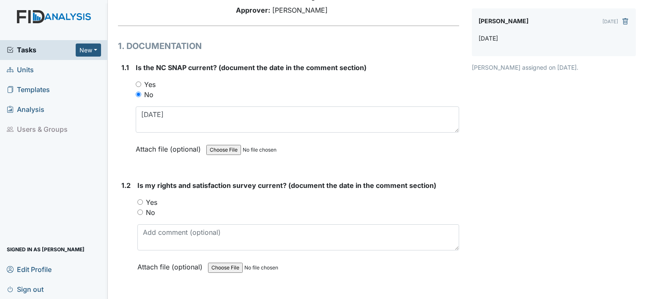
click at [149, 214] on label "No" at bounding box center [150, 213] width 9 height 10
click at [143, 214] on input "No" at bounding box center [139, 212] width 5 height 5
radio input "true"
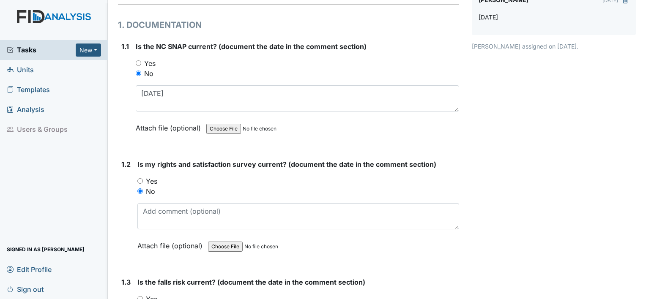
scroll to position [96, 0]
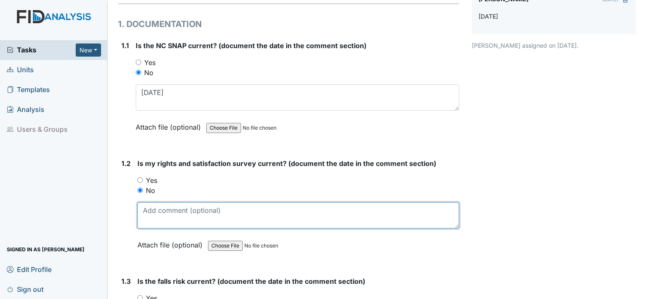
click at [198, 214] on textarea at bounding box center [298, 216] width 322 height 26
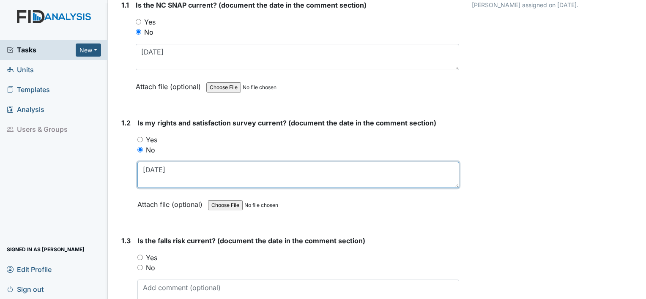
scroll to position [151, 0]
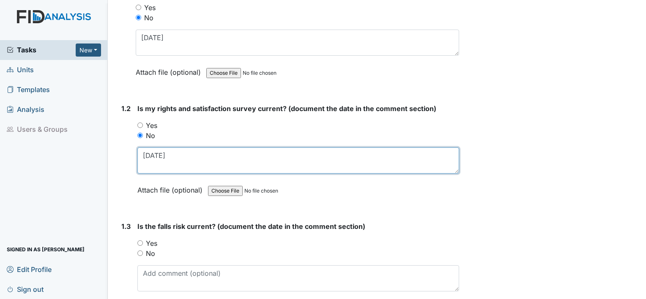
type textarea "10.3.23"
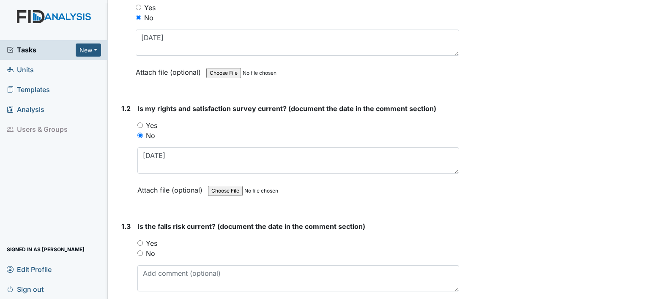
click at [154, 252] on label "No" at bounding box center [150, 254] width 9 height 10
click at [143, 252] on input "No" at bounding box center [139, 253] width 5 height 5
radio input "true"
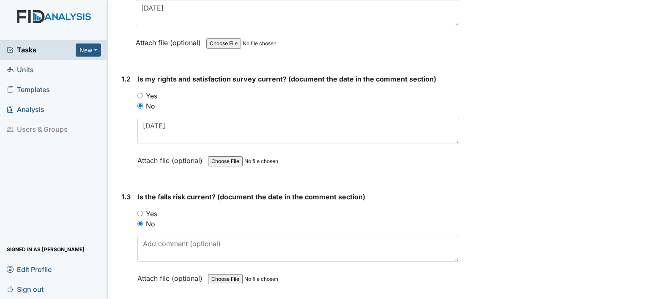
scroll to position [184, 0]
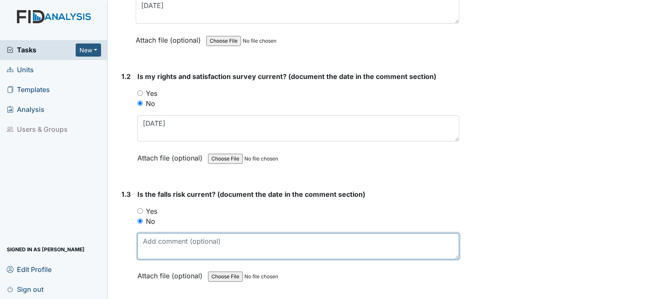
click at [154, 252] on textarea at bounding box center [298, 246] width 322 height 26
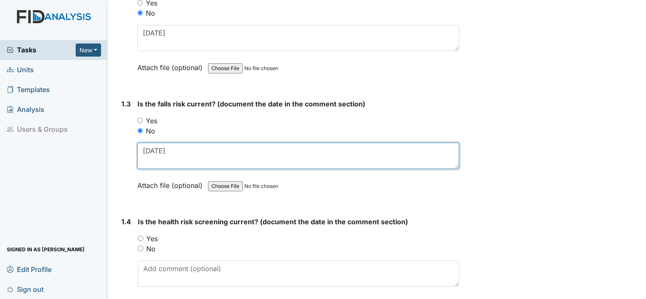
scroll to position [277, 0]
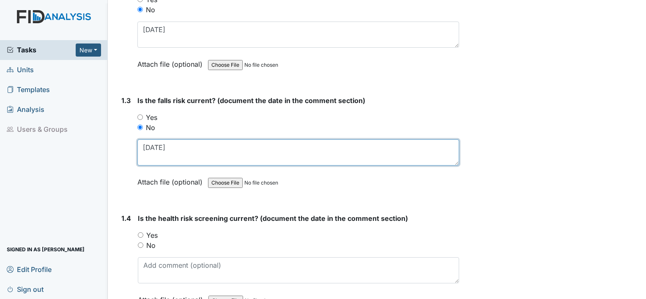
type textarea "11.18.21"
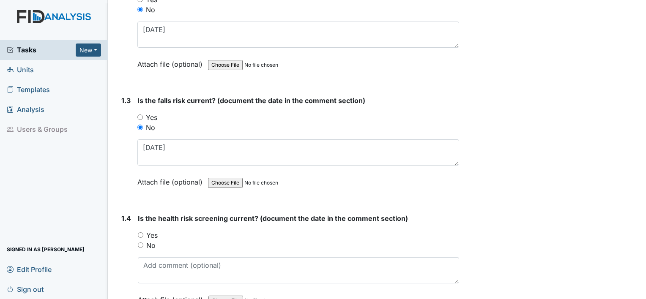
click at [150, 244] on label "No" at bounding box center [150, 246] width 9 height 10
click at [143, 244] on input "No" at bounding box center [140, 245] width 5 height 5
radio input "true"
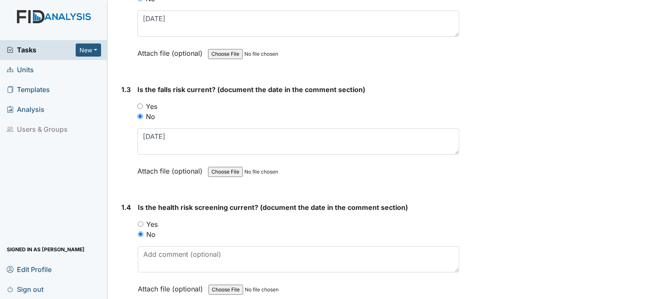
scroll to position [289, 0]
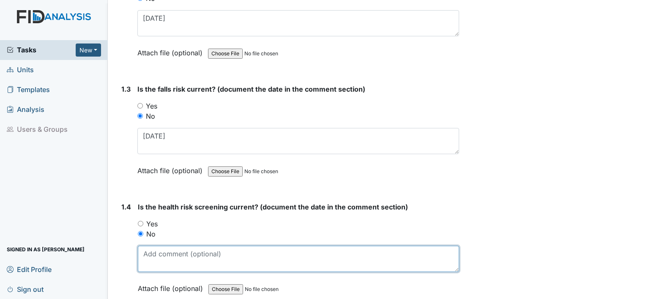
click at [187, 259] on textarea at bounding box center [298, 259] width 321 height 26
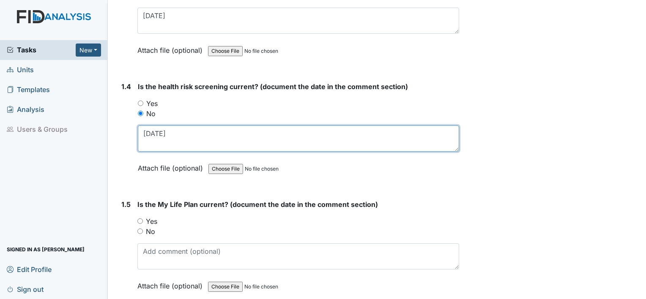
scroll to position [411, 0]
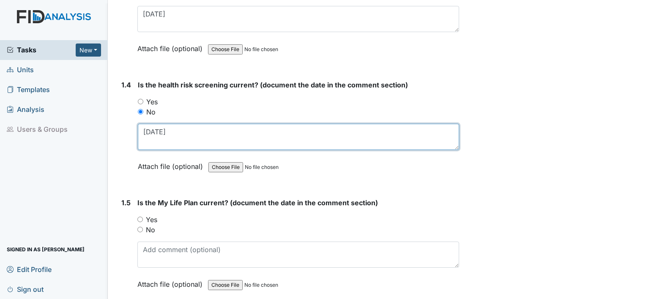
type textarea "[DATE]"
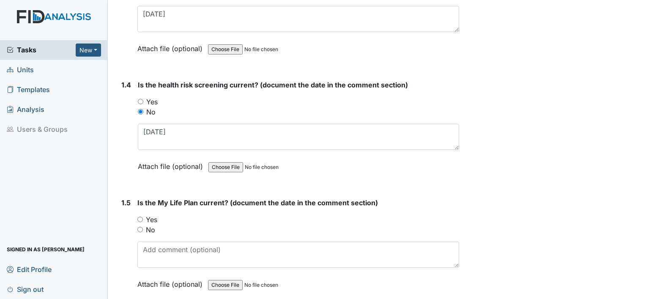
click at [151, 219] on label "Yes" at bounding box center [151, 220] width 11 height 10
click at [143, 219] on input "Yes" at bounding box center [139, 219] width 5 height 5
radio input "true"
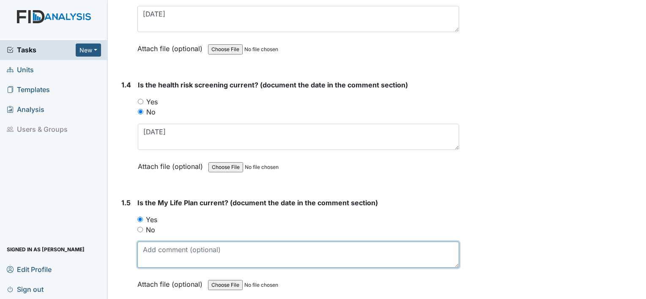
click at [157, 257] on textarea at bounding box center [298, 255] width 322 height 26
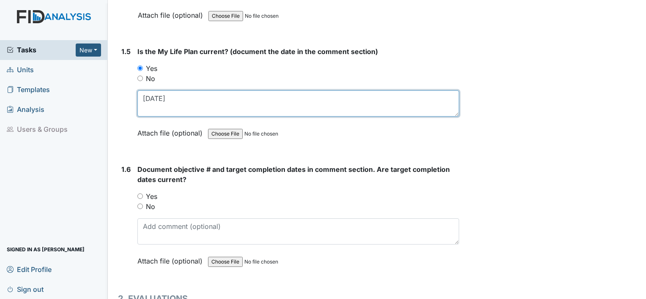
scroll to position [566, 0]
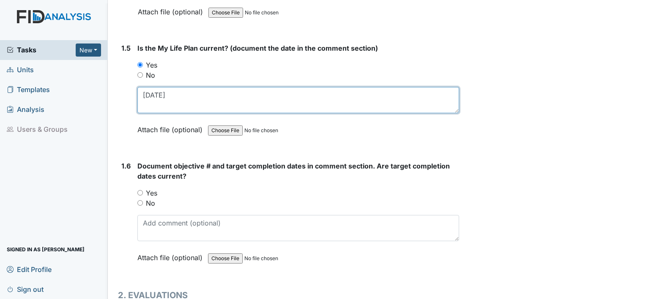
type textarea "[DATE]"
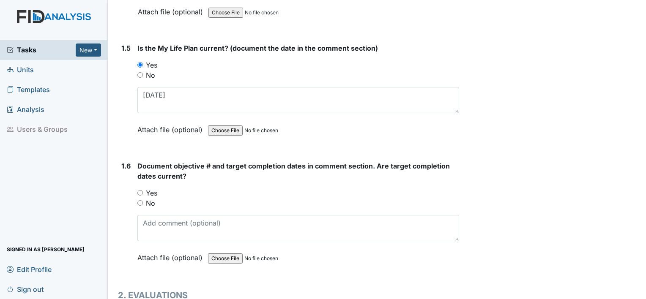
click at [154, 195] on label "Yes" at bounding box center [151, 193] width 11 height 10
click at [143, 195] on input "Yes" at bounding box center [139, 192] width 5 height 5
radio input "true"
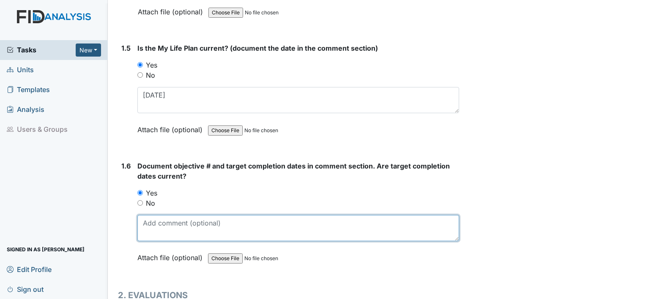
click at [153, 228] on textarea at bounding box center [298, 228] width 322 height 26
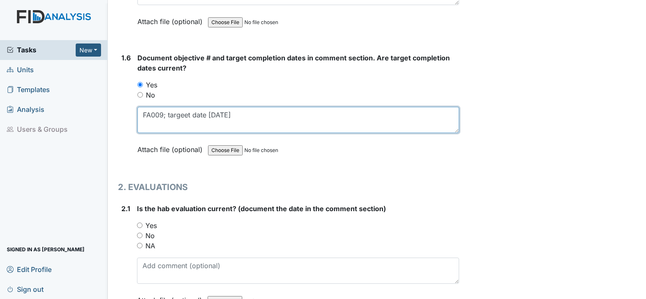
scroll to position [676, 0]
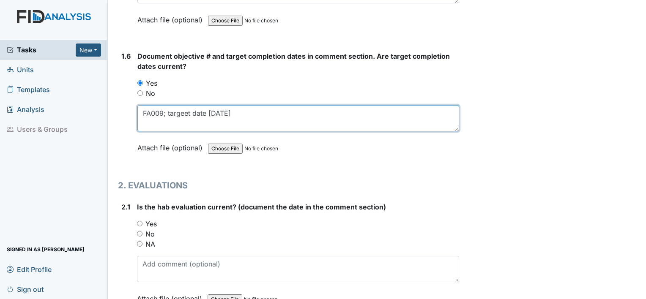
type textarea "FA009; targeet date 5.31.25"
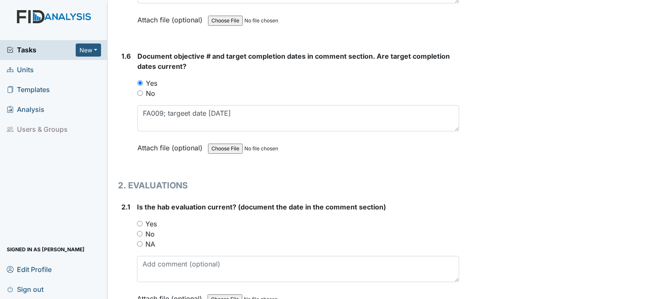
click at [152, 221] on label "Yes" at bounding box center [150, 224] width 11 height 10
click at [143, 221] on input "Yes" at bounding box center [139, 223] width 5 height 5
radio input "true"
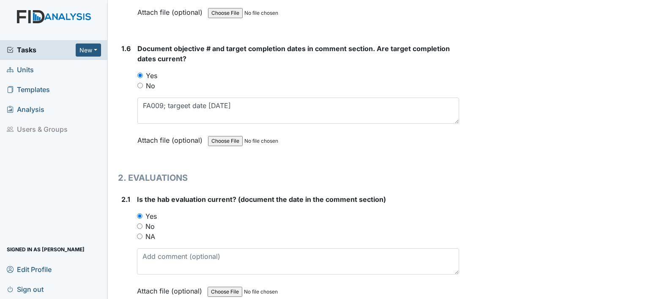
scroll to position [687, 0]
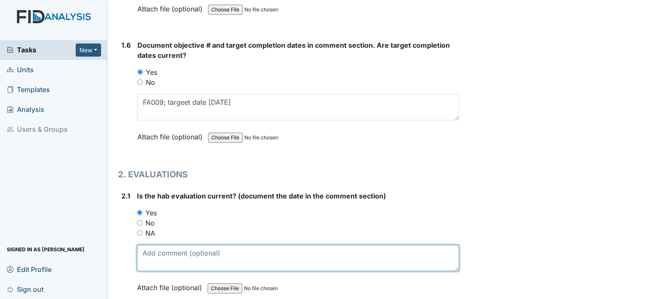
click at [161, 263] on textarea at bounding box center [298, 258] width 322 height 26
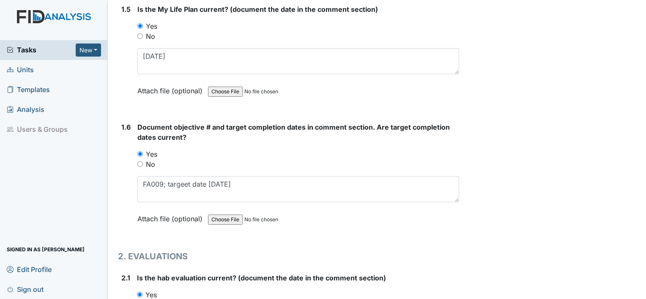
scroll to position [598, 0]
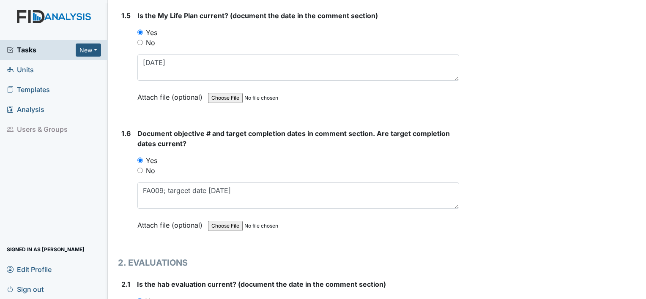
type textarea "[DATE]"
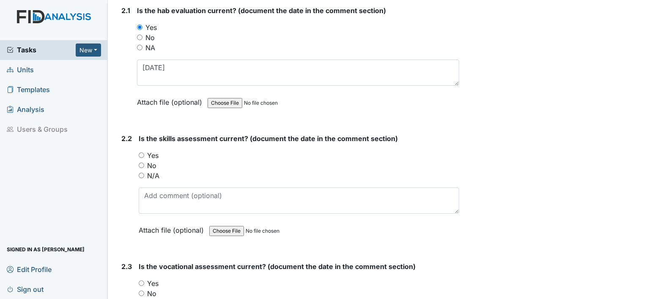
scroll to position [874, 0]
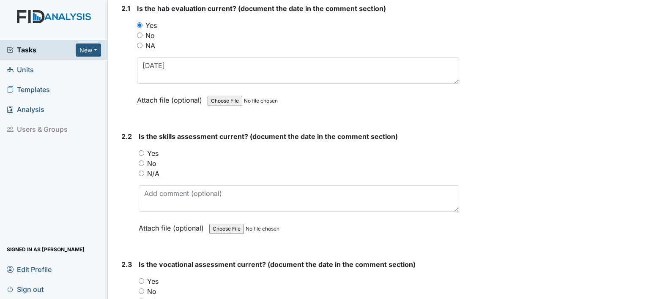
type textarea "FA009; target date [DATE]"
click at [157, 150] on label "Yes" at bounding box center [152, 153] width 11 height 10
click at [144, 151] on input "Yes" at bounding box center [141, 153] width 5 height 5
radio input "true"
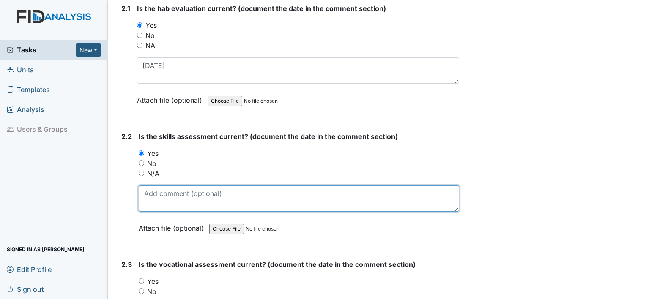
click at [164, 186] on textarea at bounding box center [299, 199] width 321 height 26
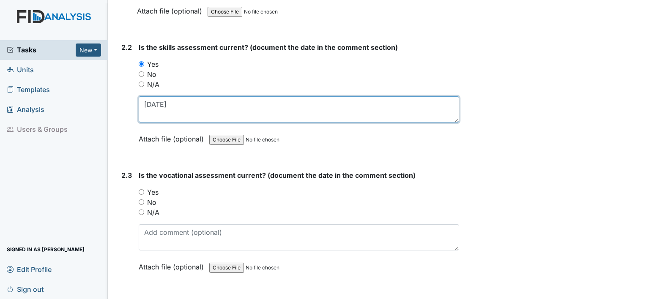
scroll to position [965, 0]
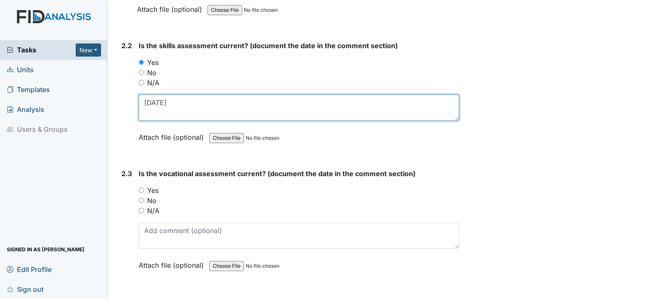
type textarea "[DATE]"
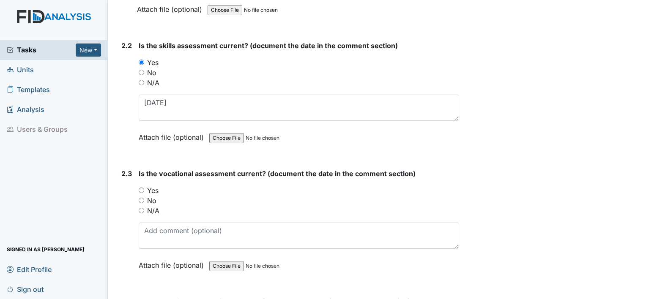
click at [151, 188] on label "Yes" at bounding box center [152, 191] width 11 height 10
click at [144, 188] on input "Yes" at bounding box center [141, 190] width 5 height 5
radio input "true"
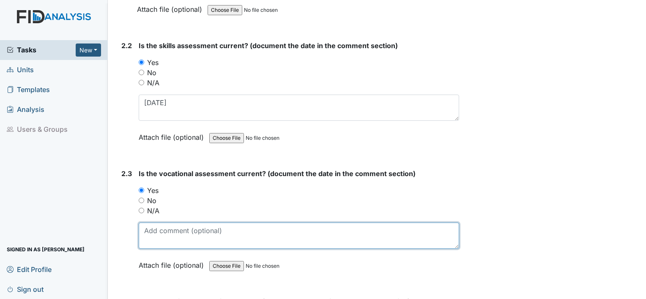
click at [161, 228] on textarea at bounding box center [299, 236] width 321 height 26
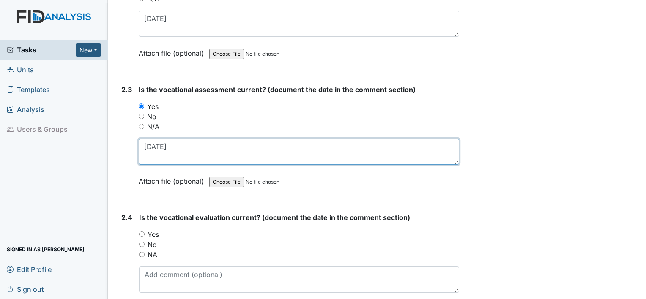
scroll to position [1050, 0]
type textarea "[DATE]"
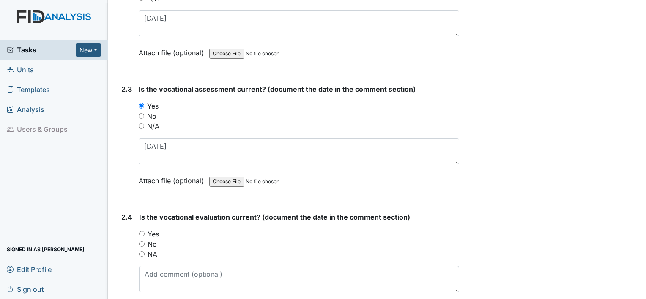
click at [154, 229] on label "Yes" at bounding box center [153, 234] width 11 height 10
click at [145, 231] on input "Yes" at bounding box center [141, 233] width 5 height 5
radio input "true"
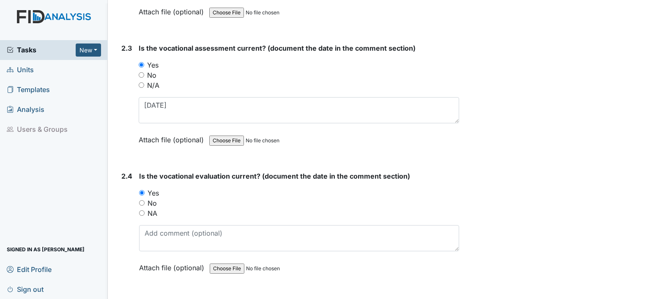
scroll to position [1096, 0]
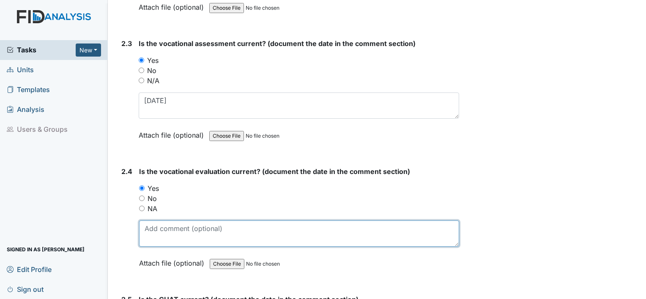
click at [195, 236] on textarea at bounding box center [299, 234] width 320 height 26
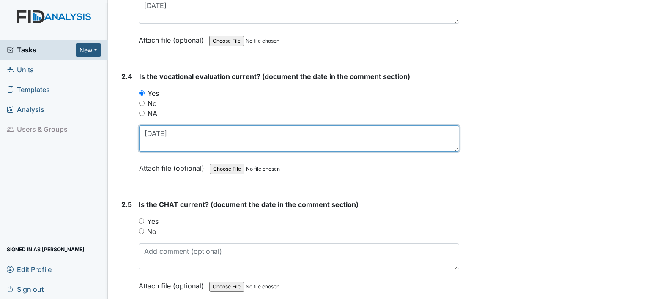
scroll to position [1194, 0]
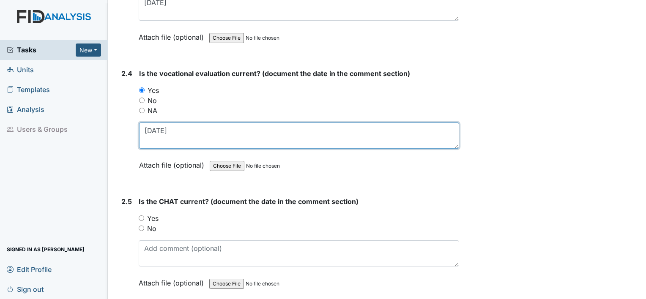
type textarea "[DATE]"
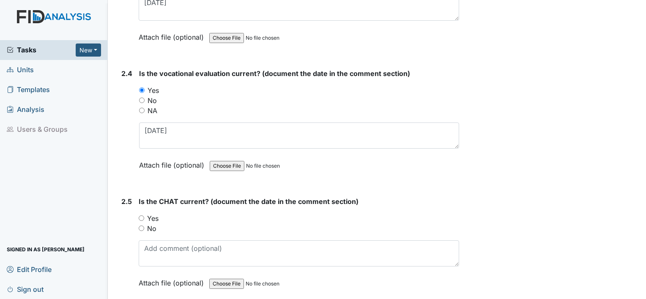
click at [152, 215] on label "Yes" at bounding box center [152, 219] width 11 height 10
click at [144, 216] on input "Yes" at bounding box center [141, 218] width 5 height 5
radio input "true"
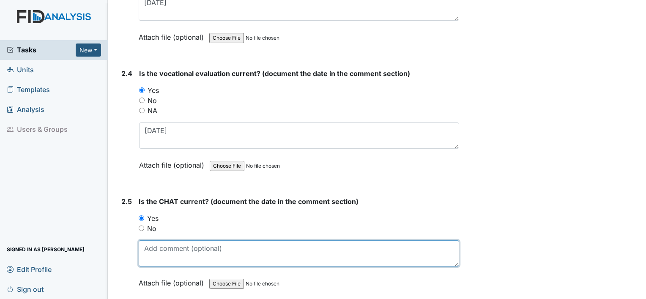
click at [170, 247] on textarea at bounding box center [299, 254] width 321 height 26
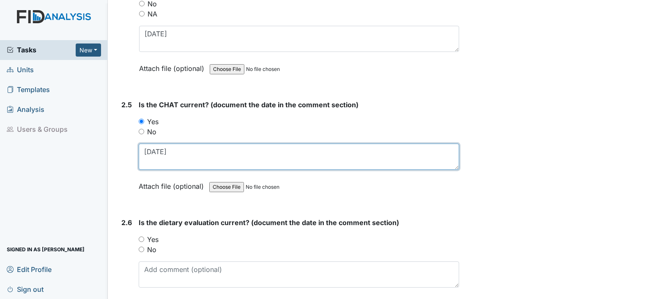
scroll to position [1292, 0]
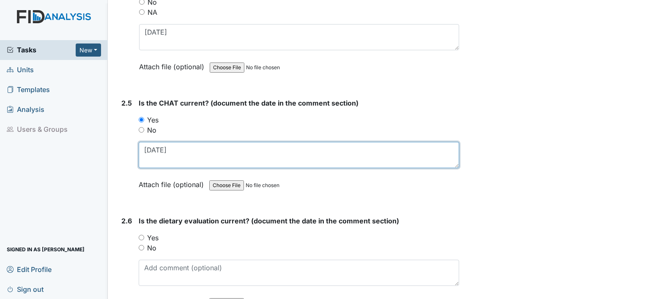
type textarea "10.9.24"
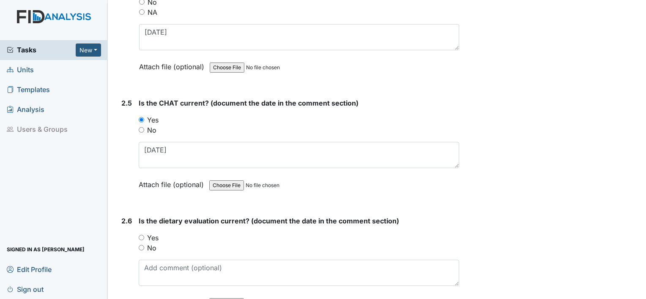
click at [153, 233] on label "Yes" at bounding box center [152, 238] width 11 height 10
click at [144, 235] on input "Yes" at bounding box center [141, 237] width 5 height 5
radio input "true"
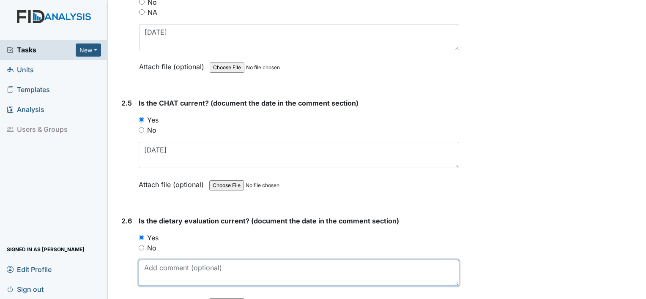
click at [171, 262] on textarea at bounding box center [299, 273] width 321 height 26
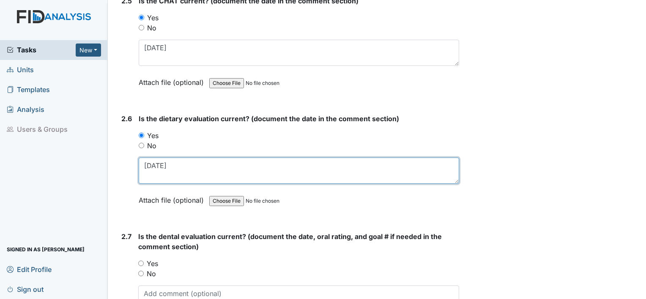
scroll to position [1410, 0]
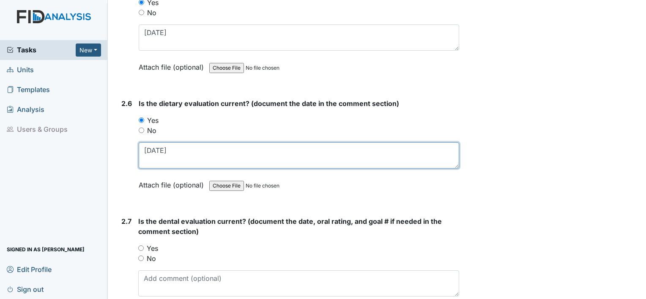
type textarea "9.10.24"
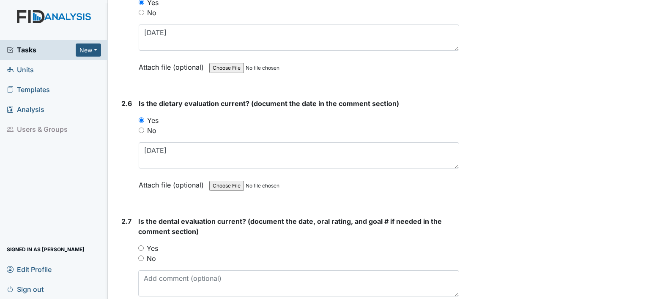
click at [154, 244] on label "Yes" at bounding box center [152, 249] width 11 height 10
click at [144, 246] on input "Yes" at bounding box center [140, 248] width 5 height 5
radio input "true"
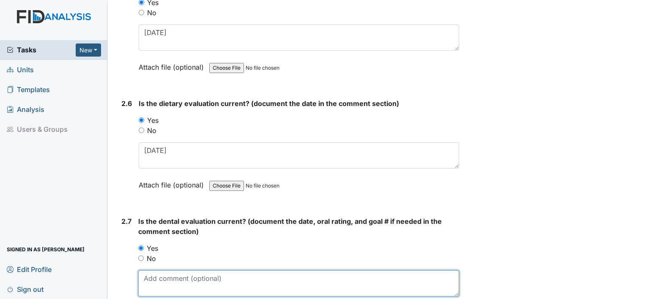
click at [163, 273] on textarea at bounding box center [298, 284] width 321 height 26
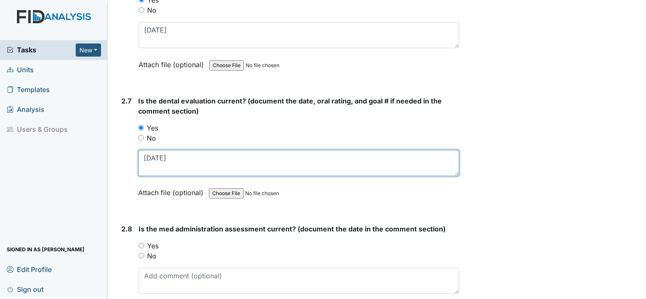
scroll to position [1533, 0]
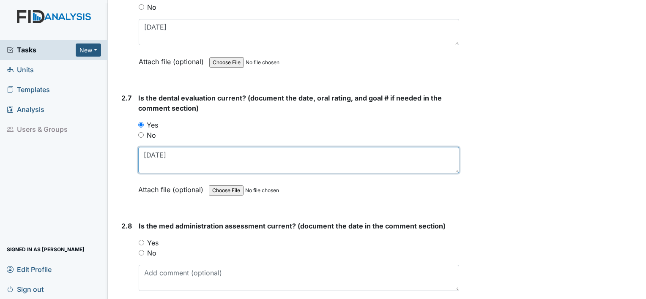
type textarea "11.12.24"
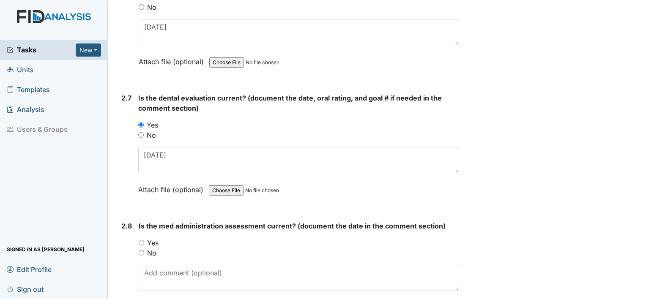
click at [153, 238] on label "Yes" at bounding box center [152, 243] width 11 height 10
click at [144, 240] on input "Yes" at bounding box center [141, 242] width 5 height 5
radio input "true"
click at [149, 250] on label "No" at bounding box center [151, 253] width 9 height 10
click at [144, 250] on input "No" at bounding box center [141, 252] width 5 height 5
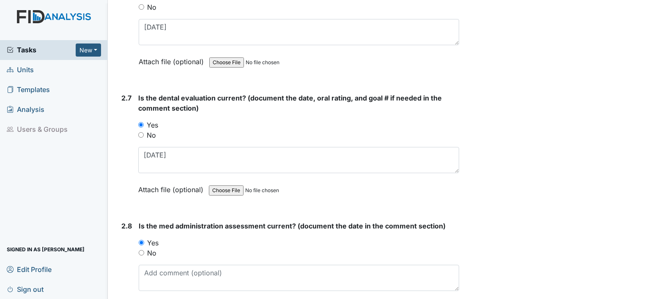
radio input "true"
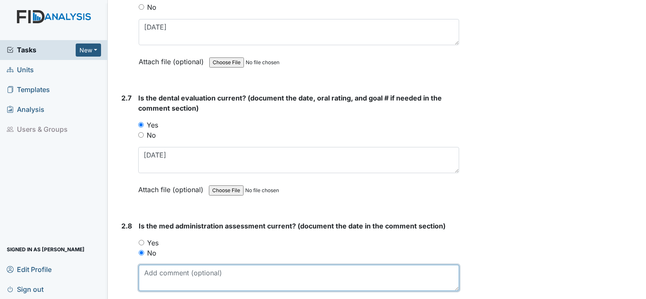
click at [152, 269] on textarea at bounding box center [299, 278] width 321 height 26
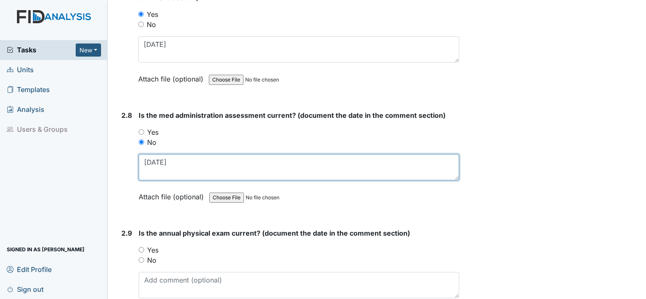
scroll to position [1645, 0]
type textarea "[DATE]"
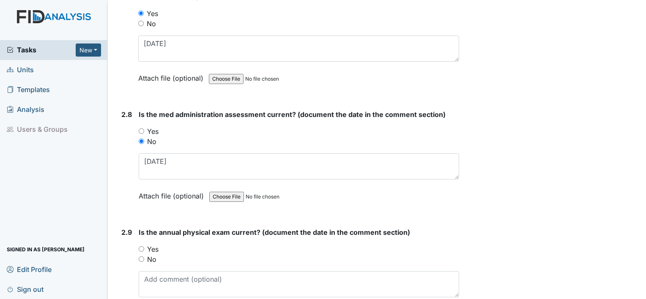
click at [154, 255] on label "No" at bounding box center [151, 260] width 9 height 10
click at [144, 257] on input "No" at bounding box center [141, 259] width 5 height 5
radio input "true"
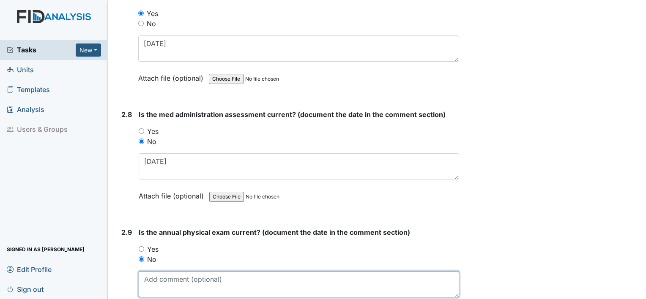
click at [161, 271] on textarea at bounding box center [299, 284] width 321 height 26
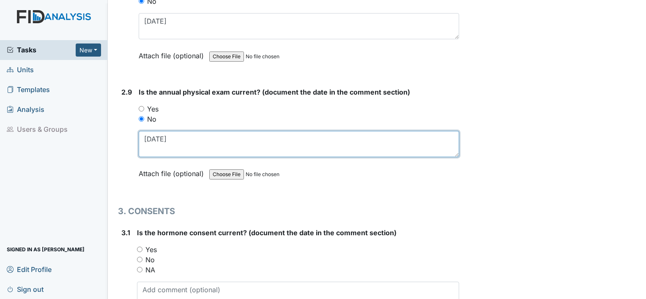
scroll to position [1788, 0]
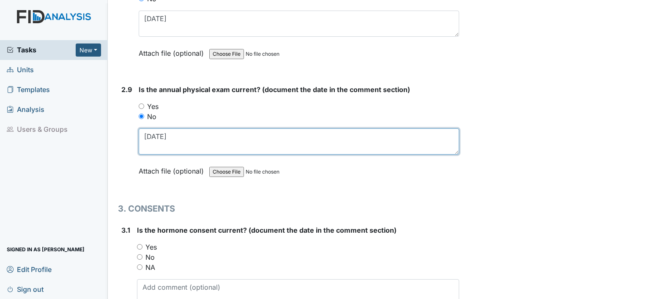
type textarea "6.19.24"
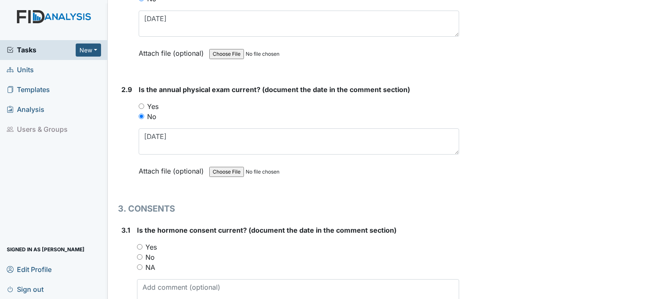
click at [149, 263] on label "NA" at bounding box center [150, 268] width 10 height 10
click at [143, 265] on input "NA" at bounding box center [139, 267] width 5 height 5
radio input "true"
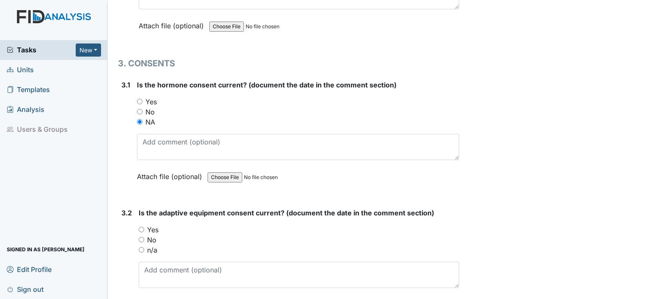
scroll to position [1935, 0]
click at [153, 234] on label "No" at bounding box center [151, 239] width 9 height 10
click at [144, 236] on input "No" at bounding box center [141, 238] width 5 height 5
radio input "true"
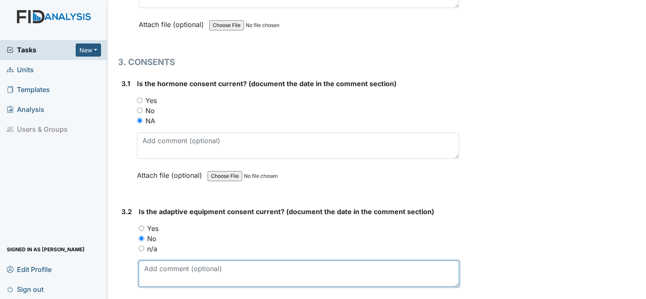
click at [158, 270] on textarea at bounding box center [299, 274] width 321 height 26
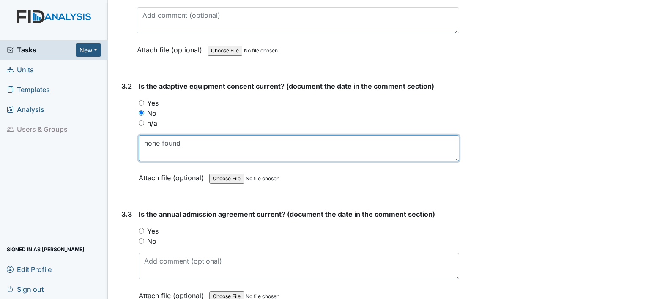
scroll to position [2064, 0]
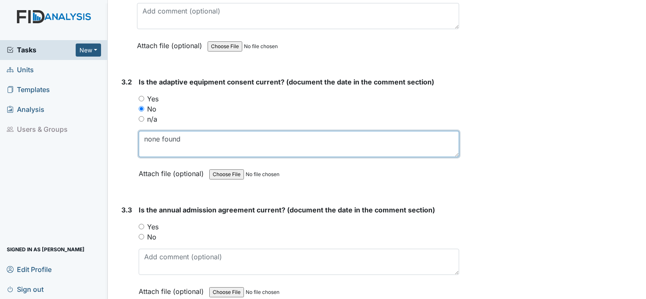
type textarea "none found"
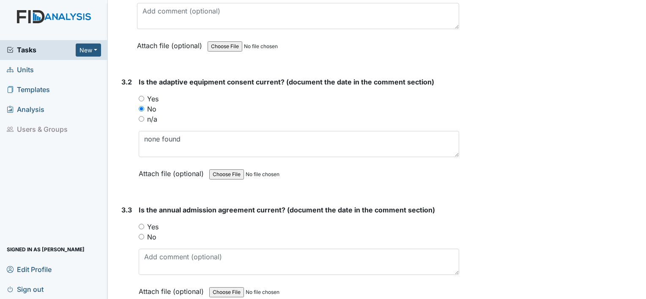
click at [151, 222] on label "Yes" at bounding box center [152, 227] width 11 height 10
click at [144, 224] on input "Yes" at bounding box center [141, 226] width 5 height 5
radio input "true"
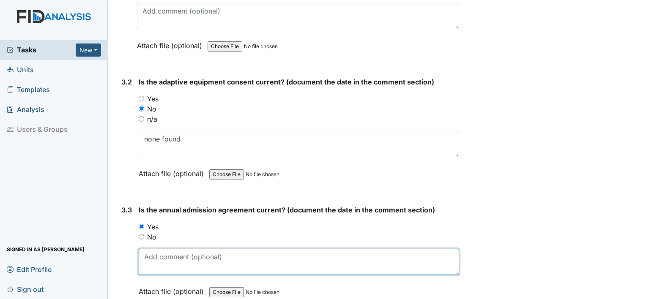
click at [152, 249] on textarea at bounding box center [299, 262] width 321 height 26
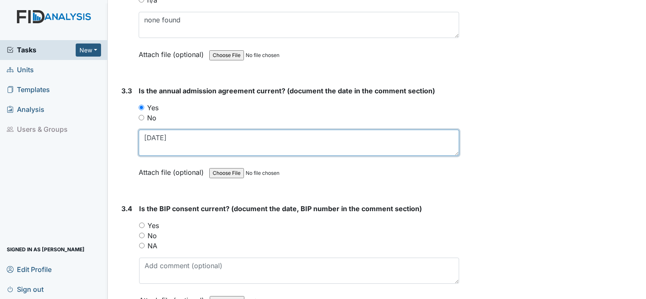
scroll to position [2184, 0]
type textarea "8.2.24"
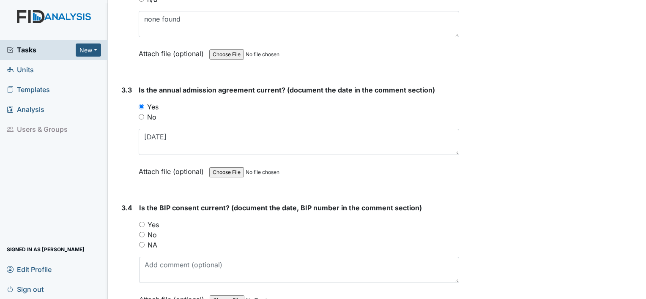
click at [153, 230] on label "No" at bounding box center [152, 235] width 9 height 10
click at [145, 232] on input "No" at bounding box center [141, 234] width 5 height 5
radio input "true"
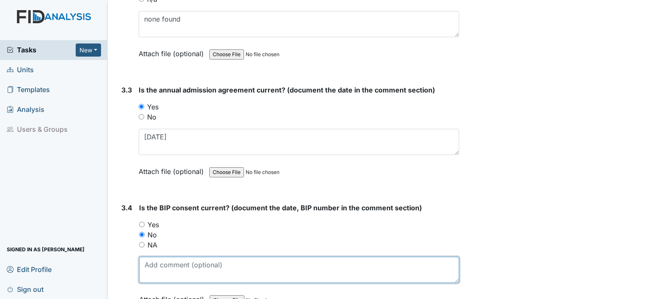
click at [162, 259] on textarea at bounding box center [299, 270] width 320 height 26
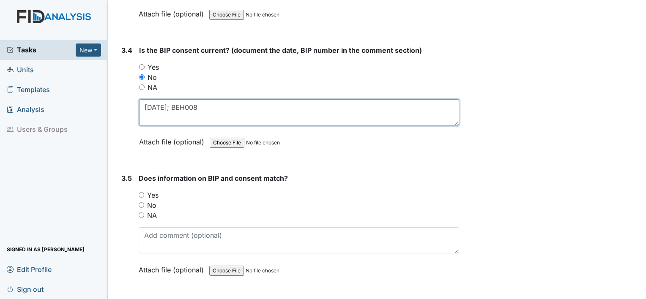
scroll to position [2343, 0]
type textarea "1.31.24; BEH008"
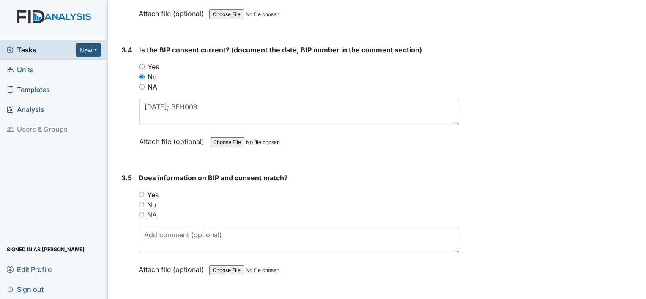
click at [156, 190] on label "Yes" at bounding box center [152, 195] width 11 height 10
click at [144, 192] on input "Yes" at bounding box center [141, 194] width 5 height 5
radio input "true"
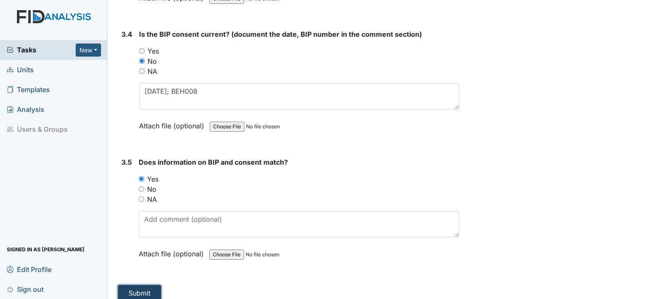
click at [145, 288] on button "Submit" at bounding box center [139, 293] width 43 height 16
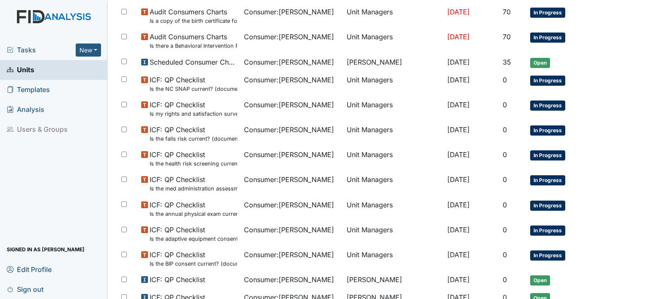
scroll to position [496, 0]
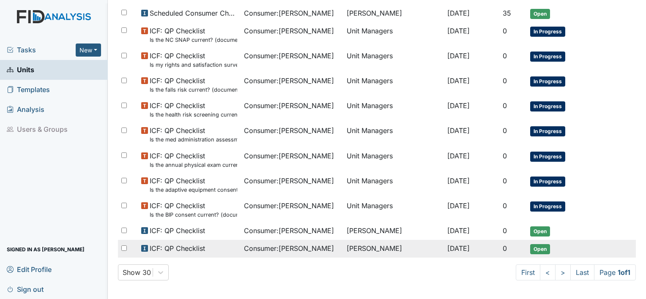
click at [190, 244] on span "ICF: QP Checklist" at bounding box center [177, 249] width 55 height 10
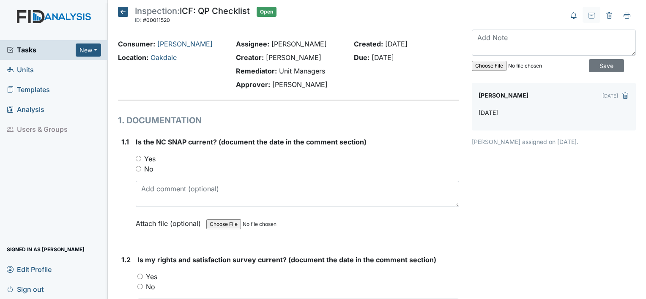
click at [150, 168] on label "No" at bounding box center [148, 169] width 9 height 10
click at [141, 168] on input "No" at bounding box center [138, 168] width 5 height 5
radio input "true"
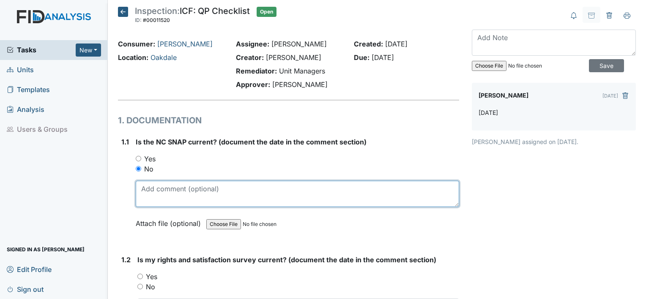
click at [154, 183] on textarea at bounding box center [297, 194] width 323 height 26
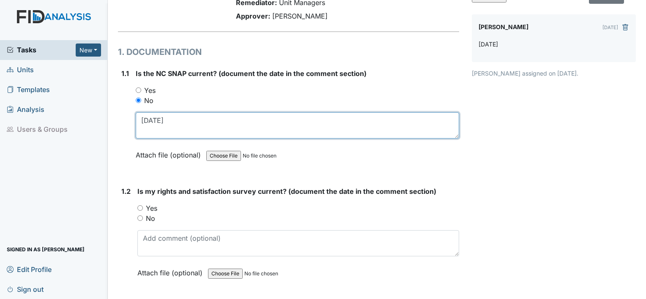
scroll to position [69, 0]
type textarea "[DATE]"
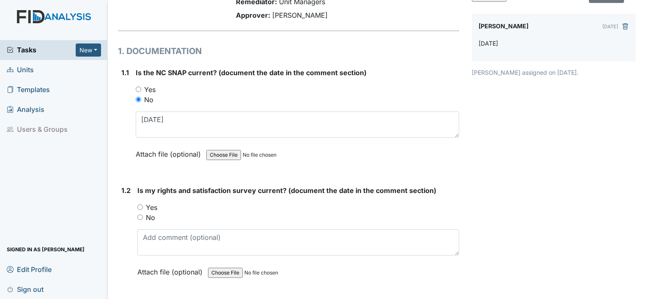
click at [145, 218] on div "No" at bounding box center [298, 218] width 322 height 10
click at [141, 216] on input "No" at bounding box center [139, 217] width 5 height 5
radio input "true"
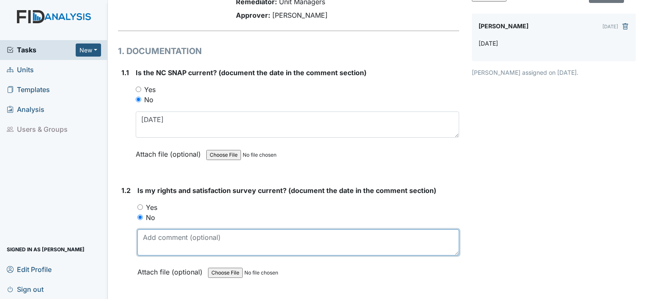
click at [159, 247] on textarea at bounding box center [298, 243] width 322 height 26
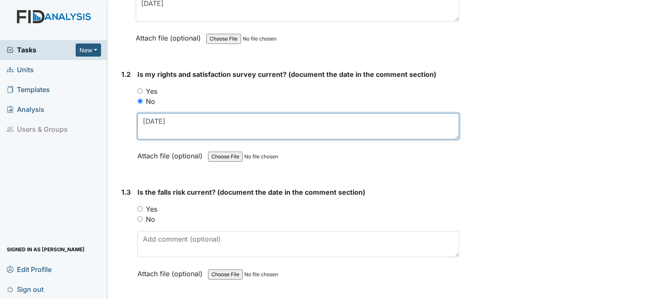
scroll to position [188, 0]
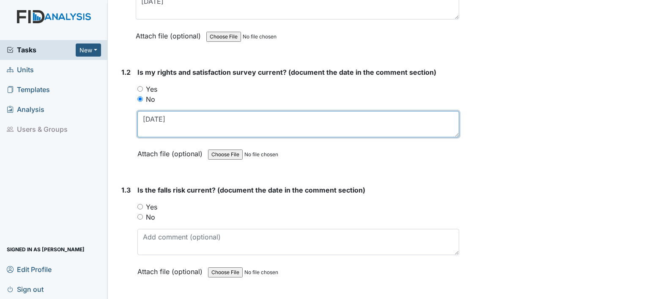
type textarea "[DATE]"
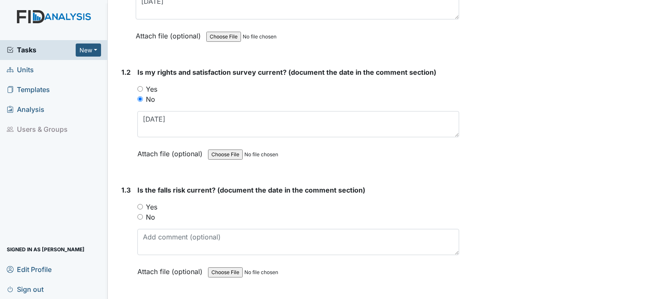
click at [147, 214] on label "No" at bounding box center [150, 217] width 9 height 10
click at [143, 214] on input "No" at bounding box center [139, 216] width 5 height 5
radio input "true"
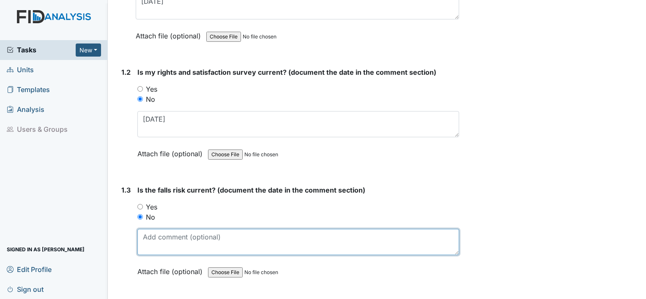
click at [154, 240] on textarea at bounding box center [298, 242] width 322 height 26
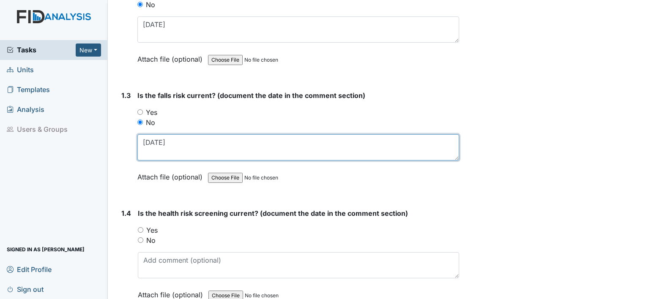
scroll to position [282, 0]
type textarea "[DATE]"
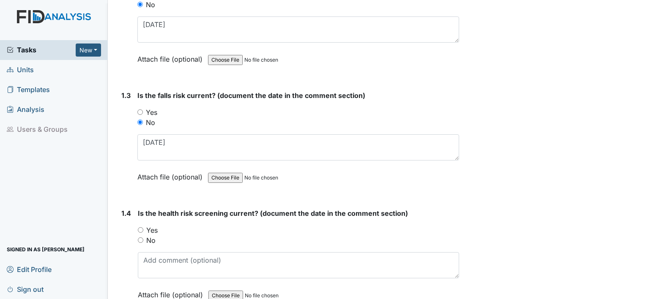
click at [152, 238] on label "No" at bounding box center [150, 241] width 9 height 10
click at [143, 238] on input "No" at bounding box center [140, 240] width 5 height 5
radio input "true"
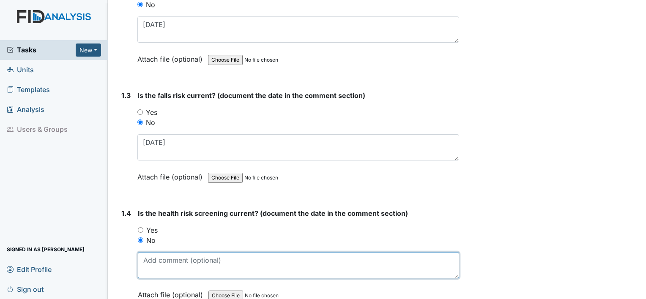
click at [156, 264] on textarea at bounding box center [298, 265] width 321 height 26
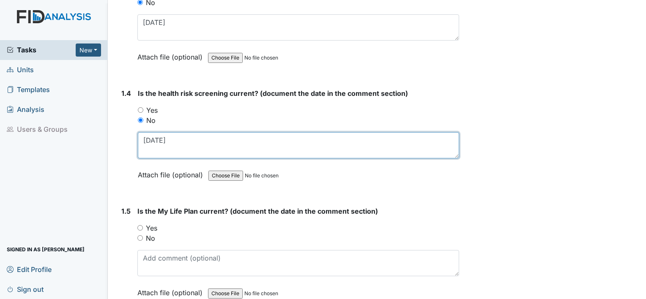
scroll to position [408, 0]
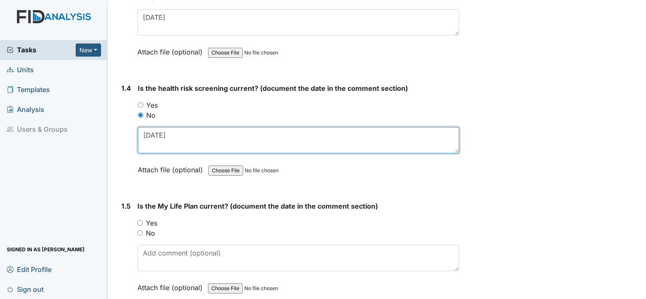
type textarea "[DATE]"
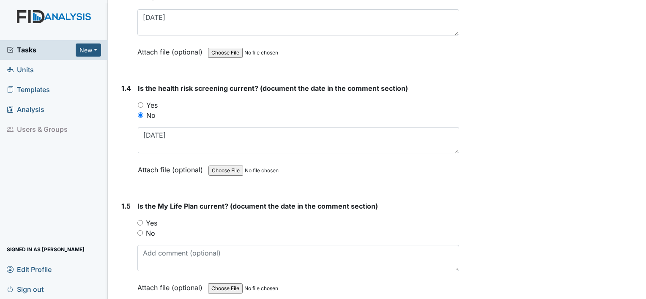
click at [153, 220] on label "Yes" at bounding box center [151, 223] width 11 height 10
click at [143, 220] on input "Yes" at bounding box center [139, 222] width 5 height 5
radio input "true"
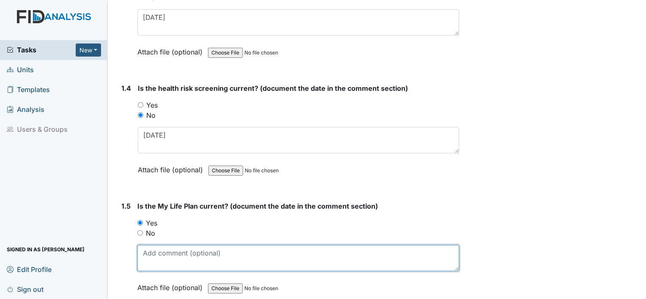
click at [157, 251] on textarea at bounding box center [298, 258] width 322 height 26
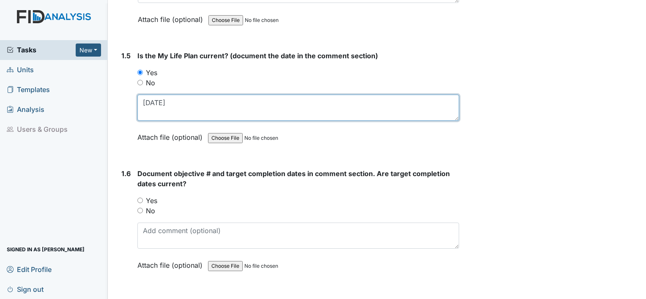
scroll to position [562, 0]
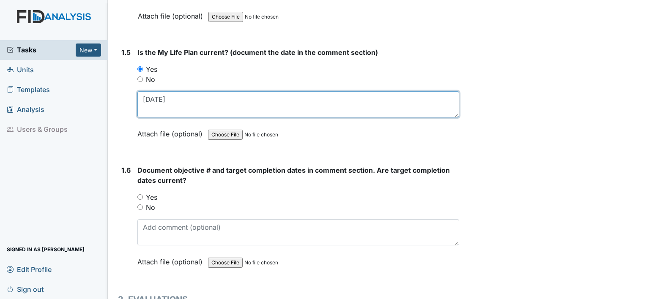
type textarea "[DATE]"
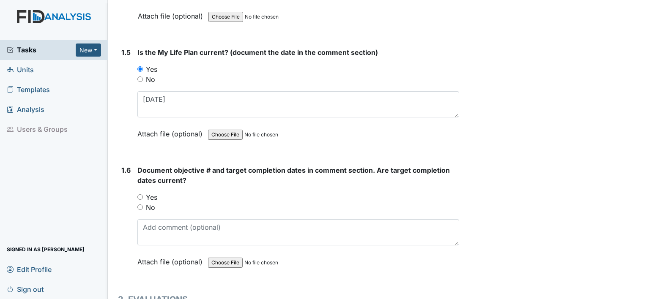
click at [149, 194] on label "Yes" at bounding box center [151, 197] width 11 height 10
click at [143, 195] on input "Yes" at bounding box center [139, 197] width 5 height 5
radio input "true"
click at [151, 206] on label "No" at bounding box center [150, 208] width 9 height 10
click at [143, 206] on input "No" at bounding box center [139, 207] width 5 height 5
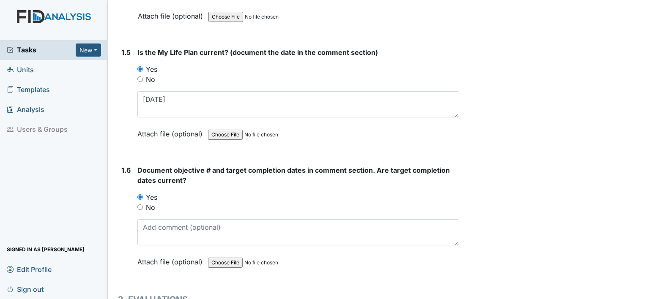
radio input "true"
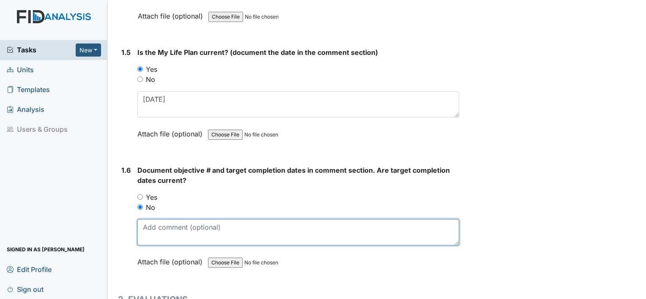
click at [155, 224] on textarea at bounding box center [298, 232] width 322 height 26
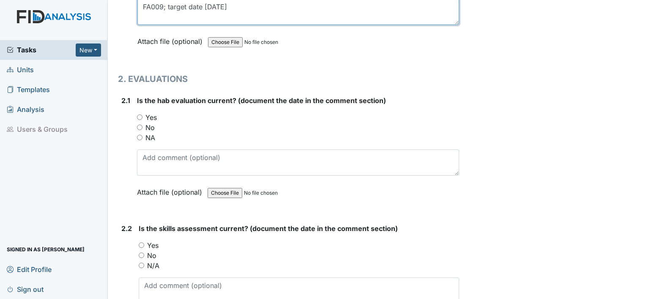
scroll to position [783, 0]
type textarea "FA009; target date [DATE]"
click at [153, 123] on label "No" at bounding box center [149, 127] width 9 height 10
click at [143, 124] on input "No" at bounding box center [139, 126] width 5 height 5
radio input "true"
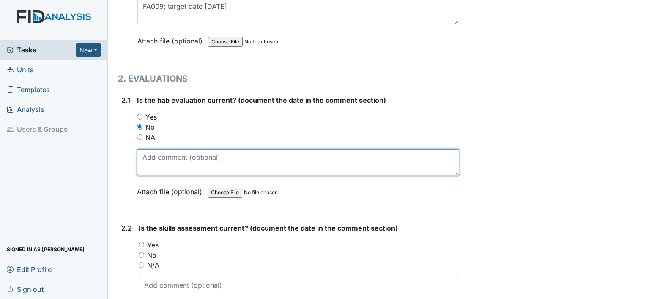
click at [157, 164] on textarea at bounding box center [298, 162] width 322 height 26
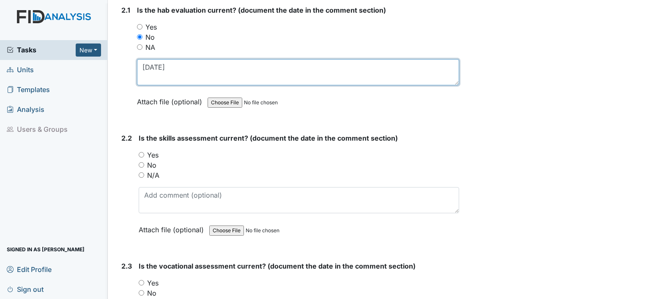
scroll to position [877, 0]
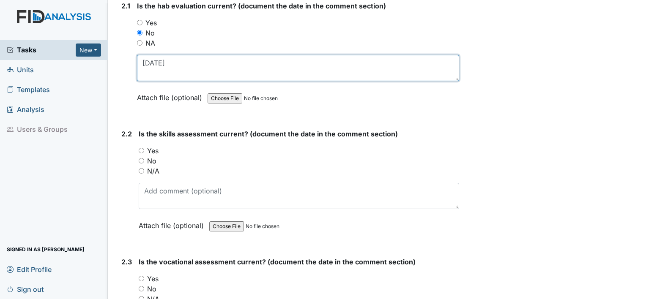
type textarea "[DATE]"
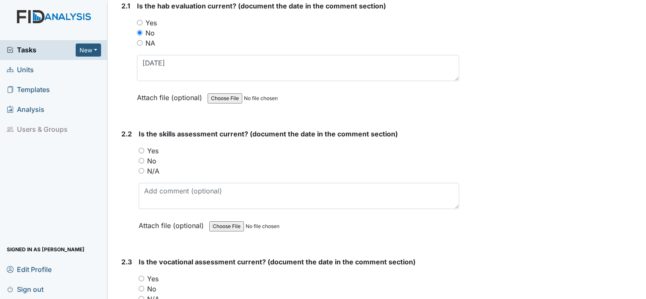
click at [155, 157] on label "No" at bounding box center [151, 161] width 9 height 10
click at [144, 158] on input "No" at bounding box center [141, 160] width 5 height 5
radio input "true"
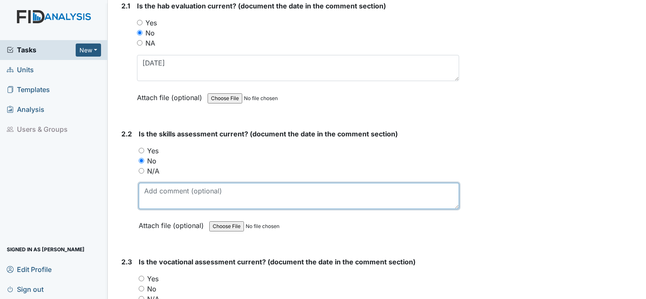
click at [160, 197] on textarea at bounding box center [299, 196] width 321 height 26
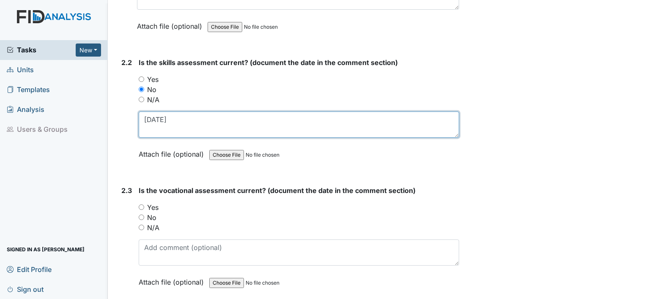
scroll to position [951, 0]
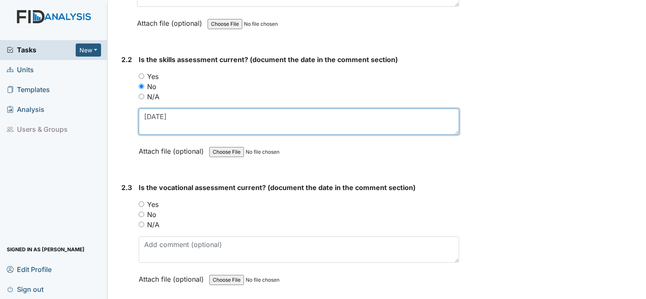
type textarea "[DATE]"
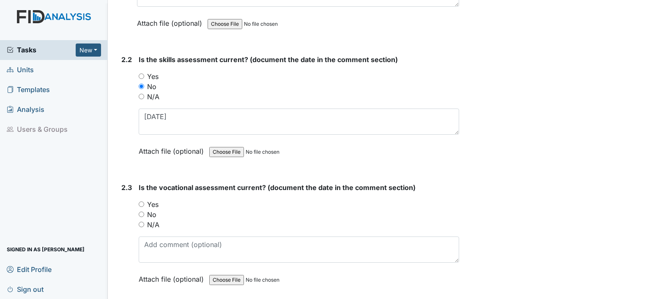
click at [153, 200] on label "Yes" at bounding box center [152, 205] width 11 height 10
click at [144, 202] on input "Yes" at bounding box center [141, 204] width 5 height 5
radio input "true"
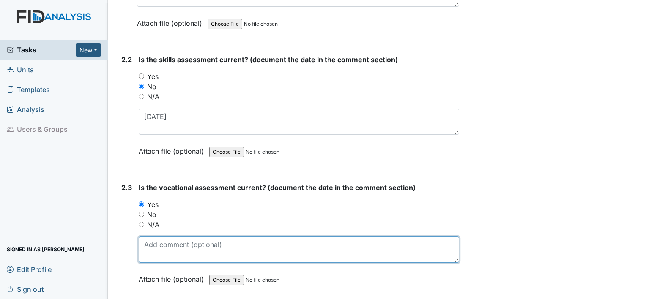
click at [159, 243] on textarea at bounding box center [299, 250] width 321 height 26
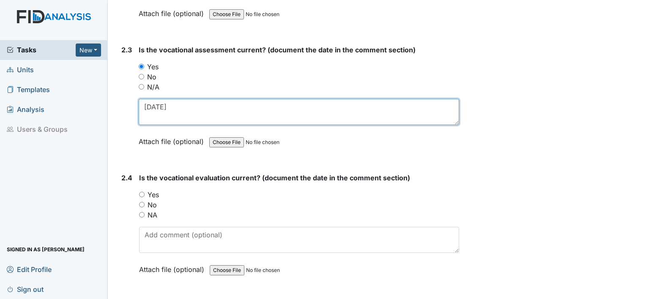
scroll to position [1090, 0]
type textarea "[DATE]"
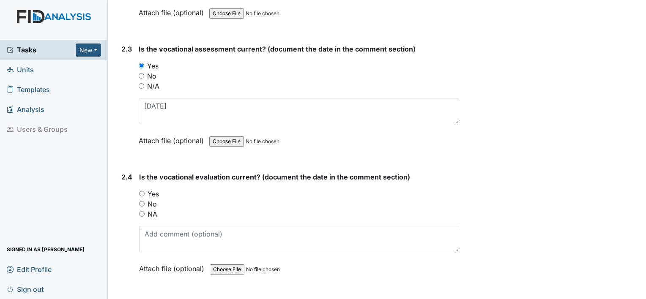
click at [152, 194] on label "Yes" at bounding box center [153, 194] width 11 height 10
click at [145, 194] on input "Yes" at bounding box center [141, 193] width 5 height 5
radio input "true"
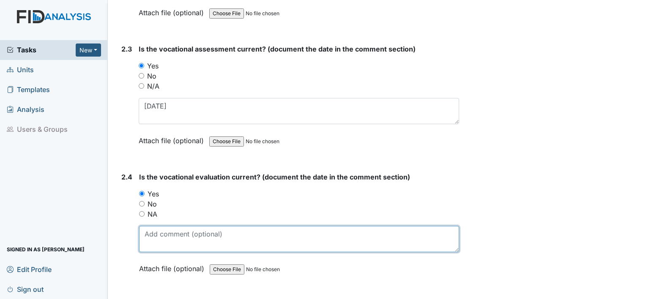
click at [160, 245] on textarea at bounding box center [299, 239] width 320 height 26
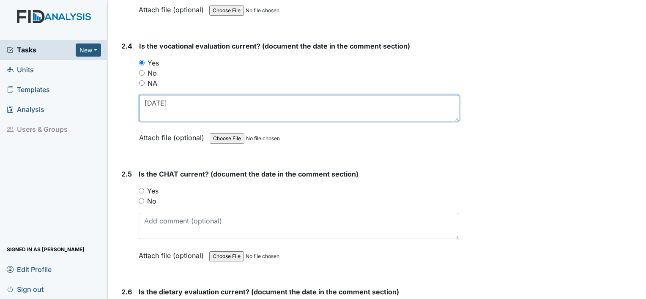
scroll to position [1221, 0]
type textarea "[DATE]"
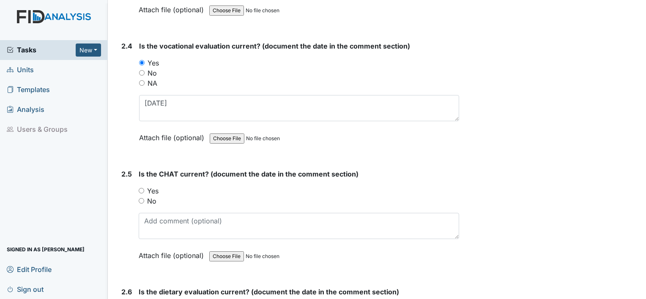
click at [148, 186] on label "Yes" at bounding box center [152, 191] width 11 height 10
click at [144, 188] on input "Yes" at bounding box center [141, 190] width 5 height 5
radio input "true"
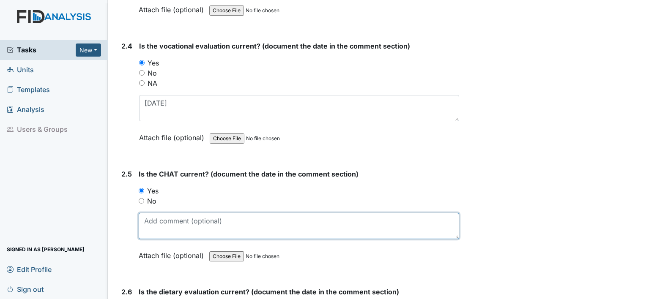
click at [154, 216] on textarea at bounding box center [299, 226] width 321 height 26
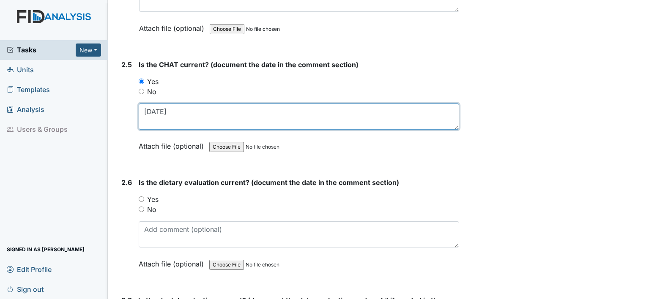
scroll to position [1335, 0]
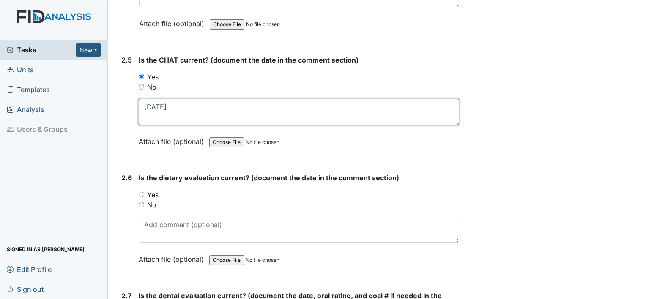
type textarea "[DATE]"
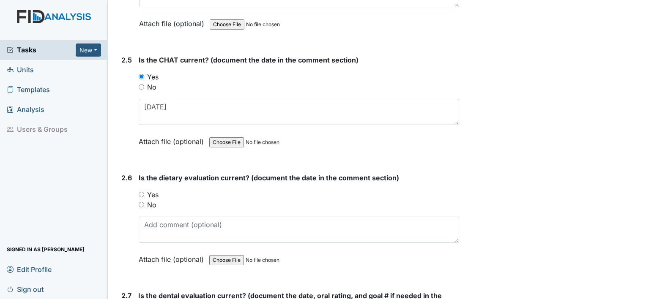
click at [152, 191] on label "Yes" at bounding box center [152, 195] width 11 height 10
click at [144, 192] on input "Yes" at bounding box center [141, 194] width 5 height 5
radio input "true"
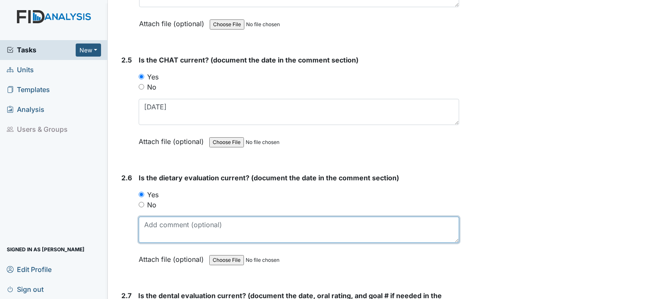
click at [156, 217] on textarea at bounding box center [299, 230] width 321 height 26
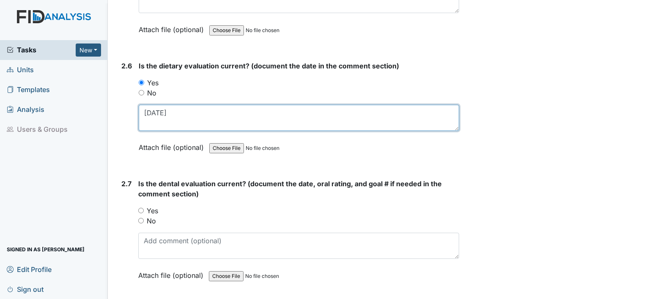
scroll to position [1448, 0]
type textarea "[DATE]"
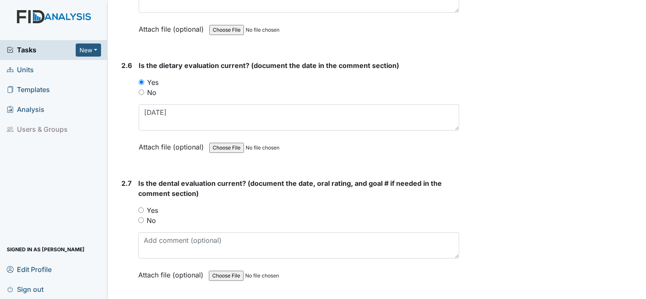
click at [153, 206] on label "Yes" at bounding box center [152, 211] width 11 height 10
click at [144, 208] on input "Yes" at bounding box center [140, 210] width 5 height 5
radio input "true"
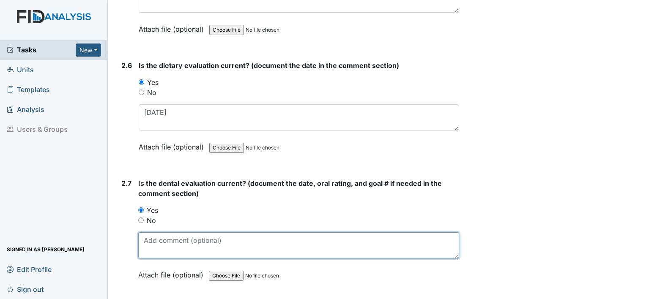
click at [156, 235] on textarea at bounding box center [298, 246] width 321 height 26
click at [158, 244] on textarea at bounding box center [298, 246] width 321 height 26
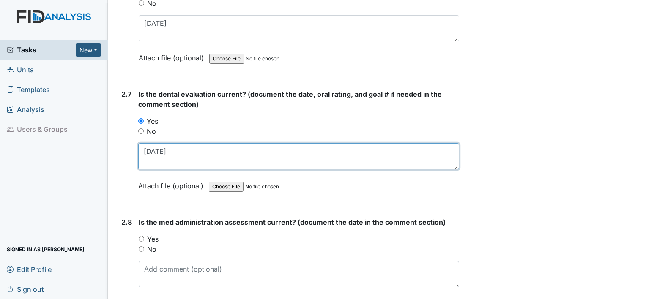
scroll to position [1553, 0]
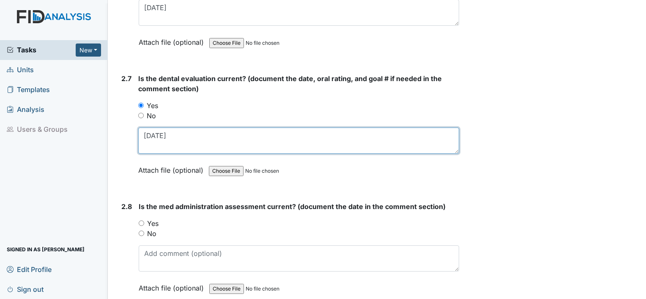
type textarea "11.12.24"
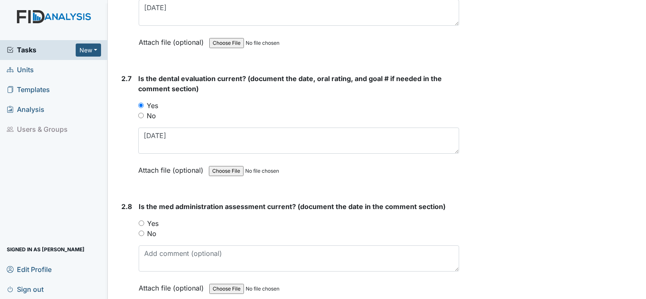
click at [149, 229] on label "No" at bounding box center [151, 234] width 9 height 10
click at [144, 231] on input "No" at bounding box center [141, 233] width 5 height 5
radio input "true"
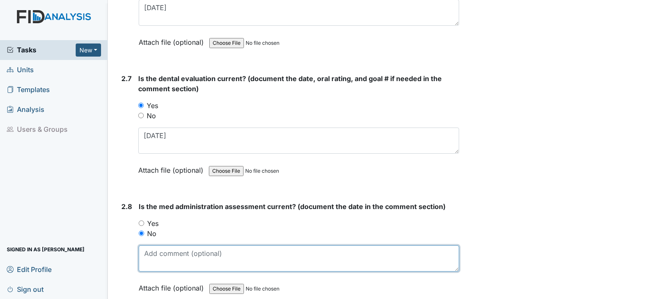
click at [152, 246] on textarea at bounding box center [299, 259] width 321 height 26
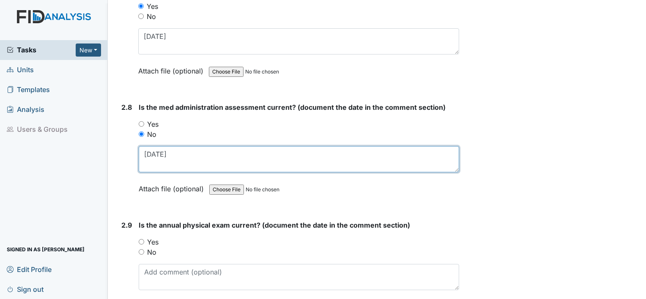
scroll to position [1653, 0]
type textarea "4.18.24"
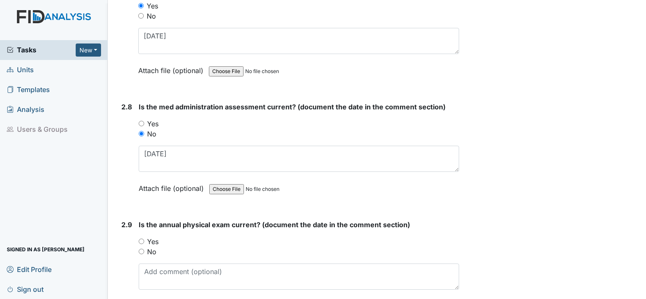
click at [152, 247] on label "No" at bounding box center [151, 252] width 9 height 10
click at [144, 249] on input "No" at bounding box center [141, 251] width 5 height 5
radio input "true"
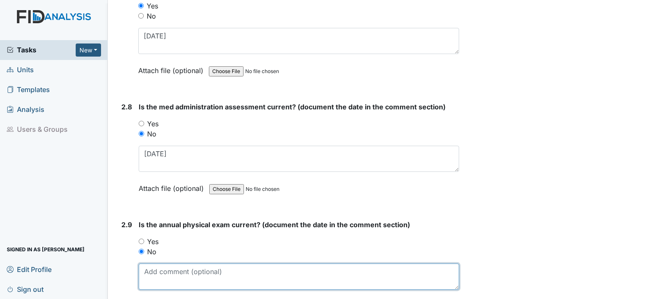
click at [159, 269] on textarea at bounding box center [299, 277] width 321 height 26
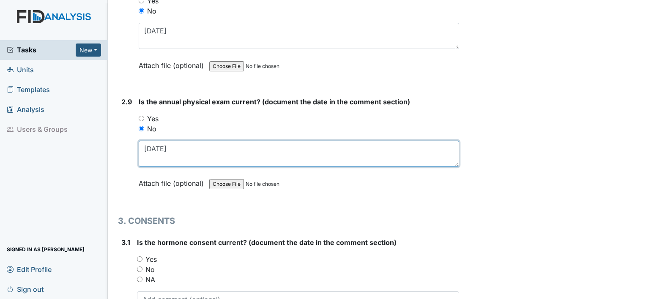
scroll to position [1776, 0]
type textarea "6.19.24"
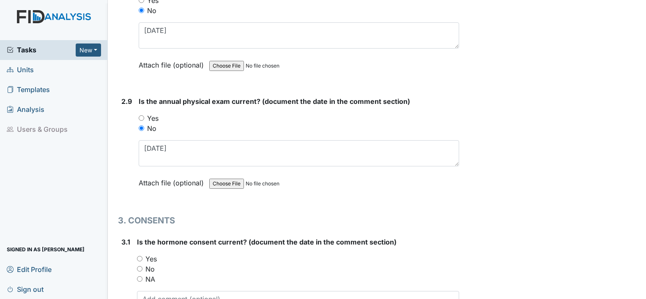
click at [148, 274] on label "NA" at bounding box center [150, 279] width 10 height 10
click at [143, 277] on input "NA" at bounding box center [139, 279] width 5 height 5
radio input "true"
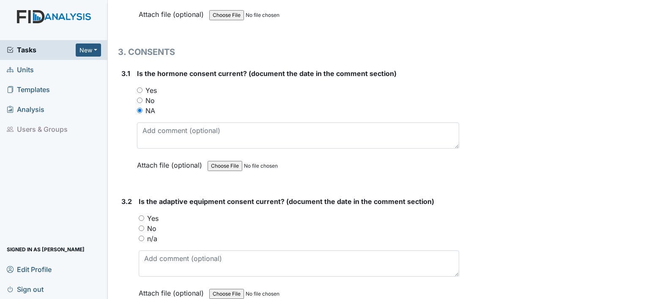
scroll to position [1946, 0]
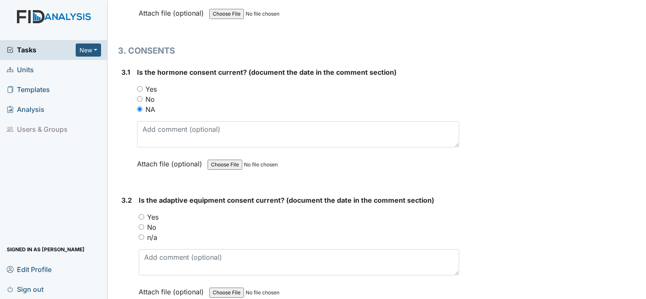
click at [154, 222] on label "No" at bounding box center [151, 227] width 9 height 10
click at [144, 225] on input "No" at bounding box center [141, 227] width 5 height 5
radio input "true"
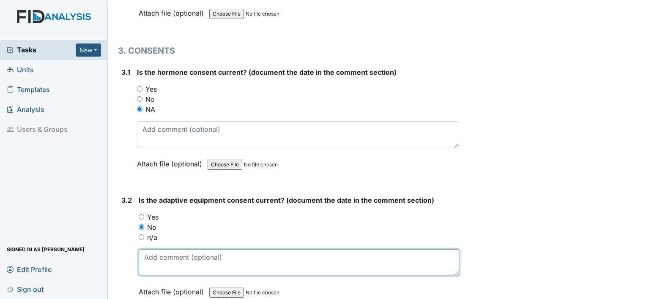
click at [162, 260] on textarea at bounding box center [299, 262] width 321 height 26
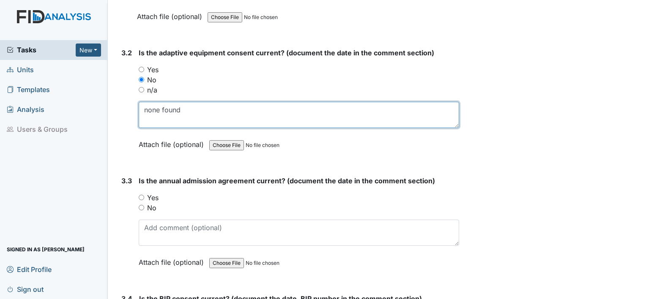
scroll to position [2102, 0]
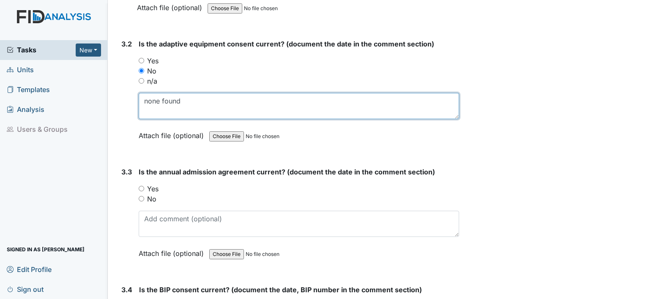
type textarea "none found"
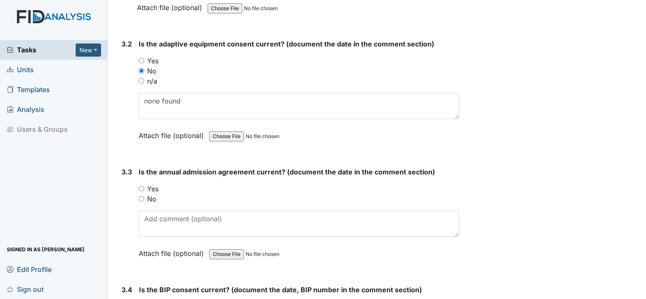
click at [153, 184] on label "Yes" at bounding box center [152, 189] width 11 height 10
click at [144, 186] on input "Yes" at bounding box center [141, 188] width 5 height 5
radio input "true"
click at [152, 194] on label "No" at bounding box center [151, 199] width 9 height 10
click at [144, 196] on input "No" at bounding box center [141, 198] width 5 height 5
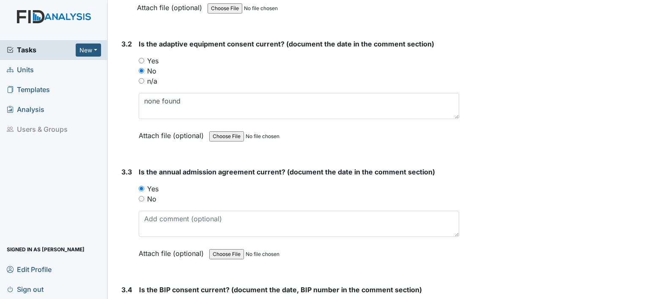
radio input "true"
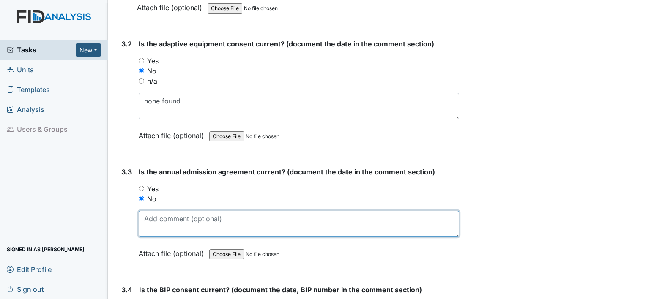
click at [156, 214] on textarea at bounding box center [299, 224] width 321 height 26
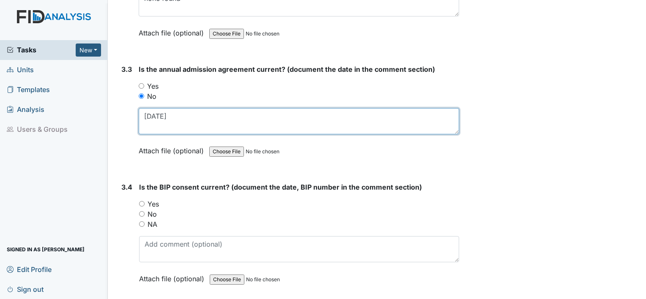
scroll to position [2206, 0]
type textarea "8.2.24"
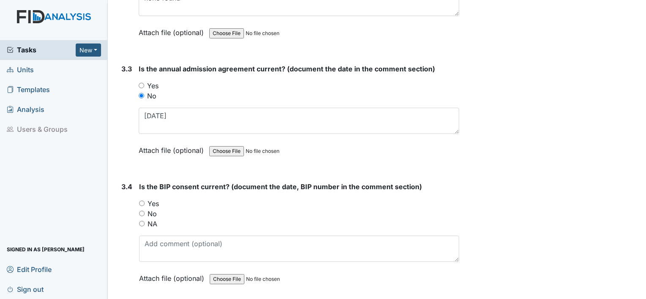
click at [152, 209] on label "No" at bounding box center [152, 214] width 9 height 10
click at [145, 211] on input "No" at bounding box center [141, 213] width 5 height 5
radio input "true"
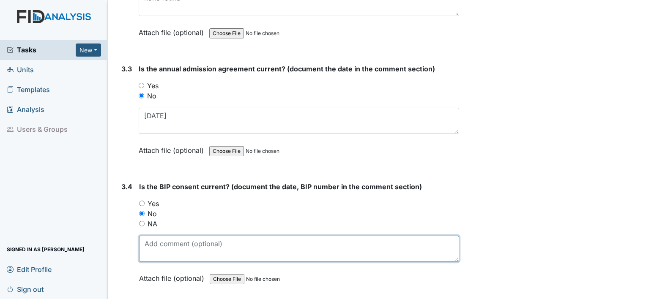
click at [158, 236] on textarea at bounding box center [299, 249] width 320 height 26
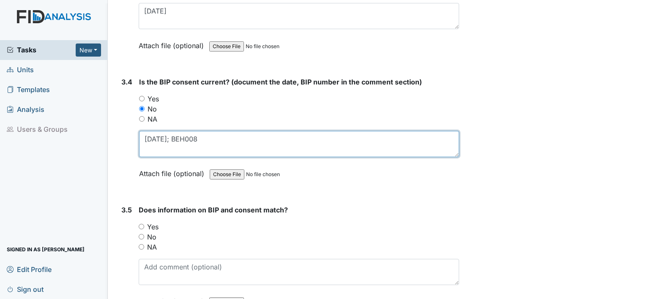
scroll to position [2315, 0]
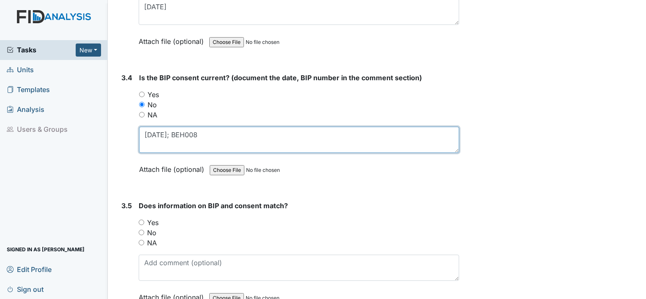
type textarea "1.31.24; BEH008"
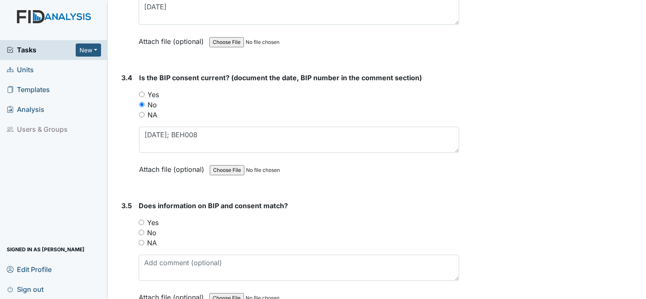
click at [153, 218] on label "Yes" at bounding box center [152, 223] width 11 height 10
click at [144, 220] on input "Yes" at bounding box center [141, 222] width 5 height 5
radio input "true"
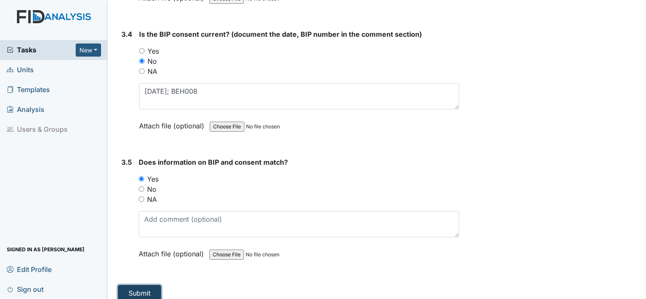
click at [143, 285] on button "Submit" at bounding box center [139, 293] width 43 height 16
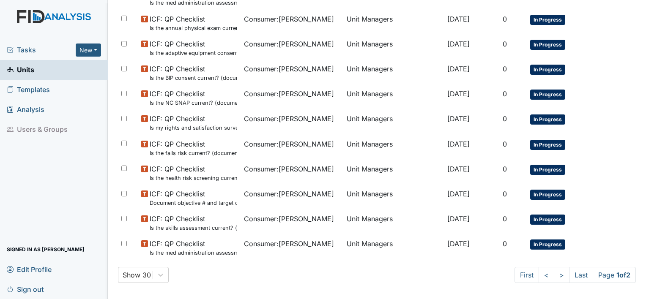
scroll to position [636, 0]
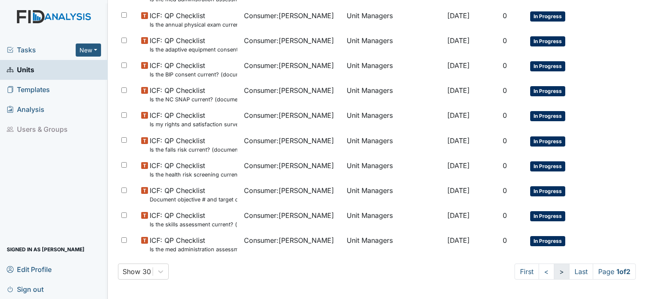
click at [554, 268] on link ">" at bounding box center [562, 272] width 16 height 16
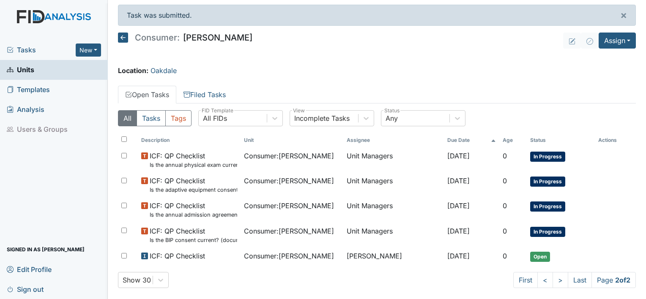
scroll to position [10, 0]
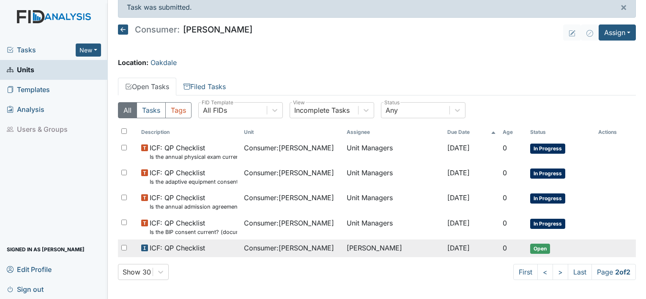
click at [465, 245] on span "[DATE]" at bounding box center [458, 248] width 22 height 8
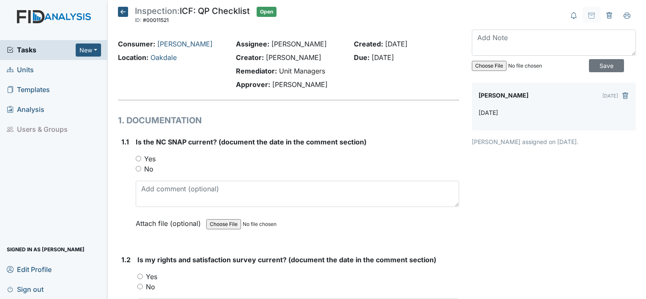
click at [148, 162] on label "Yes" at bounding box center [149, 159] width 11 height 10
click at [141, 162] on input "Yes" at bounding box center [138, 158] width 5 height 5
radio input "true"
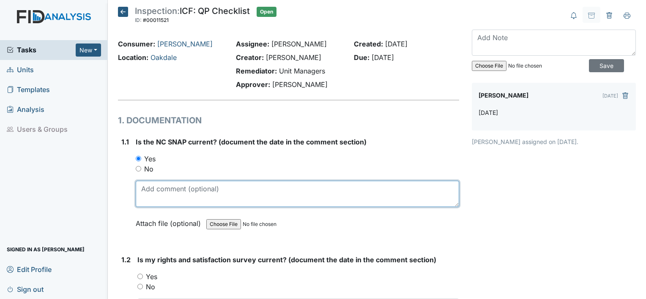
click at [162, 188] on textarea at bounding box center [297, 194] width 323 height 26
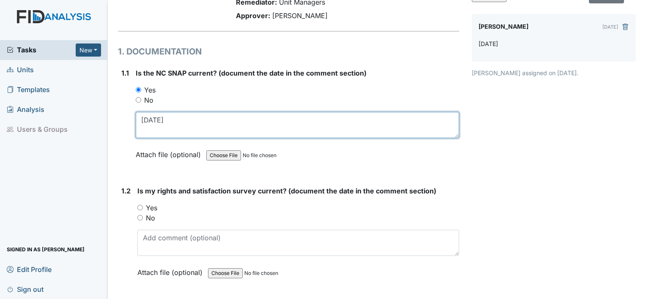
scroll to position [96, 0]
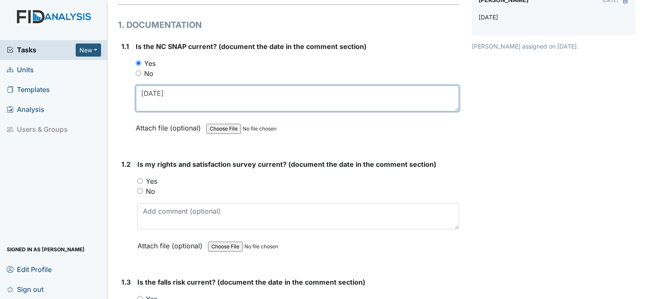
type textarea "[DATE]"
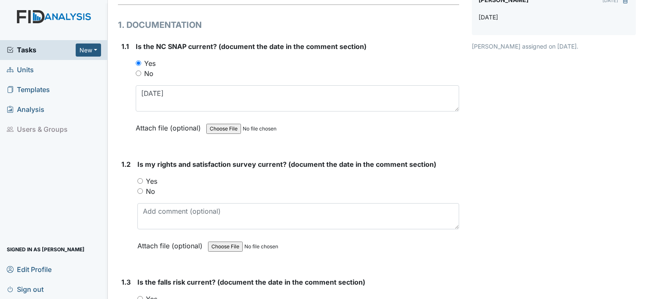
click at [149, 180] on label "Yes" at bounding box center [151, 181] width 11 height 10
click at [143, 180] on input "Yes" at bounding box center [139, 180] width 5 height 5
radio input "true"
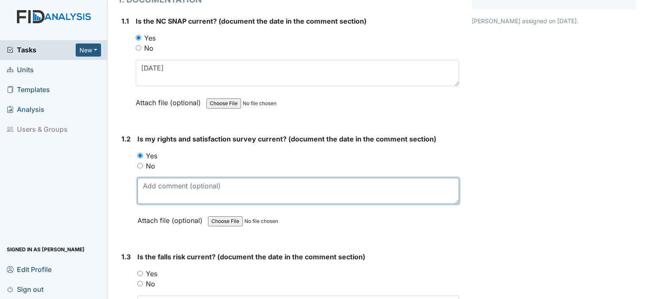
click at [149, 180] on textarea at bounding box center [298, 191] width 322 height 26
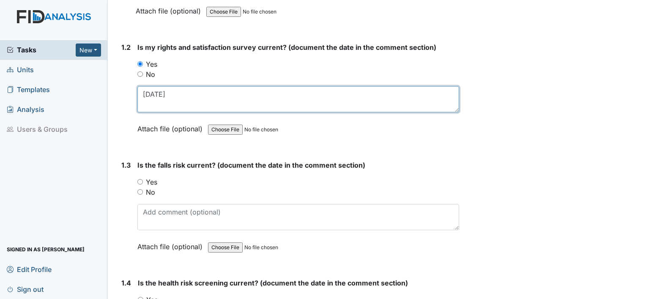
scroll to position [221, 0]
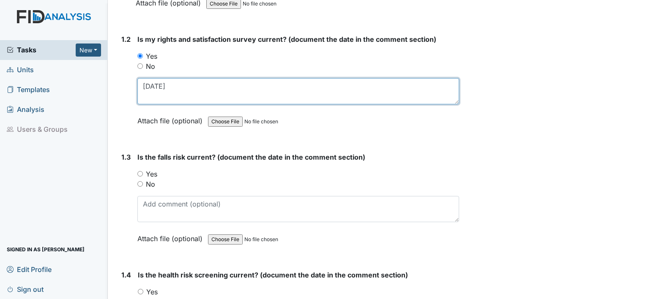
type textarea "[DATE]"
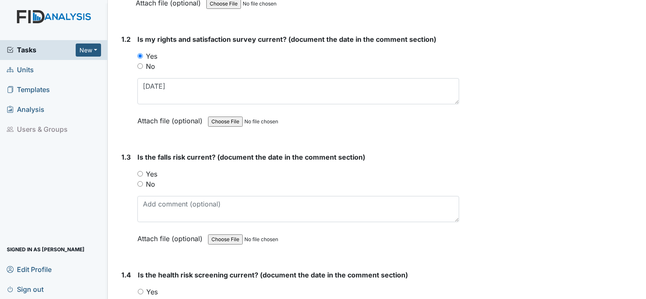
click at [148, 181] on label "No" at bounding box center [150, 184] width 9 height 10
click at [143, 181] on input "No" at bounding box center [139, 183] width 5 height 5
radio input "true"
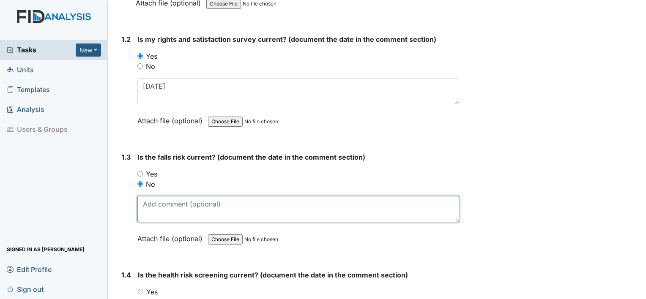
click at [151, 206] on textarea at bounding box center [298, 209] width 322 height 26
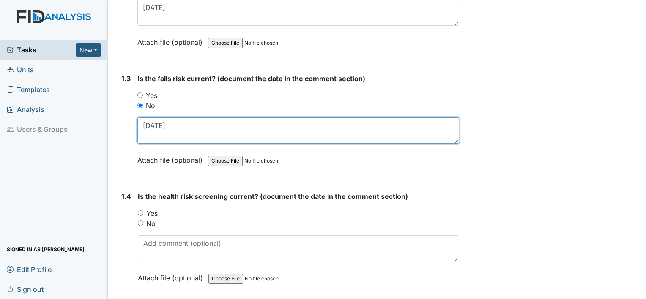
scroll to position [300, 0]
type textarea "[DATE]"
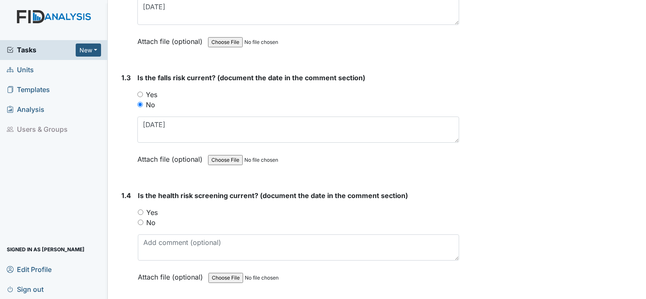
click at [153, 211] on label "Yes" at bounding box center [151, 213] width 11 height 10
click at [143, 211] on input "Yes" at bounding box center [140, 212] width 5 height 5
radio input "true"
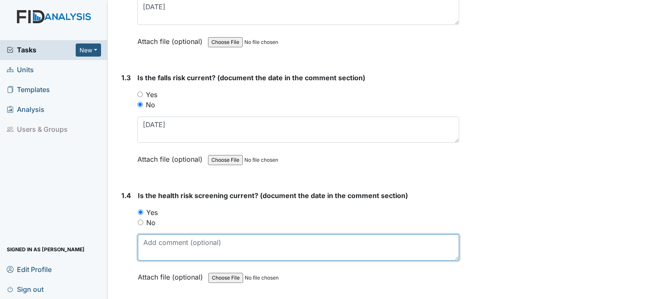
click at [175, 242] on textarea at bounding box center [298, 248] width 321 height 26
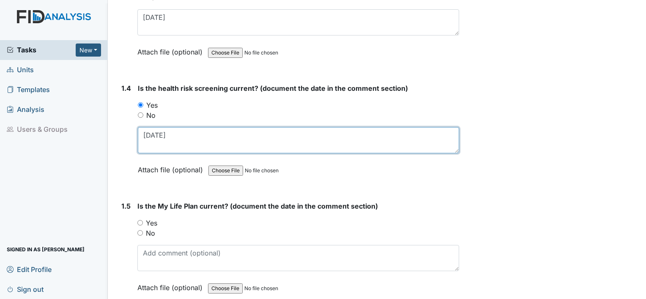
scroll to position [409, 0]
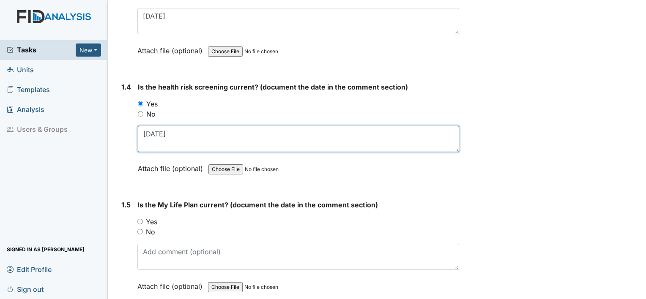
type textarea "[DATE]"
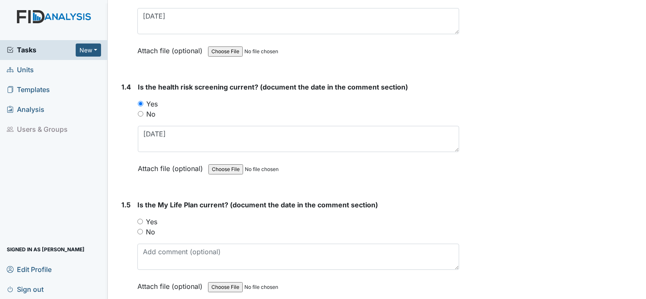
click at [152, 220] on label "Yes" at bounding box center [151, 222] width 11 height 10
click at [143, 220] on input "Yes" at bounding box center [139, 221] width 5 height 5
radio input "true"
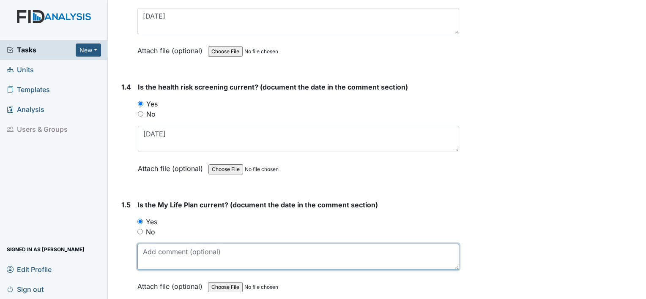
click at [153, 253] on textarea at bounding box center [298, 257] width 322 height 26
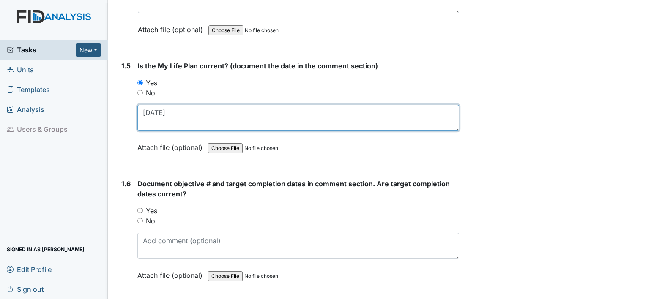
scroll to position [554, 0]
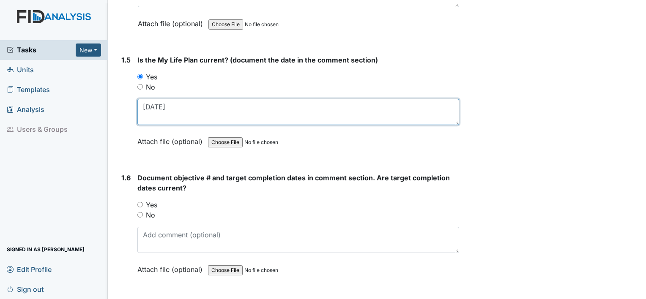
type textarea "[DATE]"
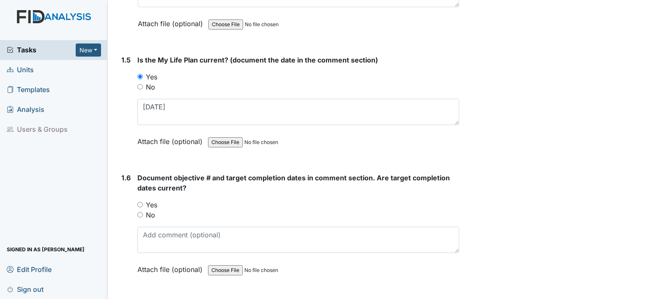
click at [152, 205] on label "Yes" at bounding box center [151, 205] width 11 height 10
click at [143, 205] on input "Yes" at bounding box center [139, 204] width 5 height 5
radio input "true"
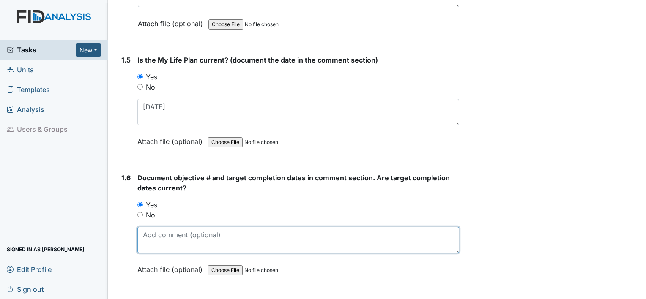
click at [156, 236] on textarea at bounding box center [298, 240] width 322 height 26
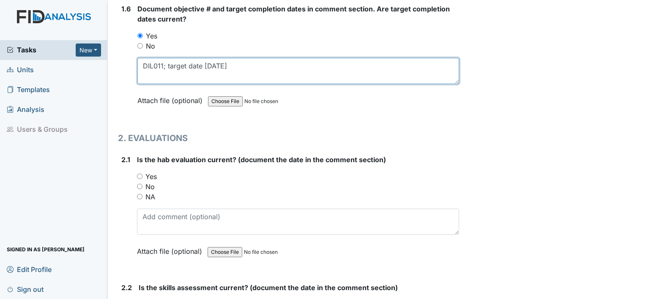
scroll to position [732, 0]
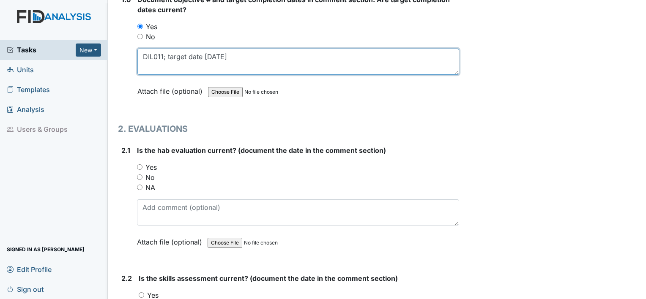
type textarea "DIL011; target date [DATE]"
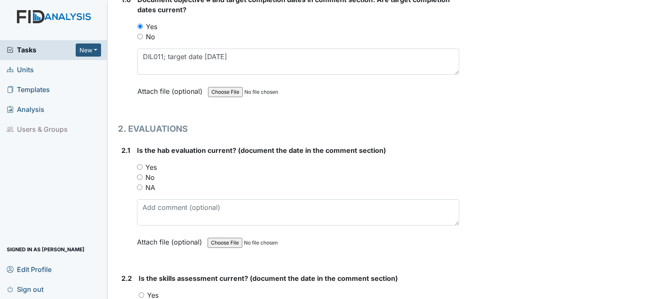
click at [151, 163] on label "Yes" at bounding box center [150, 167] width 11 height 10
click at [143, 164] on input "Yes" at bounding box center [139, 166] width 5 height 5
radio input "true"
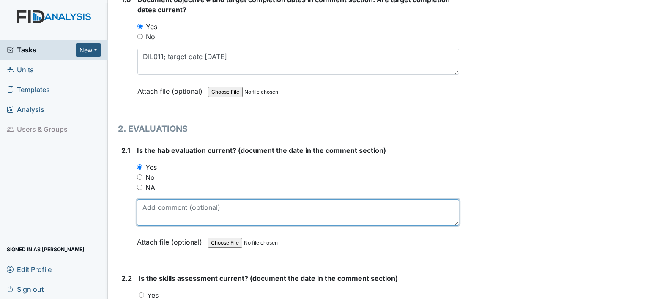
click at [157, 203] on textarea at bounding box center [298, 213] width 322 height 26
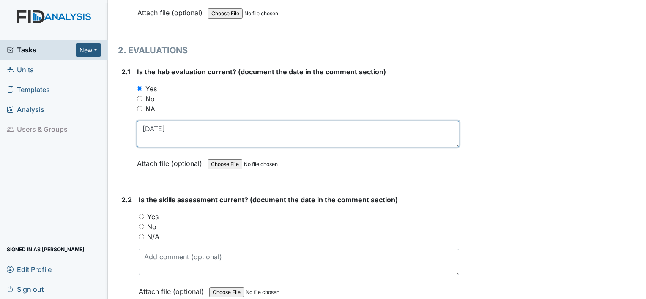
scroll to position [812, 0]
type textarea "[DATE]"
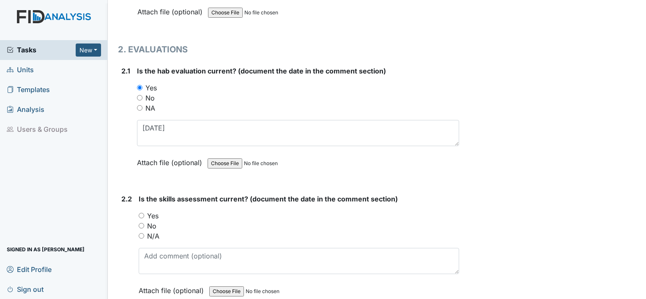
click at [153, 212] on label "Yes" at bounding box center [152, 216] width 11 height 10
click at [144, 213] on input "Yes" at bounding box center [141, 215] width 5 height 5
radio input "true"
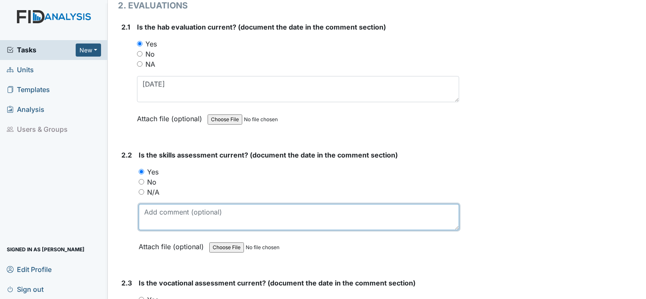
click at [153, 212] on textarea at bounding box center [299, 217] width 321 height 26
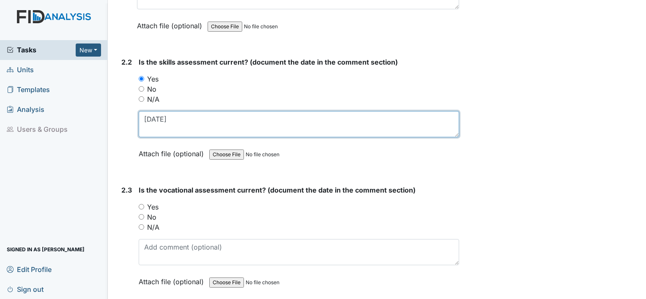
scroll to position [950, 0]
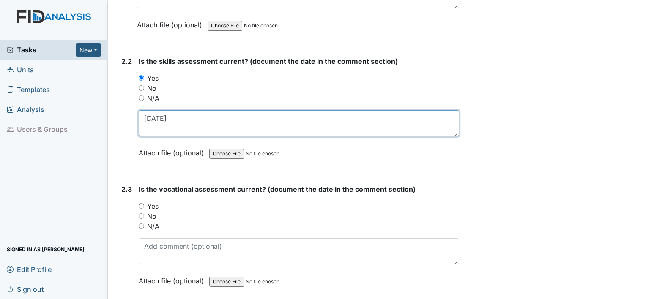
type textarea "[DATE]"
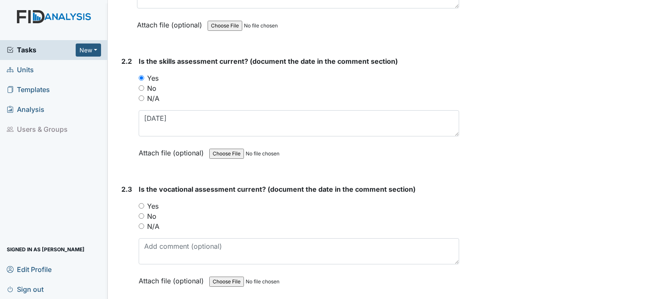
click at [152, 203] on label "Yes" at bounding box center [152, 206] width 11 height 10
click at [144, 203] on input "Yes" at bounding box center [141, 205] width 5 height 5
radio input "true"
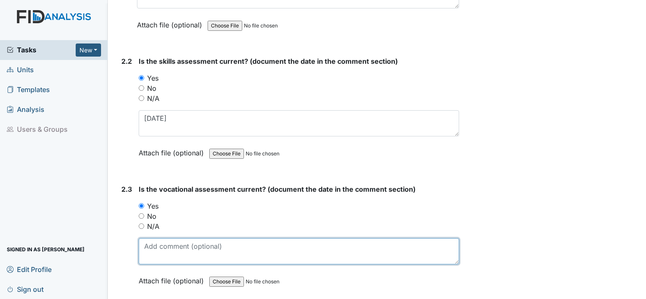
click at [157, 238] on textarea at bounding box center [299, 251] width 321 height 26
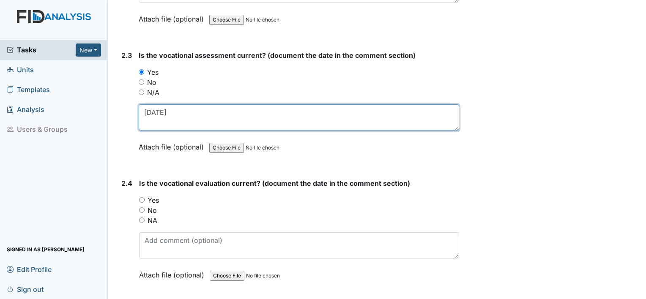
scroll to position [1094, 0]
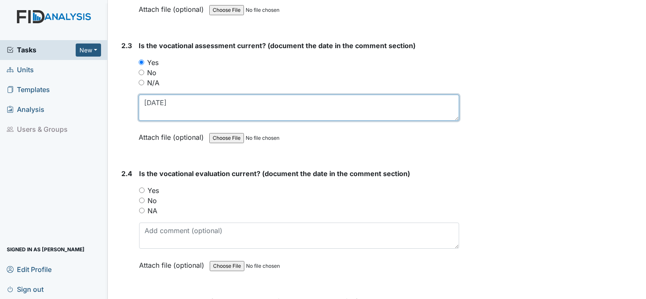
type textarea "[DATE]"
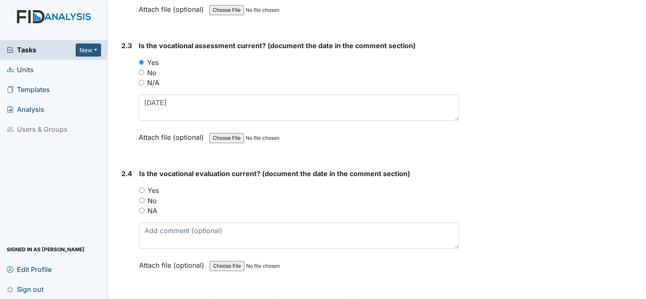
click at [157, 186] on label "Yes" at bounding box center [153, 191] width 11 height 10
click at [145, 188] on input "Yes" at bounding box center [141, 190] width 5 height 5
radio input "true"
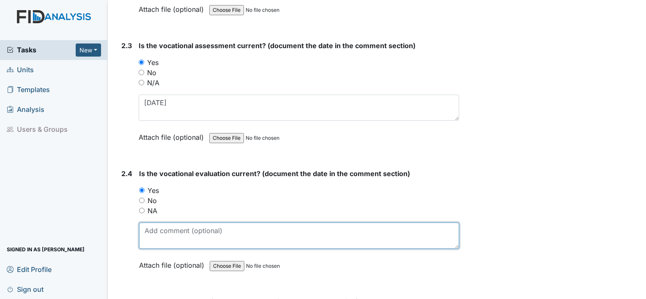
click at [160, 237] on textarea at bounding box center [299, 236] width 320 height 26
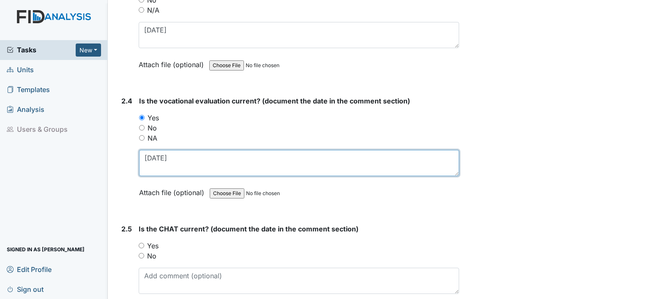
scroll to position [1185, 0]
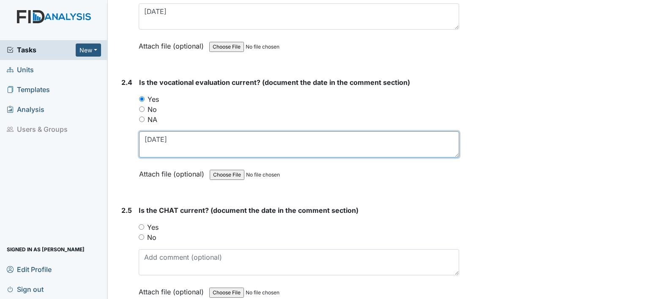
type textarea "[DATE]"
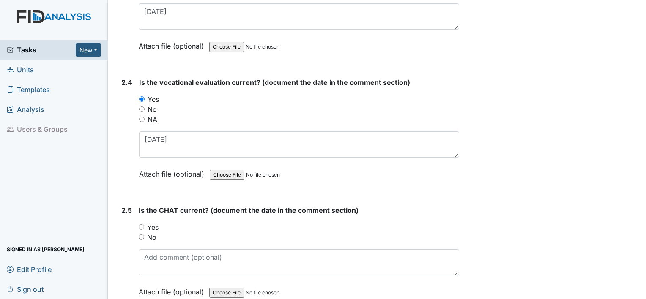
click at [154, 222] on label "Yes" at bounding box center [152, 227] width 11 height 10
click at [144, 225] on input "Yes" at bounding box center [141, 227] width 5 height 5
radio input "true"
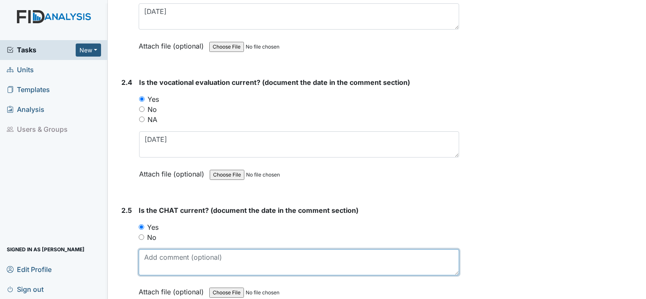
click at [161, 259] on textarea at bounding box center [299, 262] width 321 height 26
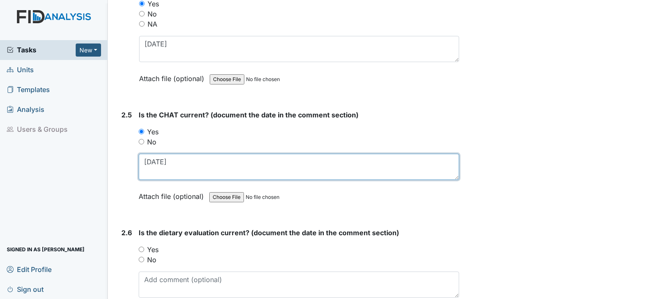
scroll to position [1281, 0]
type textarea "[DATE]"
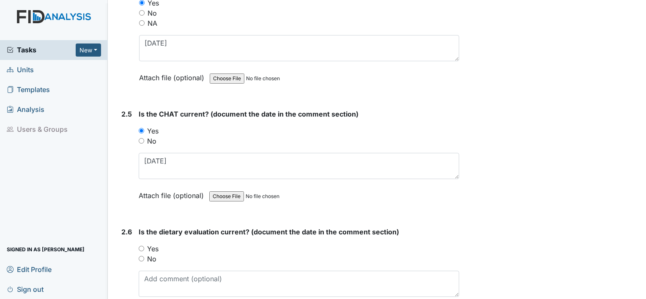
click at [156, 244] on label "Yes" at bounding box center [152, 249] width 11 height 10
click at [144, 246] on input "Yes" at bounding box center [141, 248] width 5 height 5
radio input "true"
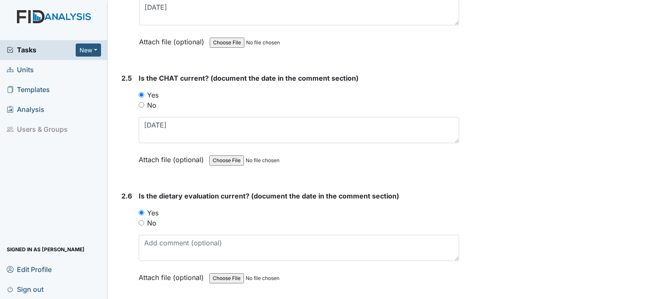
scroll to position [1318, 0]
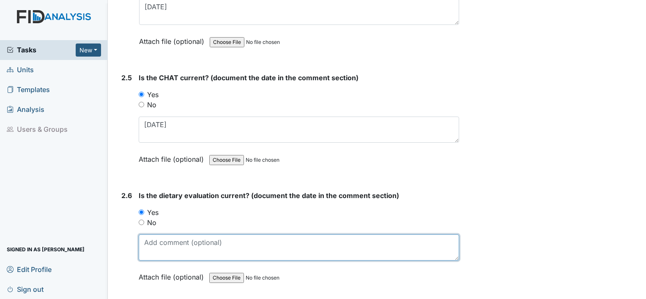
click at [156, 242] on textarea at bounding box center [299, 248] width 321 height 26
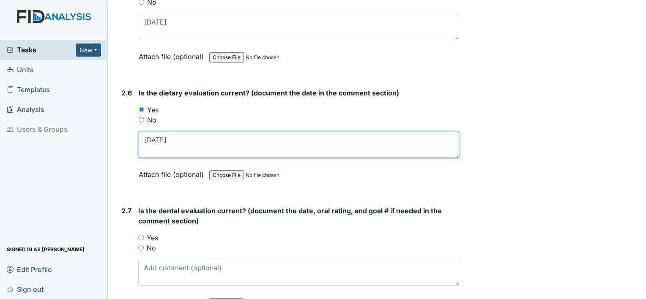
scroll to position [1421, 0]
type textarea "[DATE]"
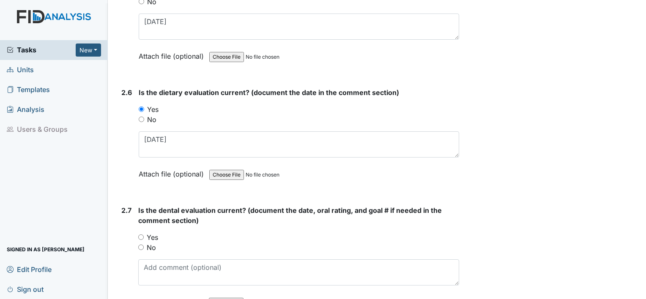
click at [156, 233] on label "Yes" at bounding box center [152, 238] width 11 height 10
click at [144, 235] on input "Yes" at bounding box center [140, 237] width 5 height 5
radio input "true"
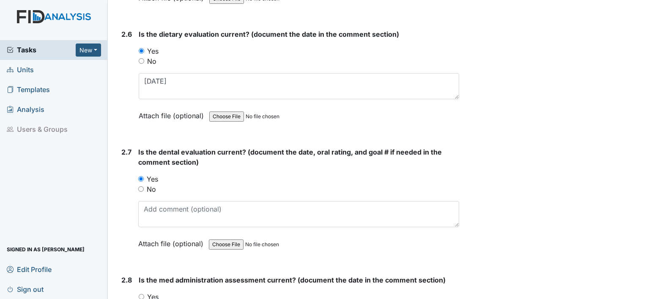
scroll to position [1480, 0]
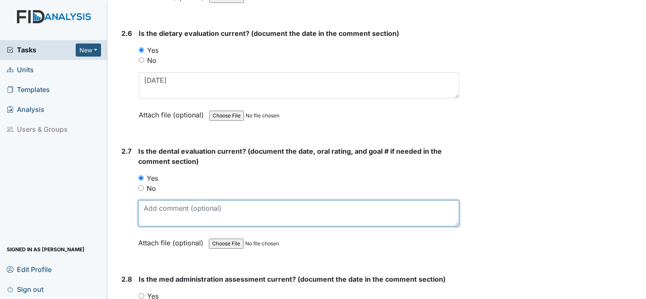
click at [176, 211] on textarea at bounding box center [298, 213] width 321 height 26
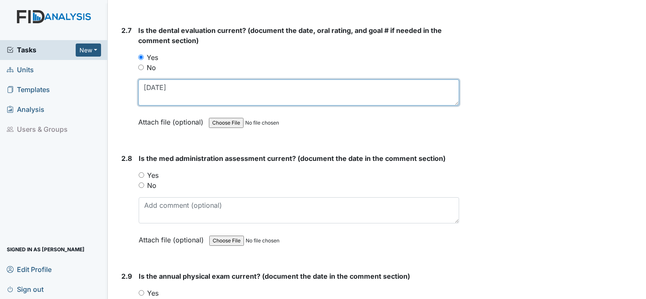
scroll to position [1603, 0]
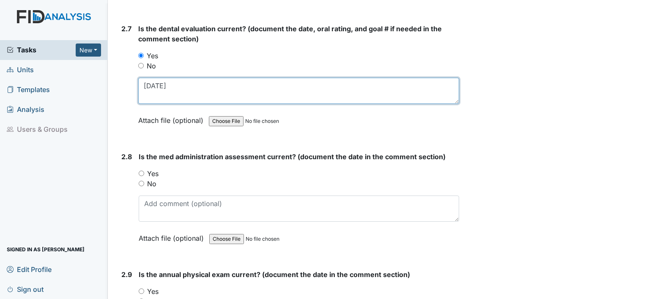
type textarea "[DATE]"
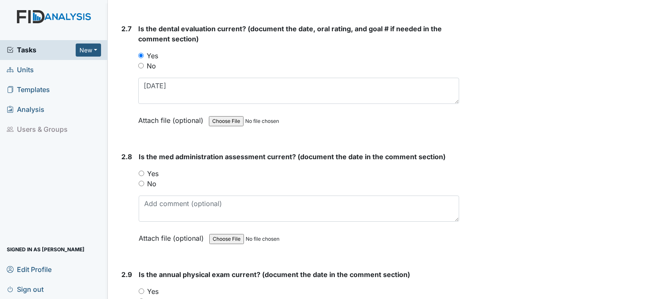
click at [141, 181] on input "No" at bounding box center [141, 183] width 5 height 5
radio input "true"
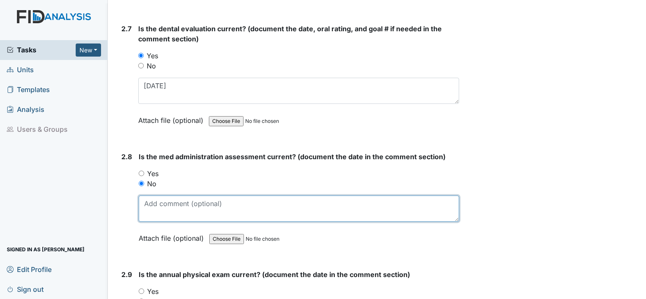
click at [155, 202] on textarea at bounding box center [299, 209] width 321 height 26
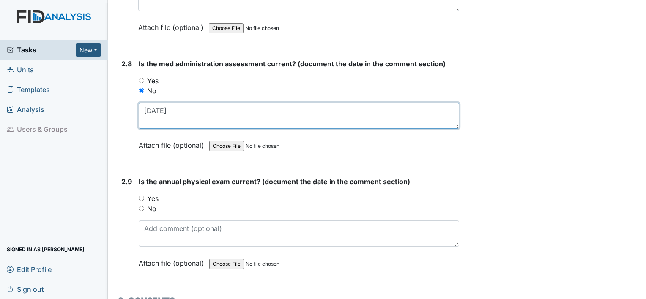
scroll to position [1696, 0]
type textarea "[DATE]"
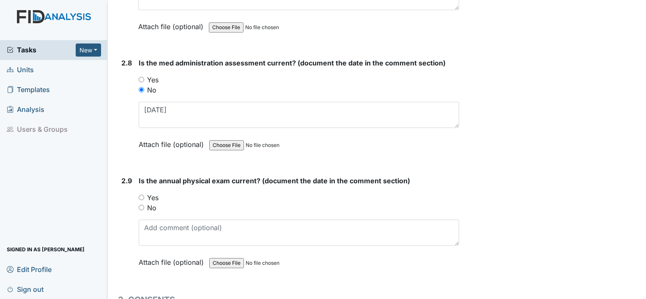
click at [155, 193] on label "Yes" at bounding box center [152, 198] width 11 height 10
click at [144, 195] on input "Yes" at bounding box center [141, 197] width 5 height 5
radio input "true"
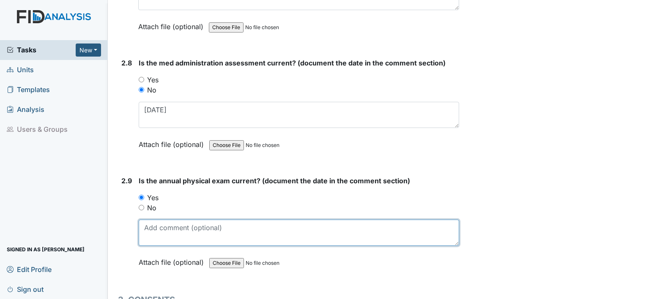
click at [172, 231] on textarea at bounding box center [299, 233] width 321 height 26
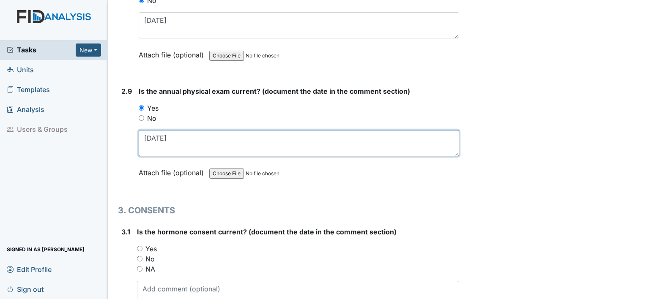
scroll to position [1798, 0]
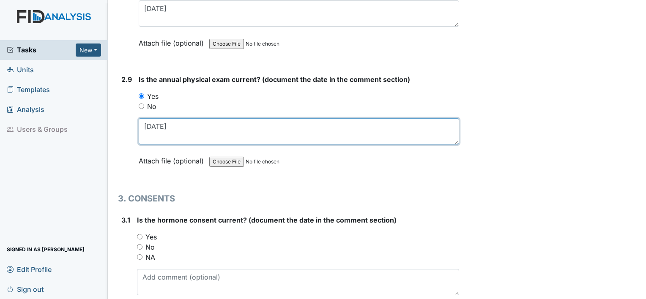
type textarea "[DATE]"
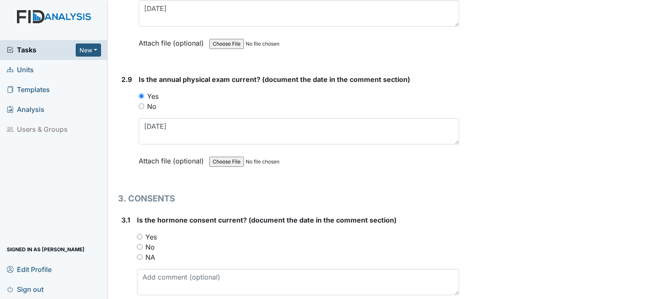
click at [153, 252] on label "NA" at bounding box center [150, 257] width 10 height 10
click at [143, 255] on input "NA" at bounding box center [139, 257] width 5 height 5
radio input "true"
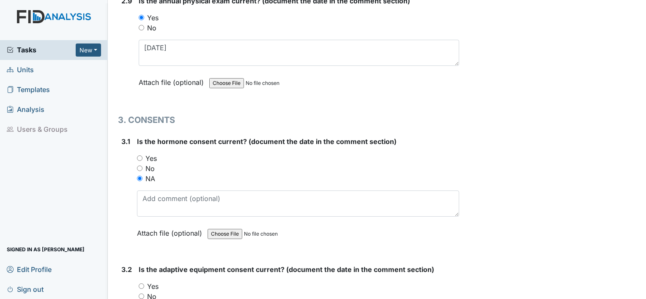
scroll to position [1888, 0]
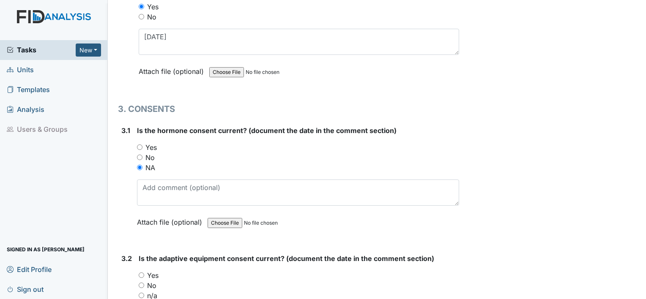
click at [152, 271] on label "Yes" at bounding box center [152, 276] width 11 height 10
click at [144, 273] on input "Yes" at bounding box center [141, 275] width 5 height 5
radio input "true"
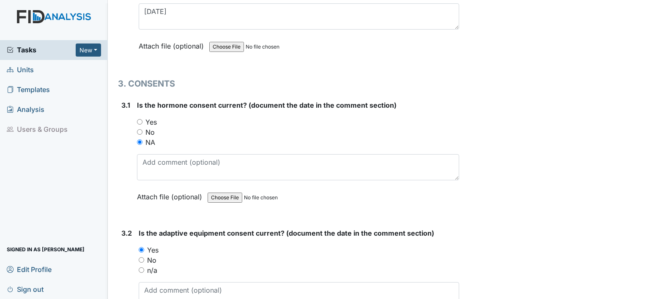
scroll to position [1921, 0]
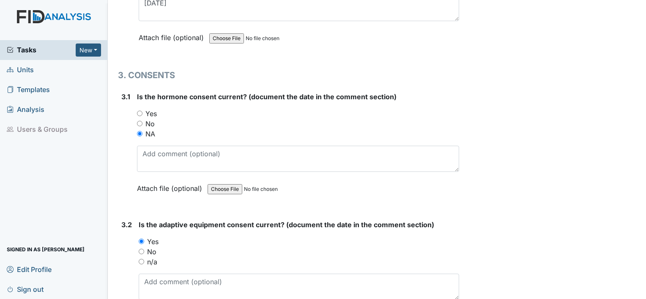
click at [152, 247] on label "No" at bounding box center [151, 252] width 9 height 10
click at [144, 249] on input "No" at bounding box center [141, 251] width 5 height 5
radio input "true"
click at [154, 274] on textarea at bounding box center [299, 287] width 321 height 26
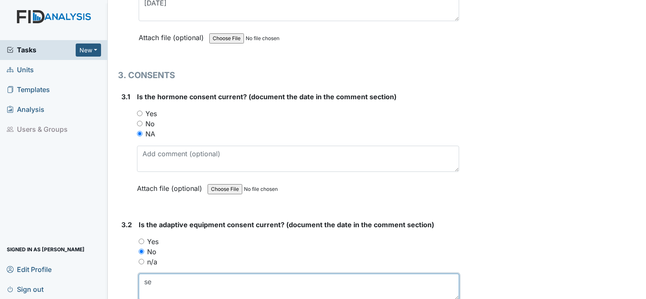
type textarea "s"
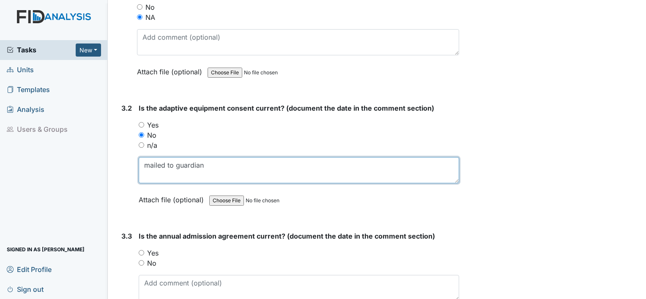
scroll to position [2038, 0]
type textarea "mailed to guardian"
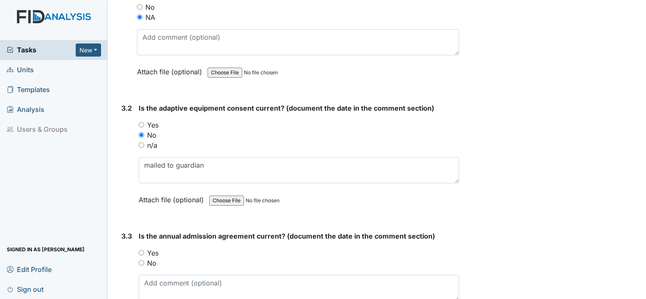
click at [154, 258] on label "No" at bounding box center [151, 263] width 9 height 10
click at [144, 260] on input "No" at bounding box center [141, 262] width 5 height 5
radio input "true"
click at [157, 282] on textarea at bounding box center [299, 288] width 321 height 26
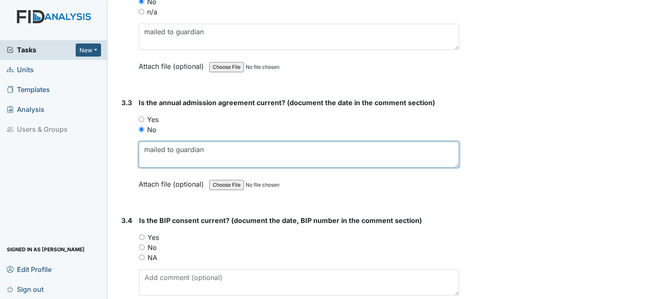
scroll to position [2194, 0]
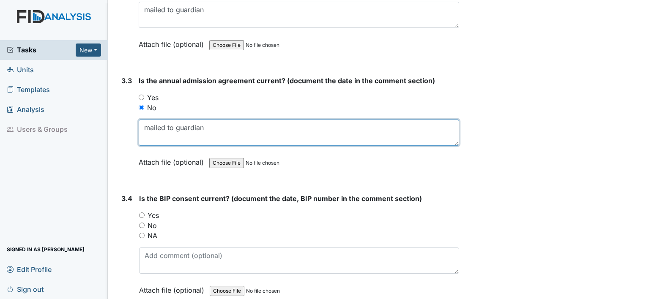
type textarea "mailed to guardian"
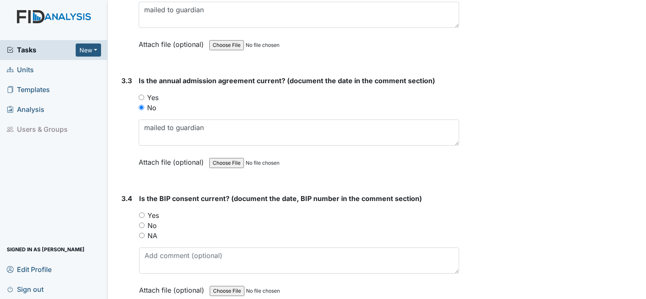
click at [153, 221] on label "No" at bounding box center [152, 226] width 9 height 10
click at [145, 223] on input "No" at bounding box center [141, 225] width 5 height 5
radio input "true"
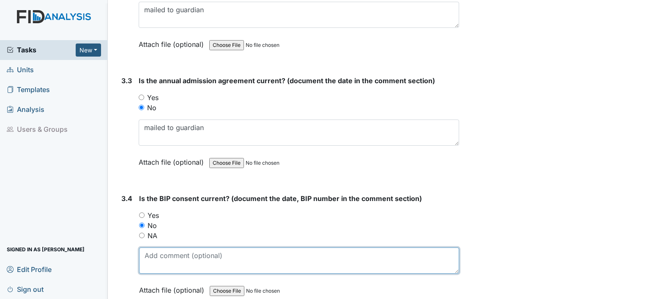
click at [161, 255] on textarea at bounding box center [299, 261] width 320 height 26
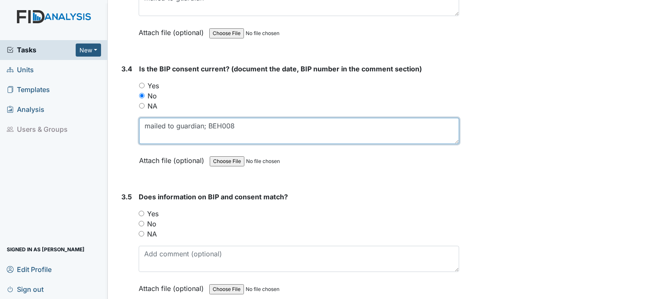
scroll to position [2358, 0]
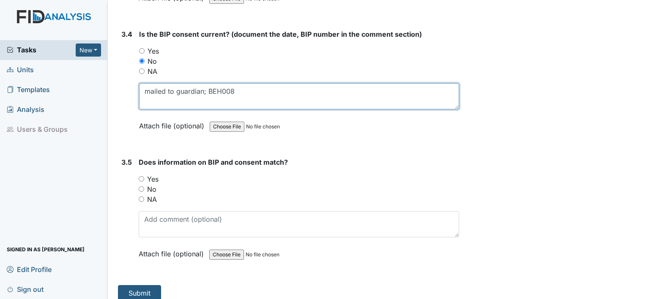
type textarea "mailed to guardian; BEH008"
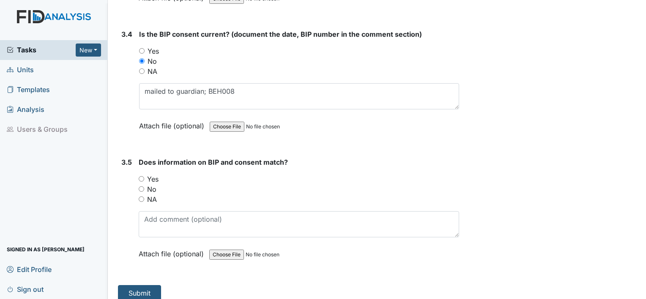
click at [153, 174] on label "Yes" at bounding box center [152, 179] width 11 height 10
click at [144, 176] on input "Yes" at bounding box center [141, 178] width 5 height 5
radio input "true"
click at [137, 285] on button "Submit" at bounding box center [139, 293] width 43 height 16
